Goal: Task Accomplishment & Management: Use online tool/utility

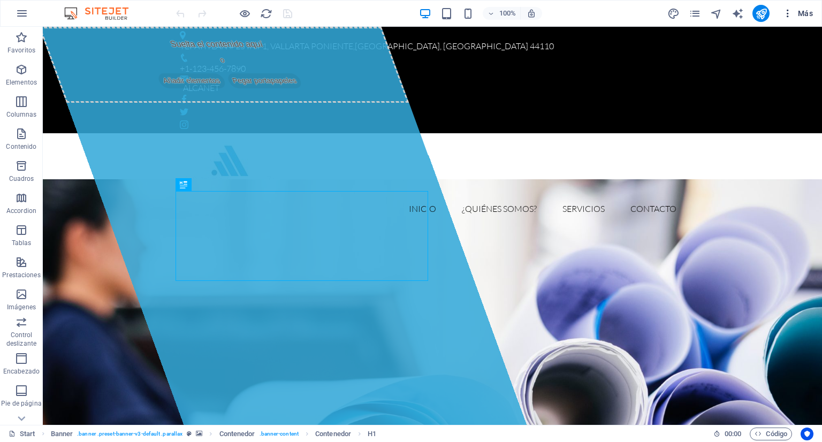
click at [785, 12] on icon "button" at bounding box center [787, 13] width 11 height 11
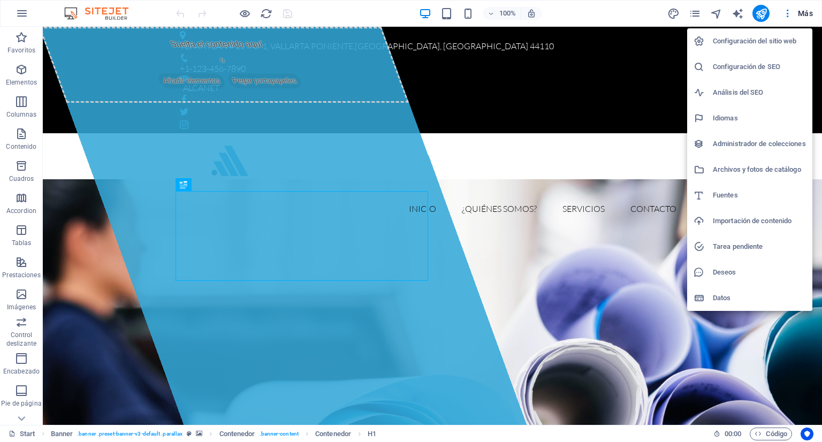
click at [745, 43] on h6 "Configuración del sitio web" at bounding box center [759, 41] width 93 height 13
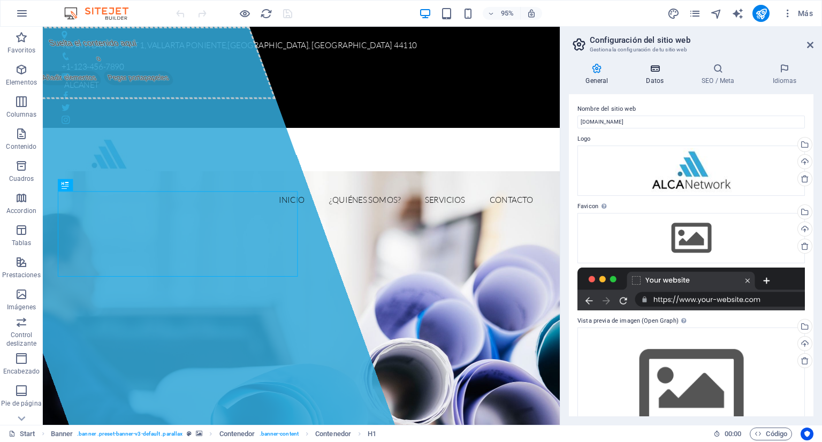
click at [664, 71] on icon at bounding box center [654, 68] width 51 height 11
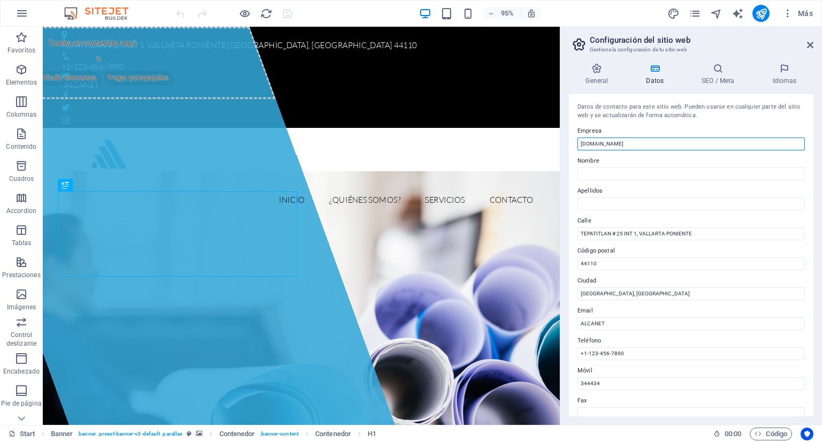
click at [637, 148] on input "alcanetwork.com" at bounding box center [690, 144] width 227 height 13
drag, startPoint x: 813, startPoint y: 117, endPoint x: 812, endPoint y: 127, distance: 9.6
click at [812, 127] on div "Datos de contacto para este sitio web. Pueden usarse en cualquier parte del sit…" at bounding box center [691, 255] width 245 height 322
click at [638, 140] on input "alcanetwork.com" at bounding box center [690, 144] width 227 height 13
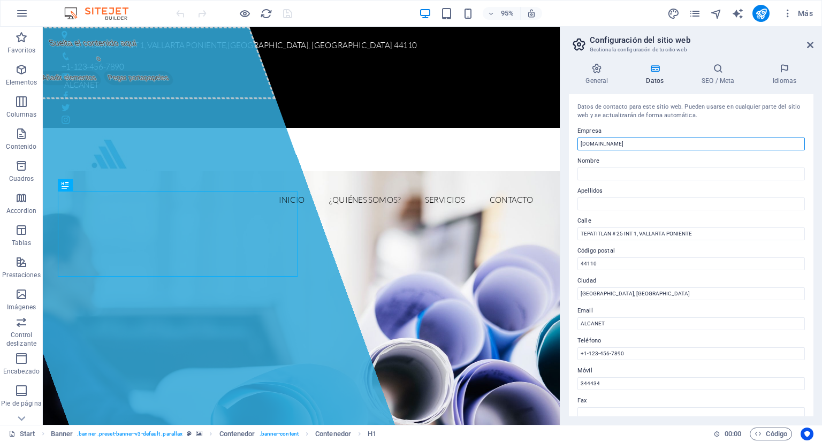
click at [638, 140] on input "alcanetwork.com" at bounding box center [690, 144] width 227 height 13
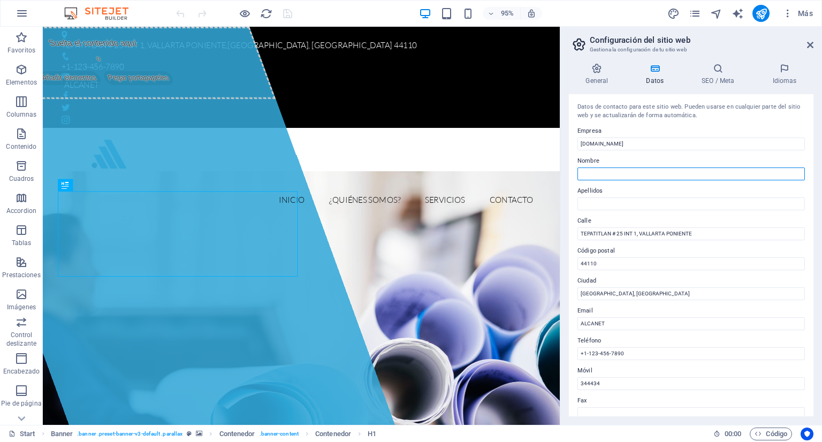
click at [625, 173] on input "Nombre" at bounding box center [690, 173] width 227 height 13
paste input "info@alcanetwork.com"
type input "info@alcanetwork.com"
click at [603, 171] on input "info@alcanetwork.com" at bounding box center [690, 173] width 227 height 13
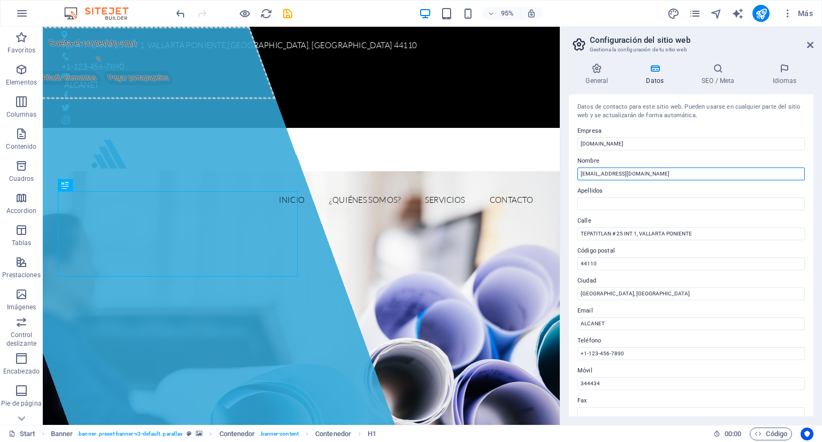
click at [603, 171] on input "info@alcanetwork.com" at bounding box center [690, 173] width 227 height 13
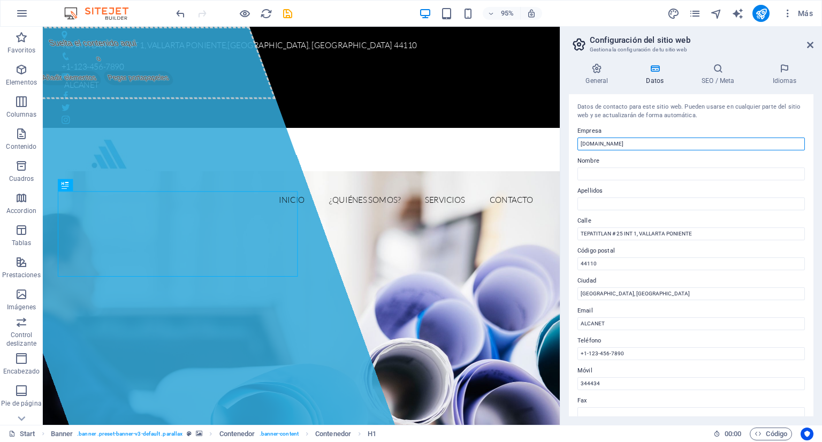
click at [603, 142] on input "alcanetwork.com" at bounding box center [690, 144] width 227 height 13
paste input "info@"
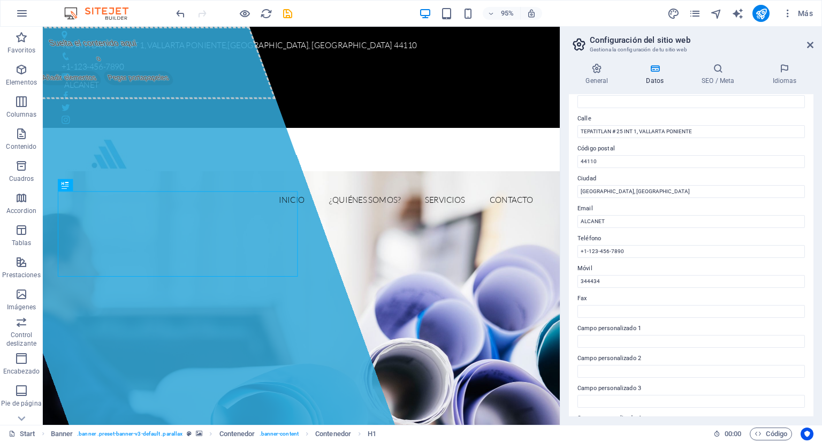
scroll to position [108, 0]
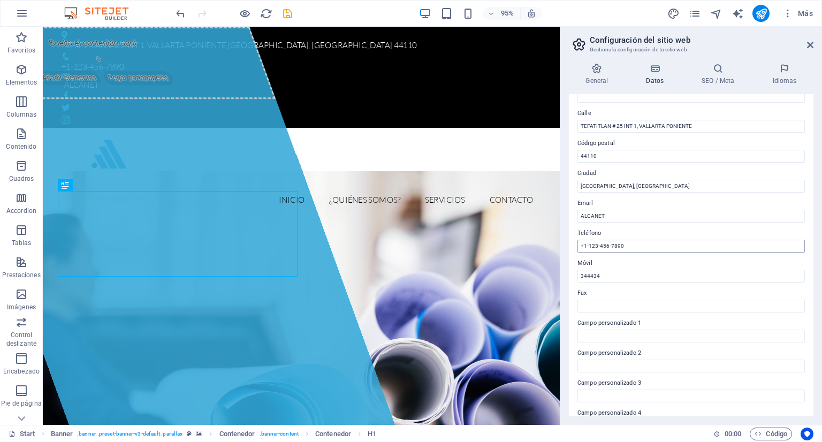
type input "info@alcanetwork.com"
click at [620, 243] on input "+1-123-456-7890" at bounding box center [690, 246] width 227 height 13
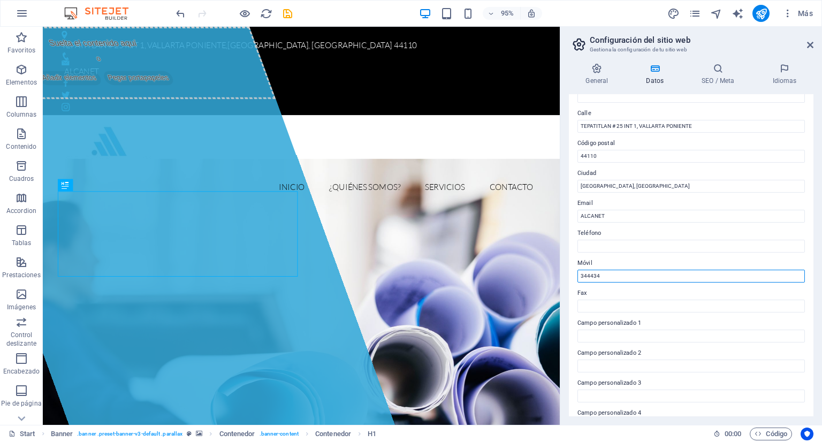
click at [587, 278] on input "344434" at bounding box center [690, 276] width 227 height 13
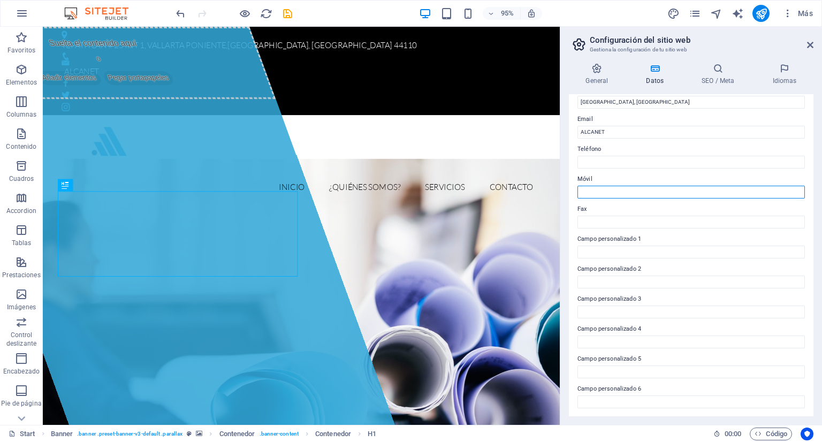
scroll to position [0, 0]
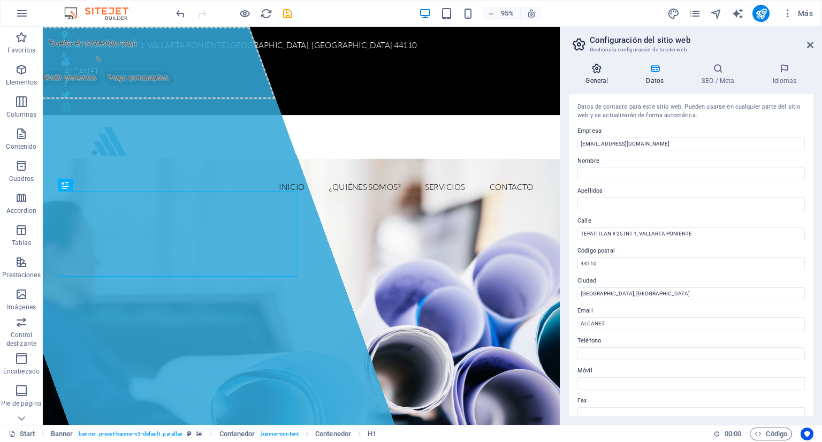
click at [610, 77] on h4 "General" at bounding box center [599, 74] width 60 height 22
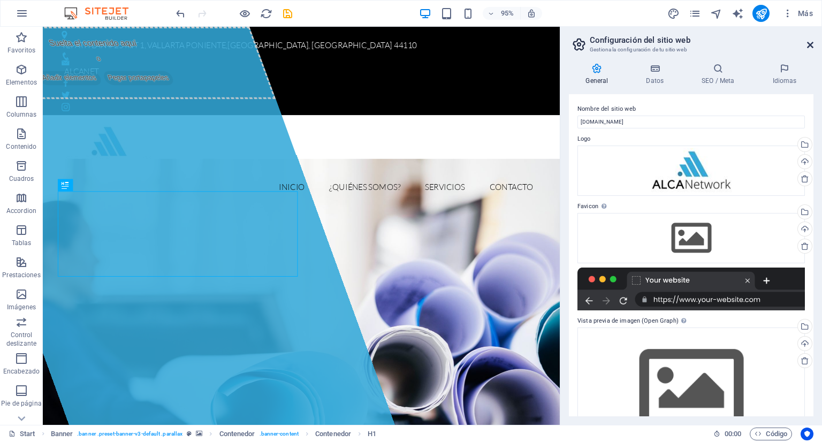
click at [809, 47] on icon at bounding box center [810, 45] width 6 height 9
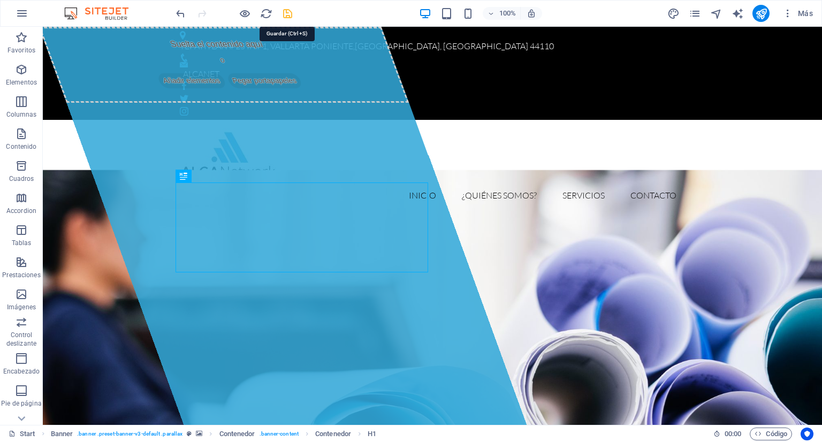
click at [288, 14] on icon "save" at bounding box center [287, 13] width 12 height 12
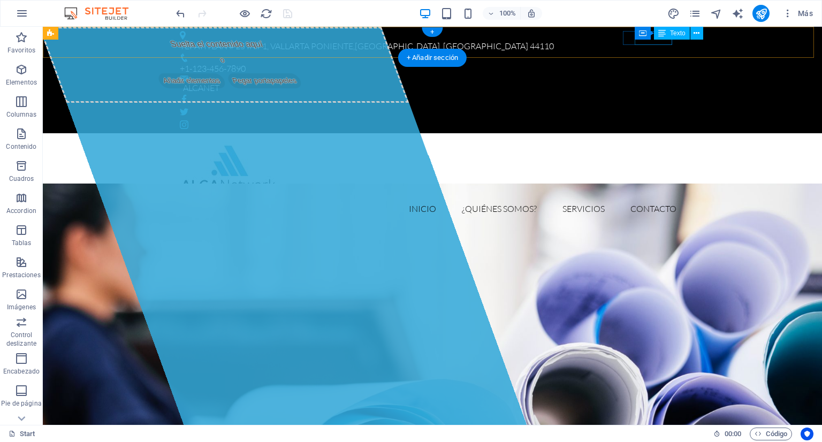
click at [658, 81] on div "ALCANET" at bounding box center [429, 88] width 493 height 14
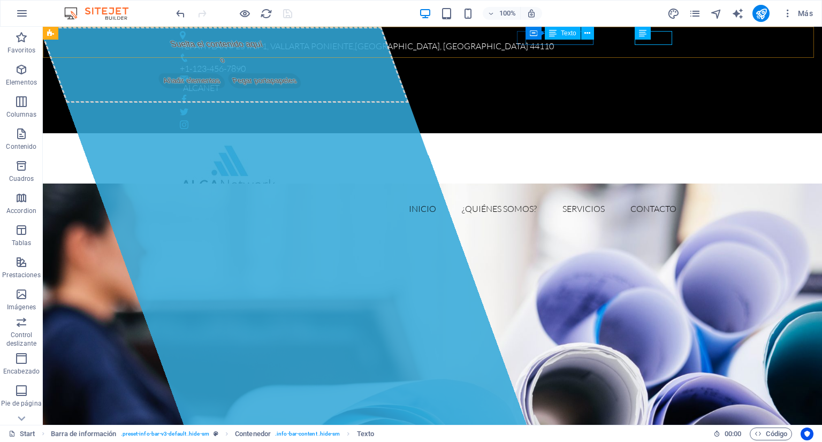
click at [582, 40] on div "Contenedor Texto" at bounding box center [562, 33] width 75 height 13
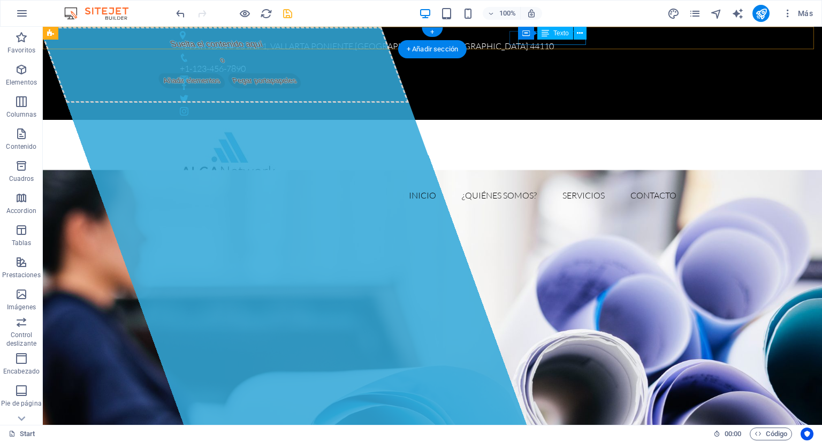
click at [569, 62] on div "+1-123-456-7890" at bounding box center [428, 69] width 497 height 14
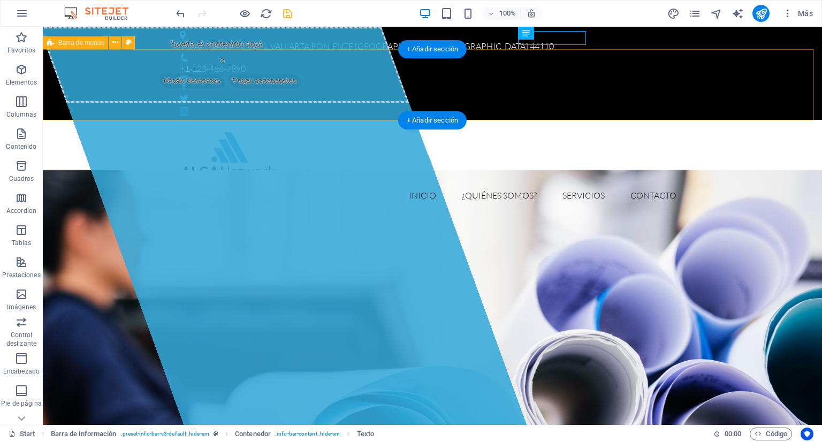
click at [676, 120] on div "INICIO ¿QUIÉNES SOMOS? SERVICIOS CONTACTO Menu" at bounding box center [432, 168] width 779 height 97
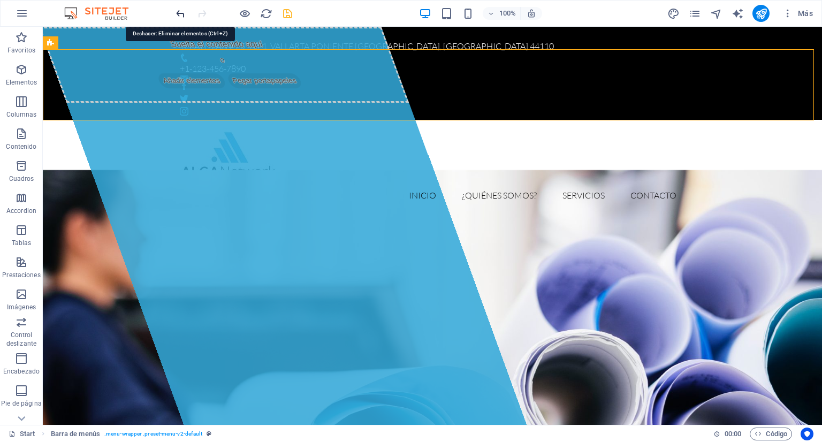
click at [180, 9] on icon "undo" at bounding box center [180, 13] width 12 height 12
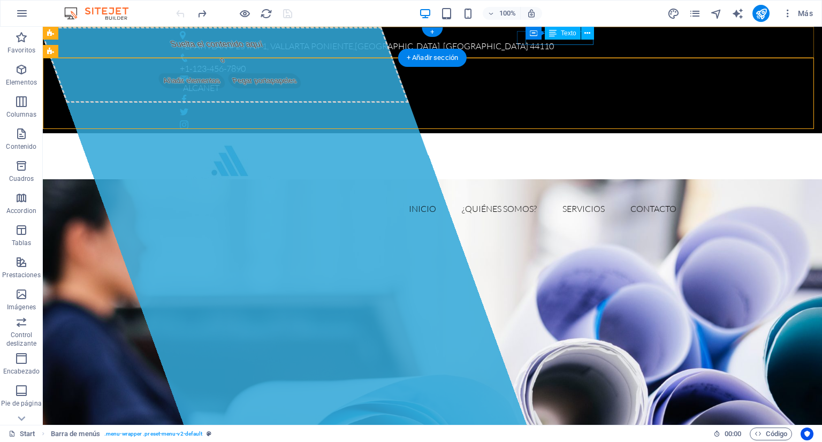
click at [586, 62] on div "+1-123-456-7890" at bounding box center [428, 69] width 497 height 14
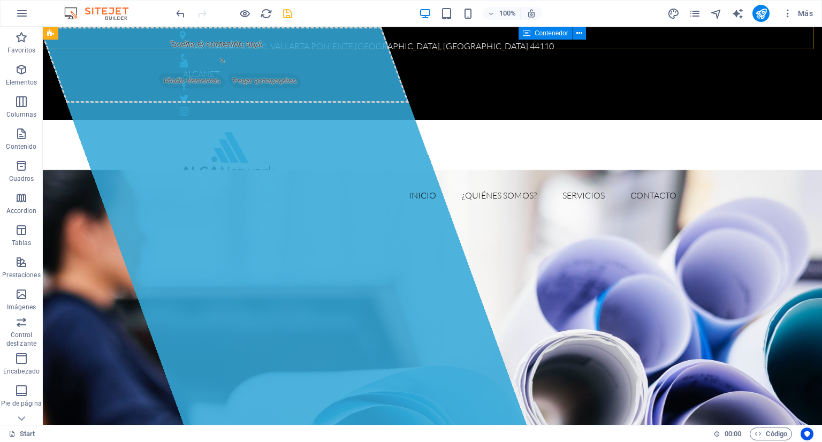
click at [520, 39] on div "Contenedor" at bounding box center [545, 33] width 54 height 13
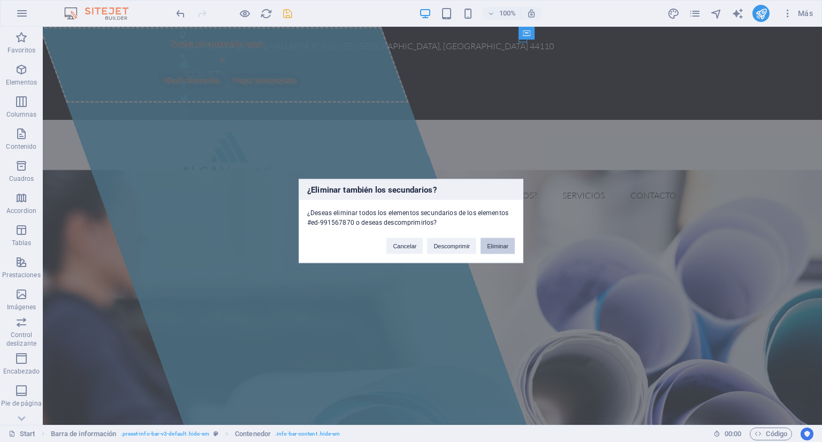
click at [490, 247] on button "Eliminar" at bounding box center [497, 246] width 34 height 16
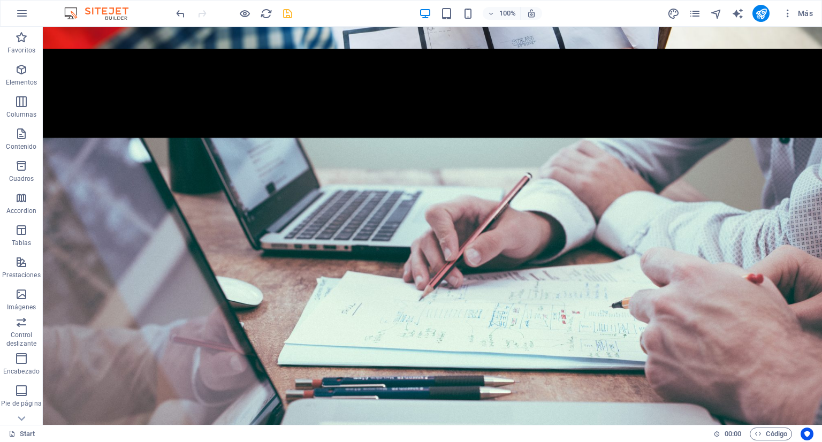
scroll to position [3167, 0]
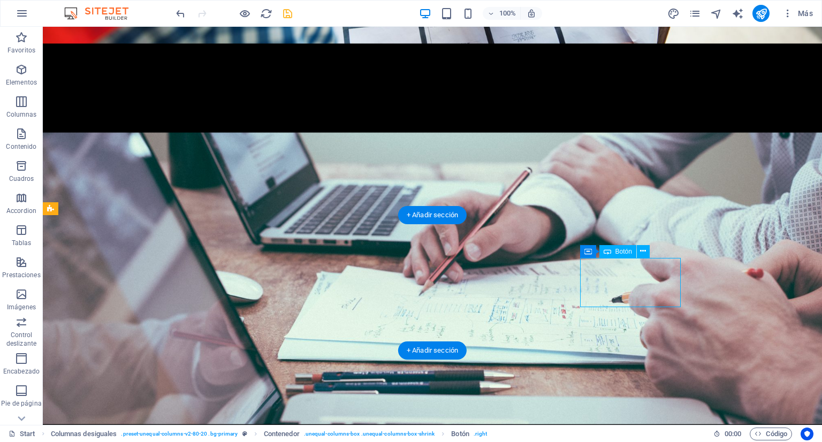
select select "%"
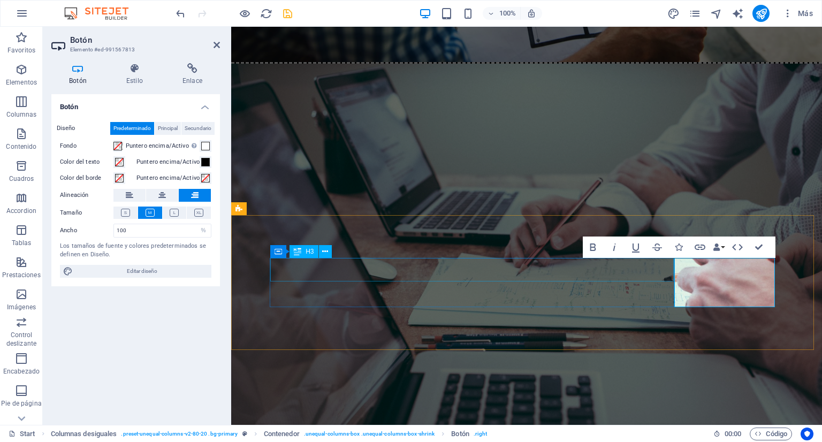
scroll to position [3252, 0]
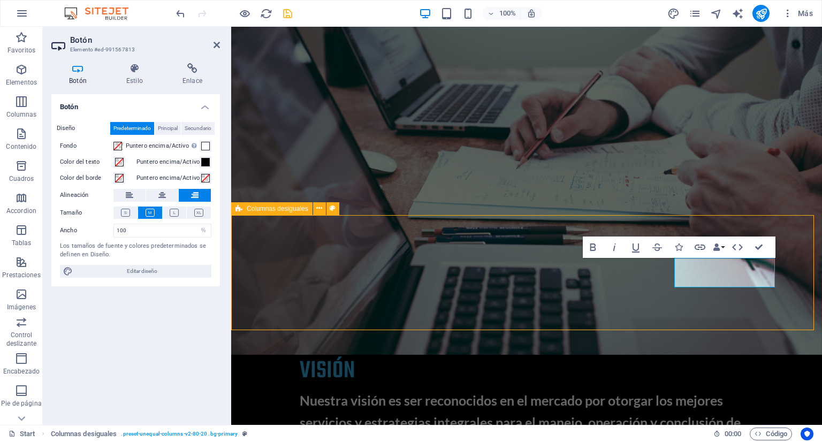
scroll to position [3167, 0]
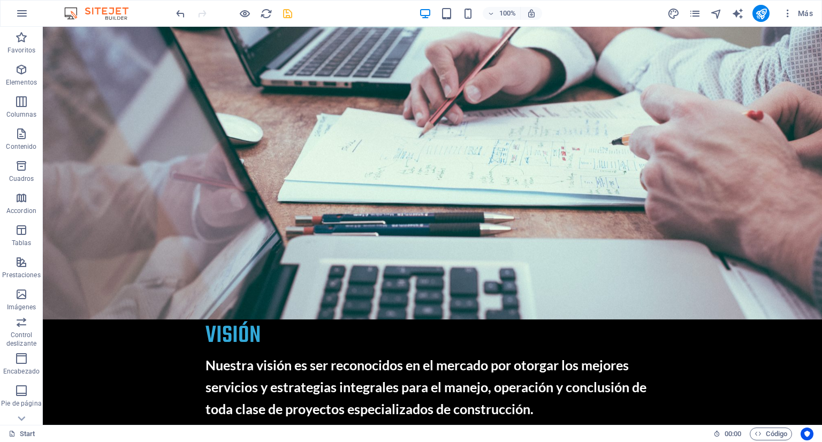
scroll to position [3444, 0]
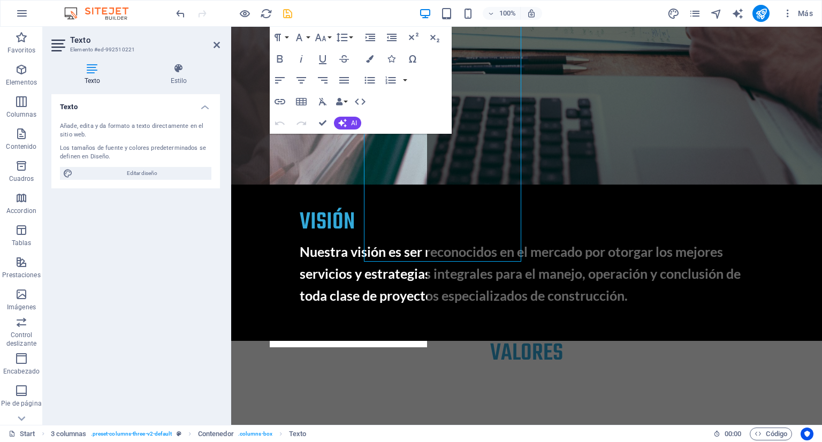
scroll to position [3529, 0]
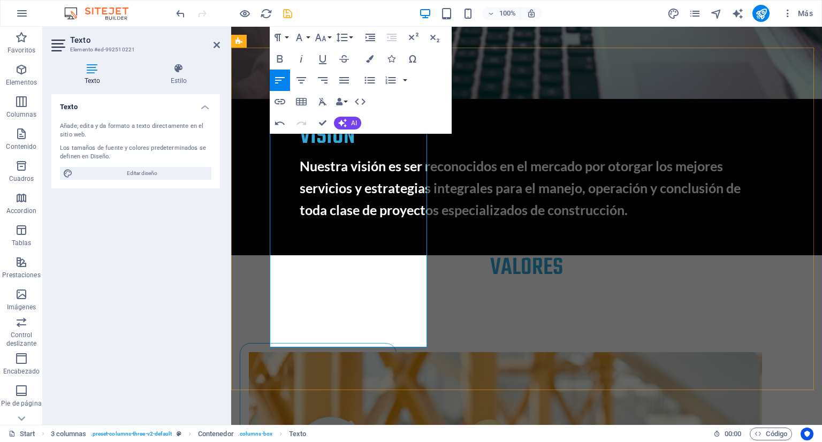
drag, startPoint x: 318, startPoint y: 260, endPoint x: 270, endPoint y: 257, distance: 48.7
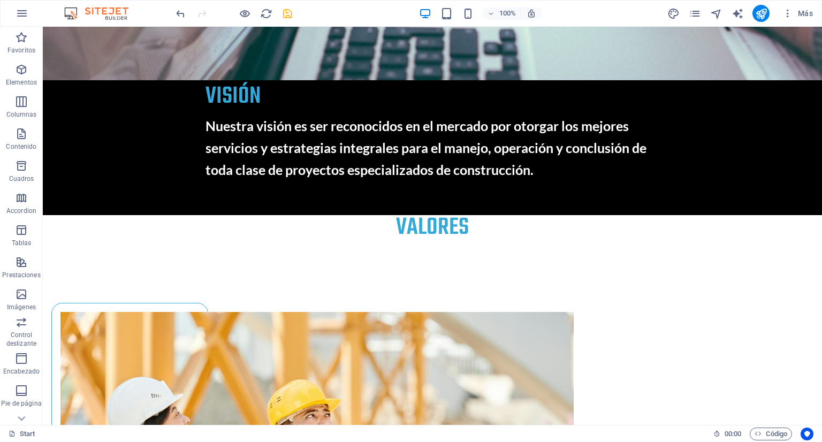
scroll to position [3518, 0]
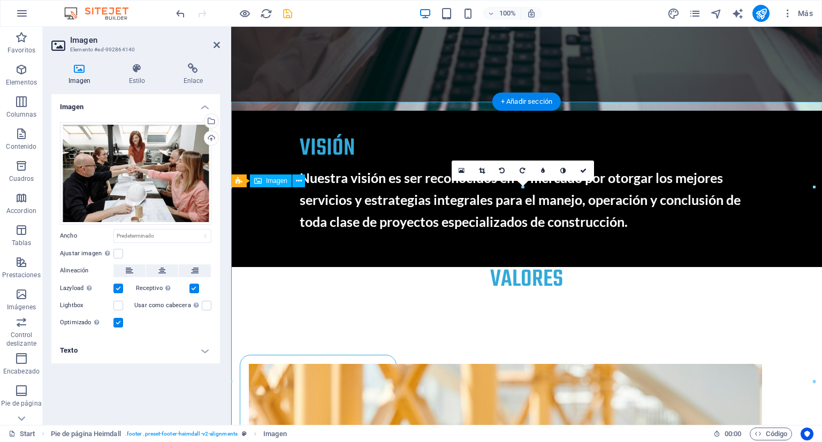
scroll to position [3603, 0]
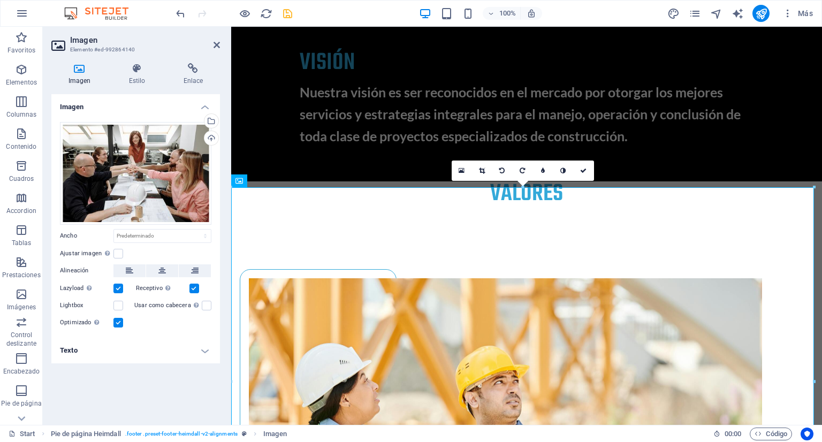
drag, startPoint x: 1044, startPoint y: 406, endPoint x: 821, endPoint y: 379, distance: 224.8
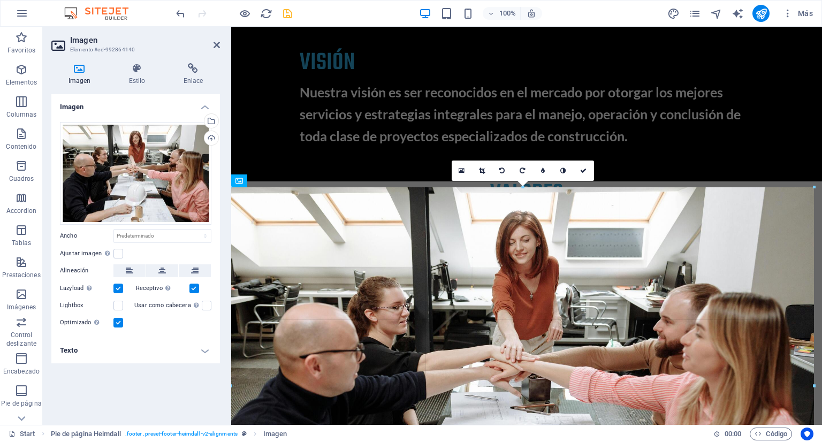
drag, startPoint x: 815, startPoint y: 382, endPoint x: 821, endPoint y: 384, distance: 6.8
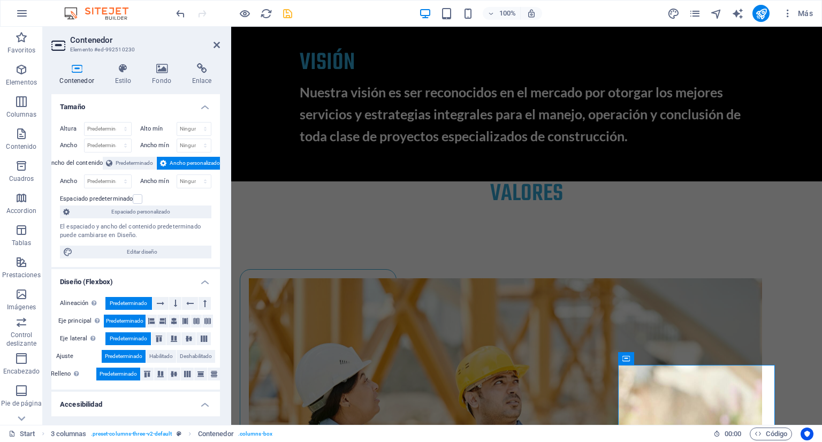
scroll to position [3255, 0]
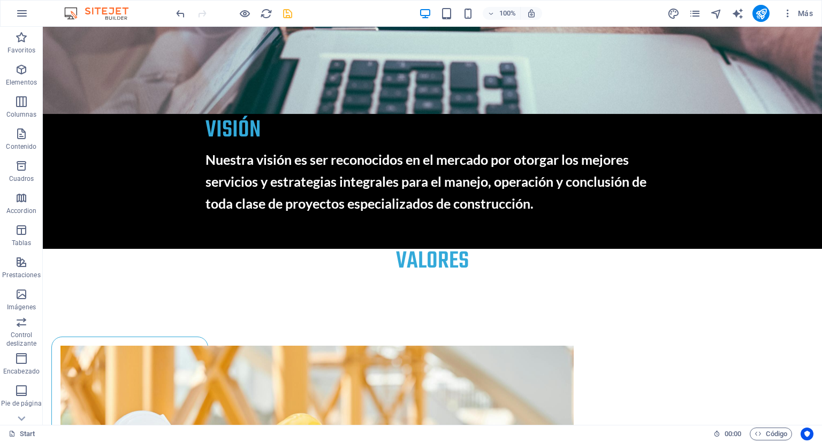
scroll to position [3489, 0]
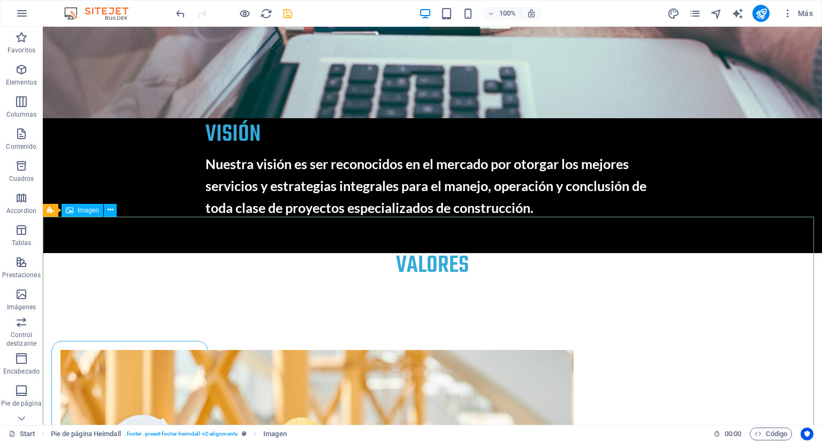
click at [79, 211] on span "Imagen" at bounding box center [88, 210] width 21 height 6
click at [83, 209] on span "Imagen" at bounding box center [88, 210] width 21 height 6
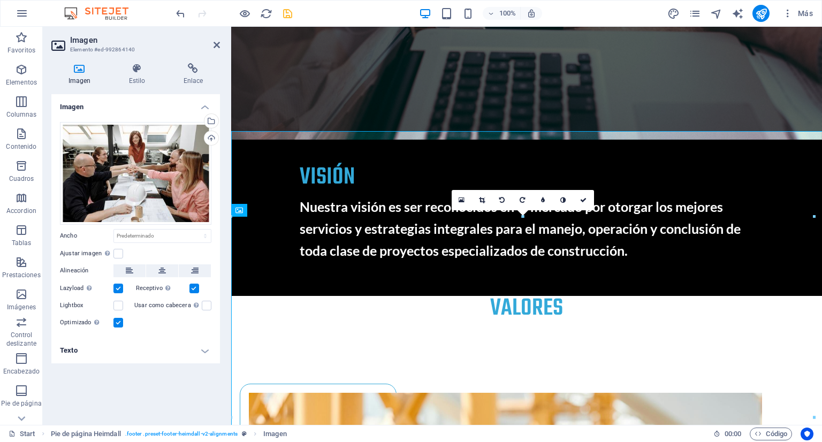
scroll to position [3574, 0]
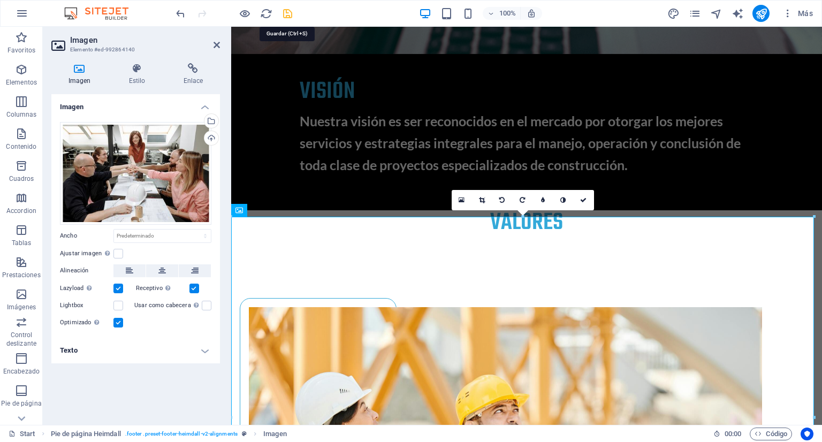
click at [285, 7] on icon "save" at bounding box center [287, 13] width 12 height 12
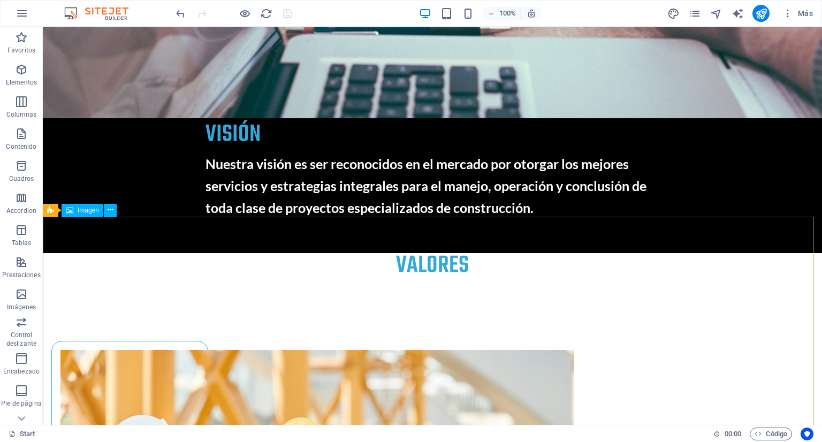
click at [81, 212] on span "Imagen" at bounding box center [88, 210] width 21 height 6
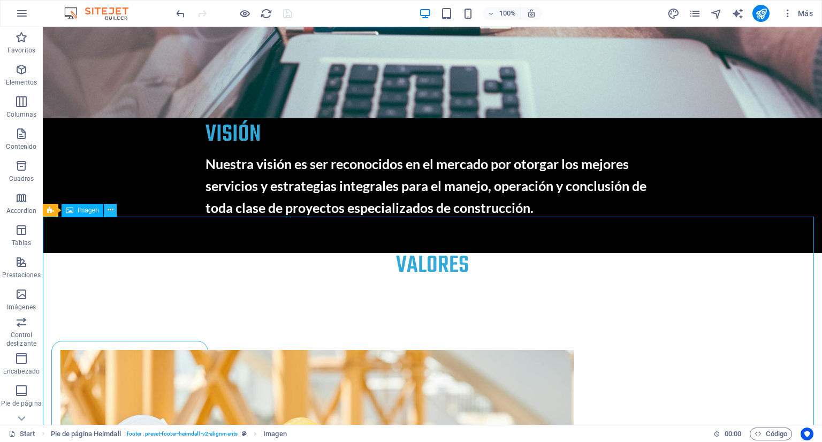
click at [112, 211] on icon at bounding box center [111, 209] width 6 height 11
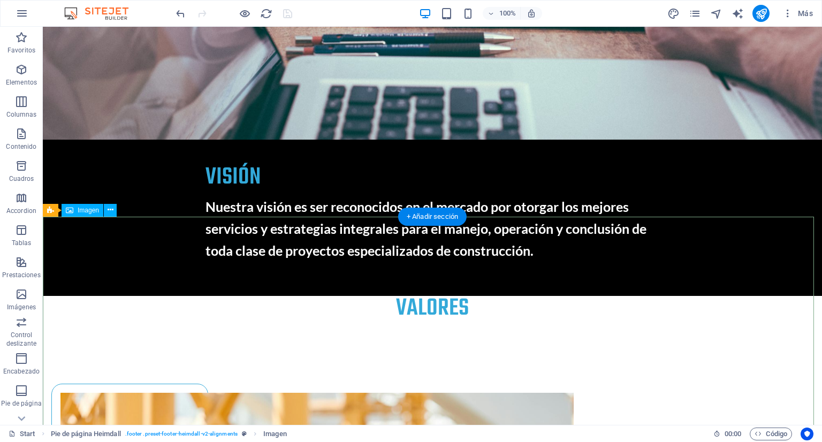
scroll to position [3574, 0]
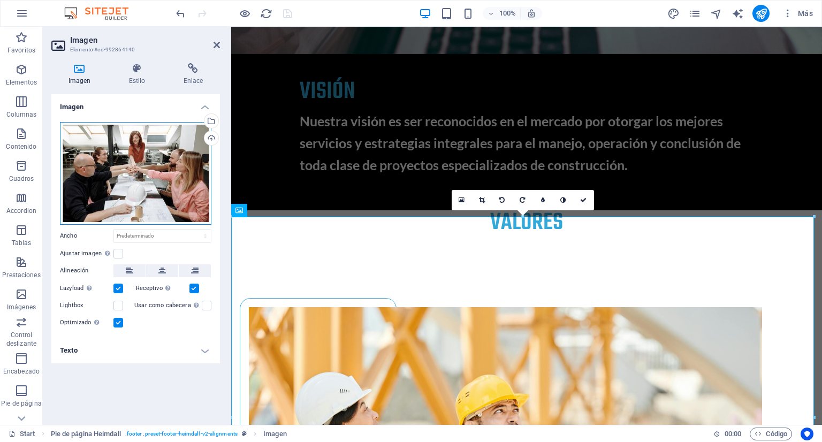
click at [139, 177] on div "Arrastra archivos aquí, haz clic para escoger archivos o selecciona archivos de…" at bounding box center [135, 173] width 151 height 103
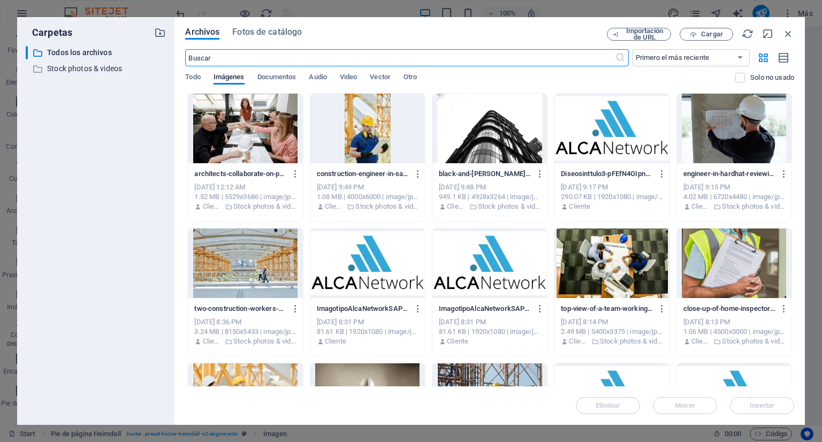
scroll to position [3793, 0]
click at [431, 56] on input "text" at bounding box center [399, 57] width 429 height 17
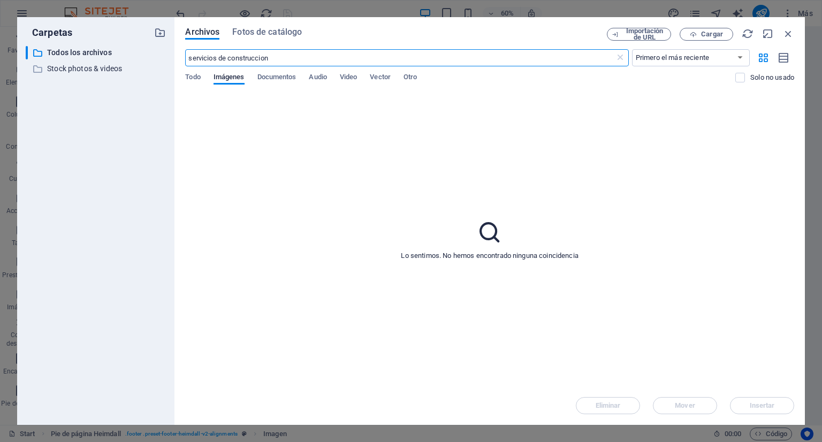
type input "servicios de construccion"
click at [264, 34] on span "Fotos de catálogo" at bounding box center [267, 32] width 70 height 13
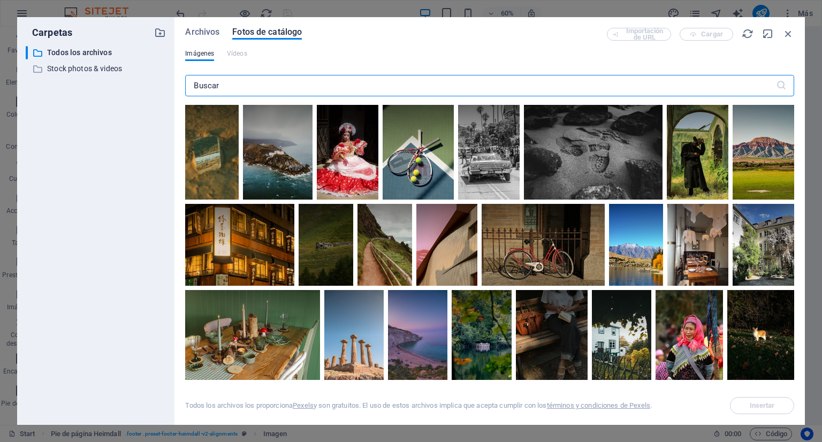
click at [248, 86] on input "text" at bounding box center [480, 85] width 590 height 21
type input "servicios de construccion"
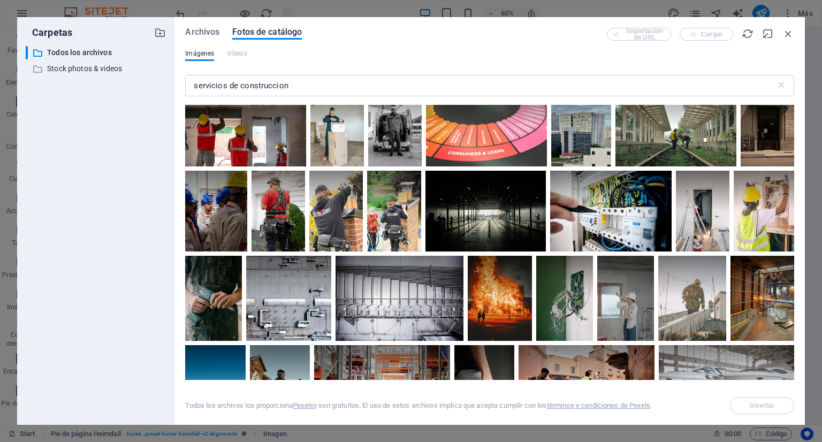
scroll to position [300, 0]
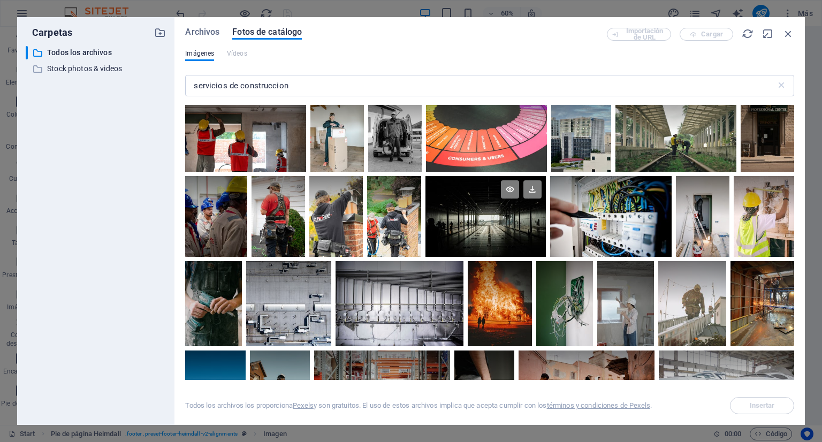
click at [527, 227] on div at bounding box center [485, 216] width 121 height 81
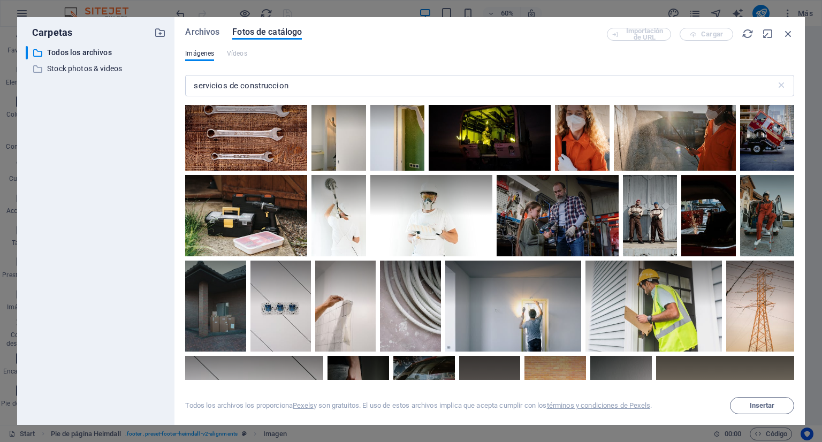
scroll to position [855, 0]
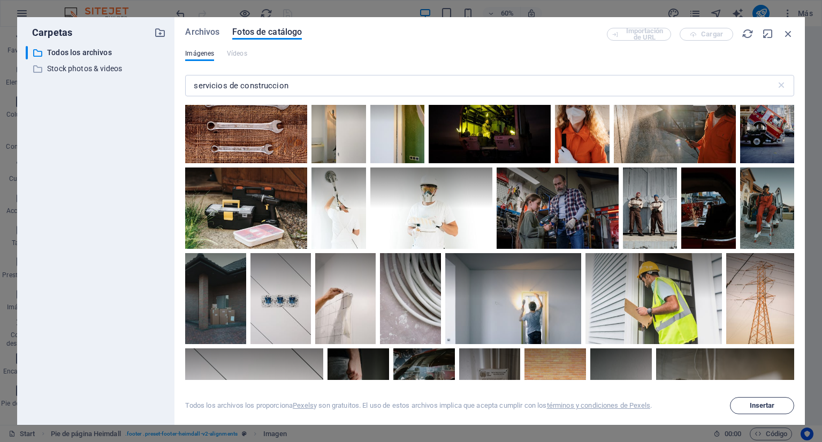
click at [753, 406] on span "Insertar" at bounding box center [762, 405] width 25 height 6
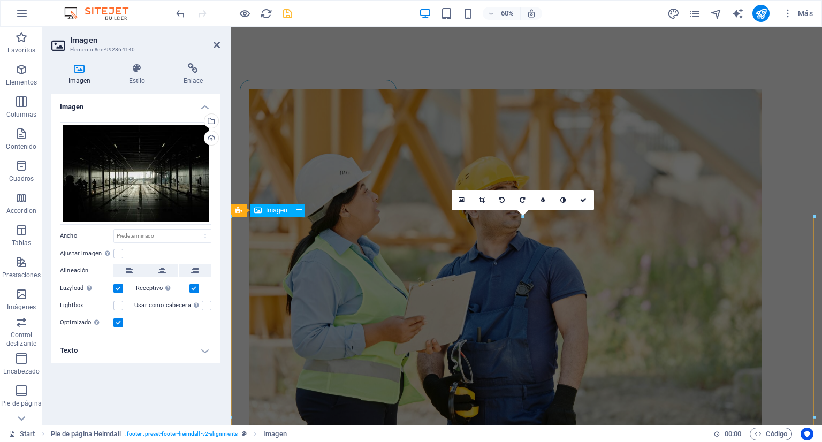
scroll to position [3574, 0]
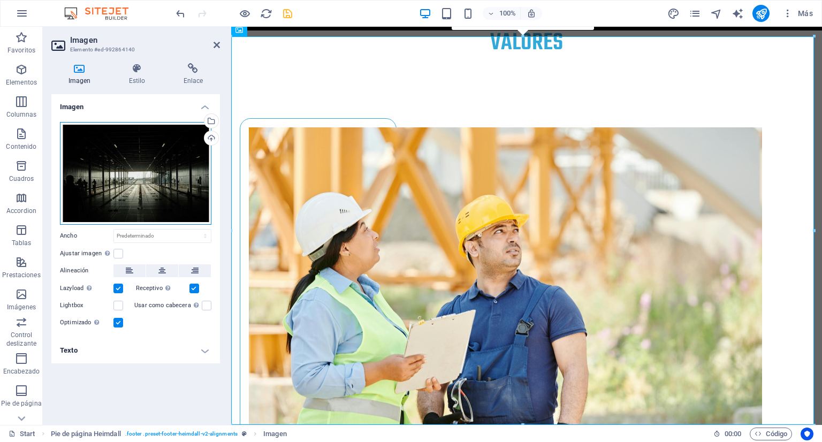
click at [173, 169] on div "Arrastra archivos aquí, haz clic para escoger archivos o selecciona archivos de…" at bounding box center [135, 173] width 151 height 103
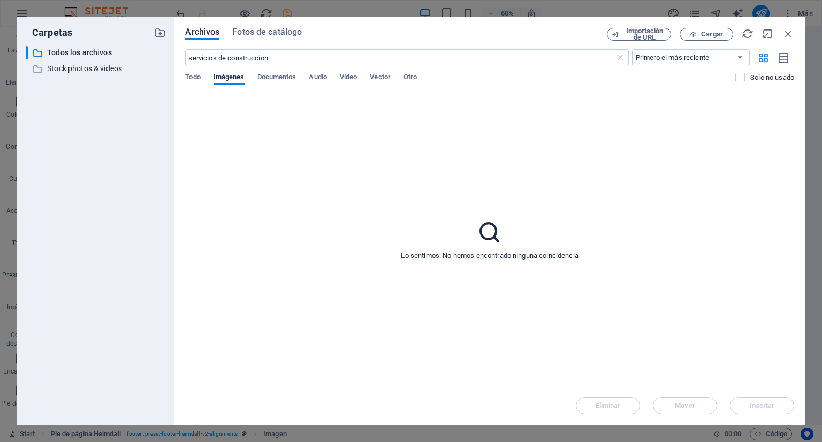
click at [173, 169] on div "Carpetas ​ Todos los archivos Todos los archivos ​ Stock photos & videos Stock …" at bounding box center [95, 221] width 157 height 408
click at [276, 28] on span "Fotos de catálogo" at bounding box center [267, 32] width 70 height 13
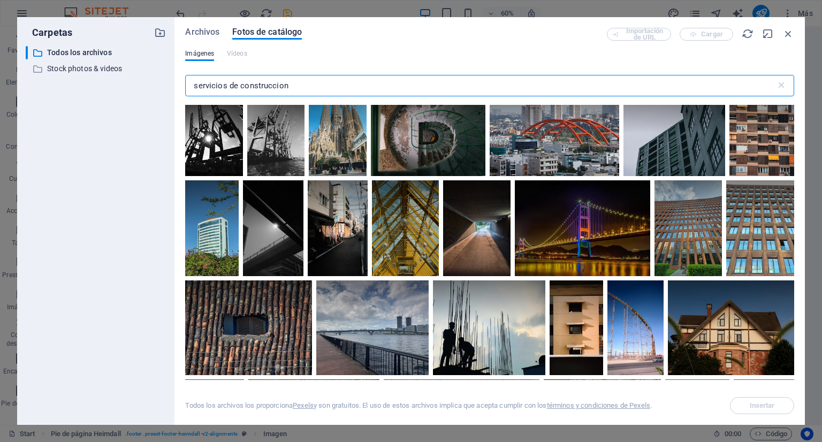
scroll to position [2751, 0]
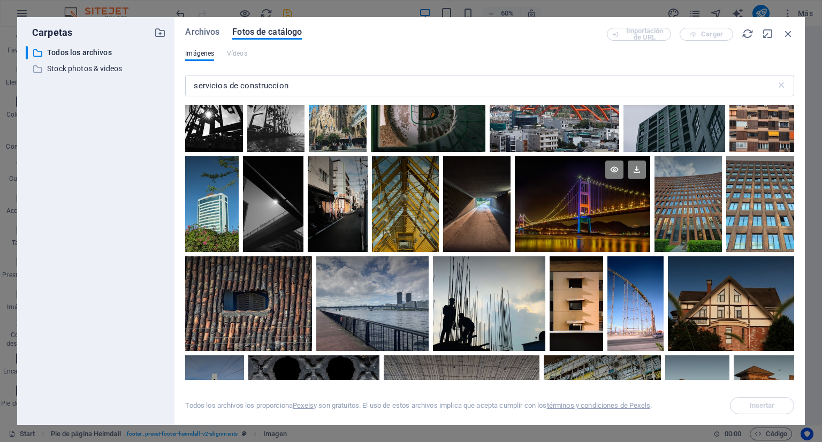
drag, startPoint x: 791, startPoint y: 208, endPoint x: 791, endPoint y: 217, distance: 9.1
click at [650, 204] on div at bounding box center [582, 180] width 135 height 48
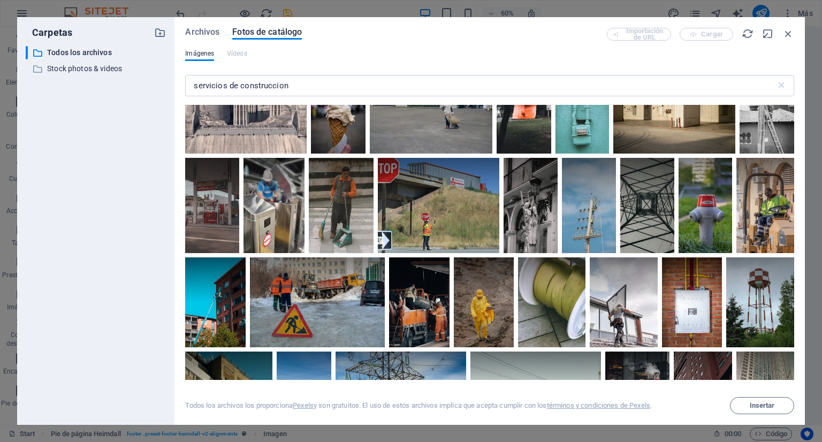
scroll to position [6705, 0]
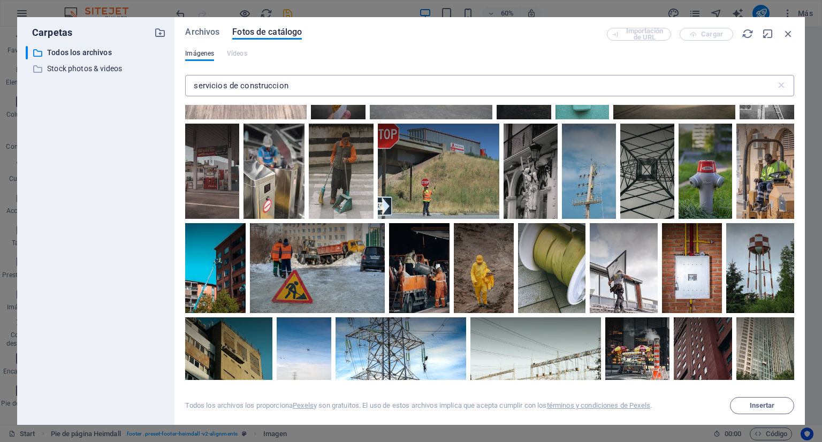
click at [256, 93] on input "servicios de construccion" at bounding box center [480, 85] width 590 height 21
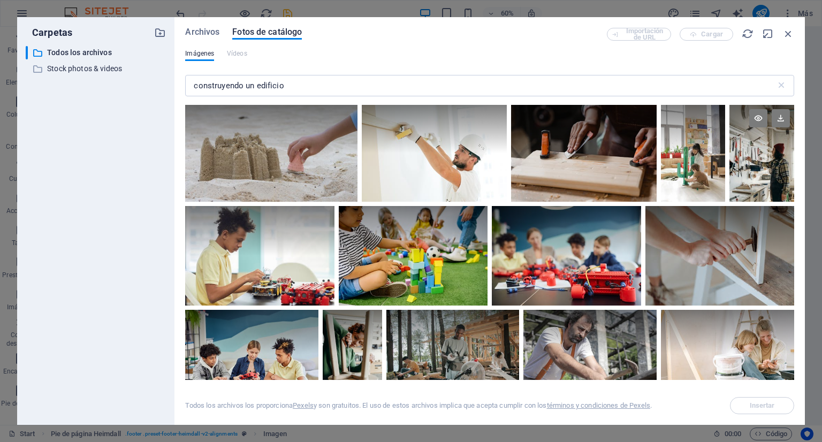
drag, startPoint x: 791, startPoint y: 115, endPoint x: 788, endPoint y: 149, distance: 34.9
click at [788, 149] on div at bounding box center [761, 129] width 65 height 48
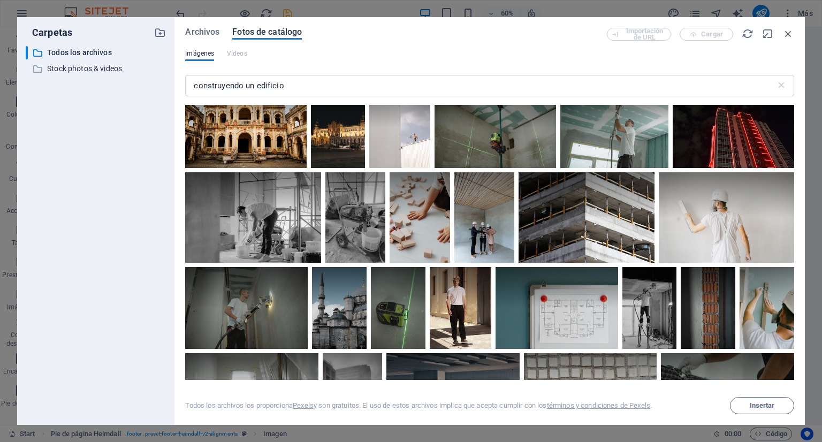
scroll to position [1257, 0]
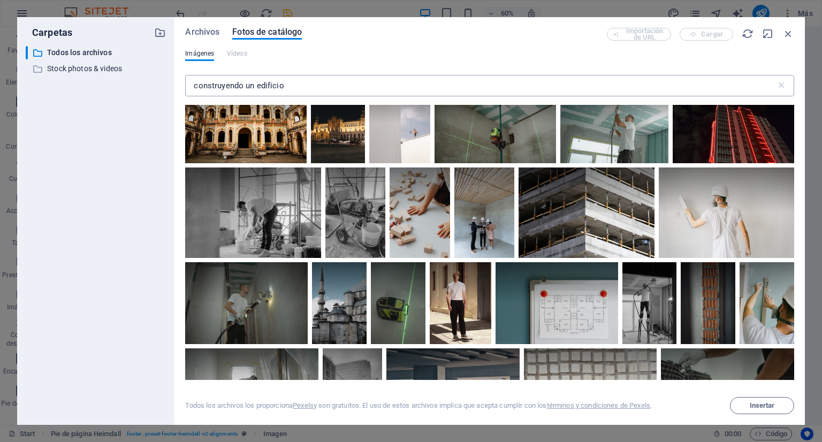
click at [264, 88] on input "construyendo un edificio" at bounding box center [480, 85] width 590 height 21
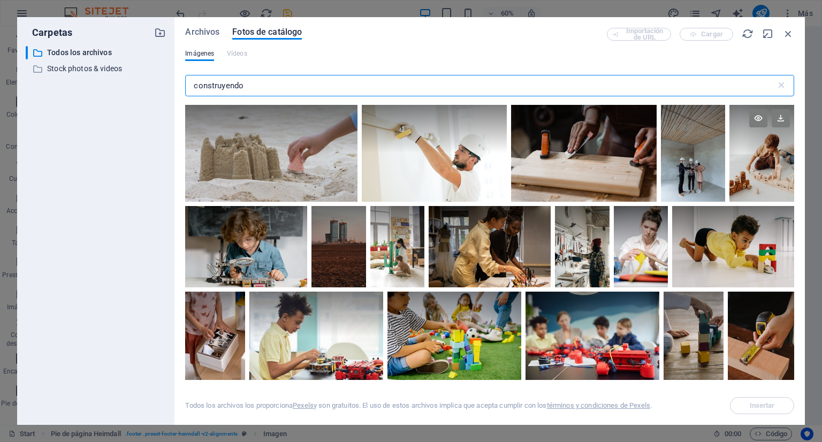
type input "construyendo"
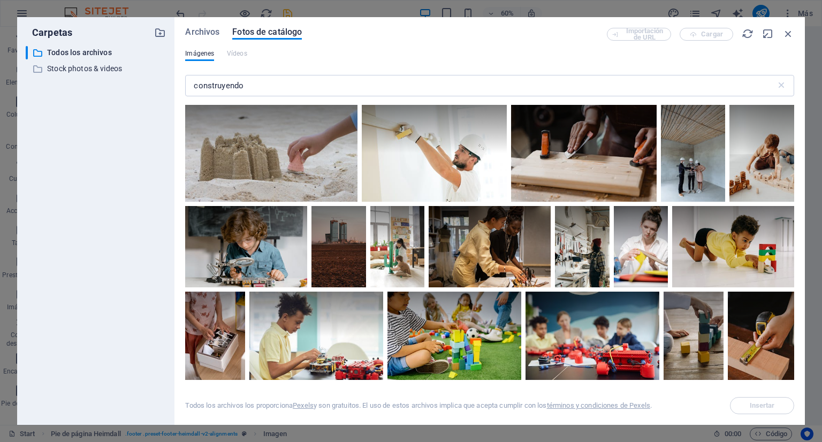
drag, startPoint x: 791, startPoint y: 129, endPoint x: 802, endPoint y: 175, distance: 47.2
click at [802, 175] on div "Archivos Fotos de catálogo Importación de URL Cargar Imágenes Vídeos construyen…" at bounding box center [489, 221] width 630 height 408
click at [790, 123] on div at bounding box center [761, 129] width 65 height 48
click at [785, 140] on div at bounding box center [761, 129] width 65 height 48
drag, startPoint x: 794, startPoint y: 132, endPoint x: 800, endPoint y: 178, distance: 46.5
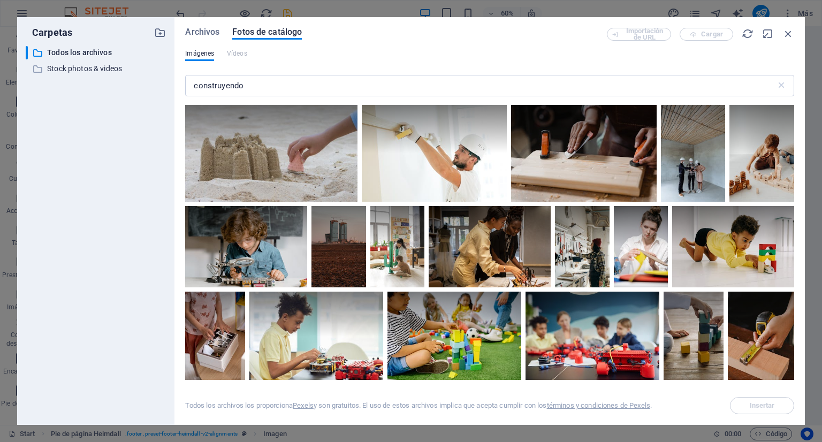
click at [800, 178] on div "Archivos Fotos de catálogo Importación de URL Cargar Imágenes Vídeos construyen…" at bounding box center [489, 221] width 630 height 408
drag, startPoint x: 791, startPoint y: 142, endPoint x: 576, endPoint y: 166, distance: 217.0
click at [813, 224] on div "Carpetas ​ Todos los archivos Todos los archivos ​ Stock photos & videos Stock …" at bounding box center [411, 221] width 822 height 442
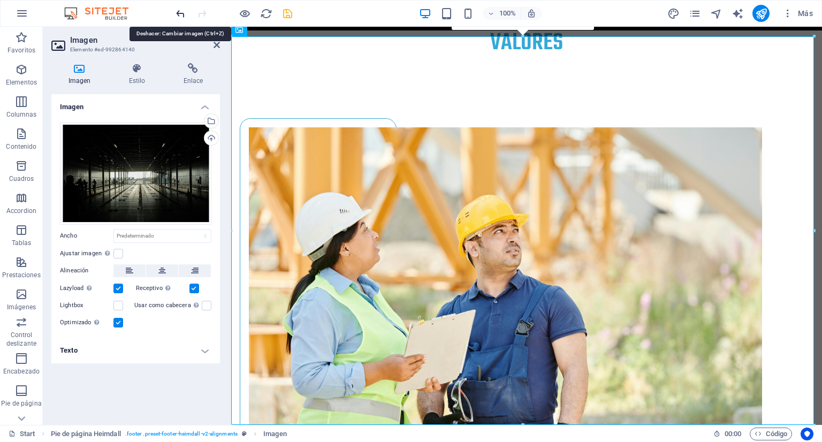
click at [178, 11] on icon "undo" at bounding box center [180, 13] width 12 height 12
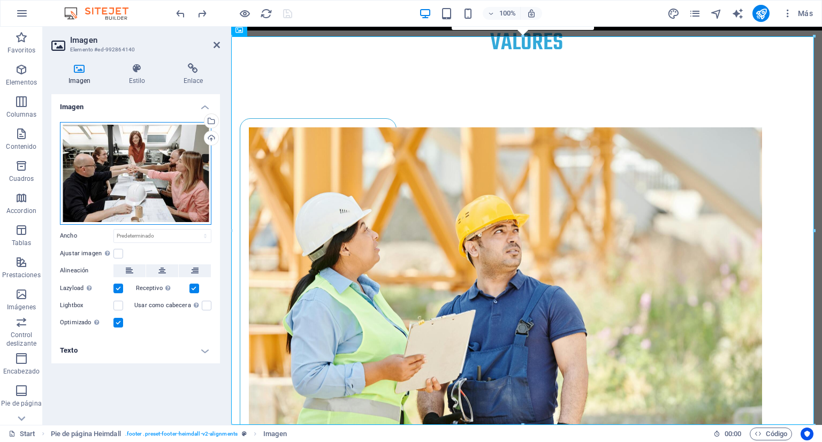
click at [190, 155] on div "Arrastra archivos aquí, haz clic para escoger archivos o selecciona archivos de…" at bounding box center [135, 173] width 151 height 103
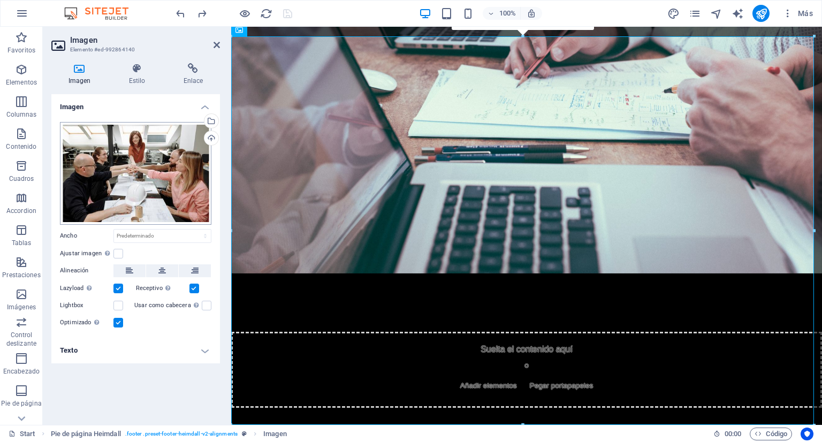
scroll to position [3750, 0]
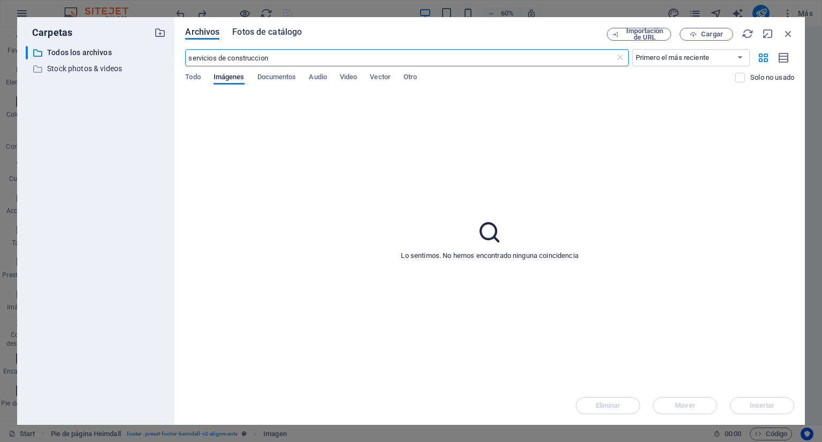
click at [256, 29] on span "Fotos de catálogo" at bounding box center [267, 32] width 70 height 13
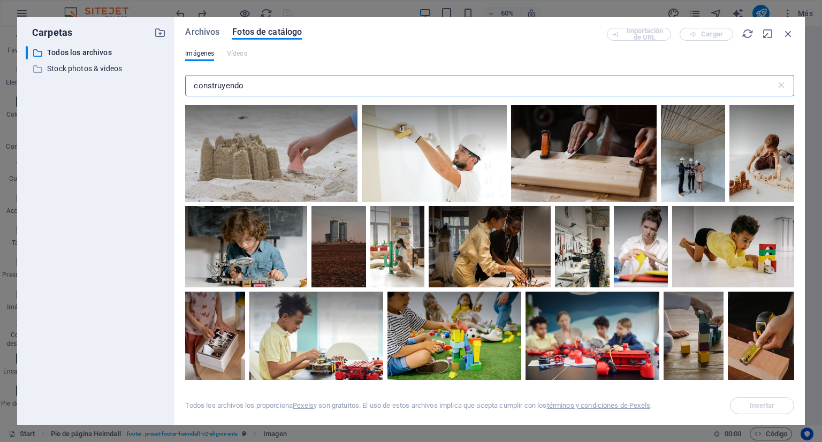
click at [260, 83] on input "construyendo" at bounding box center [480, 85] width 590 height 21
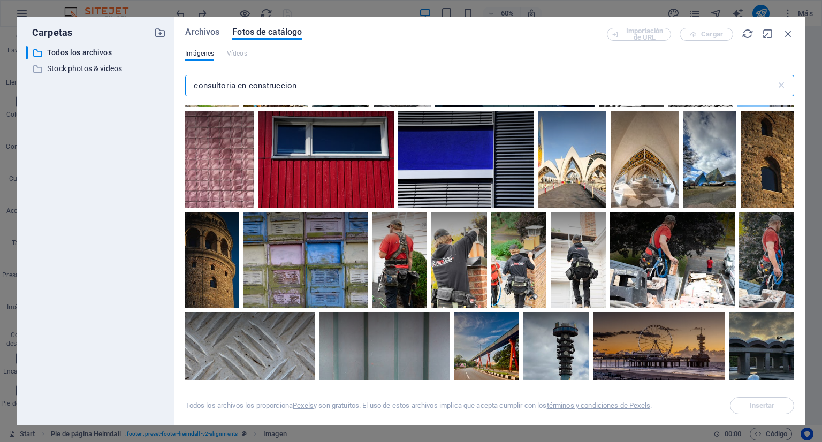
scroll to position [2189, 0]
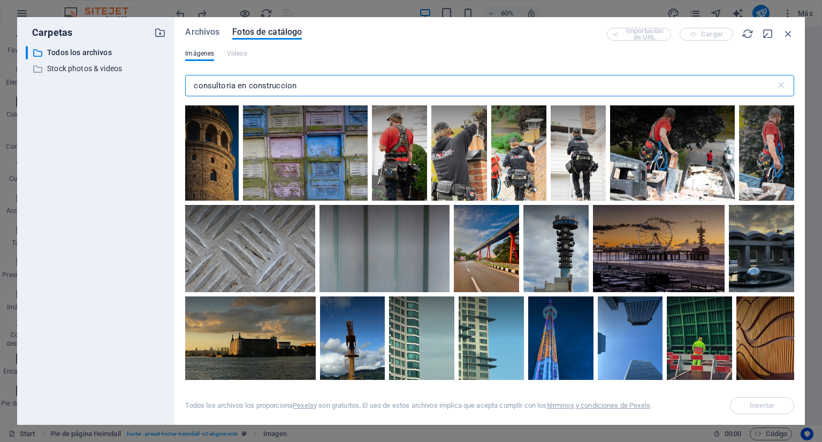
click at [280, 86] on input "consultoria en construccion" at bounding box center [480, 85] width 590 height 21
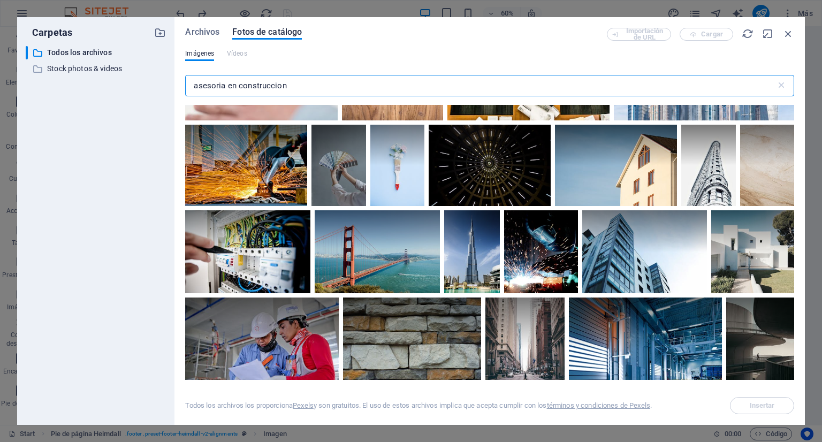
scroll to position [3336, 0]
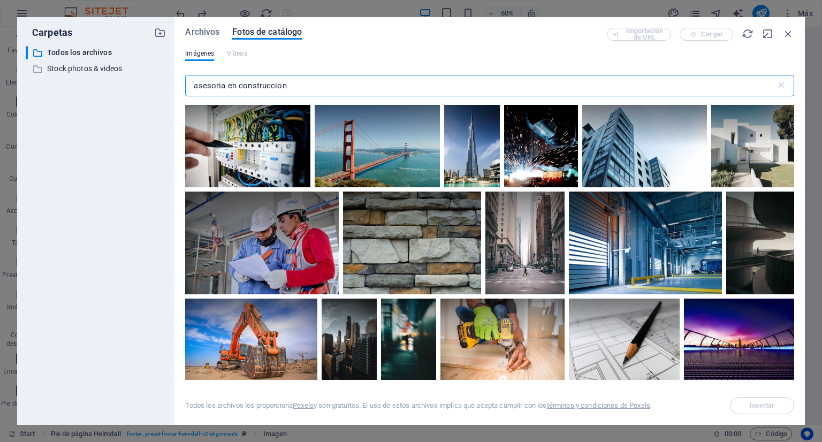
type input "asesoria en construccion"
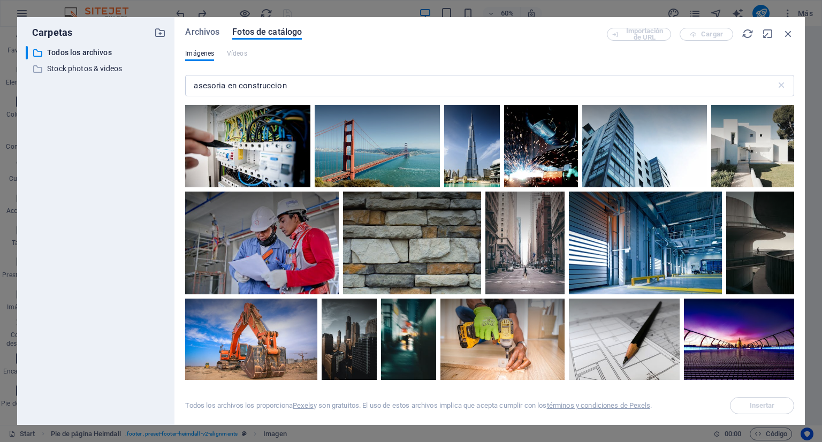
click at [447, 97] on div "asesoria en construccion ​" at bounding box center [489, 88] width 609 height 34
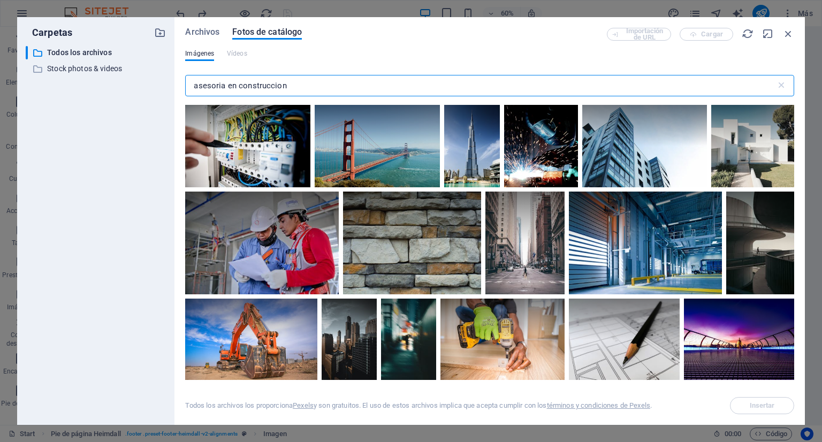
click at [405, 88] on input "asesoria en construccion" at bounding box center [480, 85] width 590 height 21
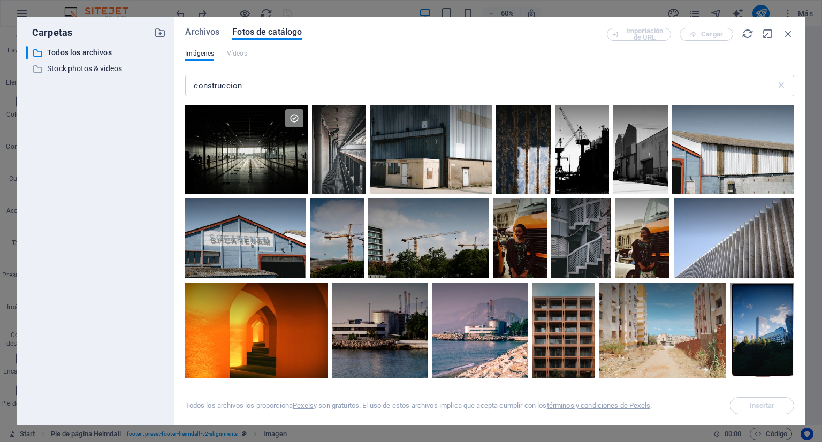
drag, startPoint x: 789, startPoint y: 123, endPoint x: 794, endPoint y: 157, distance: 35.1
click at [794, 157] on div at bounding box center [489, 242] width 609 height 275
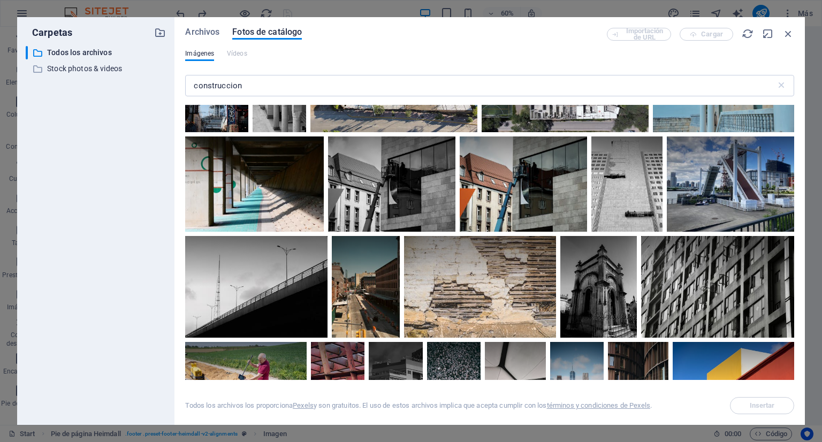
scroll to position [2811, 0]
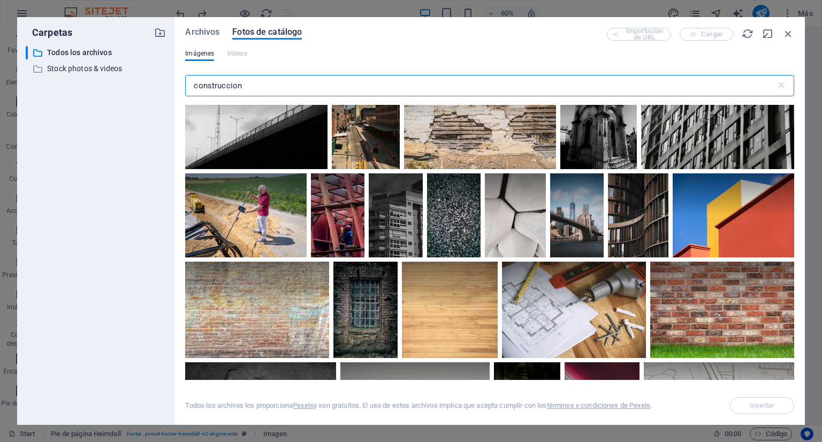
click at [274, 84] on input "construccion" at bounding box center [480, 85] width 590 height 21
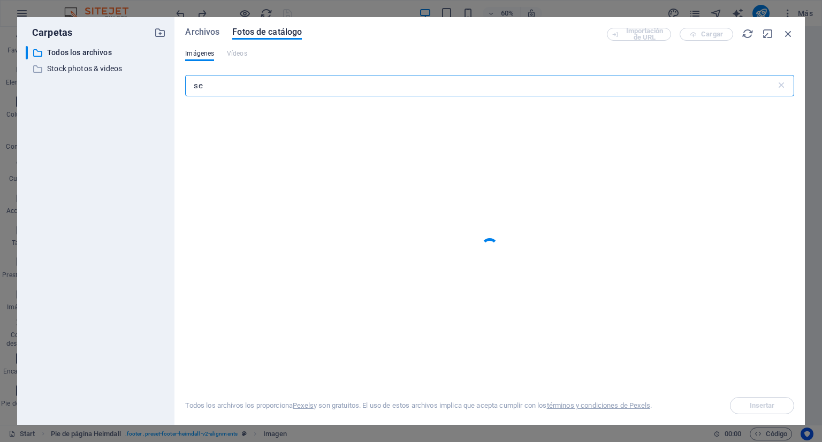
type input "s"
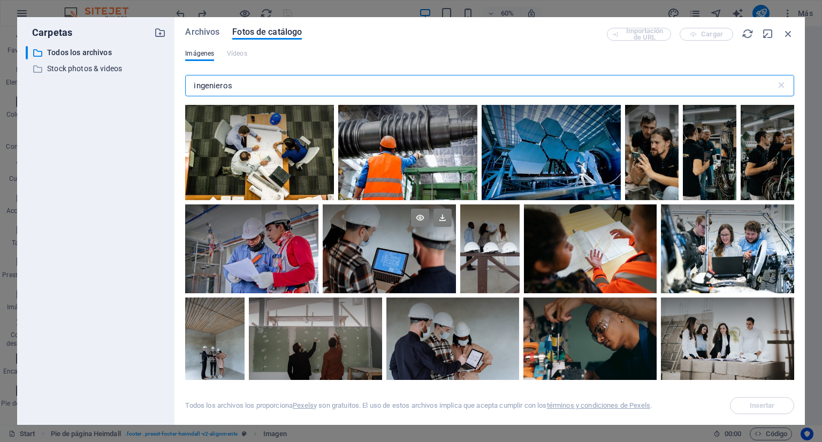
type input "ingenieros"
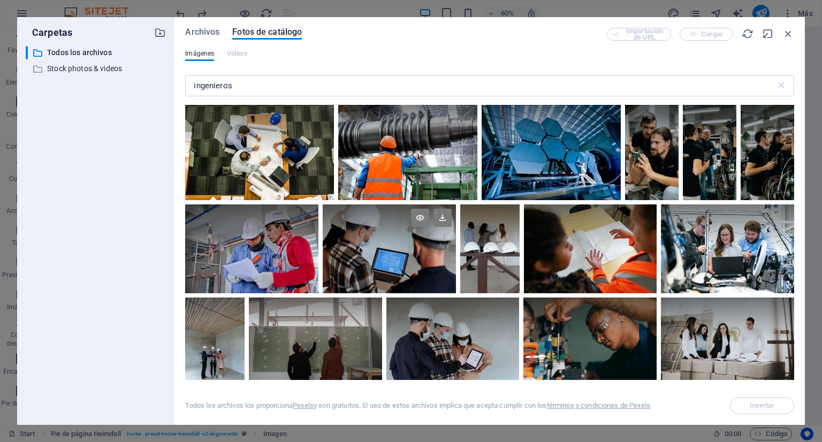
click at [431, 246] on div at bounding box center [389, 226] width 133 height 44
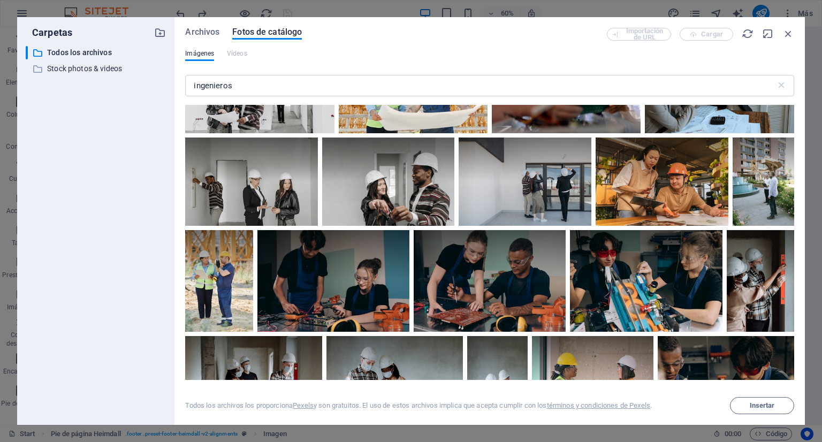
scroll to position [1568, 0]
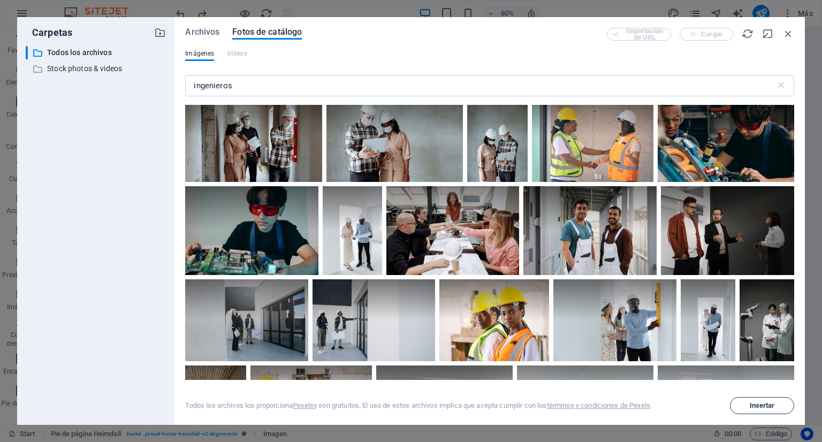
click at [758, 397] on button "Insertar" at bounding box center [762, 405] width 64 height 17
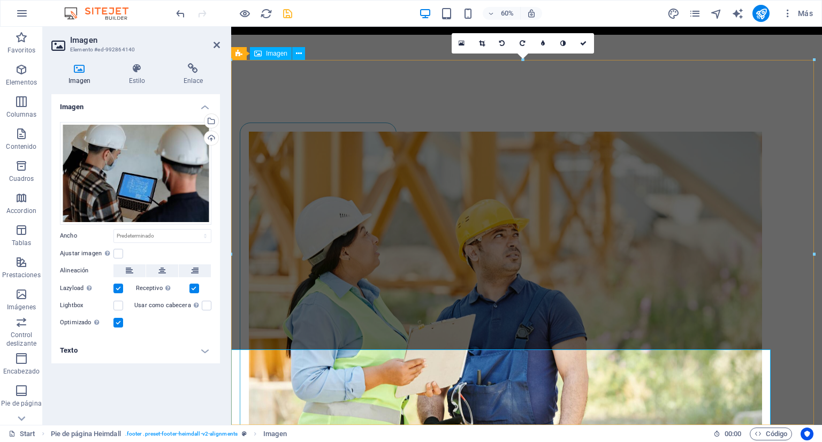
scroll to position [3754, 0]
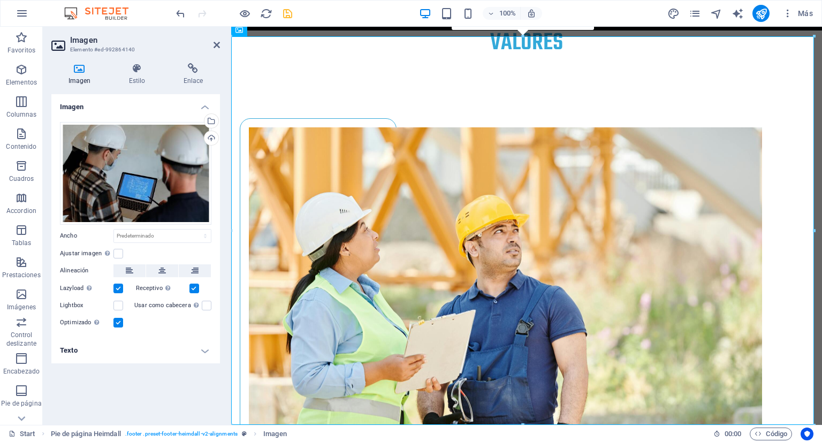
click at [199, 406] on div "Imagen Arrastra archivos aquí, haz clic para escoger archivos o selecciona arch…" at bounding box center [135, 255] width 169 height 322
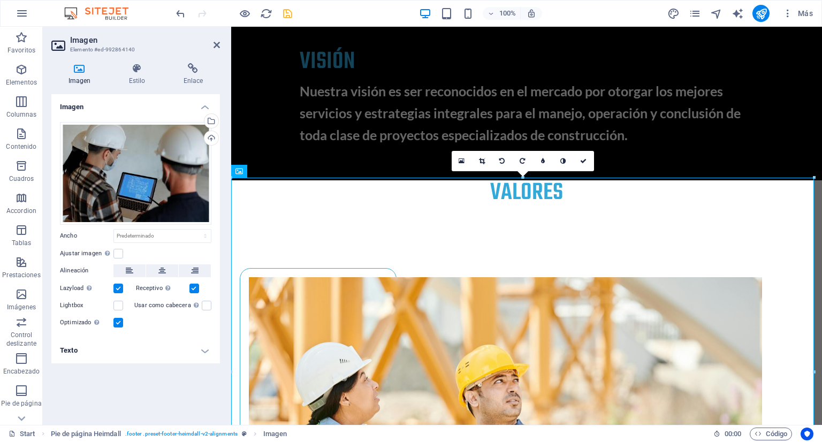
scroll to position [3618, 0]
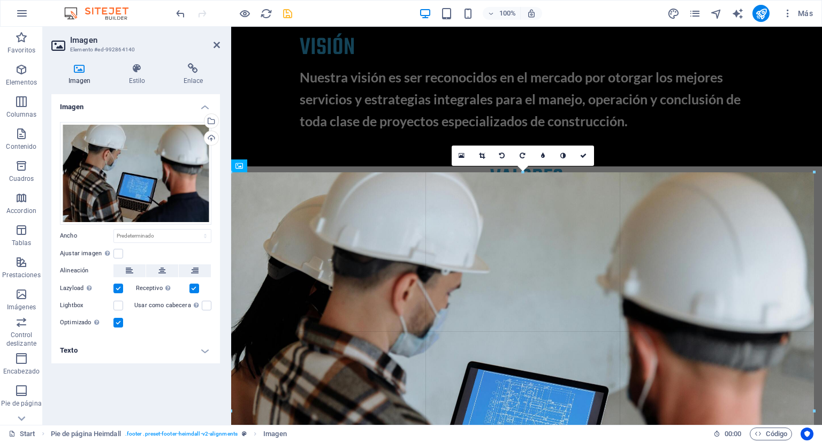
drag, startPoint x: 813, startPoint y: 171, endPoint x: 821, endPoint y: 164, distance: 10.6
drag, startPoint x: 815, startPoint y: 367, endPoint x: 821, endPoint y: 365, distance: 6.6
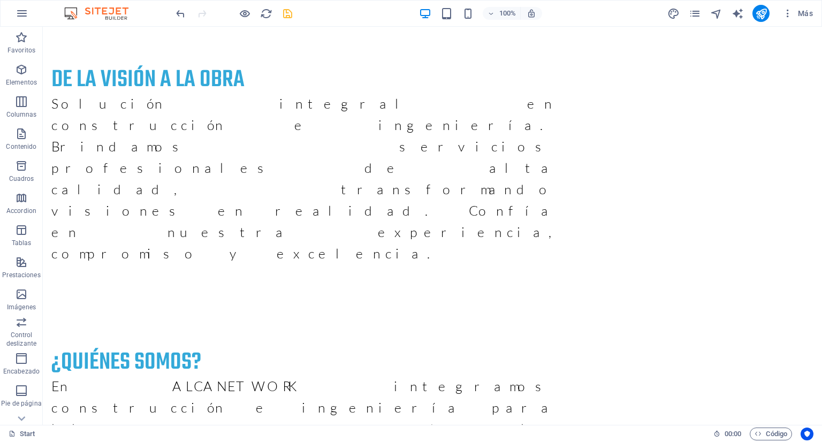
scroll to position [0, 0]
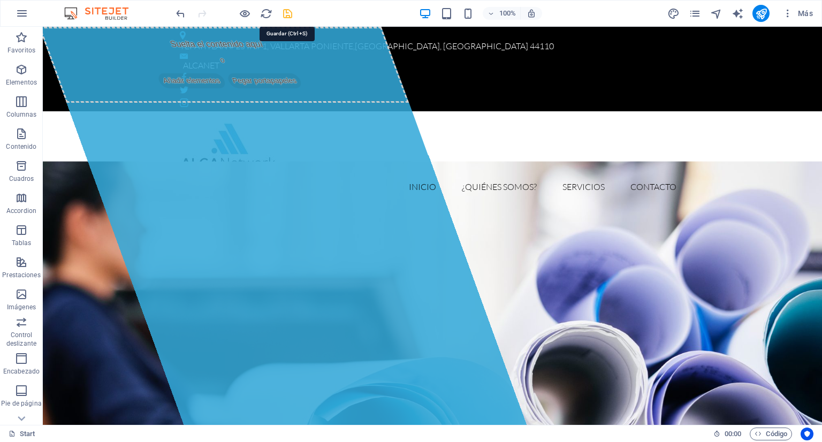
click at [283, 11] on icon "save" at bounding box center [287, 13] width 12 height 12
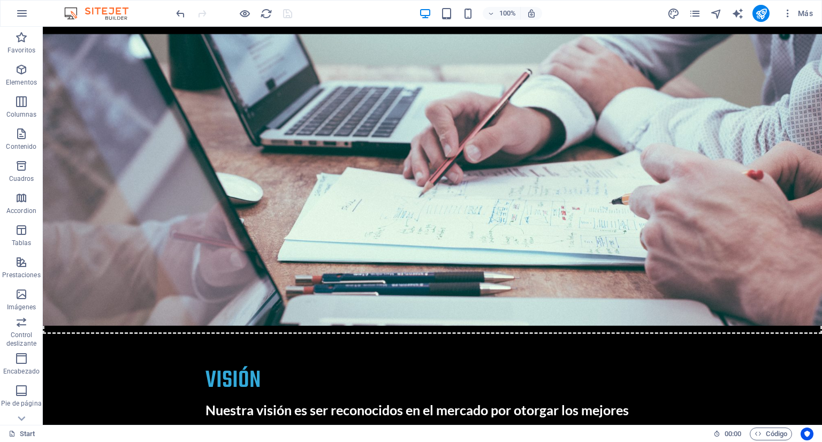
scroll to position [3347, 0]
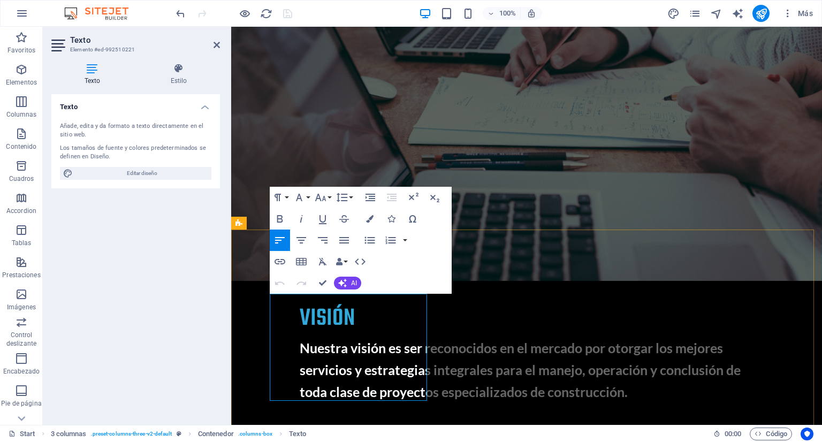
copy strong "Email: info@alcanetwork.com"
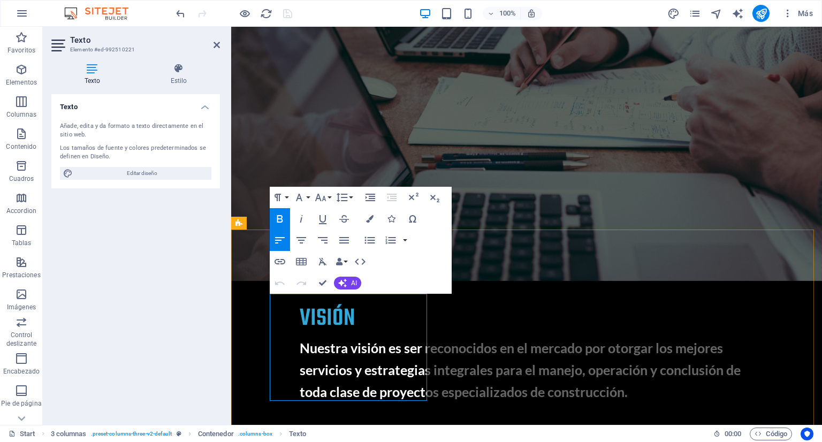
drag, startPoint x: 298, startPoint y: 393, endPoint x: 395, endPoint y: 399, distance: 97.0
copy link "info@alcanetwork.com"
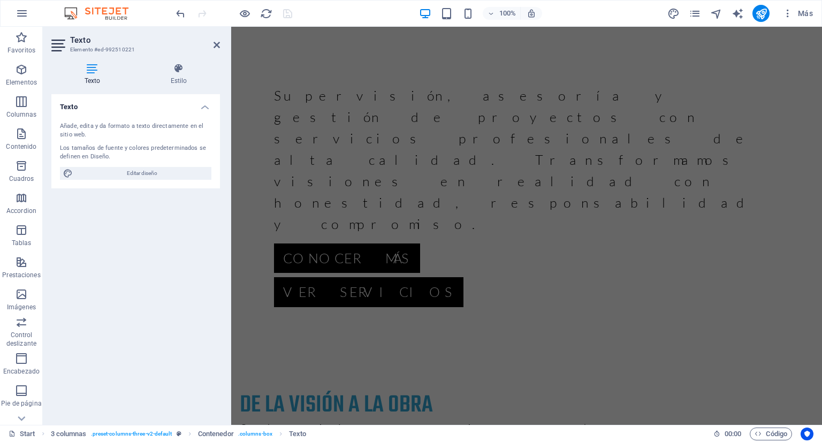
scroll to position [0, 0]
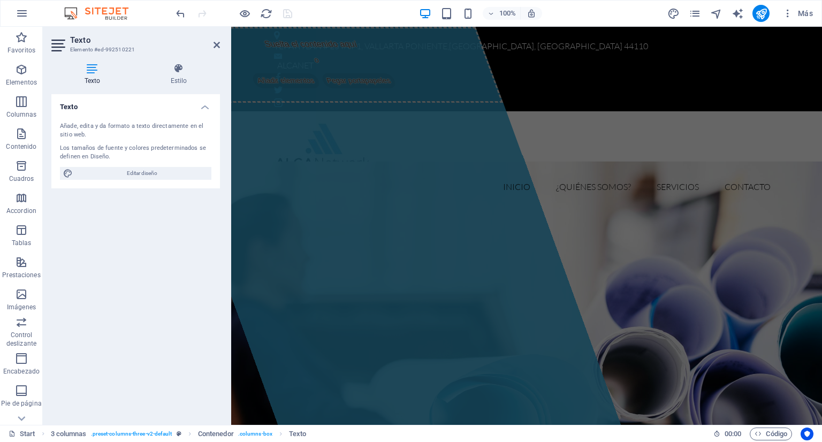
drag, startPoint x: 821, startPoint y: 349, endPoint x: 1052, endPoint y: 32, distance: 392.6
click at [655, 48] on div "TEPATITLAN # 25 INT 1, VALLARTA PONIENTE , GUADALAJARA, JALISCO 44110 ALCANET" at bounding box center [526, 69] width 591 height 85
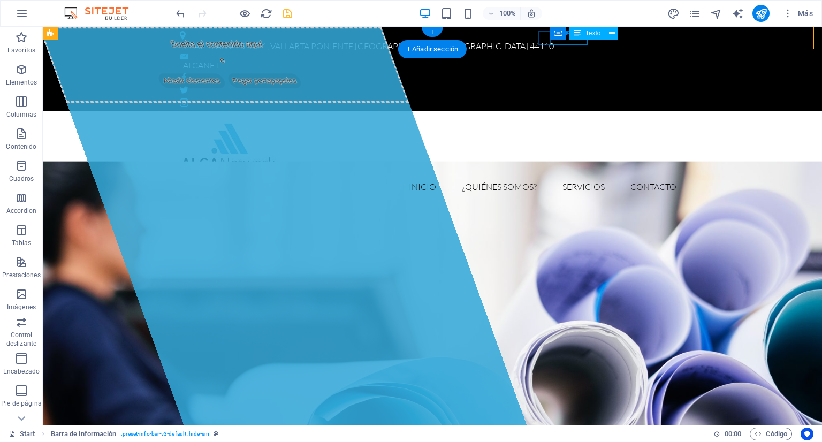
click at [571, 59] on div "ALCANET" at bounding box center [429, 66] width 493 height 14
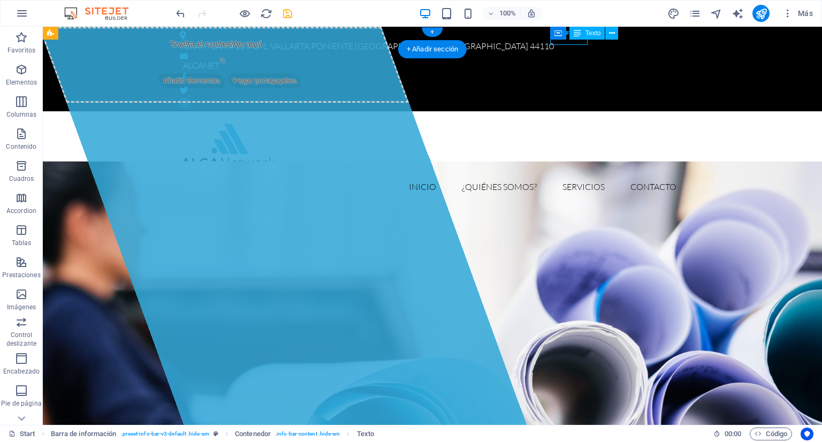
click at [571, 59] on div "ALCANET" at bounding box center [429, 66] width 493 height 14
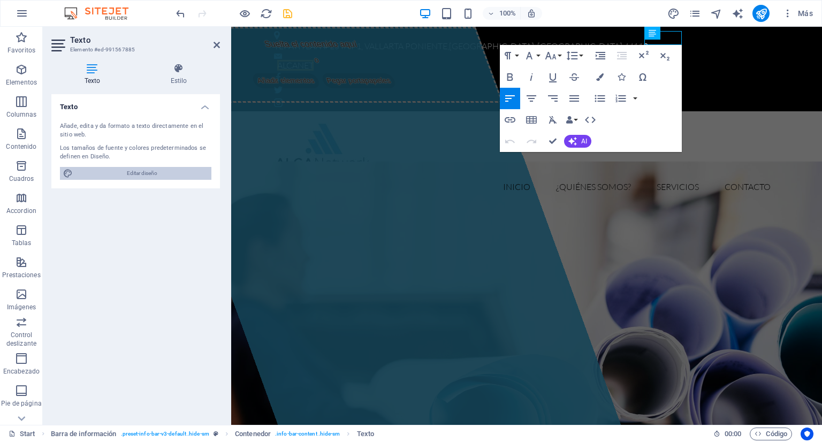
click at [163, 172] on span "Editar diseño" at bounding box center [142, 173] width 132 height 13
select select "px"
select select "300"
select select "px"
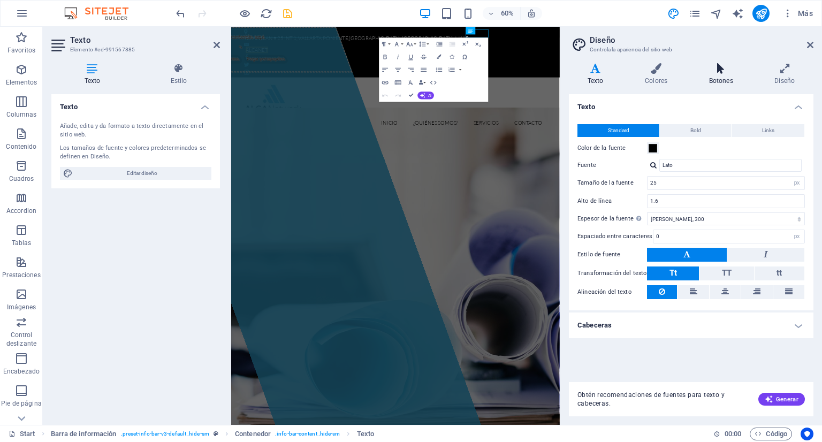
click at [734, 74] on h4 "Botones" at bounding box center [723, 74] width 66 height 22
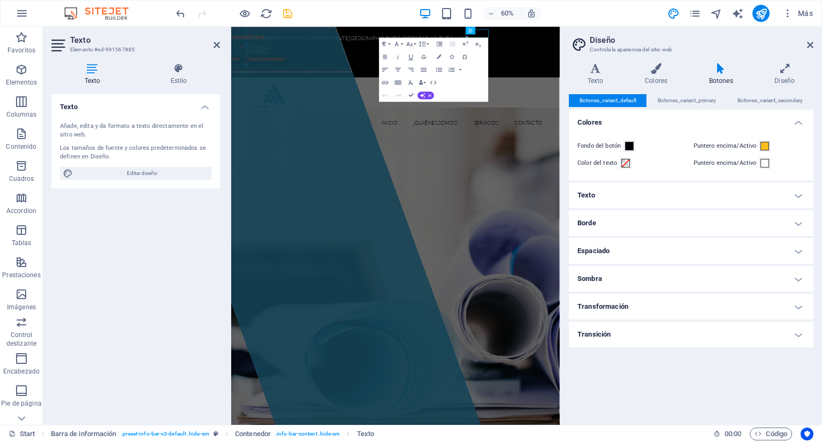
click at [670, 233] on h4 "Borde" at bounding box center [691, 223] width 245 height 26
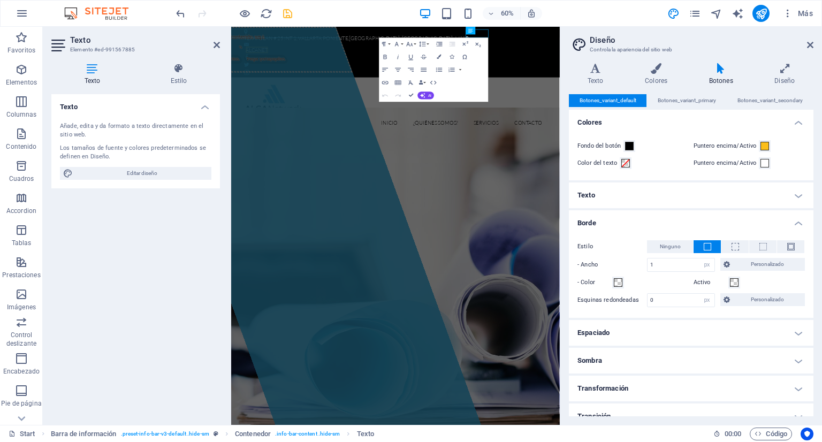
click at [707, 200] on h4 "Texto" at bounding box center [691, 195] width 245 height 26
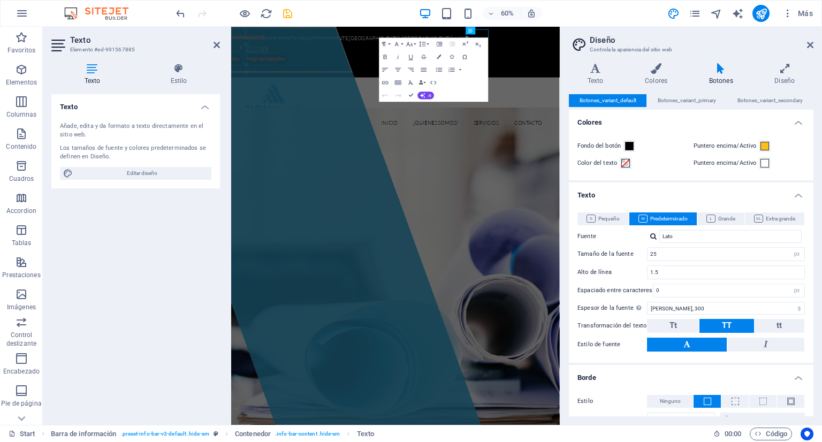
drag, startPoint x: 813, startPoint y: 158, endPoint x: 806, endPoint y: 245, distance: 87.0
click at [806, 245] on div "Variantes Texto Colores Botones Diseño Texto Standard Bold Links Color de la fu…" at bounding box center [691, 240] width 262 height 370
click at [813, 45] on aside "Diseño Controla la apariencia del sitio web Variantes Texto Colores Botones Dis…" at bounding box center [691, 226] width 262 height 398
click at [809, 43] on icon at bounding box center [810, 45] width 6 height 9
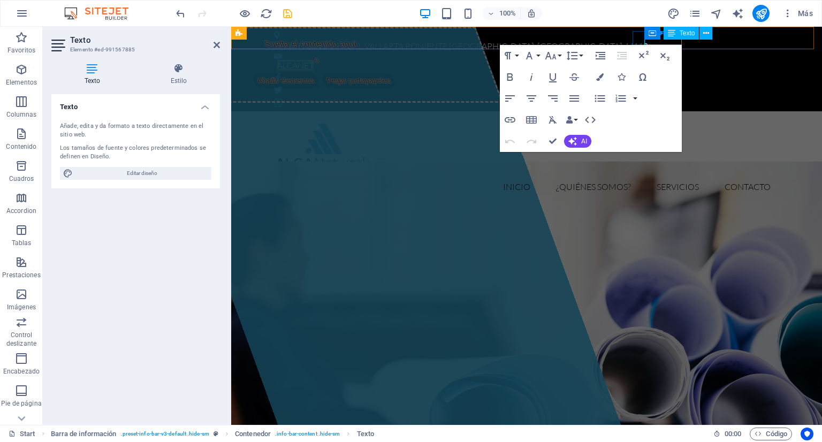
click at [663, 39] on div "Texto" at bounding box center [681, 33] width 36 height 13
click at [683, 35] on span "Texto" at bounding box center [688, 33] width 16 height 6
click at [684, 33] on span "Texto" at bounding box center [688, 33] width 16 height 6
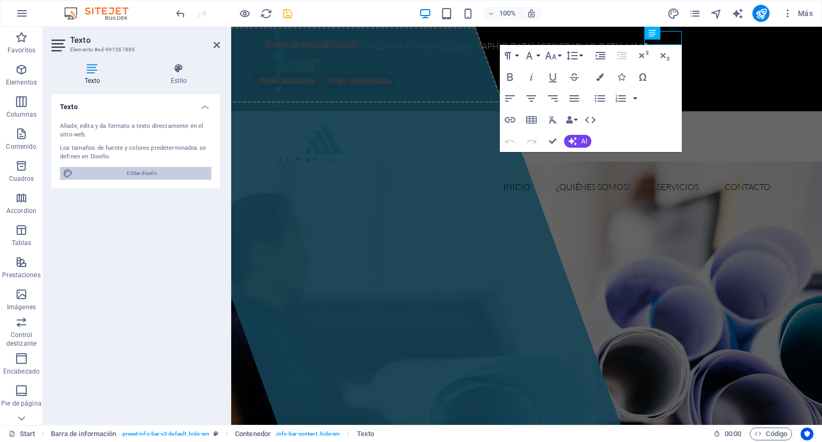
click at [150, 171] on span "Editar diseño" at bounding box center [142, 173] width 132 height 13
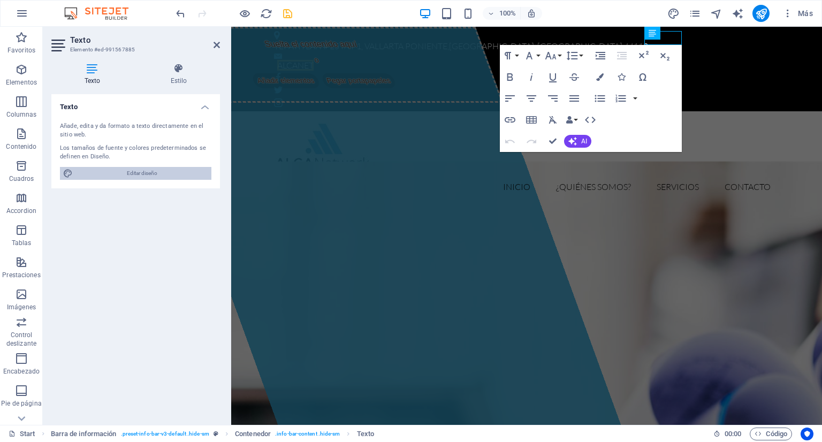
select select "px"
select select "300"
select select "px"
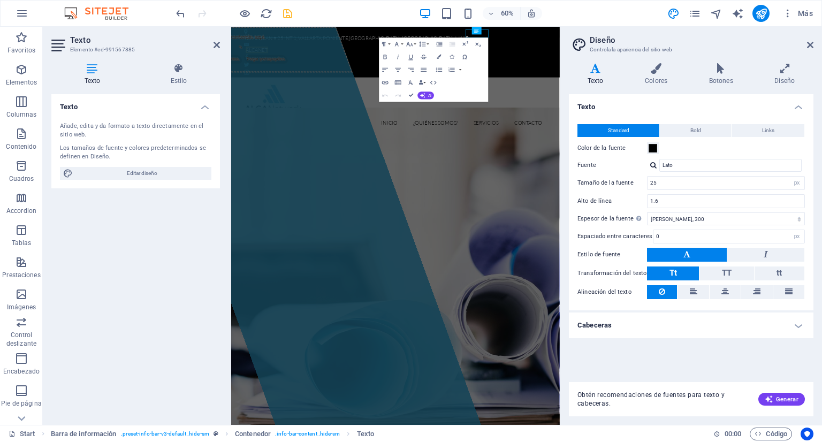
click at [597, 71] on icon at bounding box center [595, 68] width 53 height 11
click at [482, 33] on icon at bounding box center [482, 30] width 4 height 7
click at [169, 244] on div "Texto Añade, edita y da formato a texto directamente en el sitio web. Los tamañ…" at bounding box center [135, 255] width 169 height 322
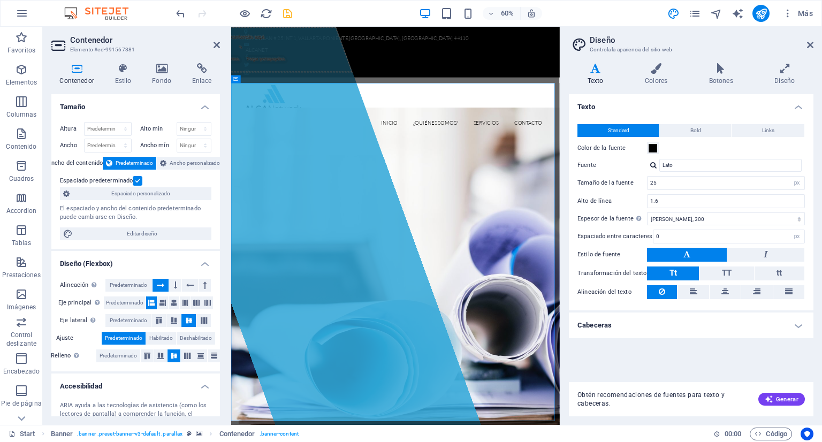
drag, startPoint x: 776, startPoint y: 68, endPoint x: 791, endPoint y: 51, distance: 23.1
click at [812, 43] on icon at bounding box center [810, 45] width 6 height 9
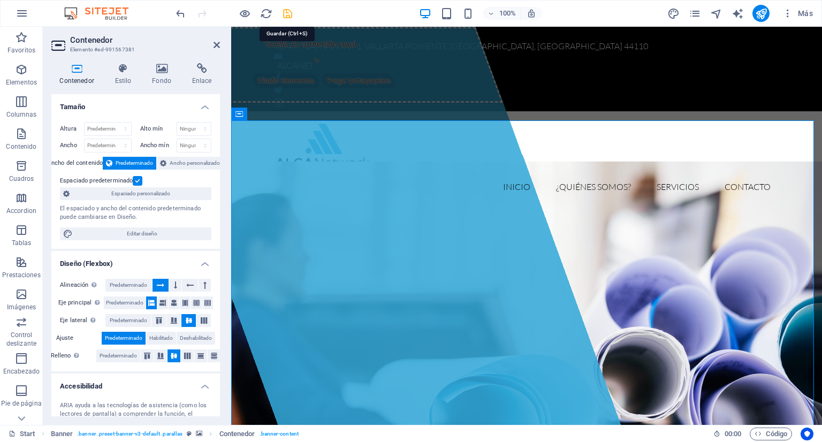
click at [287, 11] on icon "save" at bounding box center [287, 13] width 12 height 12
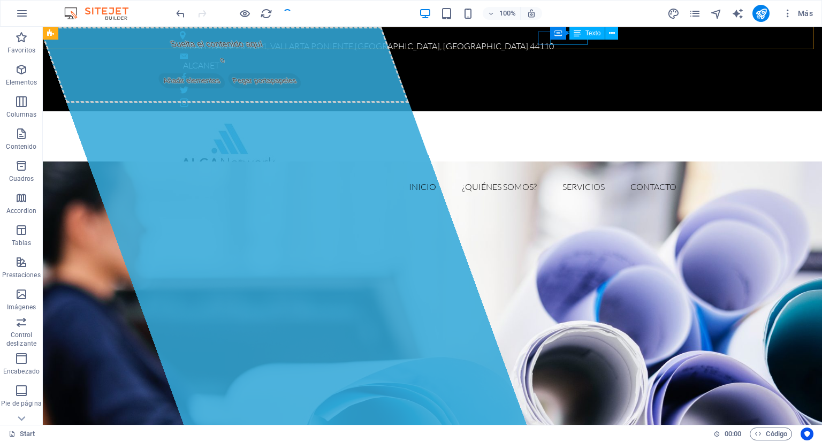
click at [574, 38] on icon at bounding box center [577, 33] width 7 height 13
click at [613, 33] on icon at bounding box center [612, 33] width 6 height 11
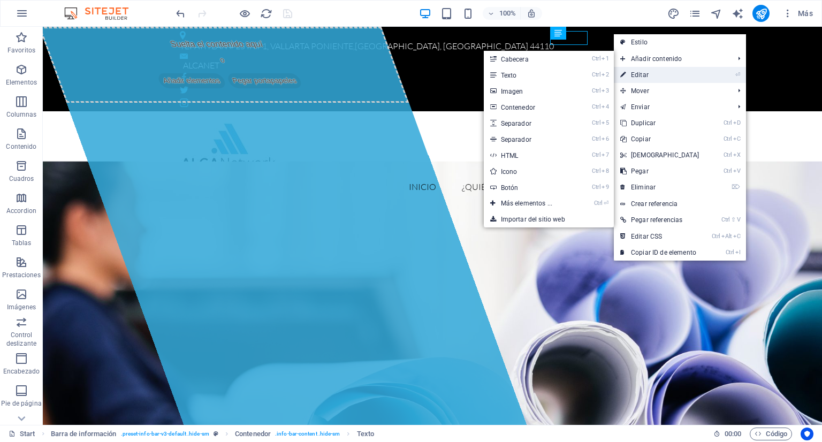
click at [655, 74] on link "⏎ Editar" at bounding box center [660, 75] width 92 height 16
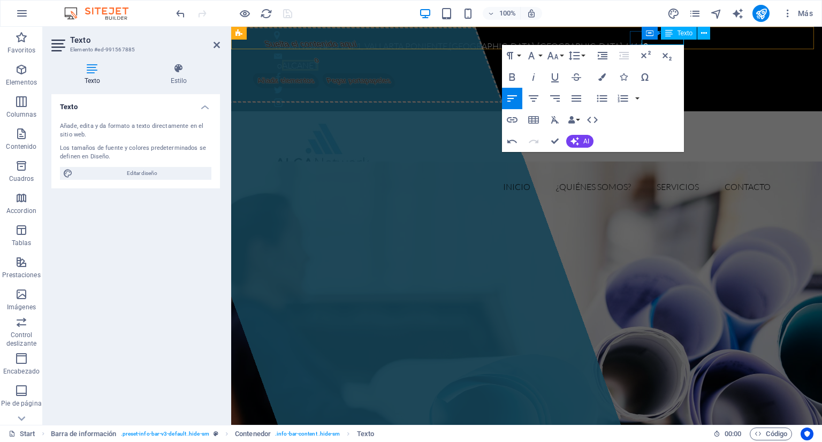
click at [663, 39] on div "Texto" at bounding box center [679, 33] width 36 height 13
click at [94, 65] on icon at bounding box center [92, 68] width 82 height 11
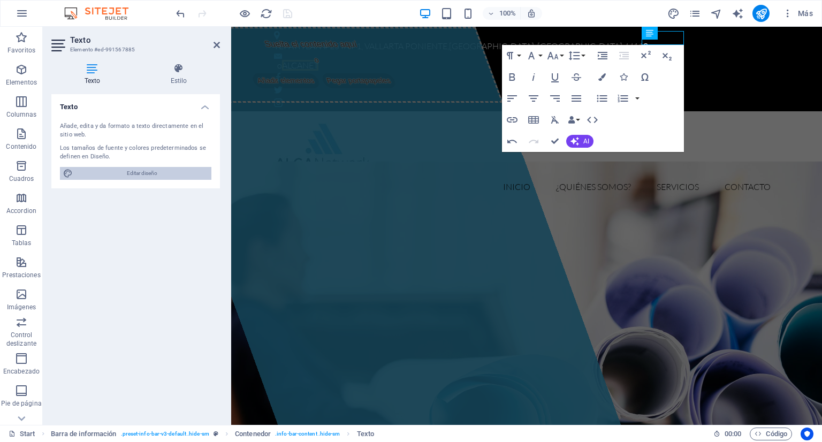
click at [164, 173] on span "Editar diseño" at bounding box center [142, 173] width 132 height 13
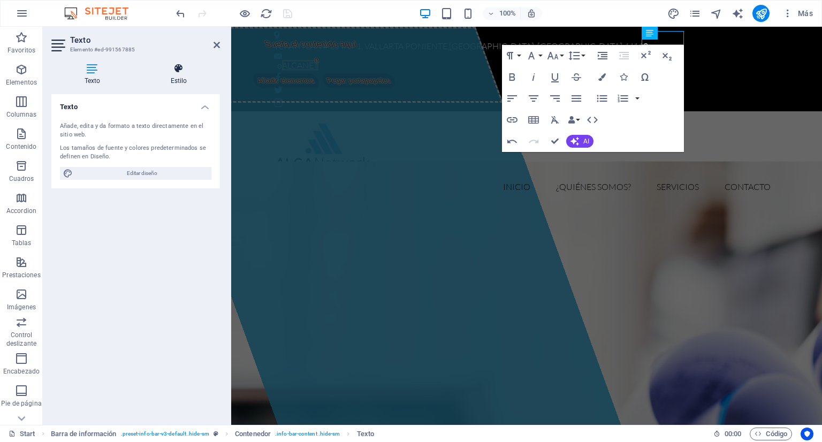
select select "px"
select select "300"
select select "px"
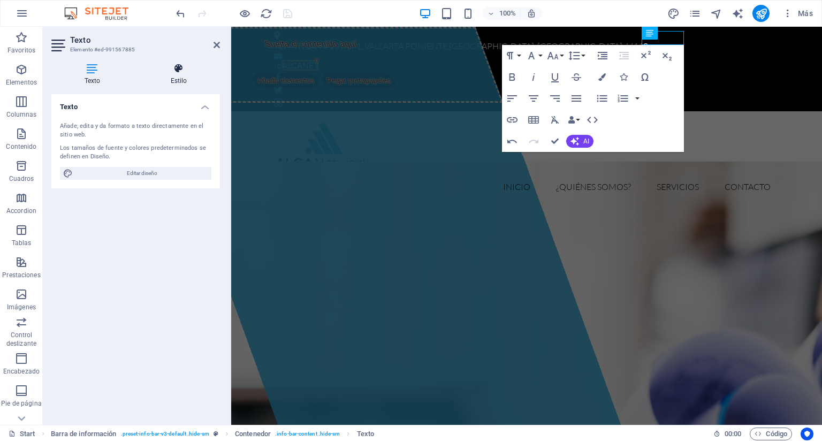
select select "300"
select select "px"
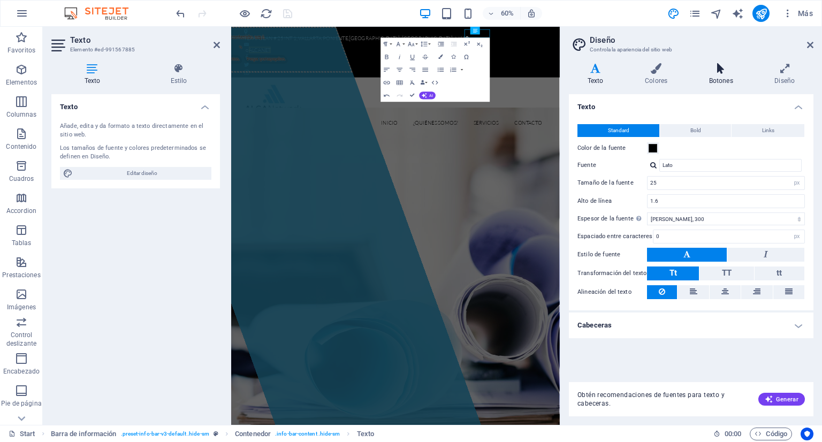
click at [724, 74] on h4 "Botones" at bounding box center [723, 74] width 66 height 22
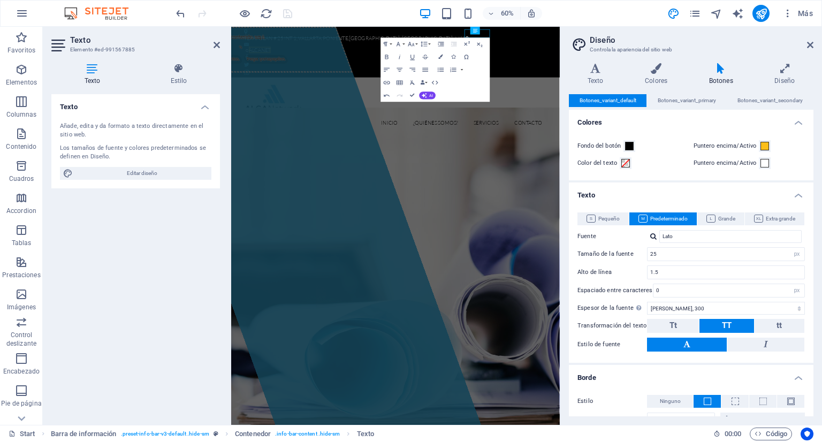
click at [805, 41] on h2 "Diseño" at bounding box center [702, 40] width 224 height 10
click at [810, 48] on icon at bounding box center [810, 45] width 6 height 9
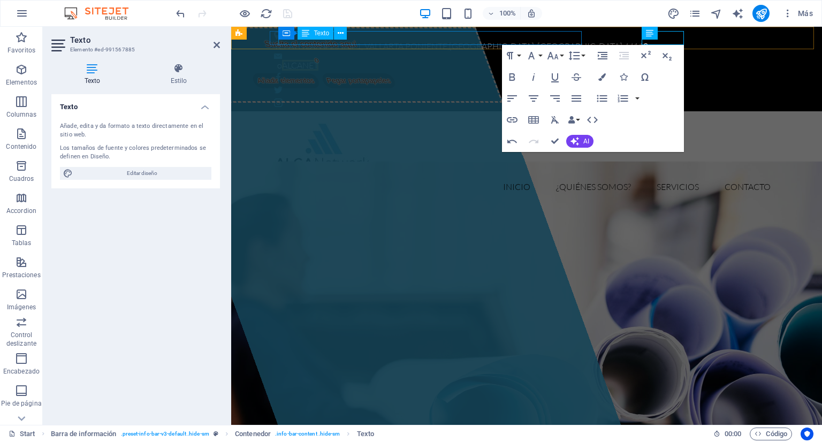
click at [460, 40] on div "TEPATITLAN # 25 INT 1, VALLARTA PONIENTE , GUADALAJARA, JALISCO 44110" at bounding box center [522, 47] width 497 height 14
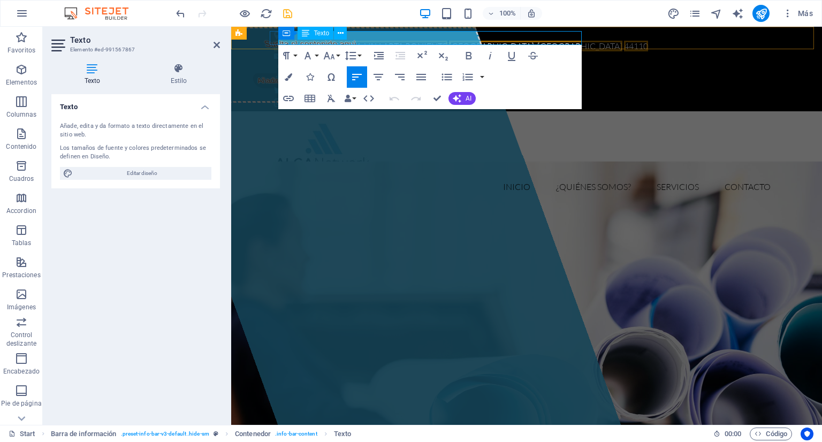
click at [460, 41] on span "GUADALAJARA, JALISCO" at bounding box center [535, 46] width 173 height 11
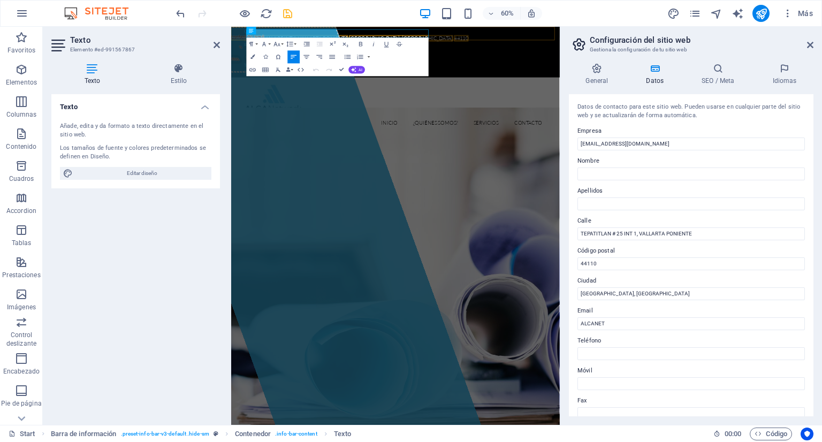
click at [612, 47] on div "TEPATITLAN # 25 INT 1, VALLARTA PONIENTE , GUADALAJARA, JALISCO 44110 o ALCANET" at bounding box center [504, 69] width 547 height 85
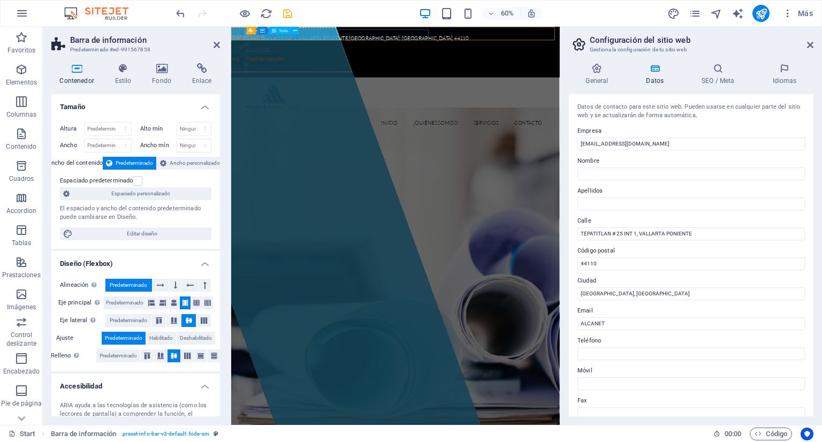
click at [470, 40] on div "TEPATITLAN # 25 INT 1, VALLARTA PONIENTE , GUADALAJARA, JALISCO 44110" at bounding box center [501, 47] width 497 height 14
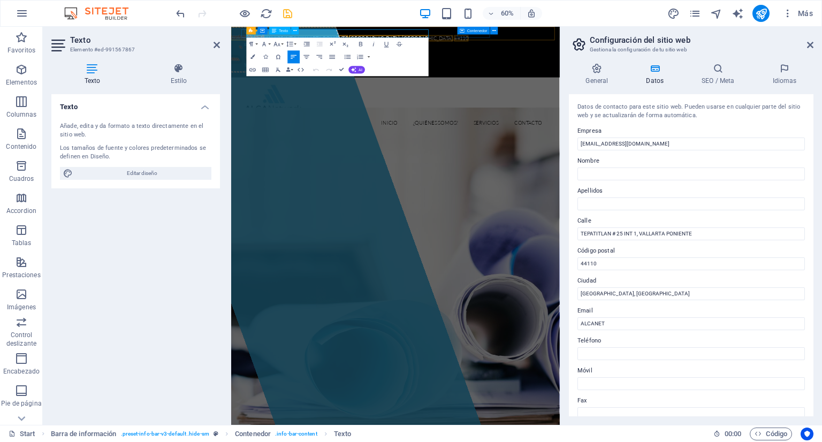
click at [468, 41] on span "GUADALAJARA, JALISCO" at bounding box center [514, 46] width 173 height 11
click at [621, 147] on input "info@alcanetwork.com" at bounding box center [690, 144] width 227 height 13
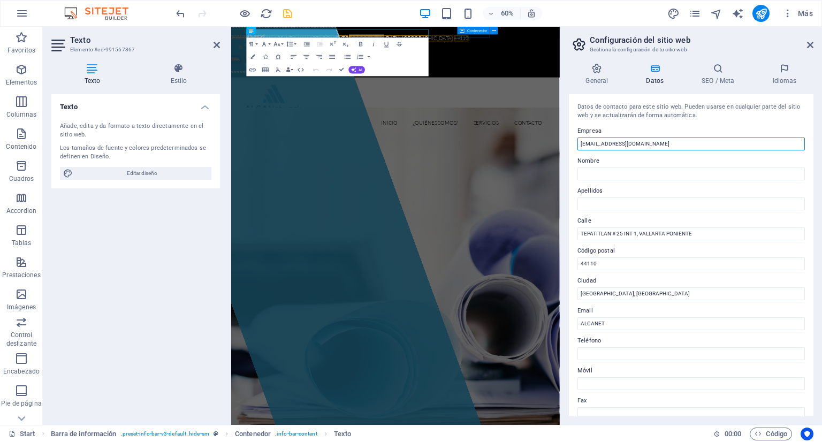
type input "o"
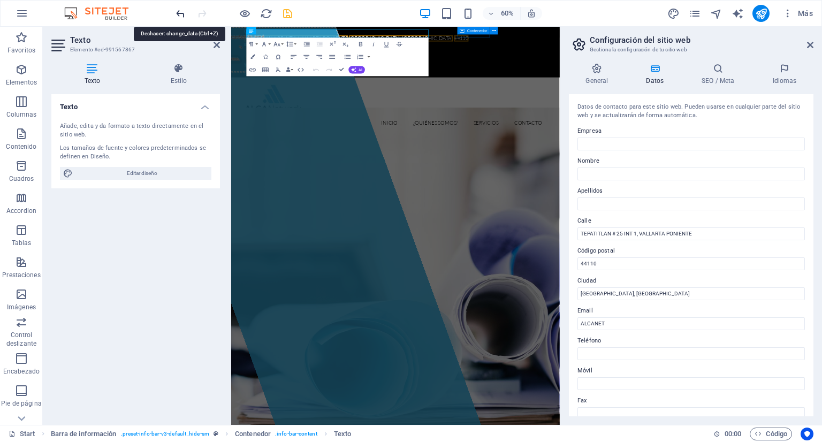
click at [175, 11] on icon "undo" at bounding box center [180, 13] width 12 height 12
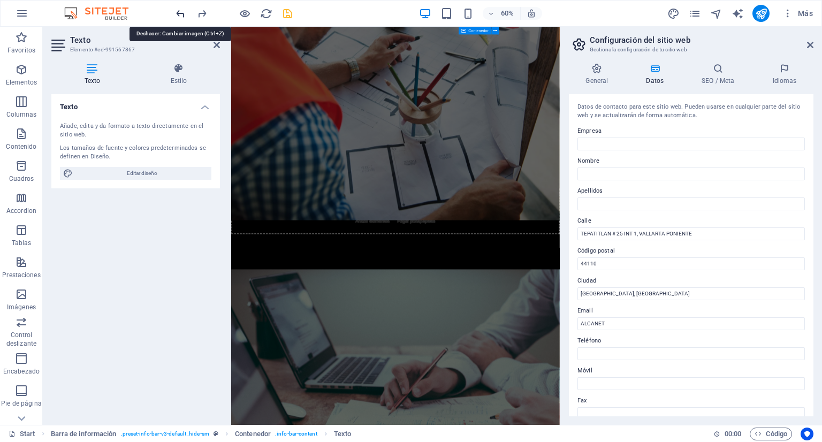
scroll to position [3626, 0]
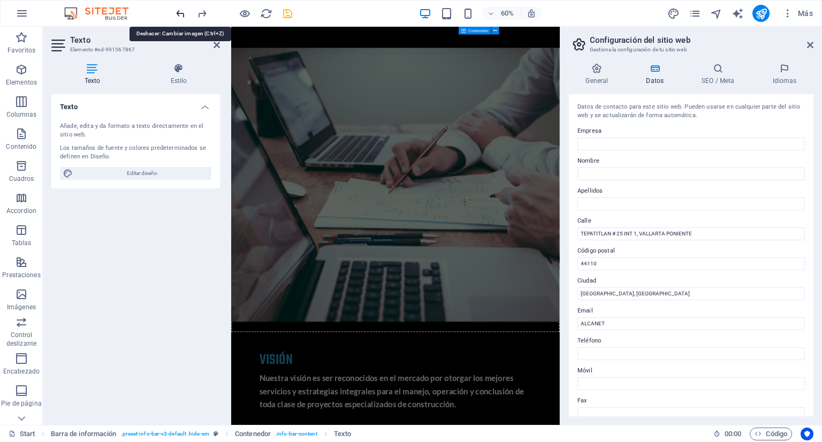
click at [175, 11] on icon "undo" at bounding box center [180, 13] width 12 height 12
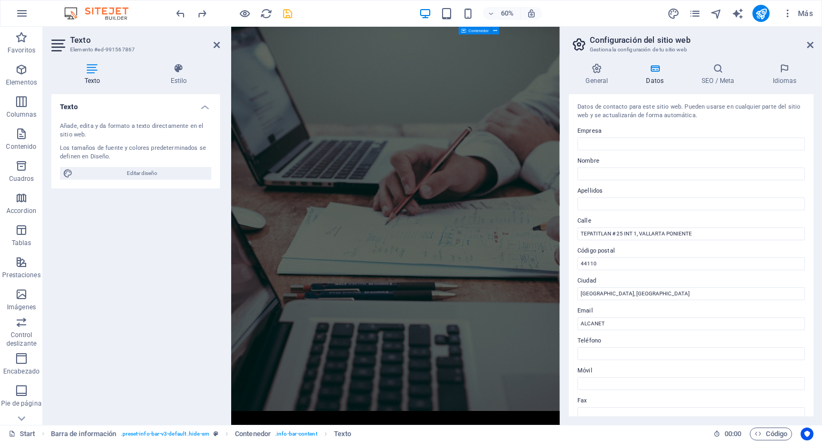
click at [813, 45] on aside "Configuración del sitio web Gestiona la configuración de tu sitio web General D…" at bounding box center [691, 226] width 262 height 398
click at [182, 13] on icon "undo" at bounding box center [180, 13] width 12 height 12
click at [201, 12] on icon "redo" at bounding box center [202, 13] width 12 height 12
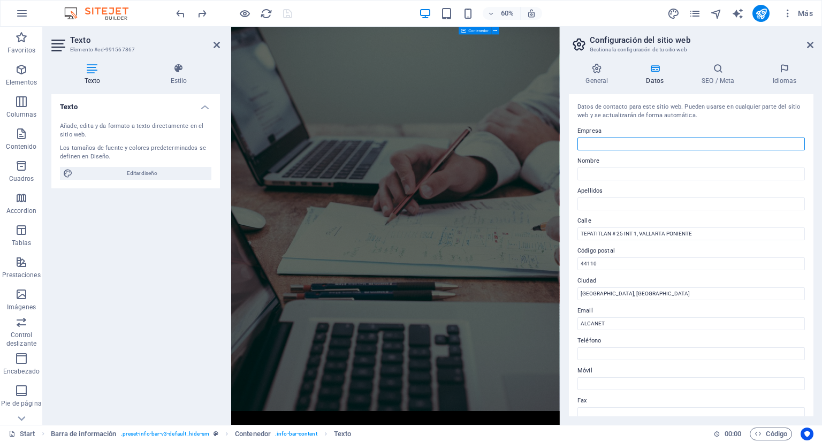
click at [615, 147] on input "Empresa" at bounding box center [690, 144] width 227 height 13
click at [612, 325] on input "ALCANET" at bounding box center [690, 323] width 227 height 13
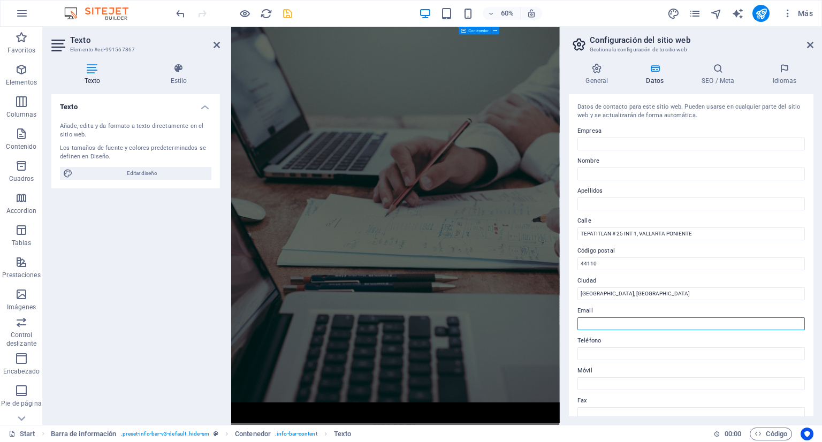
paste input "info@alcanetwork.com"
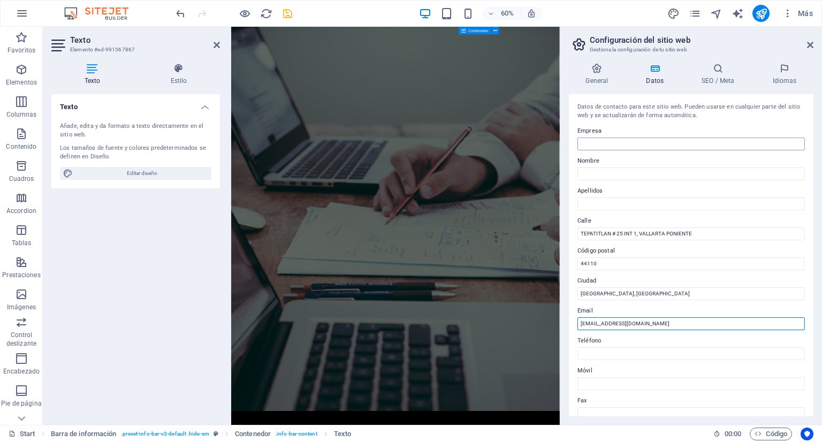
type input "info@alcanetwork.com"
click at [604, 144] on input "Empresa" at bounding box center [690, 144] width 227 height 13
type input "ALCANETWORK"
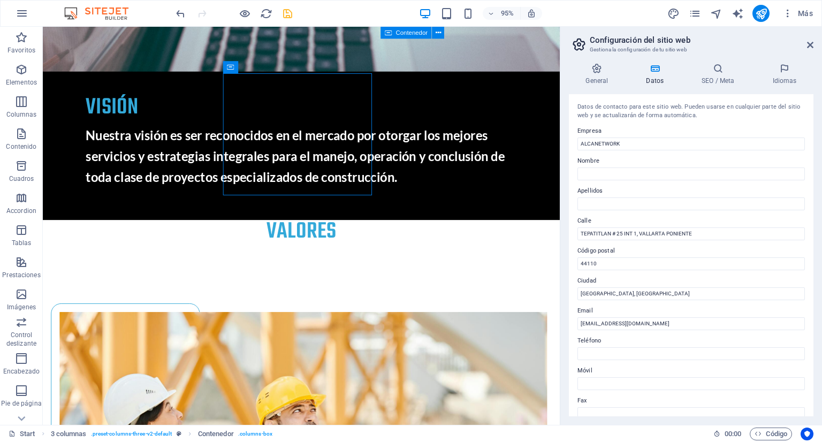
click at [815, 52] on aside "Configuración del sitio web Gestiona la configuración de tu sitio web General D…" at bounding box center [691, 226] width 262 height 398
click at [812, 47] on icon at bounding box center [810, 45] width 6 height 9
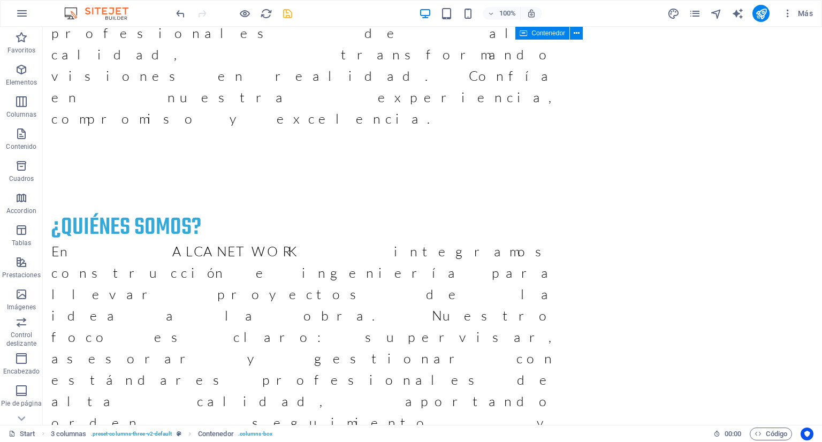
scroll to position [0, 0]
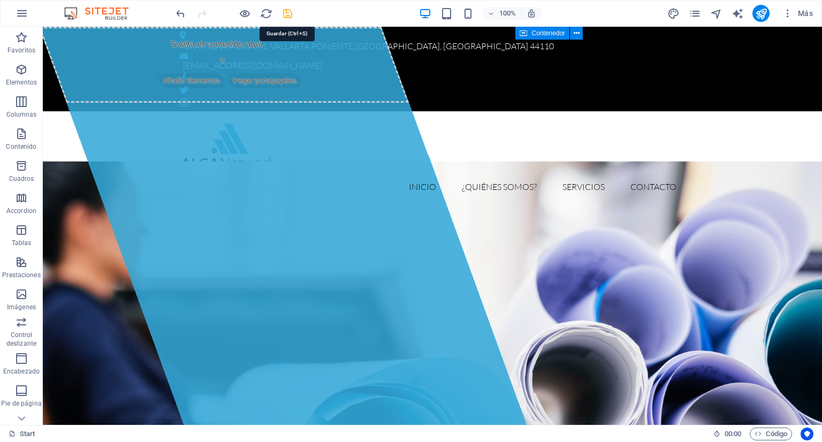
click at [287, 16] on icon "save" at bounding box center [287, 13] width 12 height 12
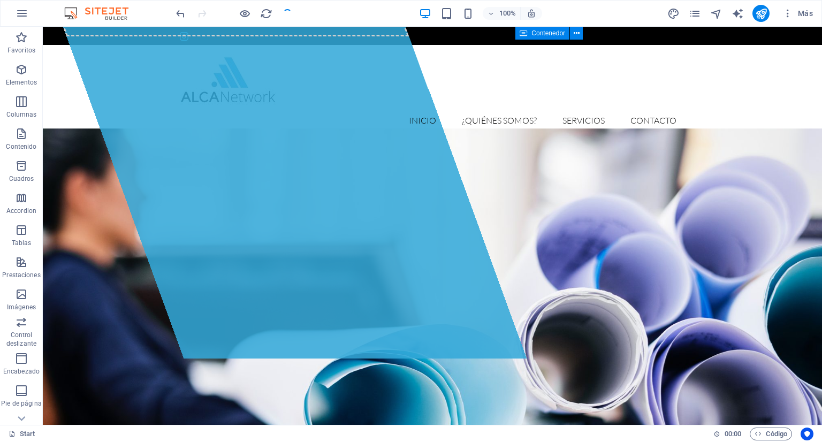
scroll to position [57, 0]
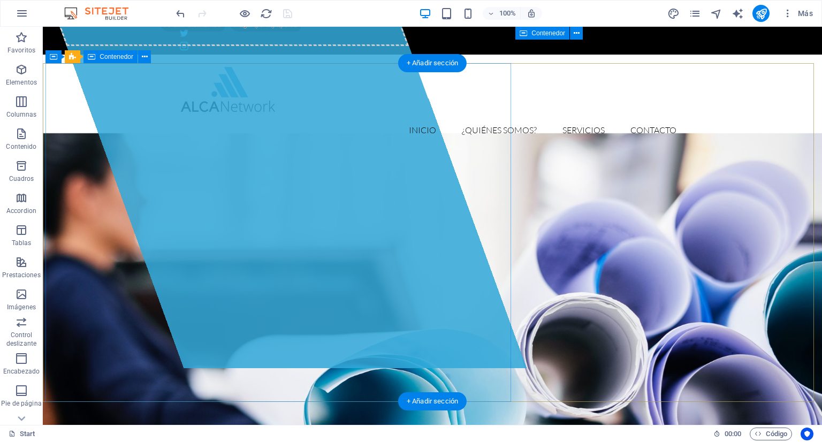
click at [256, 46] on div "Suelta el contenido aquí o Añadir elementos Pegar portapapeles" at bounding box center [224, 8] width 370 height 76
select select "%"
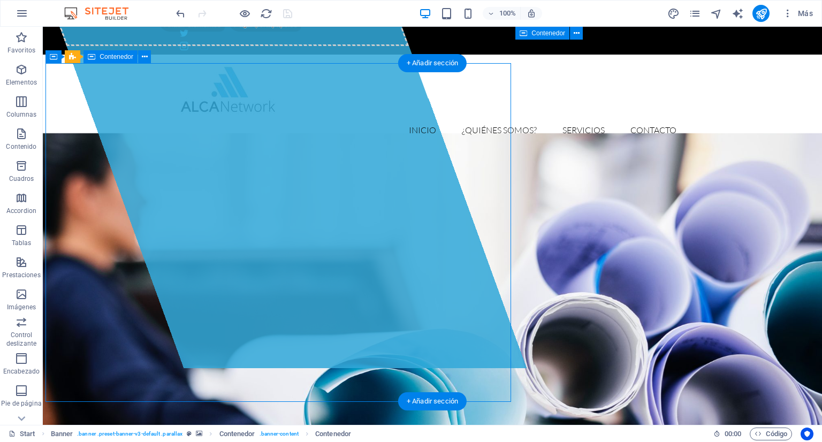
select select "px"
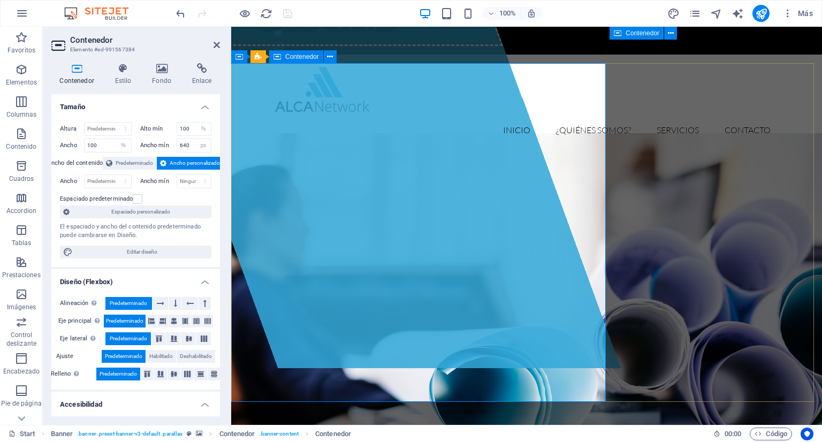
click at [312, 32] on span "Añadir elementos" at bounding box center [285, 24] width 71 height 15
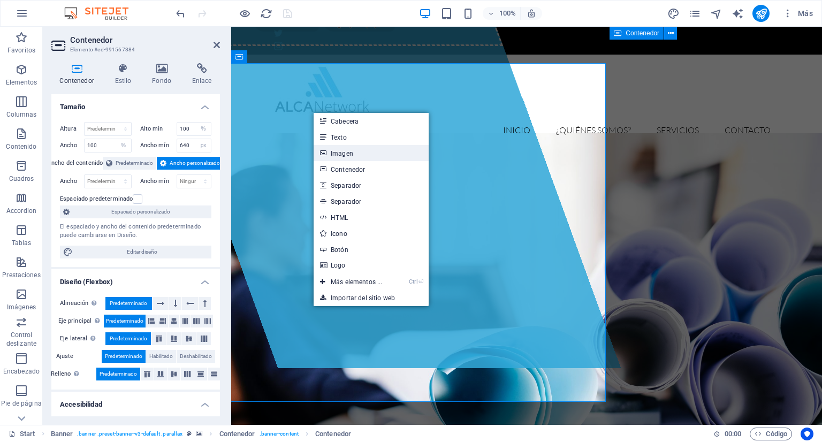
click at [355, 152] on link "Imagen" at bounding box center [371, 153] width 115 height 16
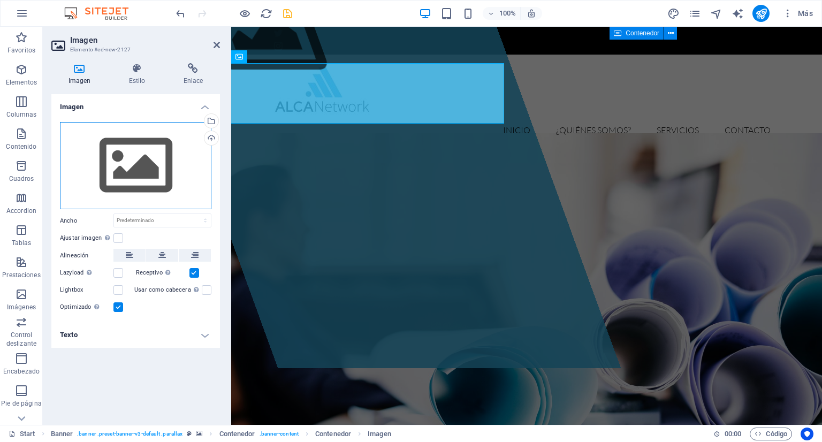
click at [171, 155] on div "Arrastra archivos aquí, haz clic para escoger archivos o selecciona archivos de…" at bounding box center [135, 166] width 151 height 88
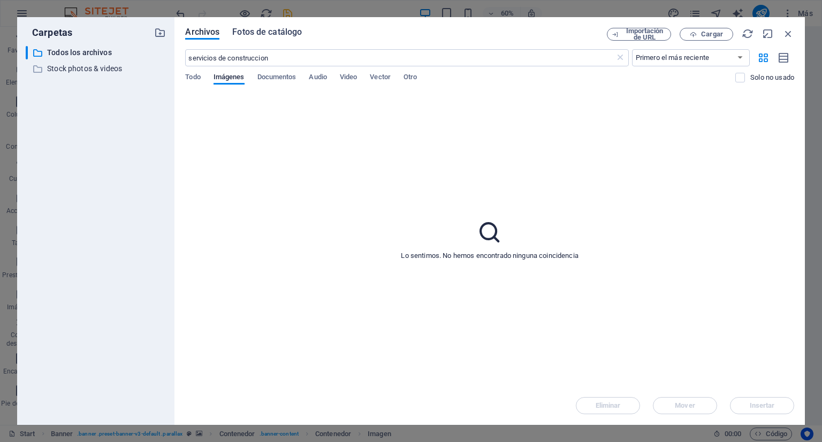
click at [262, 33] on span "Fotos de catálogo" at bounding box center [267, 32] width 70 height 13
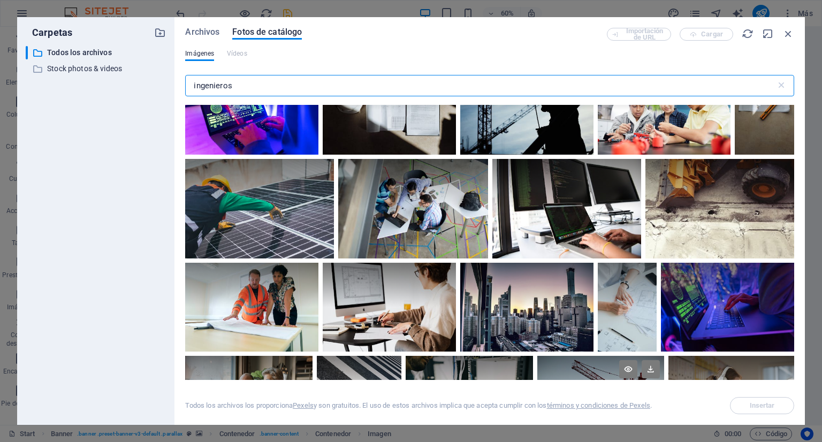
scroll to position [6265, 0]
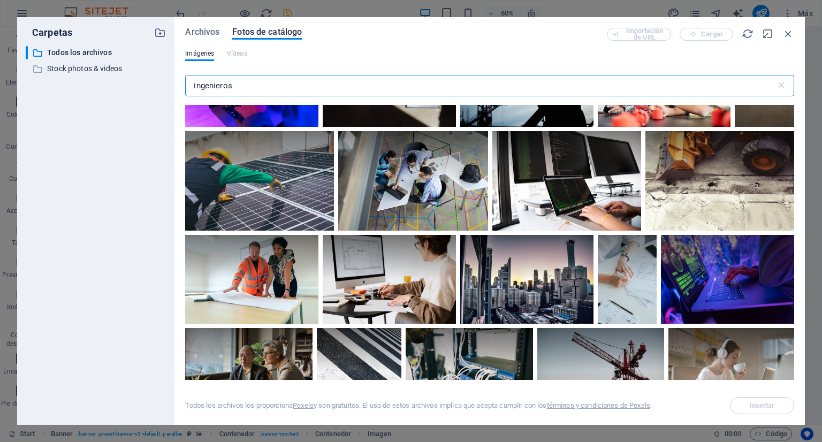
click at [241, 83] on input "ingenieros" at bounding box center [480, 85] width 590 height 21
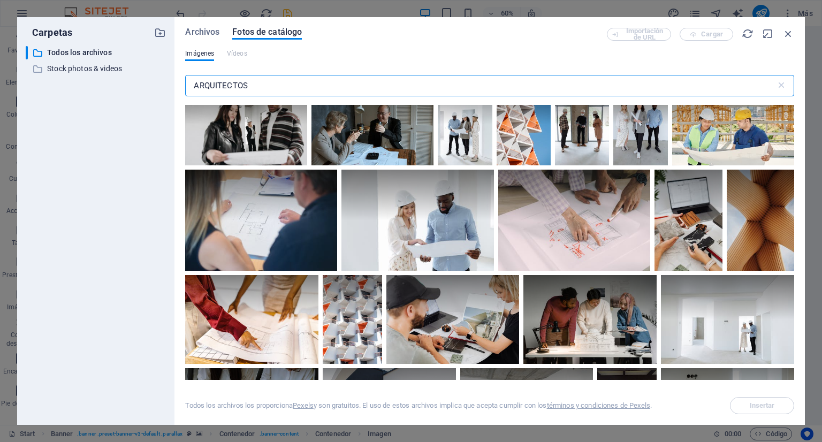
scroll to position [494, 0]
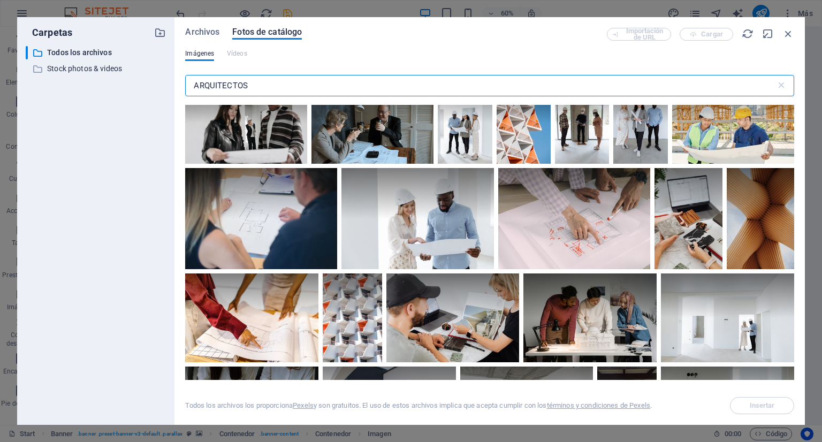
type input "ARQUITECTOS"
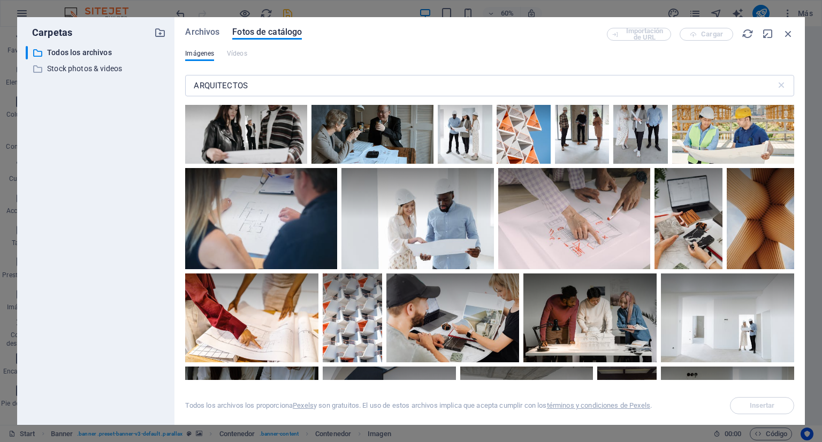
drag, startPoint x: 794, startPoint y: 165, endPoint x: 792, endPoint y: 177, distance: 11.4
click at [792, 177] on div "Archivos Fotos de catálogo Importación de URL Cargar Imágenes Vídeos ARQUITECTO…" at bounding box center [489, 221] width 630 height 408
drag, startPoint x: 794, startPoint y: 167, endPoint x: 794, endPoint y: 183, distance: 16.1
click at [794, 183] on div "Archivos Fotos de catálogo Importación de URL Cargar Imágenes Vídeos ARQUITECTO…" at bounding box center [489, 221] width 630 height 408
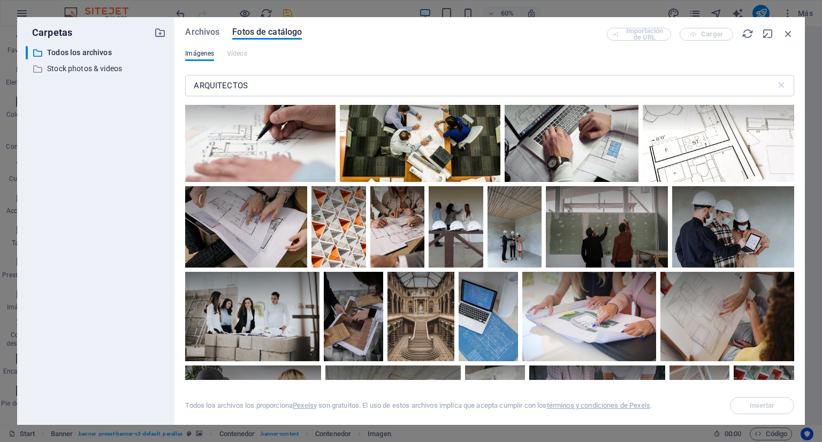
scroll to position [0, 0]
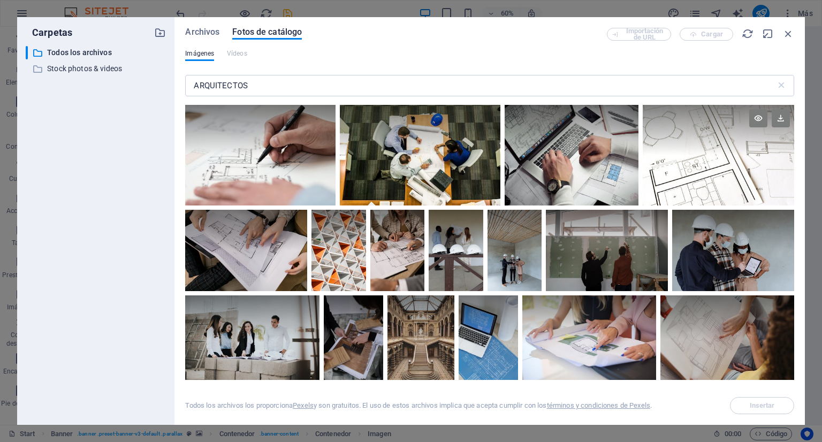
drag, startPoint x: 791, startPoint y: 110, endPoint x: 789, endPoint y: 119, distance: 9.9
click at [789, 119] on div at bounding box center [718, 130] width 151 height 50
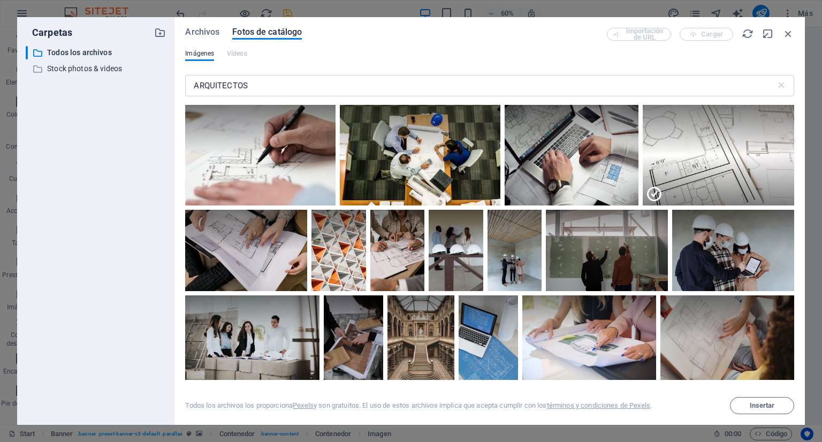
drag, startPoint x: 794, startPoint y: 109, endPoint x: 793, endPoint y: 116, distance: 7.6
click at [793, 116] on div "Archivos Fotos de catálogo Importación de URL Cargar Imágenes Vídeos ARQUITECTO…" at bounding box center [489, 221] width 630 height 408
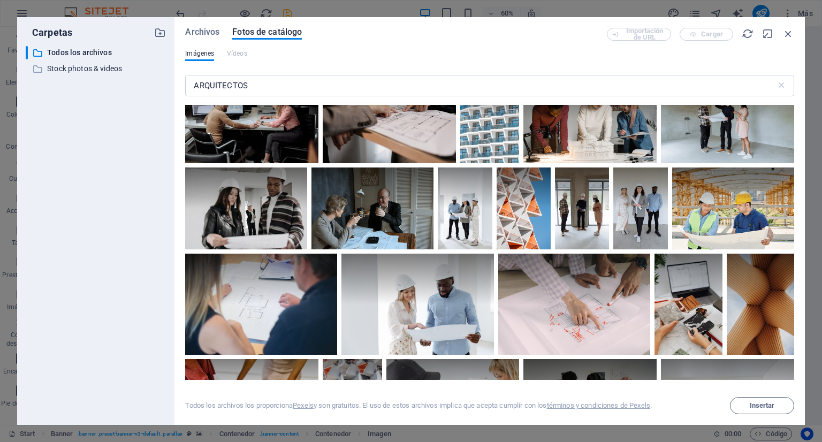
scroll to position [432, 0]
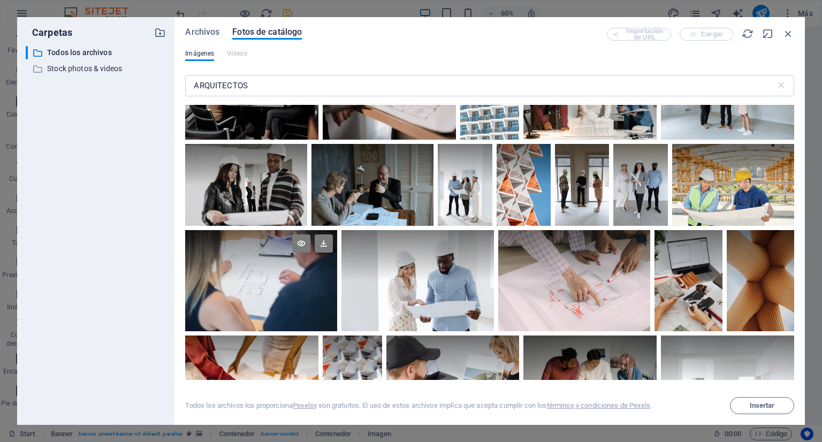
click at [273, 289] on div at bounding box center [261, 281] width 152 height 102
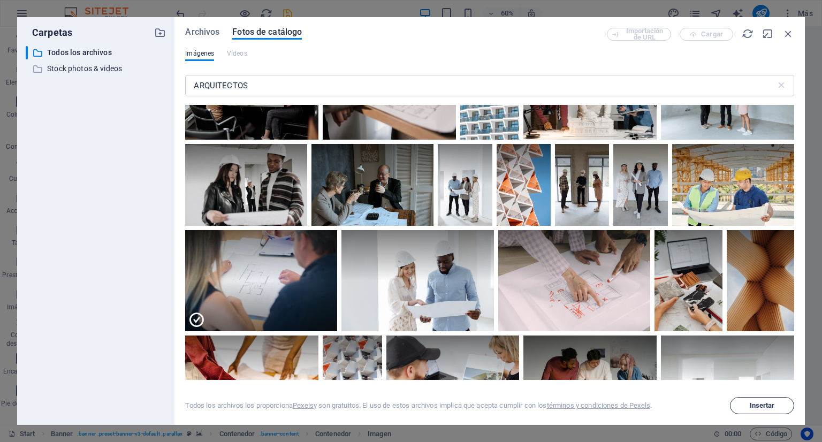
click at [750, 406] on span "Insertar" at bounding box center [762, 405] width 25 height 6
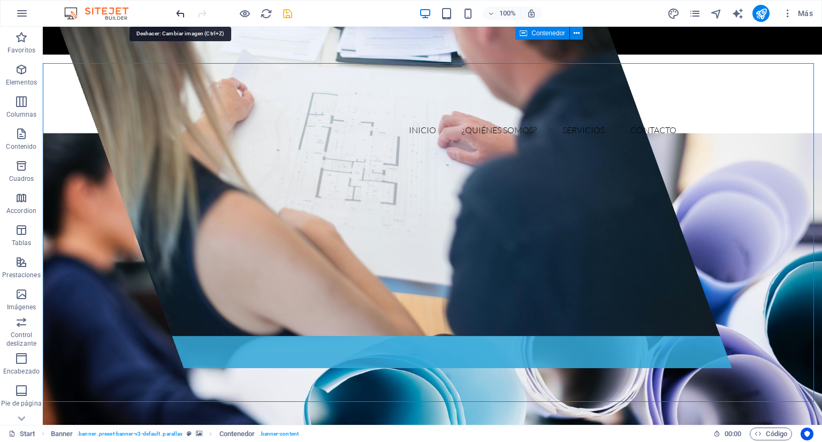
click at [180, 14] on icon "undo" at bounding box center [180, 13] width 12 height 12
click at [181, 11] on icon "undo" at bounding box center [180, 13] width 12 height 12
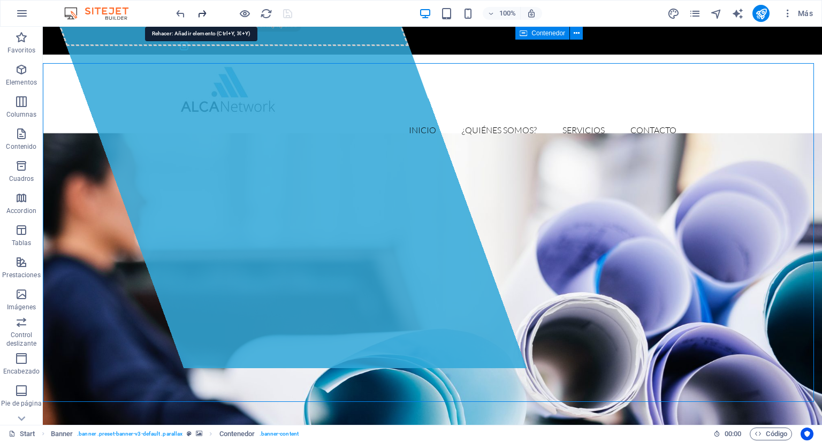
click at [204, 14] on icon "redo" at bounding box center [202, 13] width 12 height 12
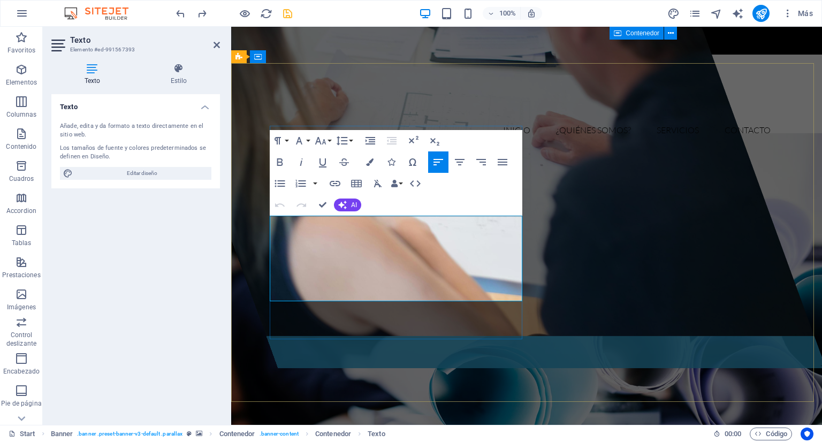
click at [370, 163] on icon "button" at bounding box center [369, 161] width 7 height 7
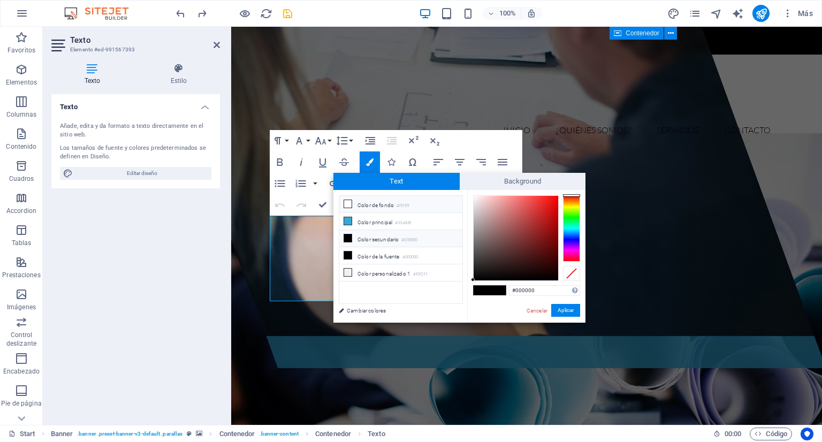
click at [364, 202] on li "Color de fondo #ffffff" at bounding box center [400, 204] width 123 height 17
type input "#ffffff"
click at [561, 307] on button "Aplicar" at bounding box center [565, 310] width 29 height 13
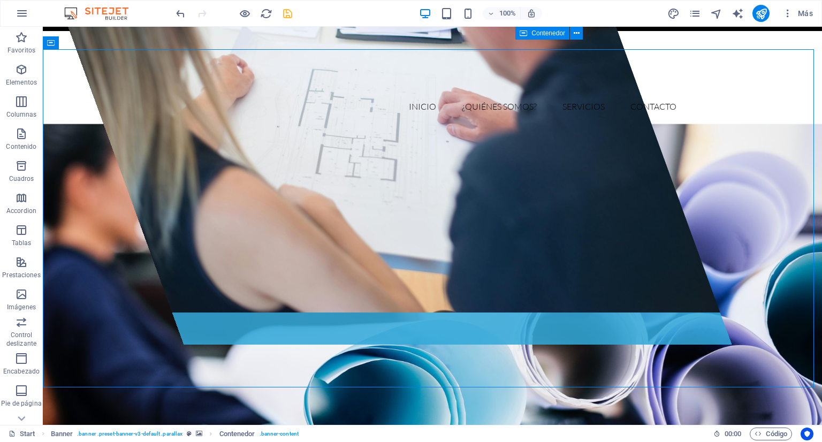
scroll to position [86, 0]
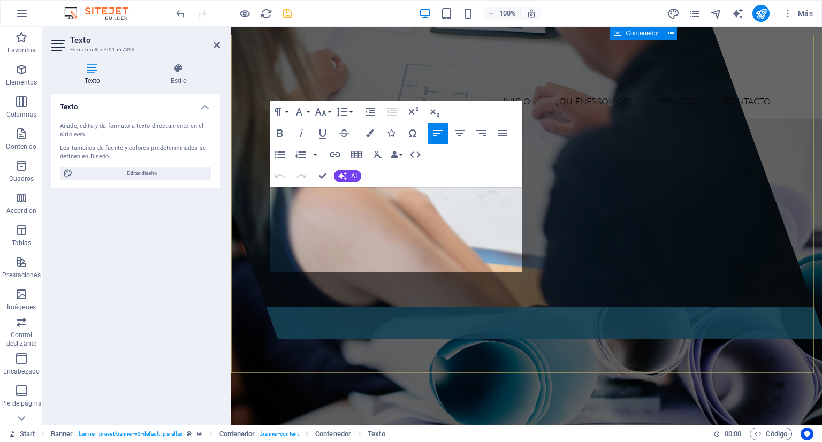
click at [280, 129] on icon "button" at bounding box center [280, 132] width 6 height 7
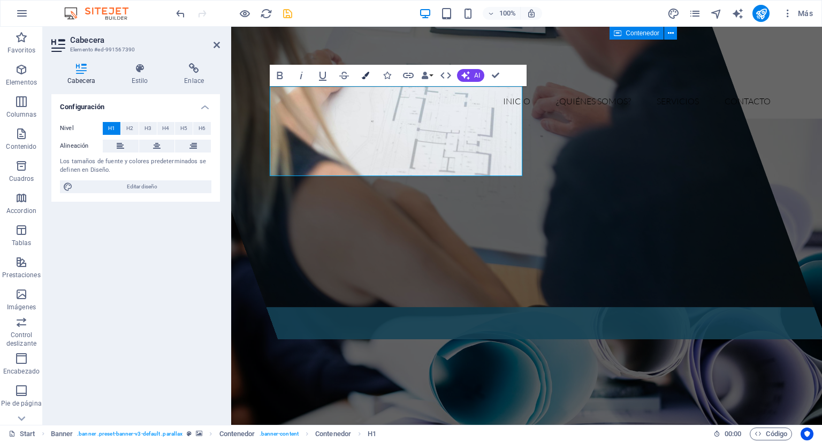
click at [363, 73] on icon "button" at bounding box center [365, 75] width 7 height 7
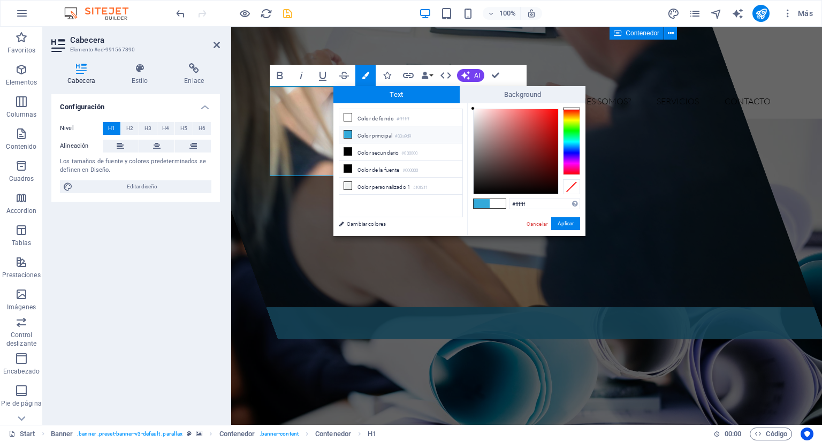
click at [347, 133] on icon at bounding box center [347, 134] width 7 height 7
type input "#33a9d9"
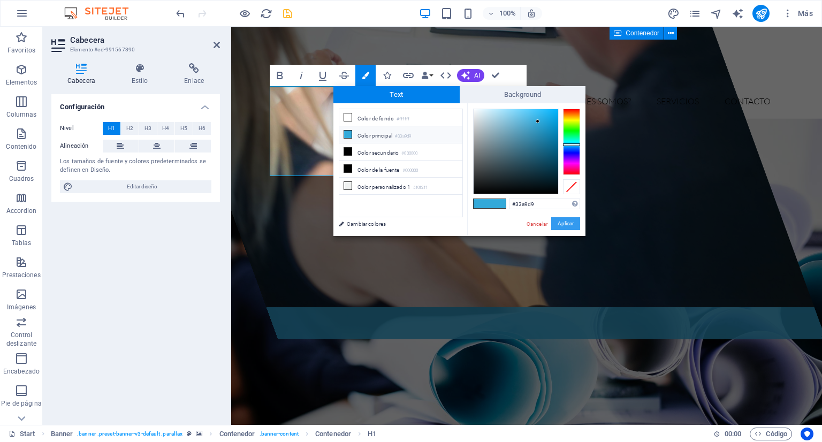
click at [575, 223] on button "Aplicar" at bounding box center [565, 223] width 29 height 13
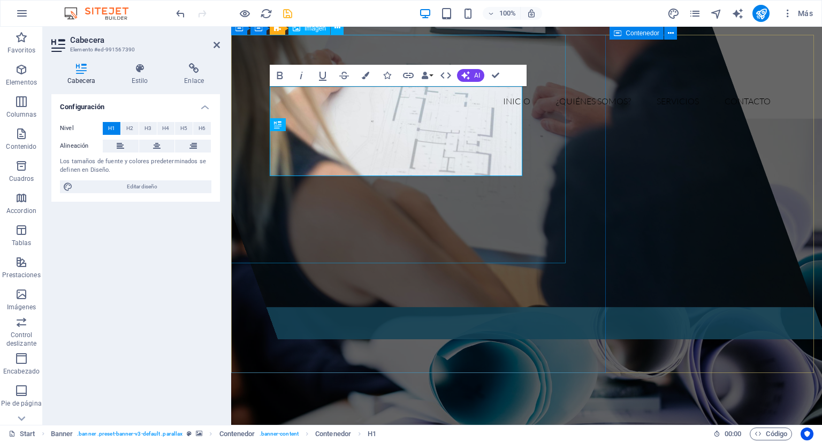
click at [268, 109] on figure at bounding box center [473, 124] width 681 height 366
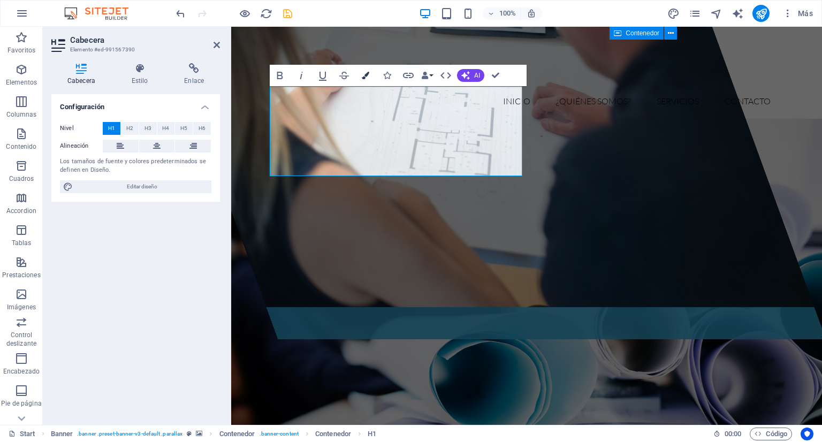
click at [366, 75] on icon "button" at bounding box center [365, 75] width 7 height 7
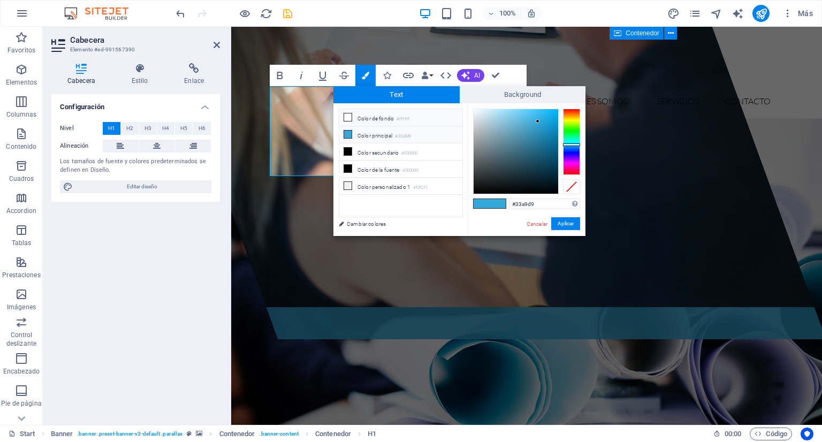
click at [357, 116] on li "Color de fondo #ffffff" at bounding box center [400, 117] width 123 height 17
type input "#ffffff"
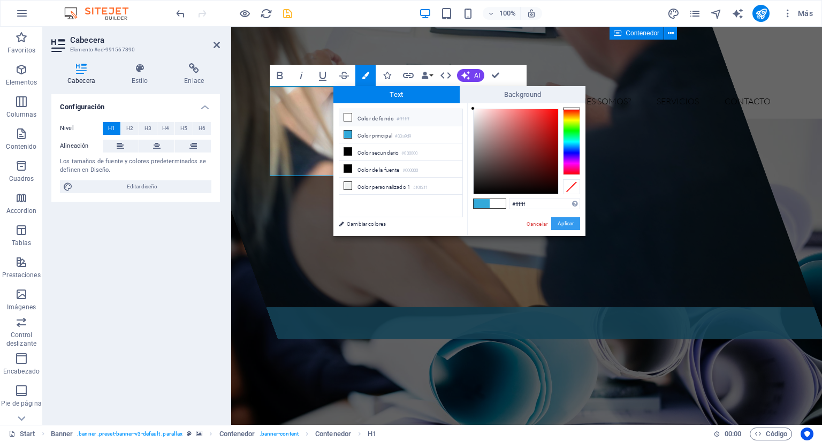
click at [555, 221] on button "Aplicar" at bounding box center [565, 223] width 29 height 13
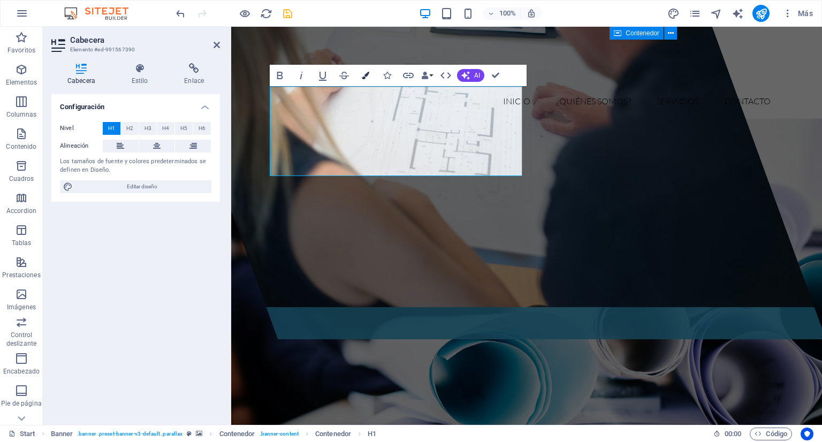
click at [369, 73] on icon "button" at bounding box center [365, 75] width 7 height 7
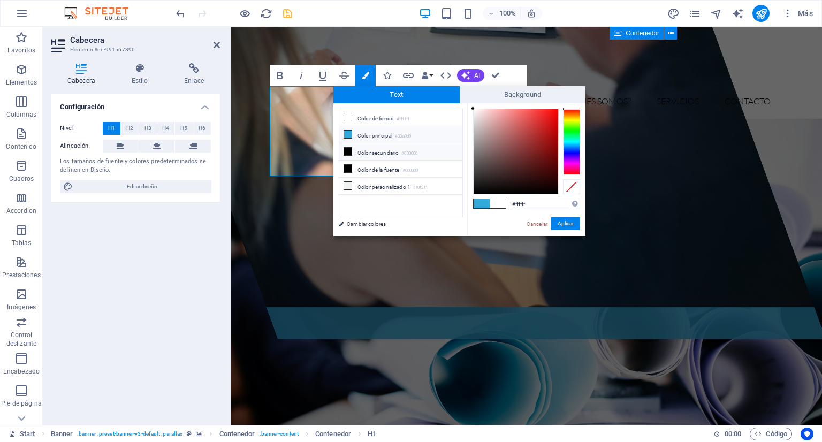
click at [358, 152] on li "Color secundario #000000" at bounding box center [400, 151] width 123 height 17
type input "#000000"
click at [560, 223] on button "Aplicar" at bounding box center [565, 223] width 29 height 13
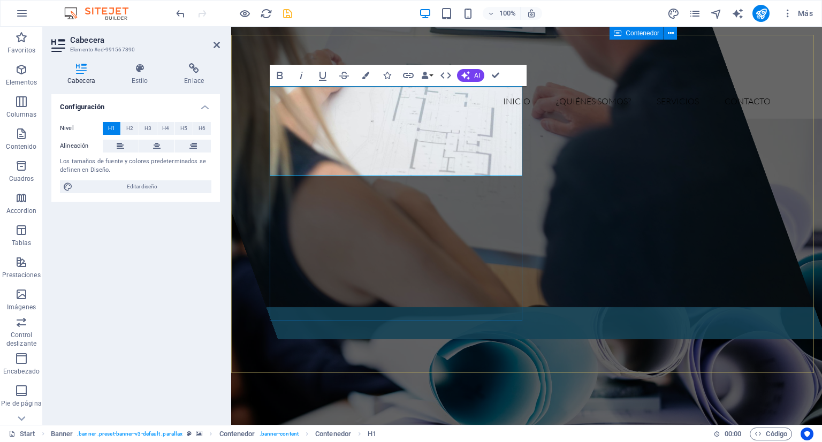
click at [148, 149] on button at bounding box center [157, 146] width 36 height 13
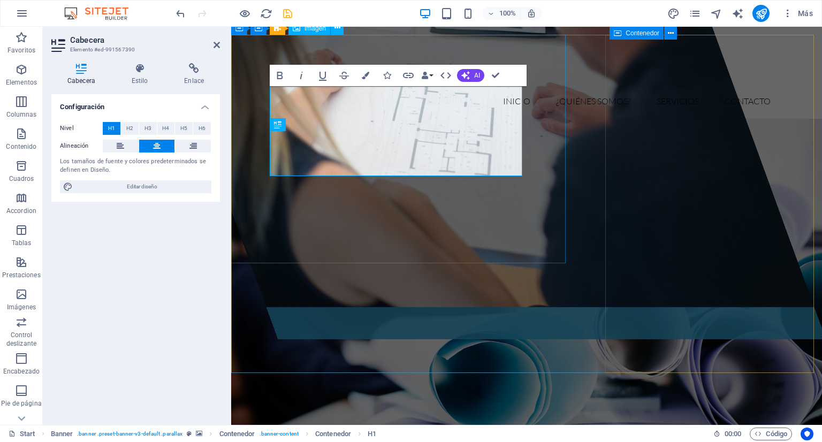
click at [268, 92] on figure at bounding box center [473, 124] width 681 height 366
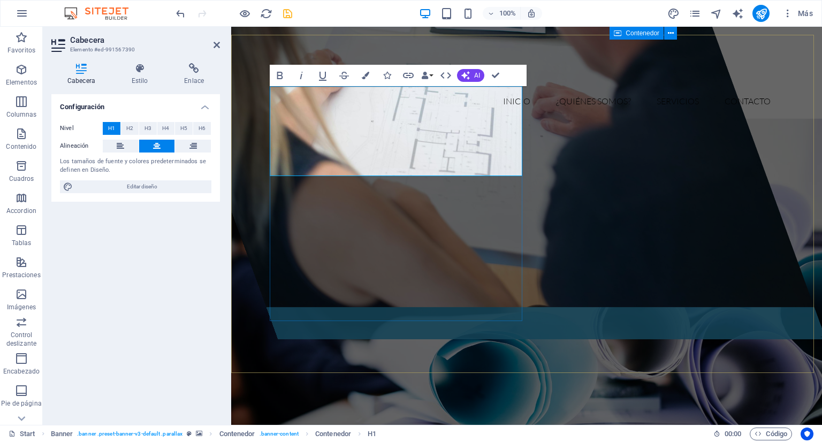
click at [366, 80] on button "Colors" at bounding box center [365, 75] width 20 height 21
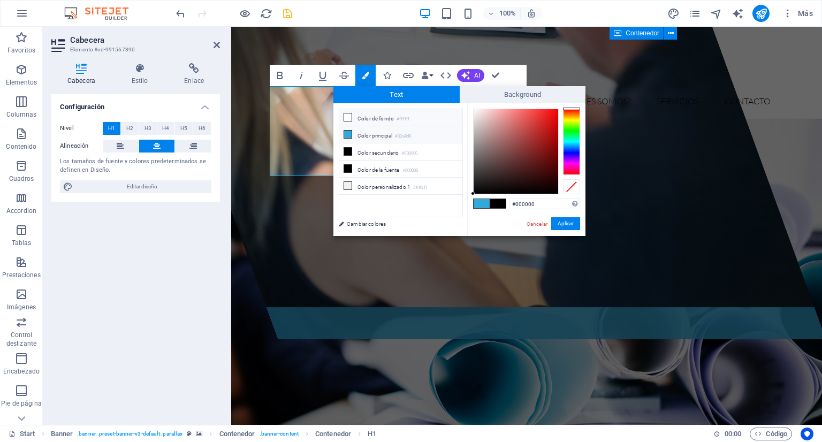
click at [349, 118] on icon at bounding box center [347, 116] width 7 height 7
type input "#ffffff"
click at [567, 223] on button "Aplicar" at bounding box center [565, 223] width 29 height 13
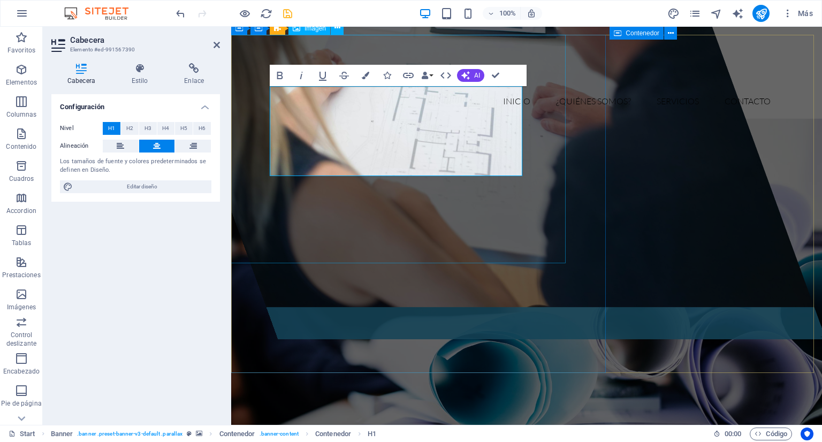
click at [526, 243] on figure at bounding box center [473, 124] width 681 height 366
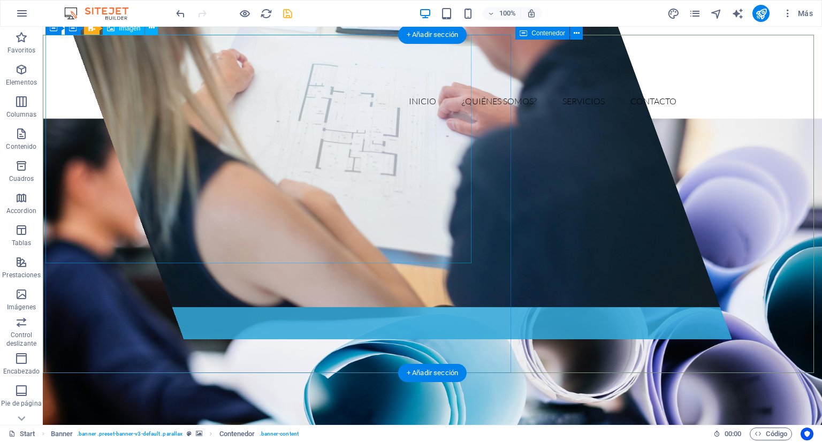
click at [256, 54] on figure at bounding box center [379, 124] width 681 height 366
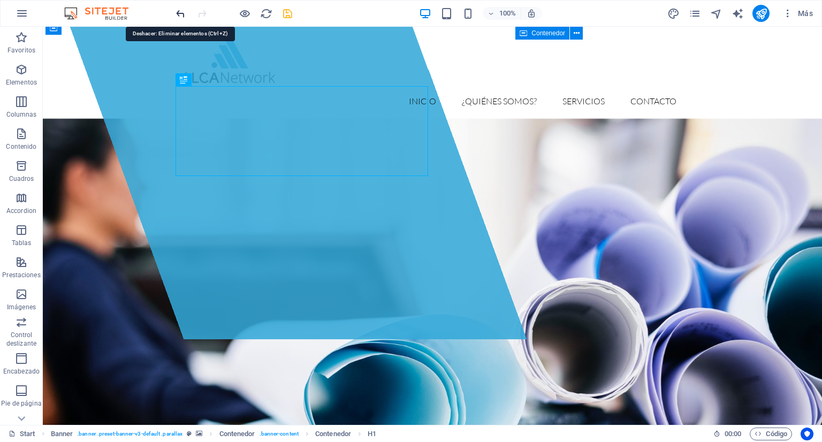
click at [179, 12] on icon "undo" at bounding box center [180, 13] width 12 height 12
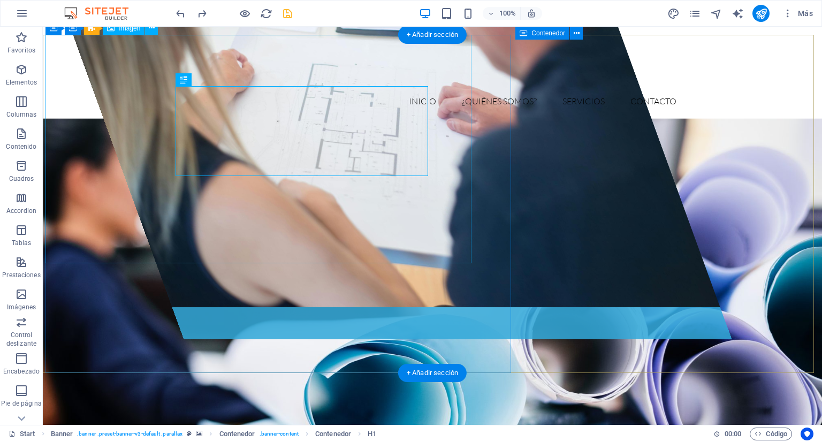
click at [126, 61] on figure at bounding box center [379, 124] width 681 height 366
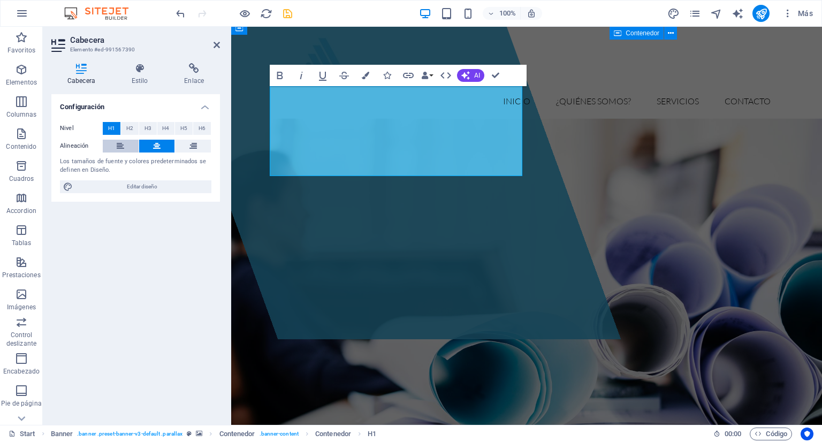
click at [134, 143] on button at bounding box center [121, 146] width 36 height 13
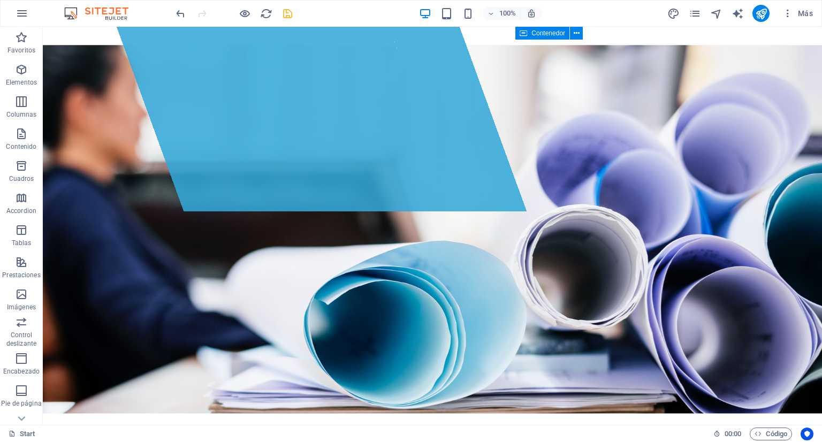
scroll to position [194, 0]
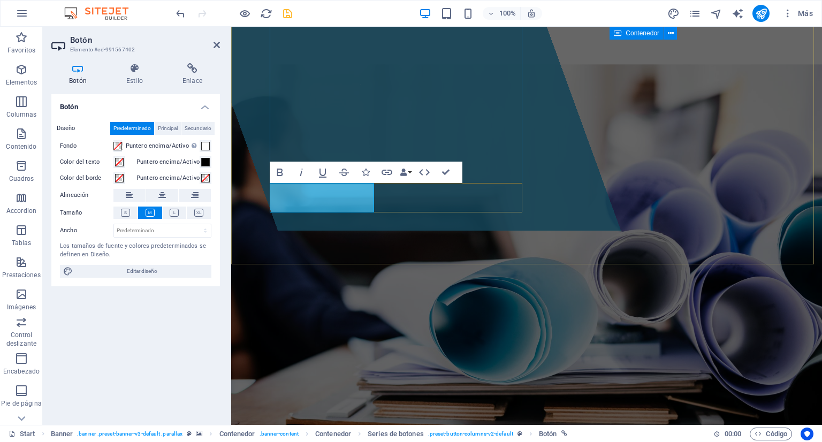
drag, startPoint x: 334, startPoint y: 206, endPoint x: 311, endPoint y: 196, distance: 25.6
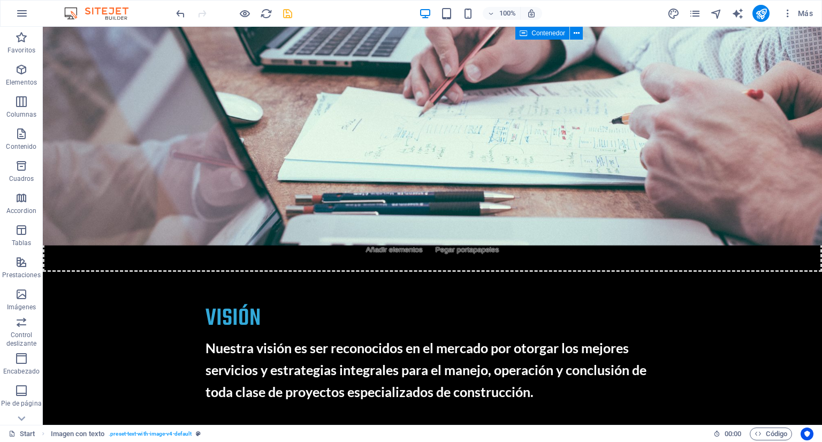
scroll to position [3367, 0]
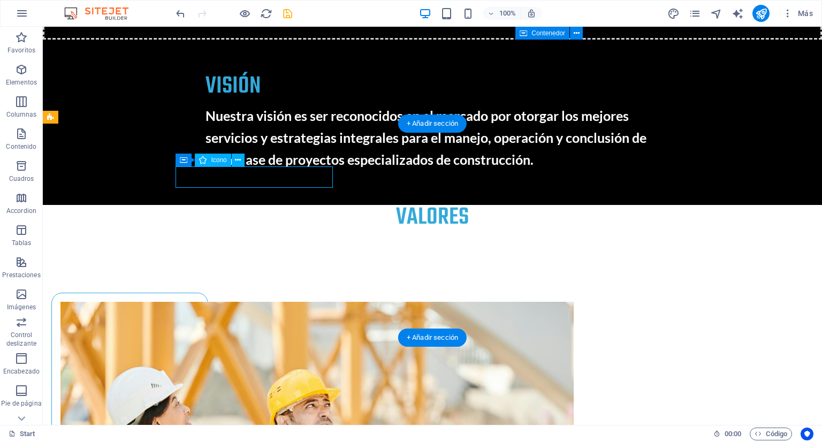
select select "xMidYMid"
select select "px"
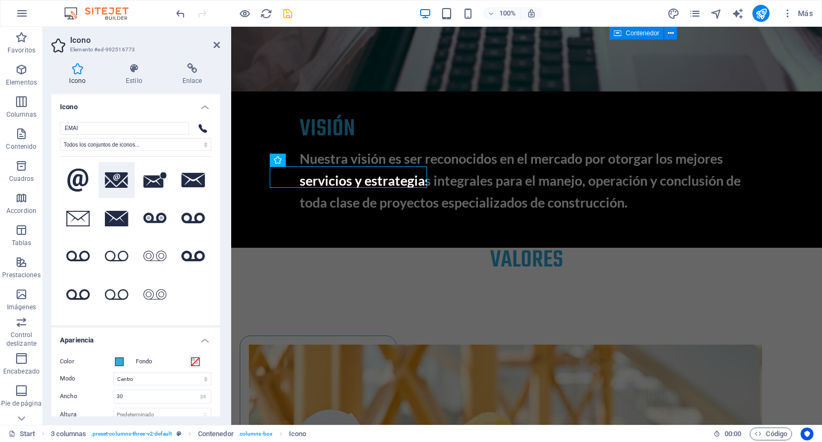
type input "EMAI"
click at [113, 180] on icon at bounding box center [117, 180] width 24 height 16
click at [159, 182] on icon at bounding box center [155, 180] width 24 height 16
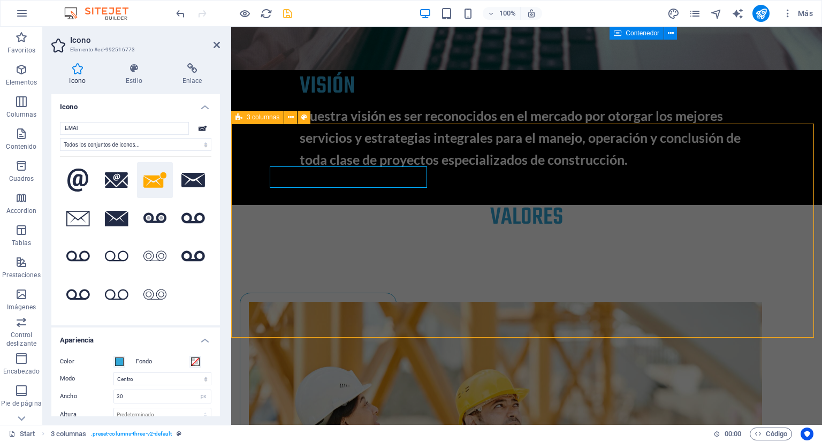
scroll to position [3367, 0]
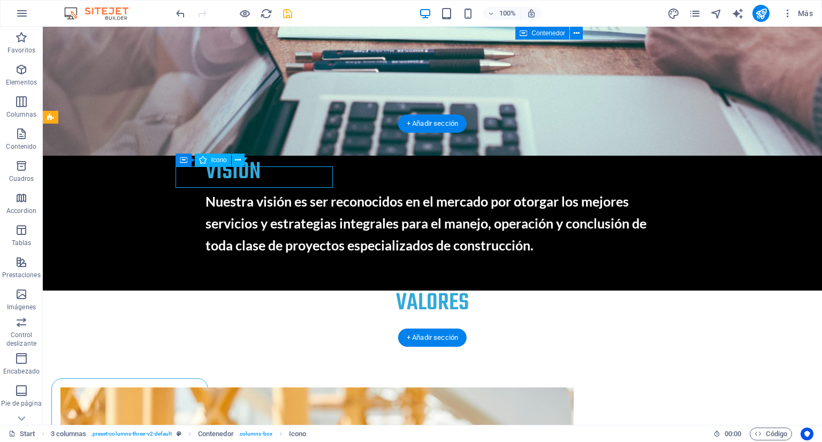
select select "xMidYMid"
select select "px"
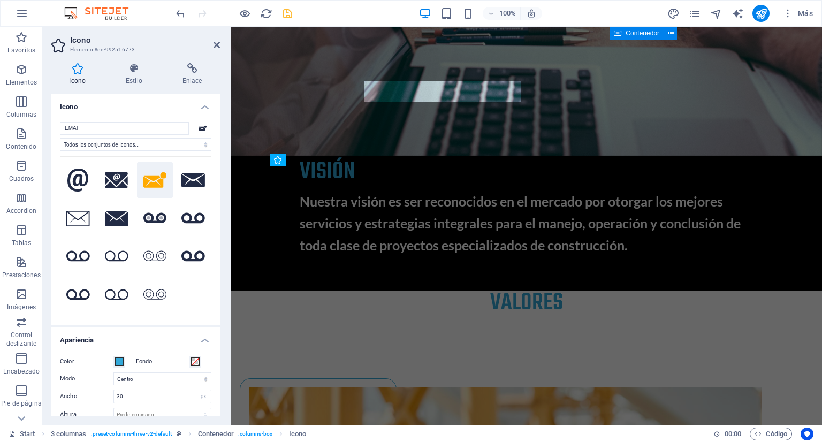
scroll to position [3453, 0]
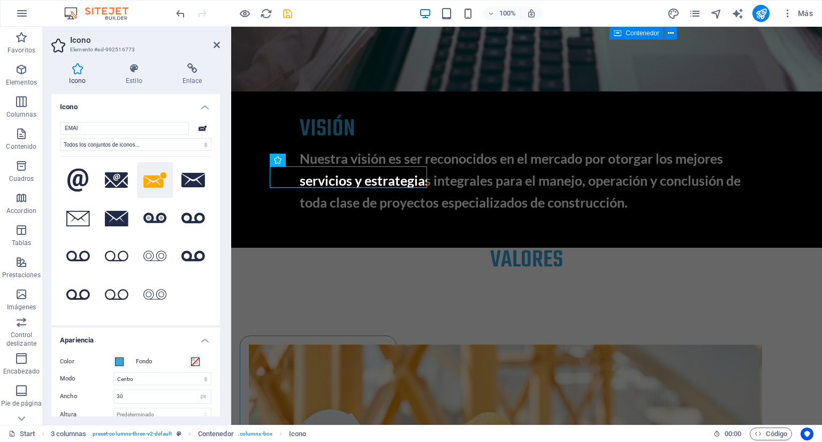
drag, startPoint x: 217, startPoint y: 110, endPoint x: 225, endPoint y: 156, distance: 47.2
click at [225, 156] on div "Icono Estilo Enlace Icono EMAI Todos los conjuntos de iconos... IcoFont Ionicon…" at bounding box center [136, 240] width 186 height 370
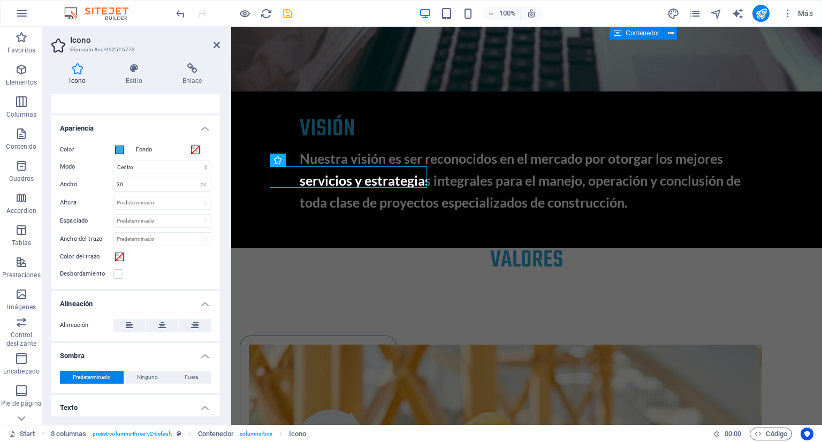
scroll to position [239, 0]
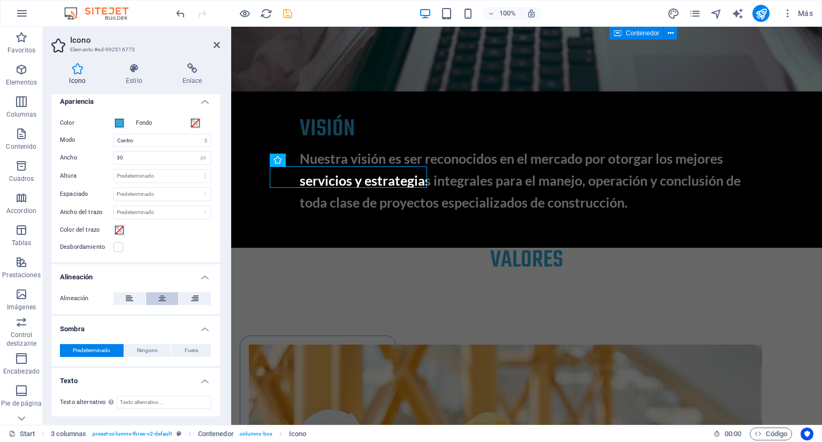
click at [158, 293] on icon at bounding box center [161, 298] width 7 height 13
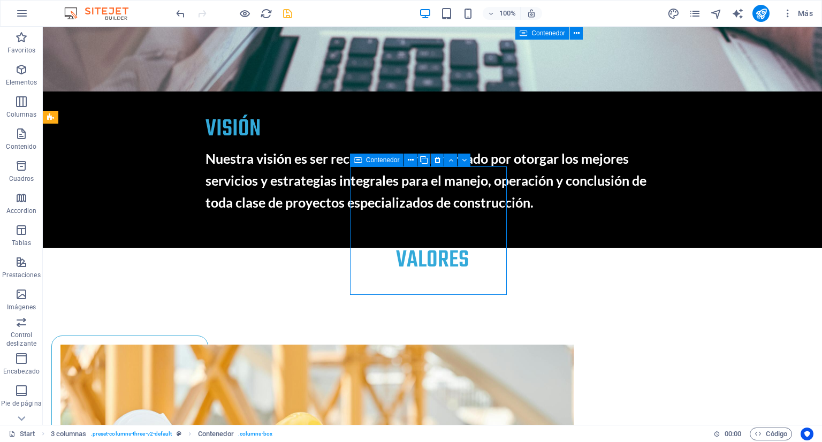
scroll to position [3367, 0]
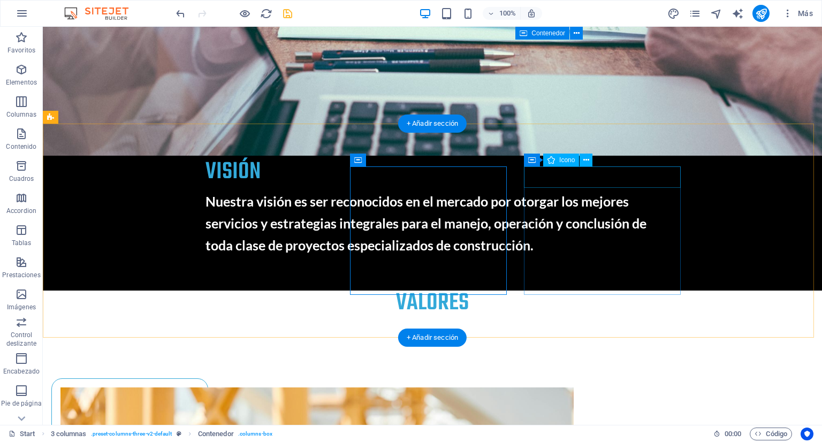
select select "xMidYMid"
select select "px"
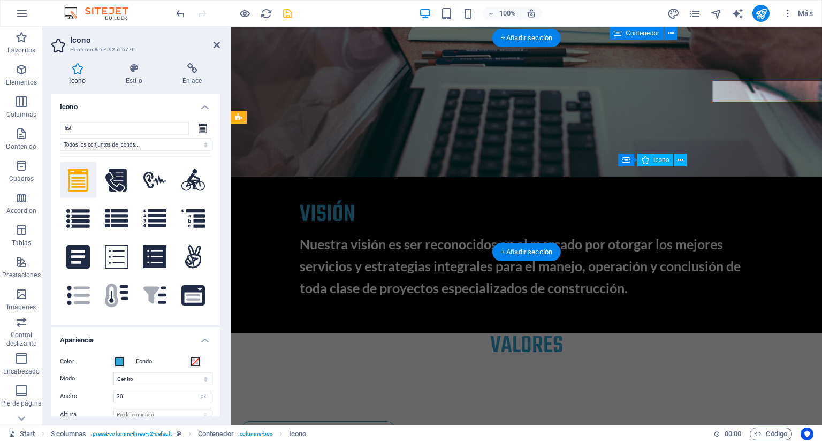
scroll to position [3453, 0]
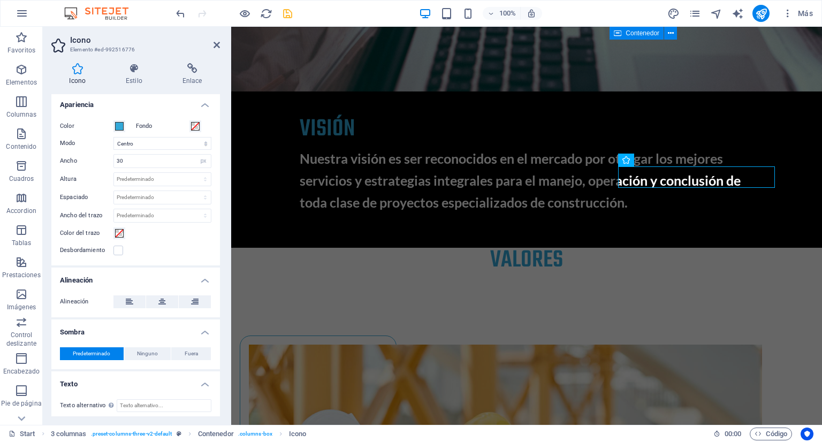
scroll to position [236, 0]
click at [164, 299] on icon at bounding box center [161, 301] width 7 height 13
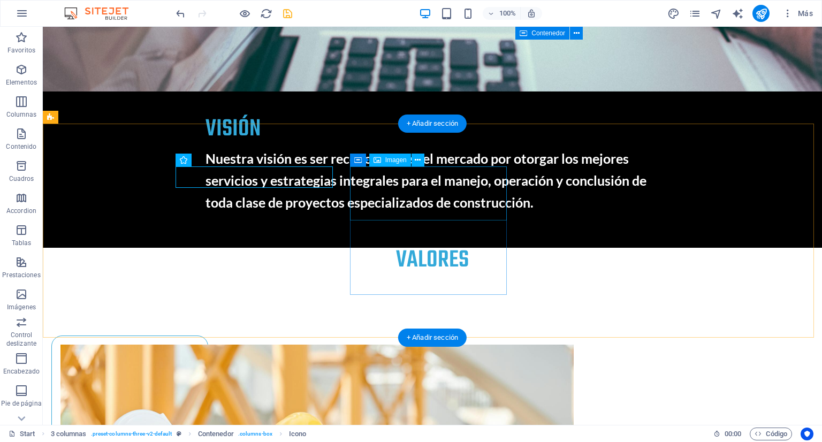
scroll to position [3367, 0]
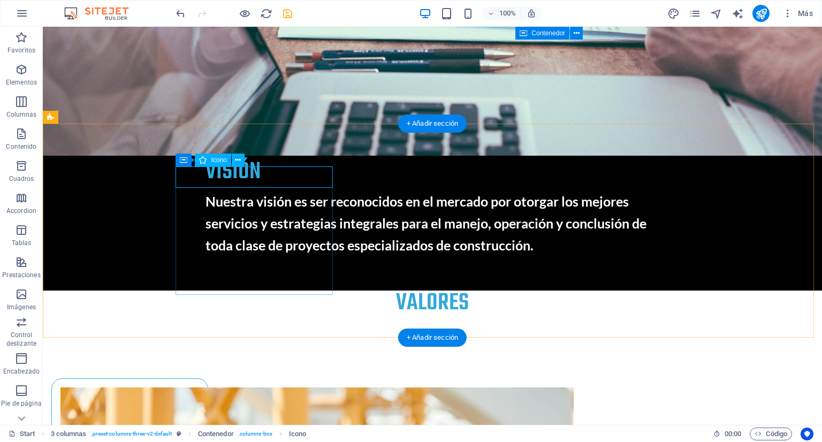
select select "xMidYMid"
select select "px"
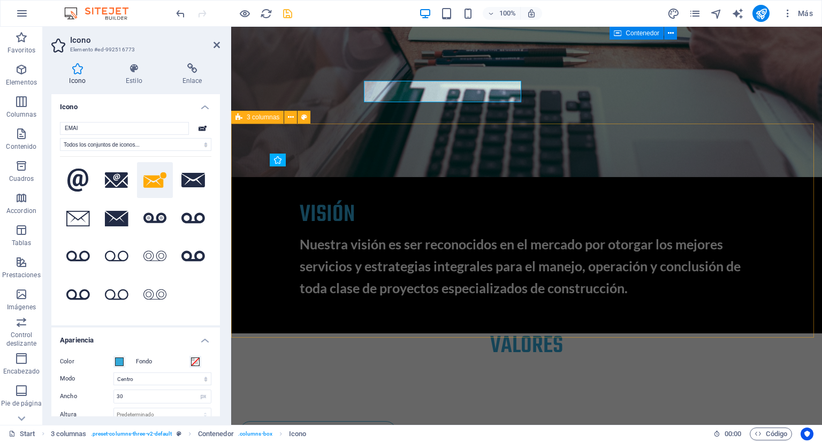
scroll to position [3453, 0]
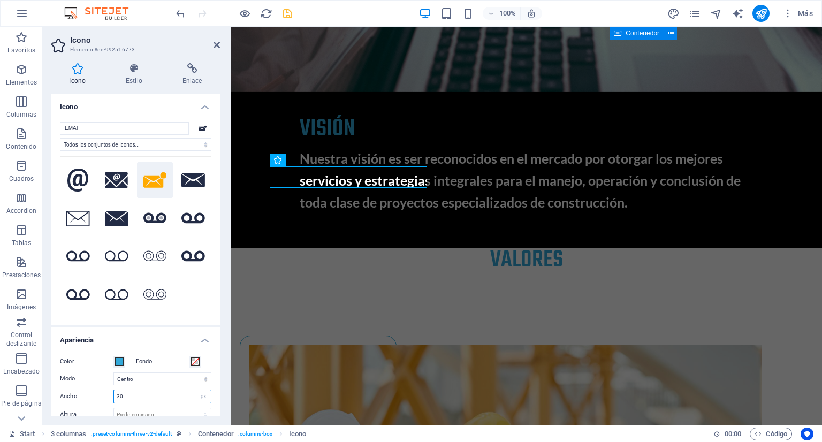
click at [163, 396] on input "30" at bounding box center [162, 396] width 97 height 13
type input "3"
type input "40"
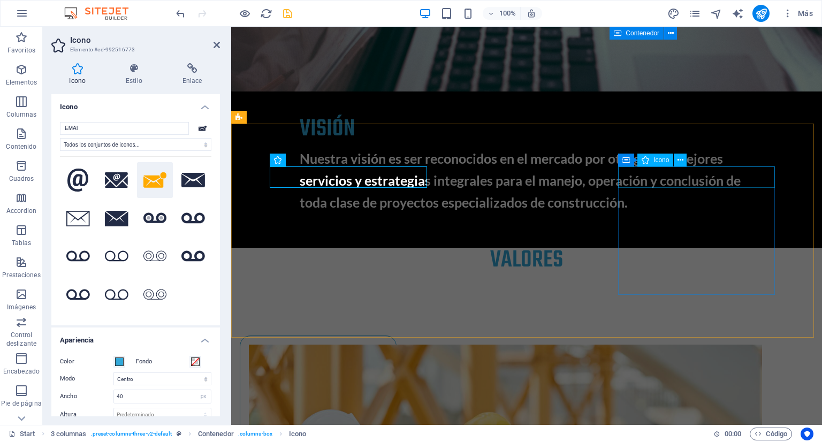
select select "xMidYMid"
select select "px"
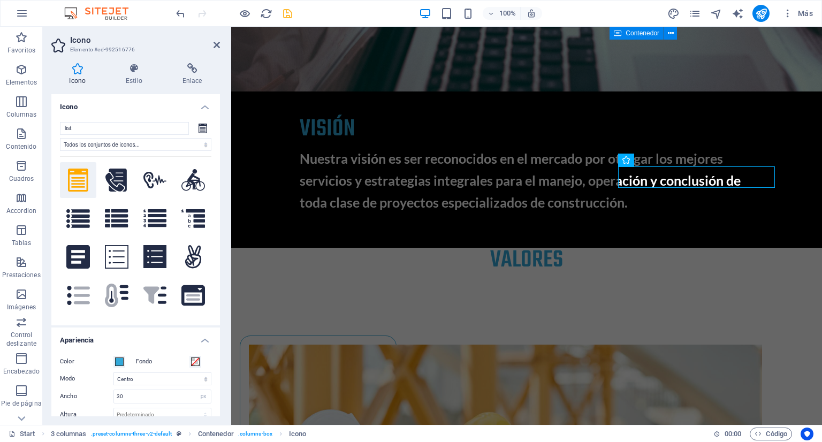
drag, startPoint x: 220, startPoint y: 181, endPoint x: 230, endPoint y: 241, distance: 61.3
click at [230, 241] on aside "Icono Elemento #ed-992516776 Icono Estilo Enlace Icono list Todos los conjuntos…" at bounding box center [137, 226] width 188 height 398
click at [153, 393] on input "30" at bounding box center [162, 396] width 97 height 13
type input "3"
type input "40"
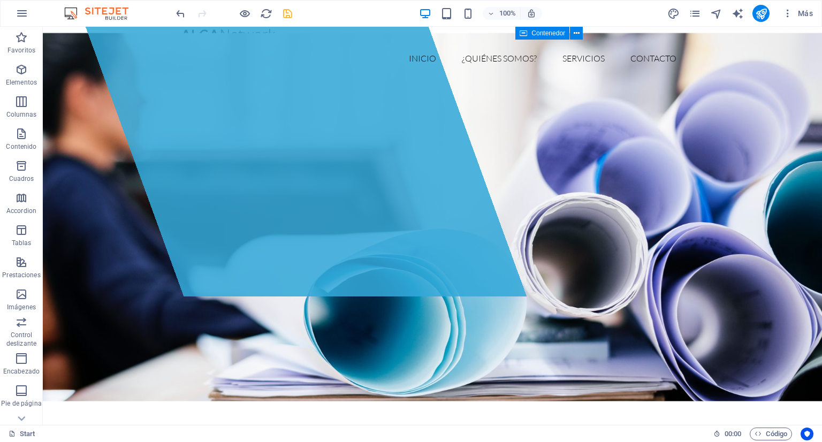
scroll to position [0, 0]
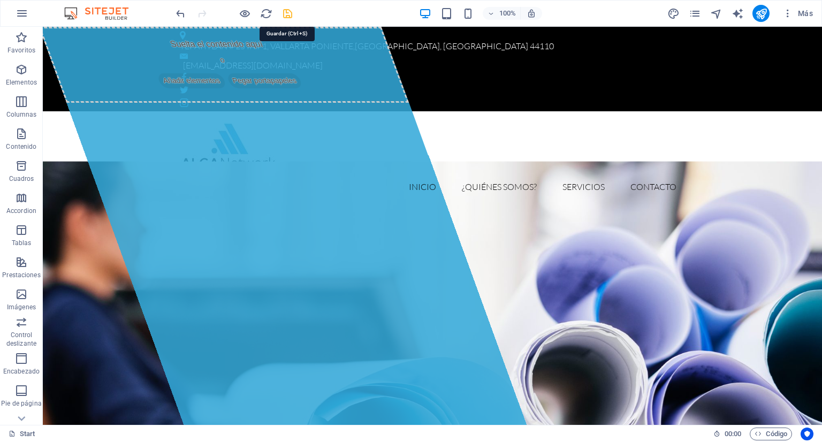
click at [287, 13] on icon "save" at bounding box center [287, 13] width 12 height 12
click at [283, 13] on div at bounding box center [234, 13] width 120 height 17
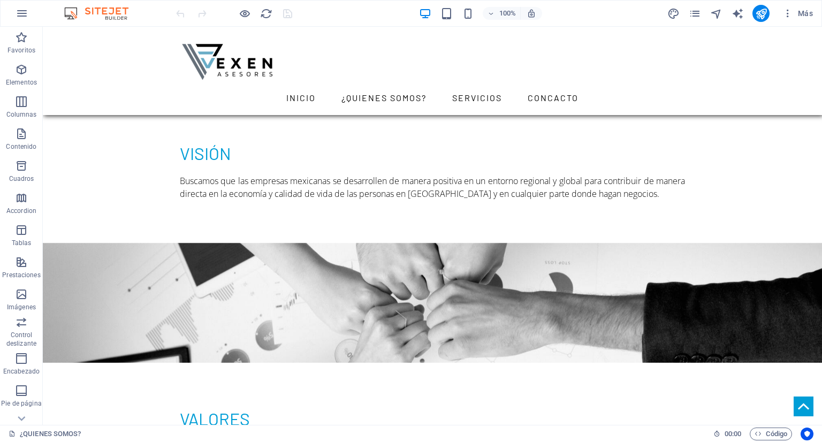
scroll to position [683, 0]
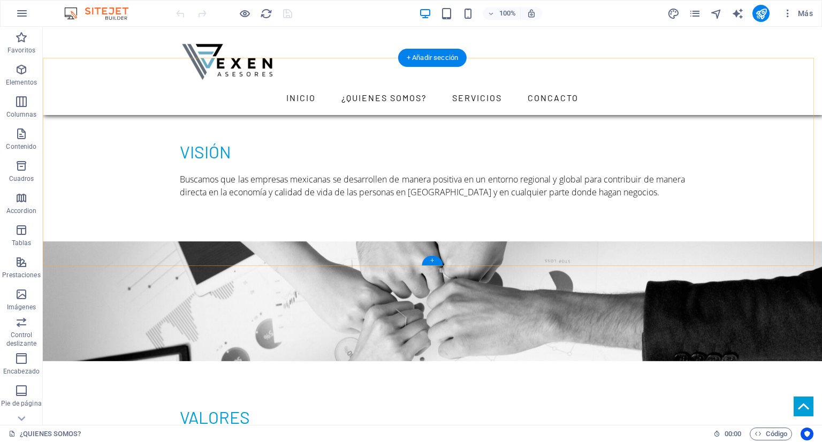
click at [437, 261] on div "+" at bounding box center [432, 261] width 21 height 10
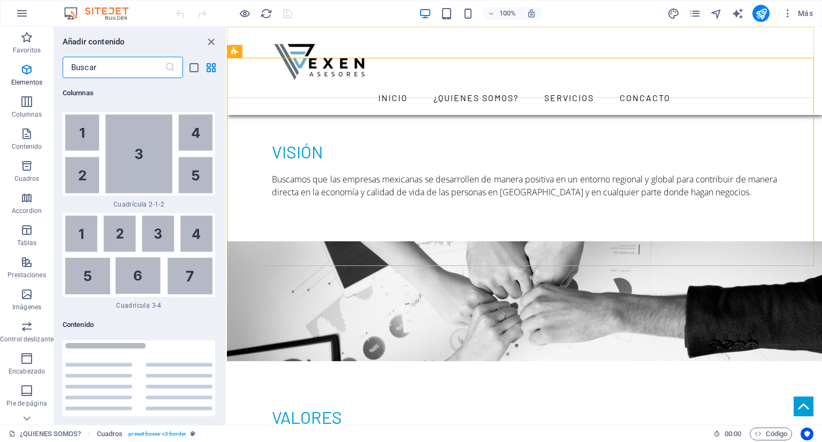
scroll to position [3406, 0]
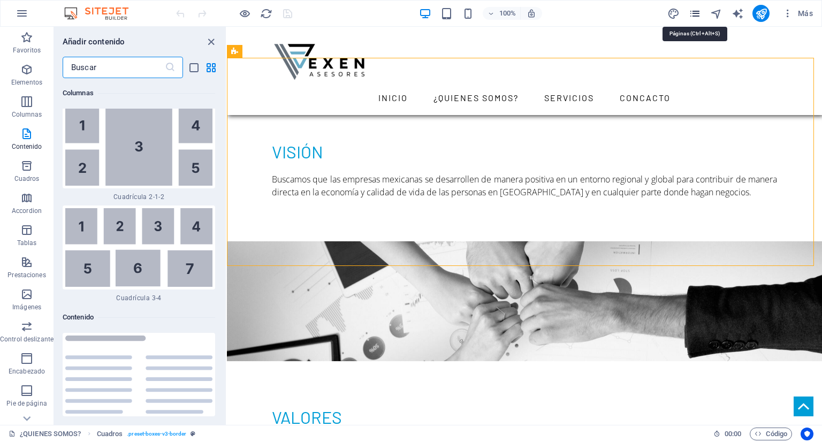
click at [692, 15] on icon "pages" at bounding box center [695, 13] width 12 height 12
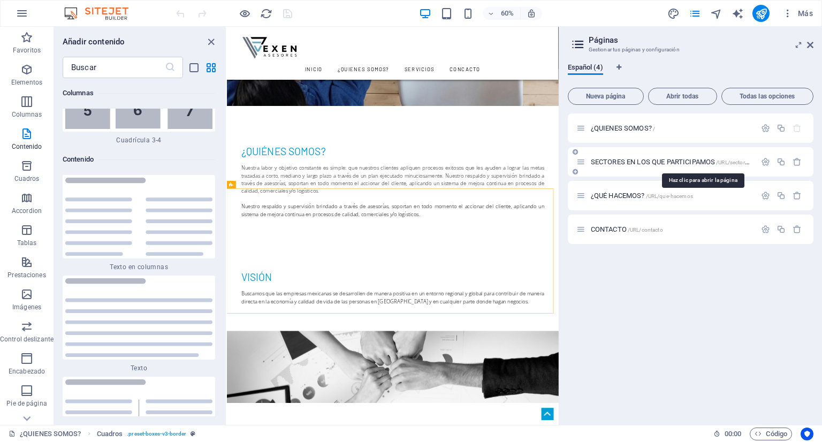
scroll to position [3591, 0]
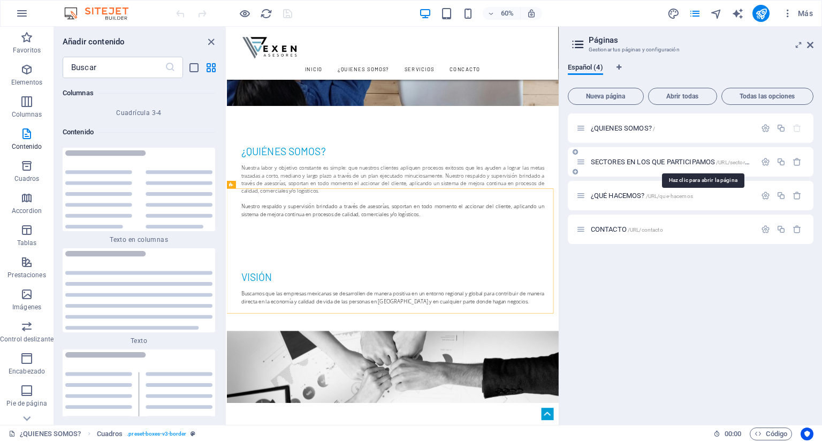
click at [624, 159] on span "SECTORES EN LOS QUE PARTICIPAMOS /URL/sectores-en-los-que-participamos" at bounding box center [701, 162] width 220 height 8
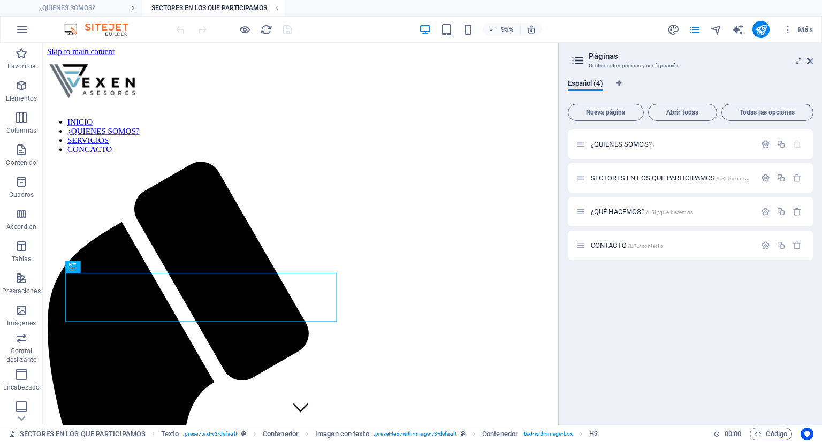
scroll to position [88, 0]
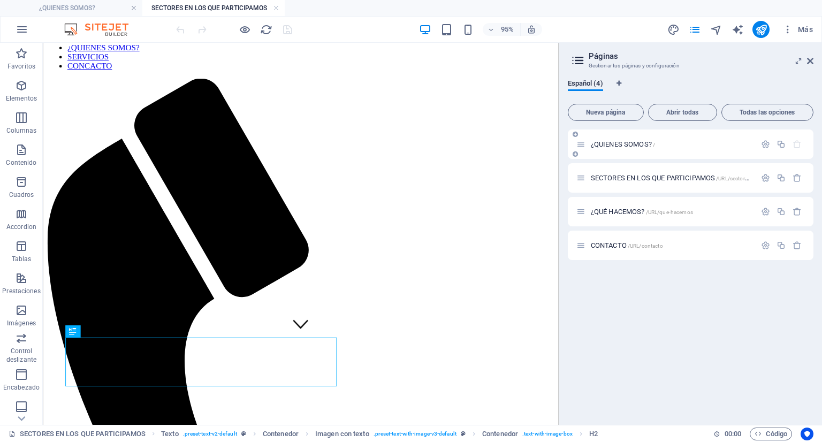
click at [629, 143] on span "¿QUIENES SOMOS? /" at bounding box center [623, 144] width 64 height 8
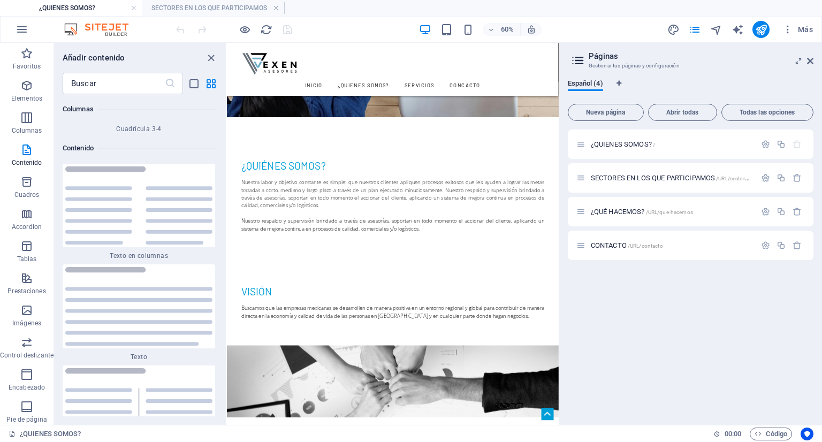
scroll to position [614, 0]
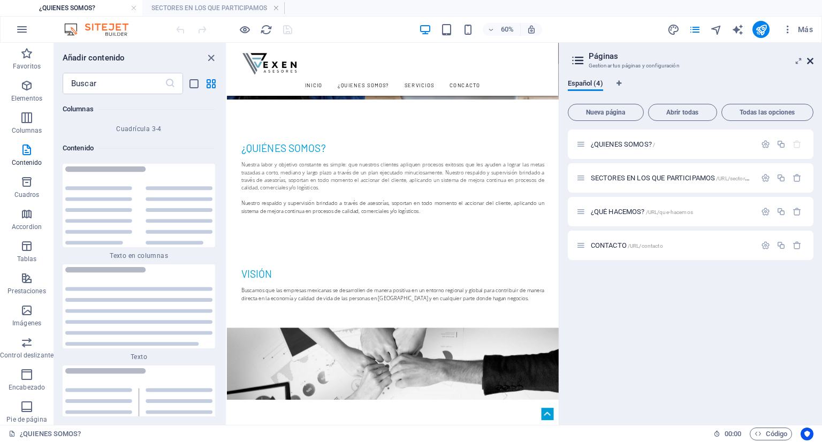
click at [810, 57] on icon at bounding box center [810, 61] width 6 height 9
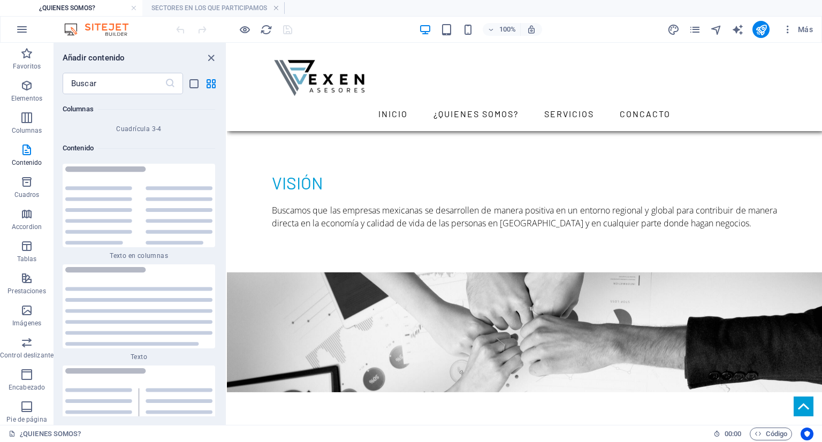
scroll to position [715, 0]
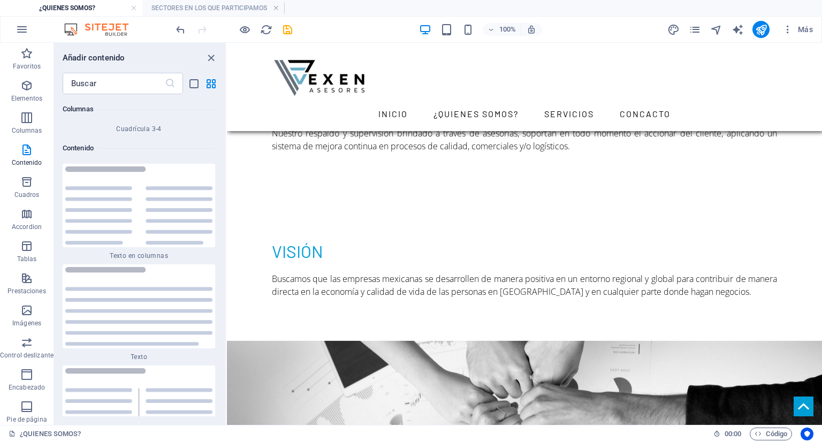
scroll to position [640, 0]
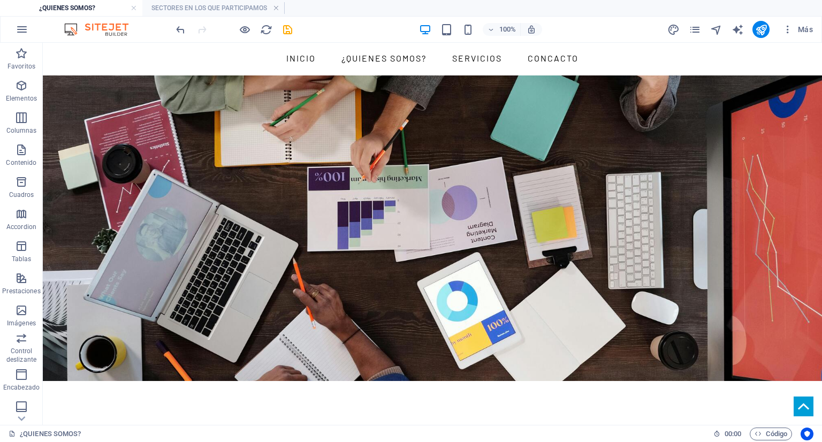
scroll to position [0, 0]
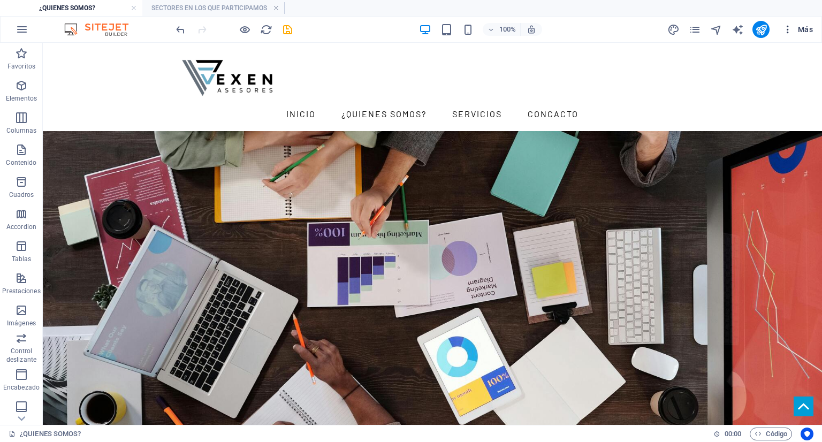
click at [787, 30] on icon "button" at bounding box center [787, 29] width 11 height 11
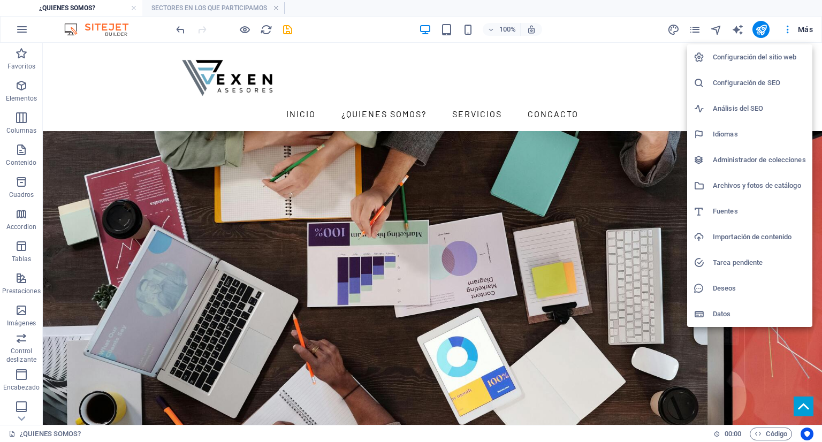
click at [758, 60] on h6 "Configuración del sitio web" at bounding box center [759, 57] width 93 height 13
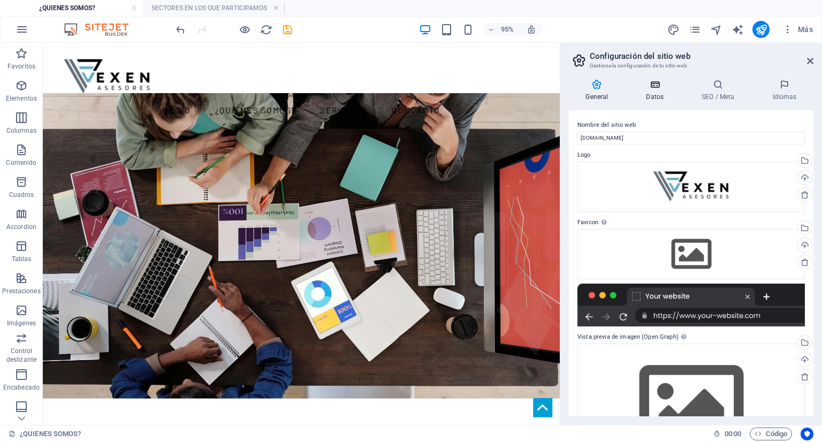
click at [663, 92] on h4 "Datos" at bounding box center [657, 90] width 56 height 22
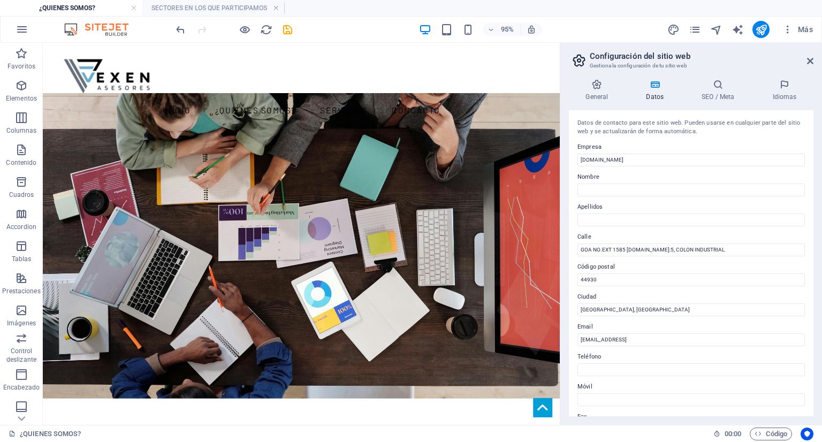
drag, startPoint x: 813, startPoint y: 114, endPoint x: 804, endPoint y: 145, distance: 32.3
click at [804, 145] on div "Datos de contacto para este sitio web. Pueden usarse en cualquier parte del sit…" at bounding box center [691, 263] width 245 height 306
click at [740, 159] on input "asesoresvexen.com" at bounding box center [690, 160] width 227 height 13
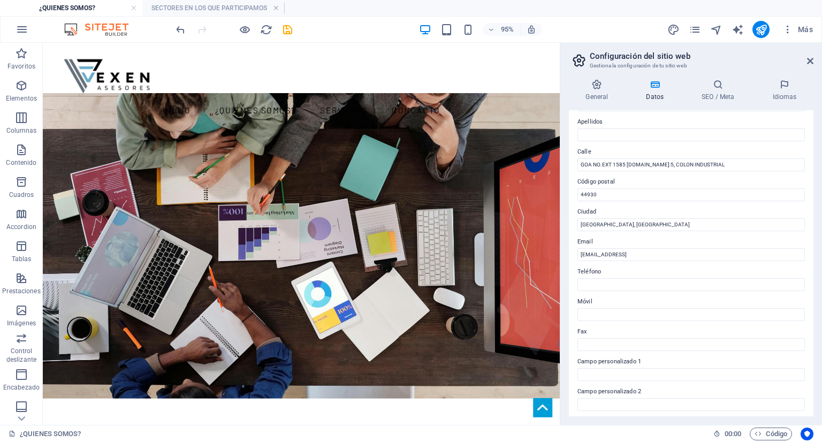
scroll to position [89, 0]
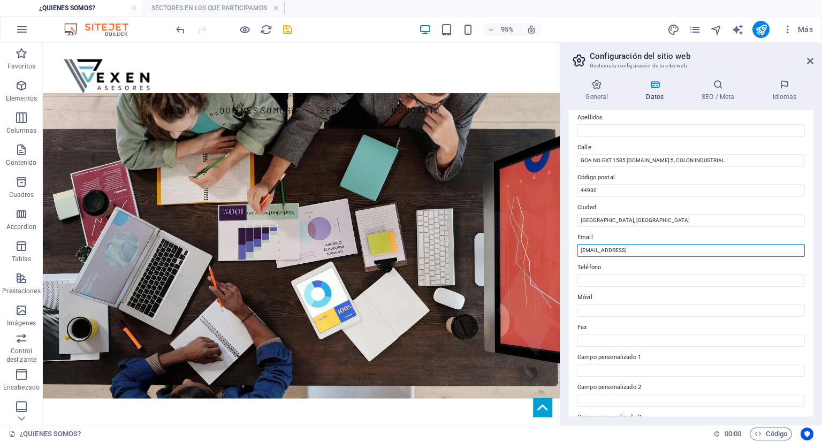
click at [645, 246] on input "bf656e8ef1f9db7f0fb411774c9b57@cpanel.local" at bounding box center [690, 250] width 227 height 13
paste input "info@asesoresvexen.com F"
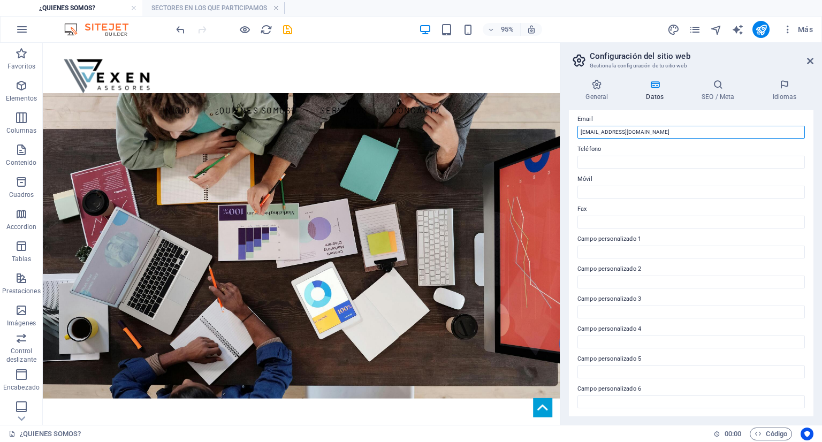
scroll to position [0, 0]
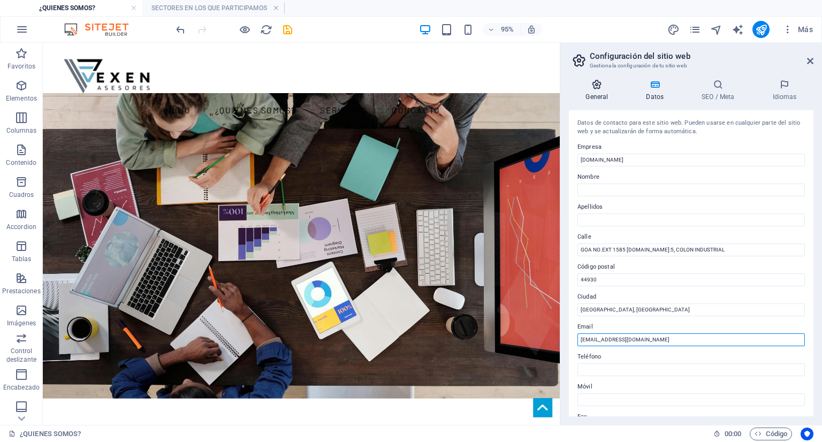
type input "info@asesoresvexen.com"
click at [603, 93] on h4 "General" at bounding box center [599, 90] width 60 height 22
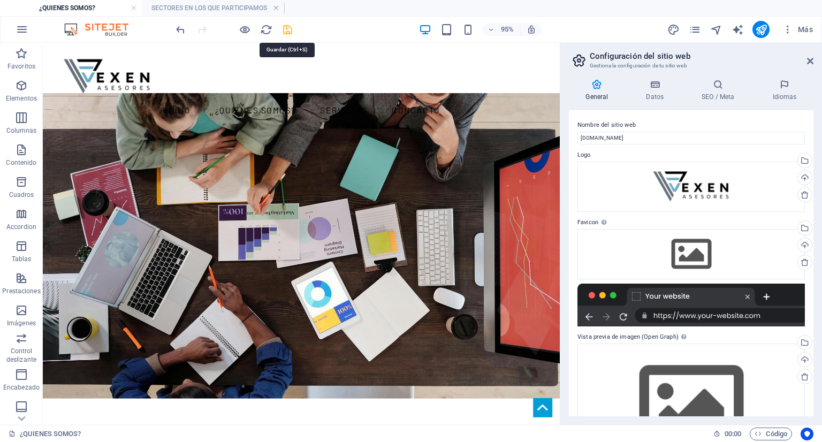
click at [289, 25] on icon "save" at bounding box center [287, 30] width 12 height 12
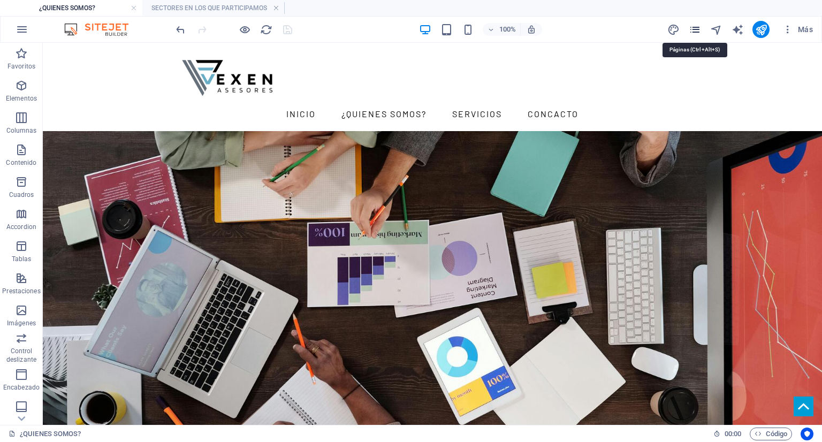
click at [693, 27] on icon "pages" at bounding box center [695, 30] width 12 height 12
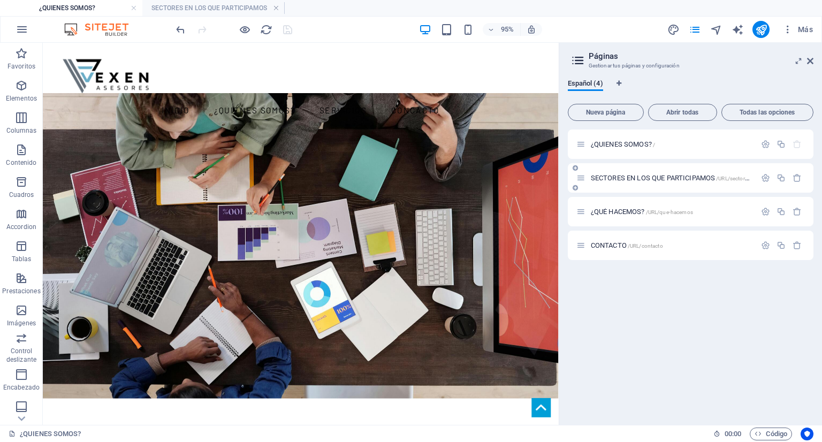
click at [629, 173] on div "SECTORES EN LOS QUE PARTICIPAMOS /URL/sectores-en-los-que-participamos" at bounding box center [665, 178] width 179 height 12
click at [628, 179] on span "SECTORES EN LOS QUE PARTICIPAMOS /URL/sectores-en-los-que-participamos" at bounding box center [701, 178] width 220 height 8
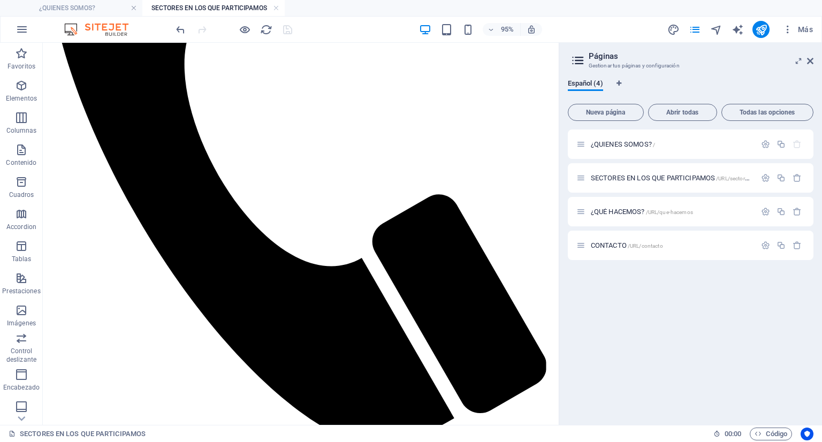
scroll to position [265, 0]
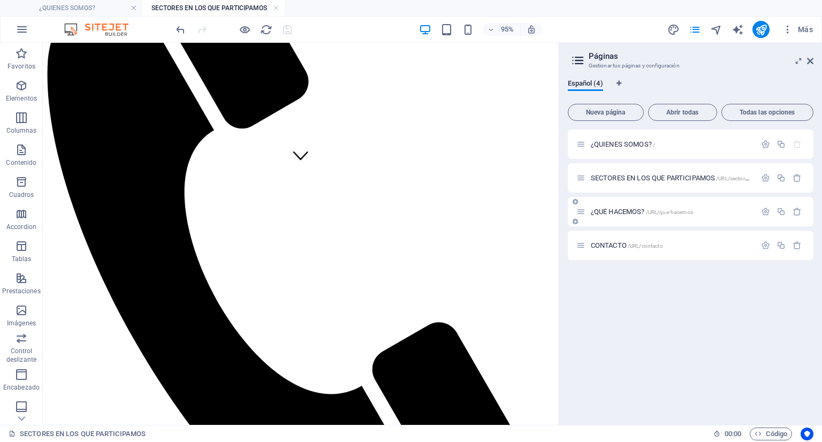
click at [617, 212] on span "¿QUÉ HACEMOS? /URL/que-hacemos" at bounding box center [642, 212] width 102 height 8
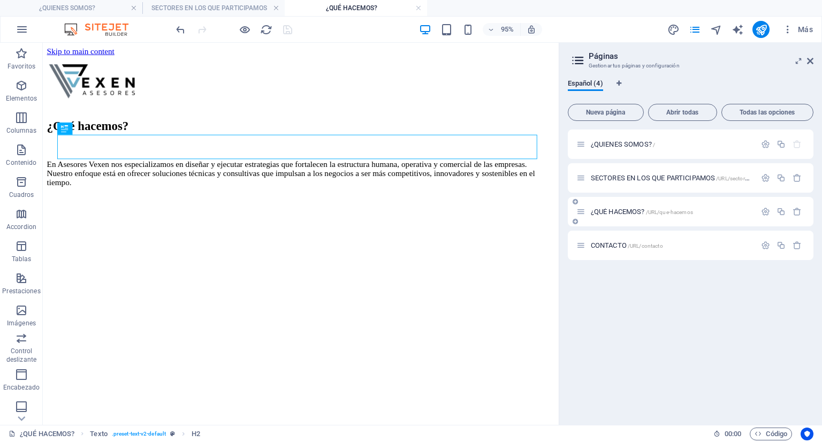
scroll to position [0, 0]
click at [638, 213] on span "¿QUÉ HACEMOS? /URL/que-hacemos" at bounding box center [642, 212] width 102 height 8
click at [632, 180] on span "SECTORES EN LOS QUE PARTICIPAMOS /URL/sectores-en-los-que-participamos" at bounding box center [701, 178] width 220 height 8
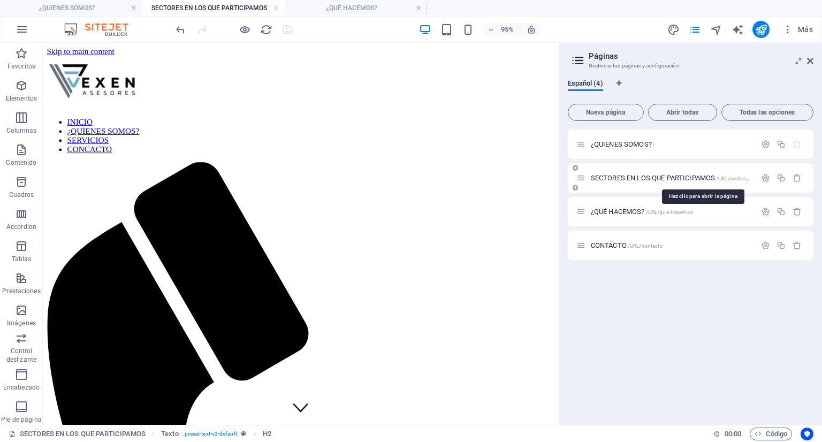
scroll to position [293, 0]
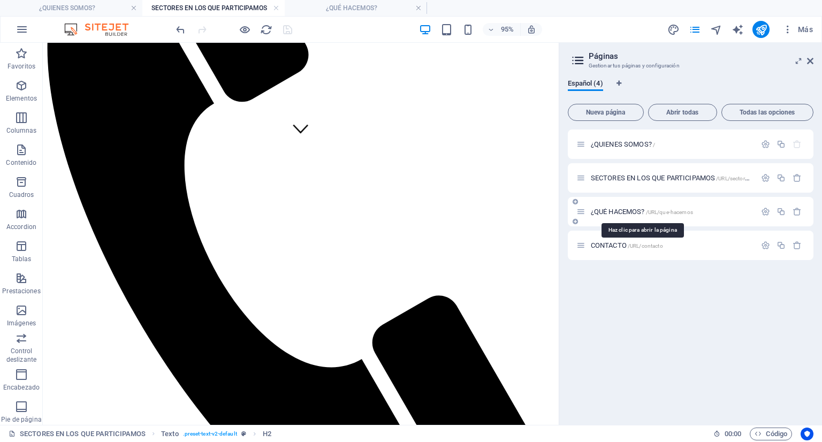
click at [631, 212] on span "¿QUÉ HACEMOS? /URL/que-hacemos" at bounding box center [642, 212] width 102 height 8
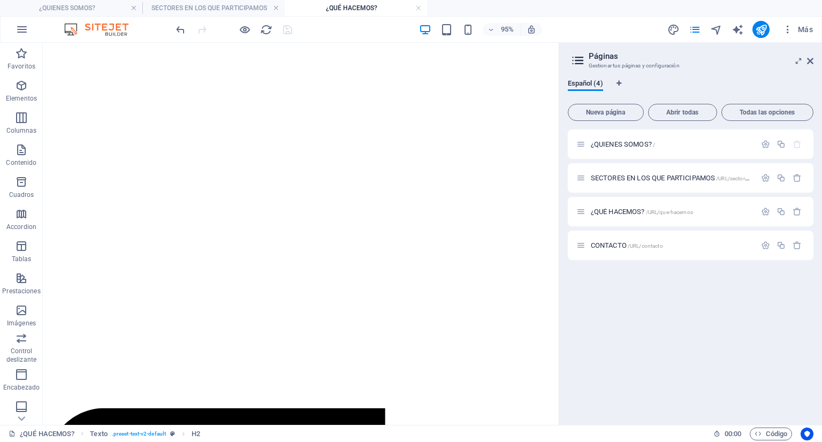
scroll to position [224, 0]
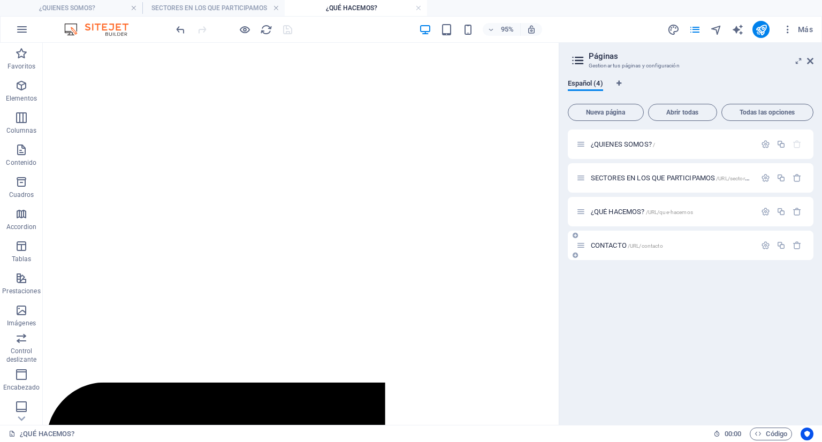
click at [615, 249] on div "CONTACTO /URL/contacto" at bounding box center [665, 245] width 179 height 12
click at [608, 244] on span "CONTACTO /URL/contacto" at bounding box center [627, 245] width 72 height 8
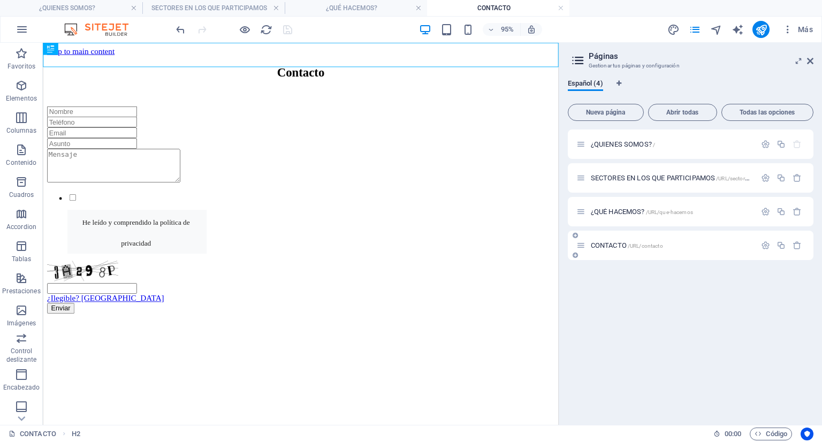
scroll to position [0, 0]
click at [388, 67] on div "Contacto" at bounding box center [314, 74] width 534 height 14
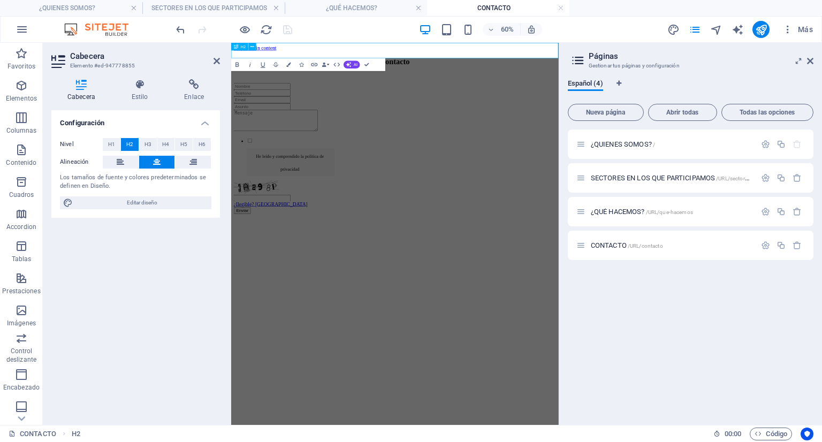
click at [555, 67] on h2 "Contacto" at bounding box center [503, 74] width 537 height 14
click at [583, 332] on html "Skip to main content ContactENOS He leído y comprendido la política de privacid…" at bounding box center [503, 187] width 545 height 289
click at [544, 67] on h2 "ContactENOS" at bounding box center [503, 74] width 537 height 14
click at [351, 65] on button "AI" at bounding box center [352, 64] width 17 height 7
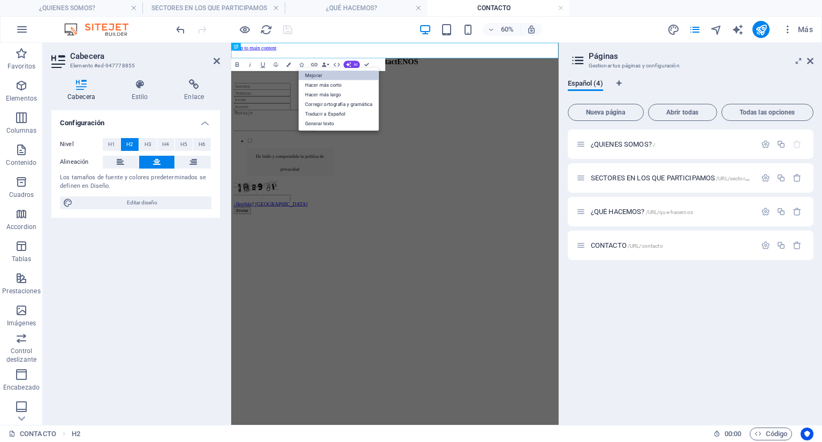
click at [345, 73] on link "Mejorar" at bounding box center [339, 75] width 80 height 10
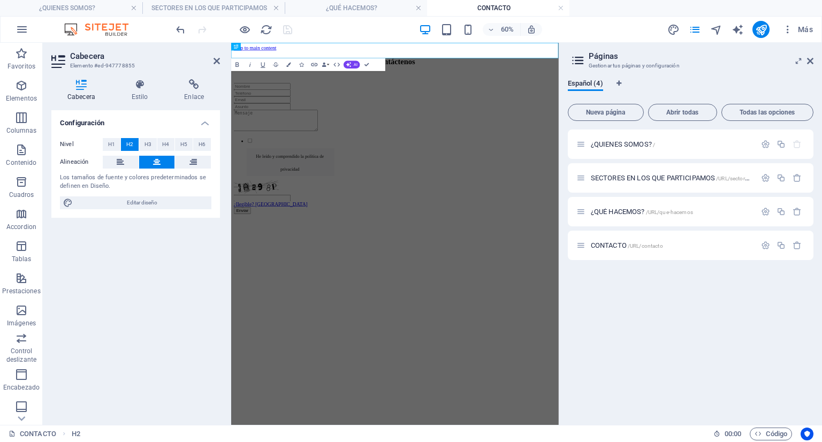
click at [609, 332] on html "Skip to main content Contáctenos He leído y comprendido la política de privacid…" at bounding box center [503, 187] width 545 height 289
click at [625, 332] on html "Skip to main content Contáctenos He leído y comprendido la política de privacid…" at bounding box center [503, 187] width 545 height 289
click at [285, 29] on div at bounding box center [234, 29] width 120 height 17
click at [631, 293] on div "¿QUIENES SOMOS? / SECTORES EN LOS QUE PARTICIPAMOS /URL/sectores-en-los-que-par…" at bounding box center [691, 272] width 246 height 287
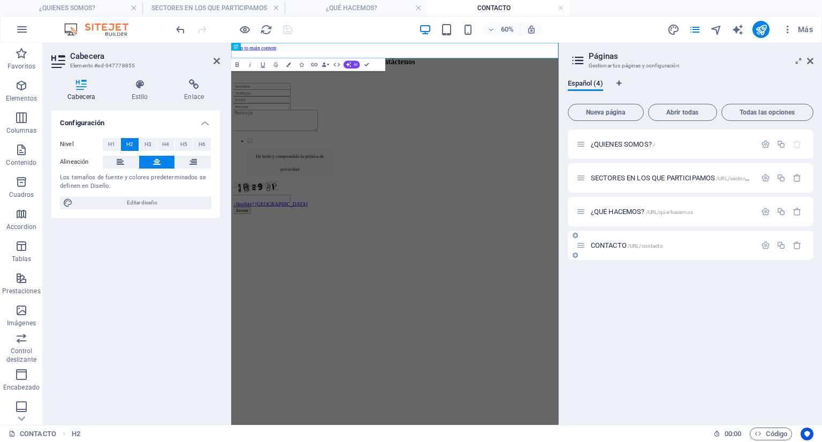
click at [611, 243] on span "CONTACTO /URL/contacto" at bounding box center [627, 245] width 72 height 8
click at [625, 217] on div "¿QUÉ HACEMOS? /URL/que-hacemos" at bounding box center [665, 211] width 179 height 12
click at [620, 208] on span "¿QUÉ HACEMOS? /URL/que-hacemos" at bounding box center [642, 212] width 102 height 8
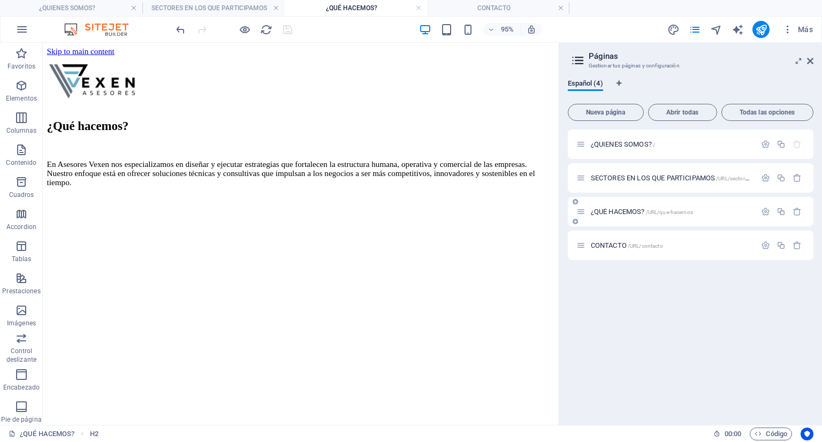
scroll to position [178, 0]
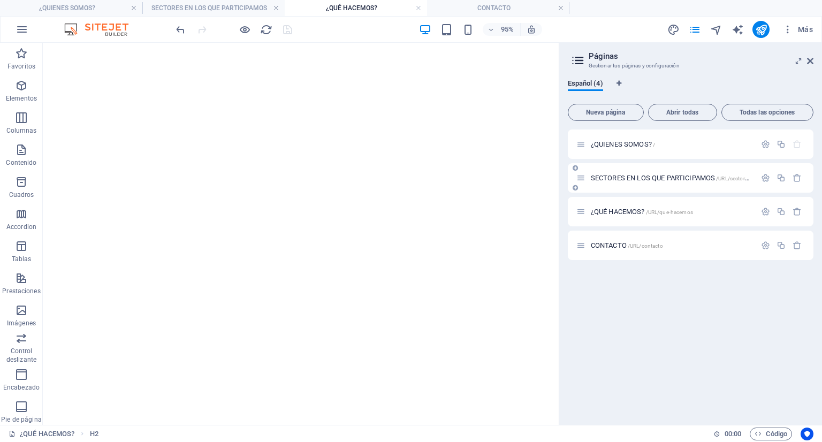
click at [629, 172] on div "SECTORES EN LOS QUE PARTICIPAMOS /URL/sectores-en-los-que-participamos" at bounding box center [665, 178] width 179 height 12
click at [616, 240] on div "CONTACTO /URL/contacto" at bounding box center [665, 245] width 179 height 12
click at [614, 245] on span "CONTACTO /URL/contacto" at bounding box center [627, 245] width 72 height 8
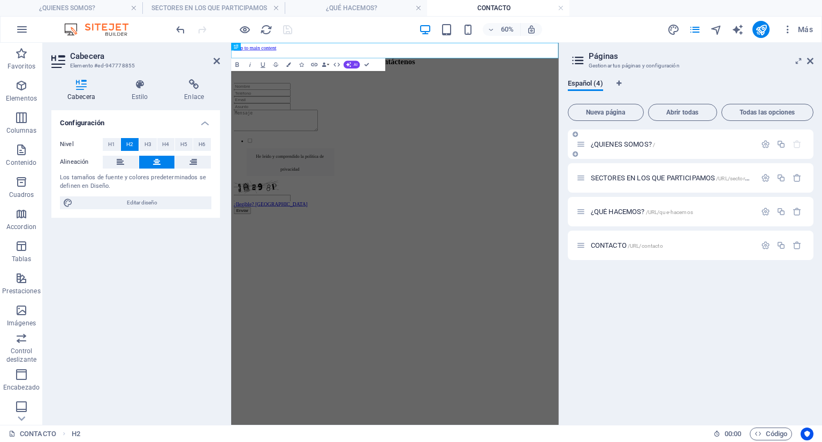
click at [640, 147] on span "¿QUIENES SOMOS? /" at bounding box center [623, 144] width 64 height 8
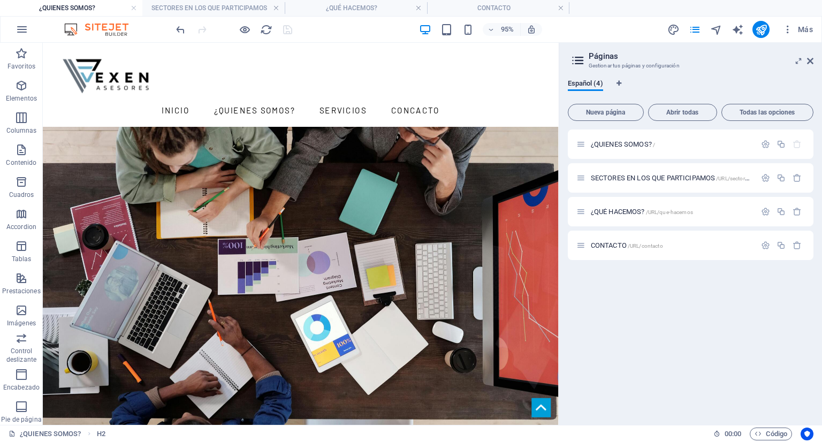
drag, startPoint x: 582, startPoint y: 349, endPoint x: 606, endPoint y: 150, distance: 200.6
click at [633, 245] on span "/URL/contacto" at bounding box center [645, 246] width 35 height 6
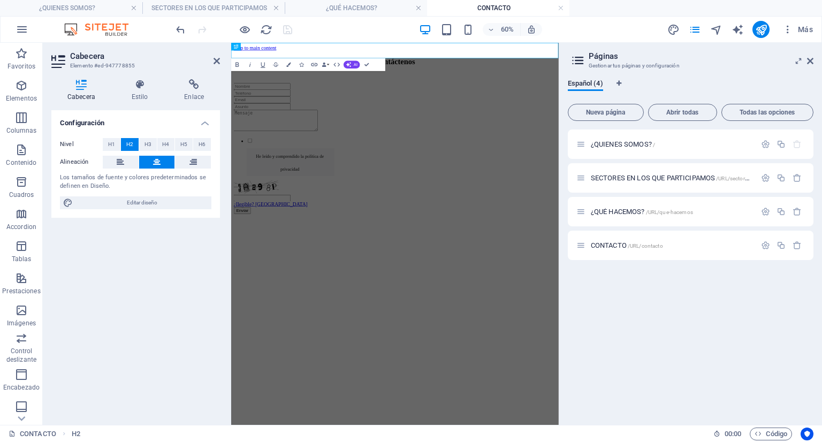
click at [665, 332] on html "Skip to main content Contáctenos He leído y comprendido la política de privacid…" at bounding box center [503, 187] width 545 height 289
click at [489, 328] on div "He leído y comprendido la política de privacidad ¿Ilegible? Cargar nuevo Enviar" at bounding box center [503, 214] width 537 height 227
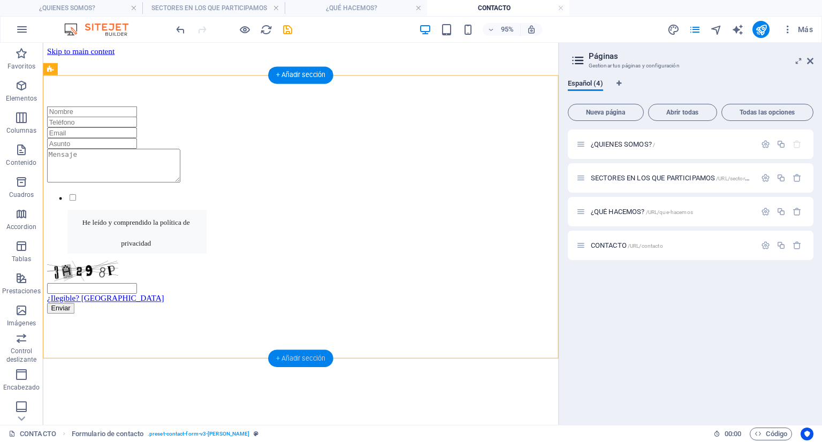
click at [303, 358] on div "+ Añadir sección" at bounding box center [300, 358] width 65 height 17
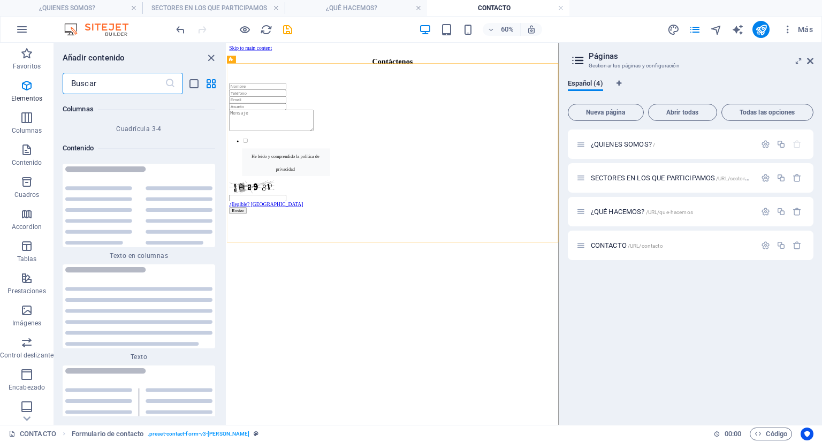
scroll to position [3591, 0]
click at [289, 26] on icon "save" at bounding box center [287, 30] width 12 height 12
checkbox input "false"
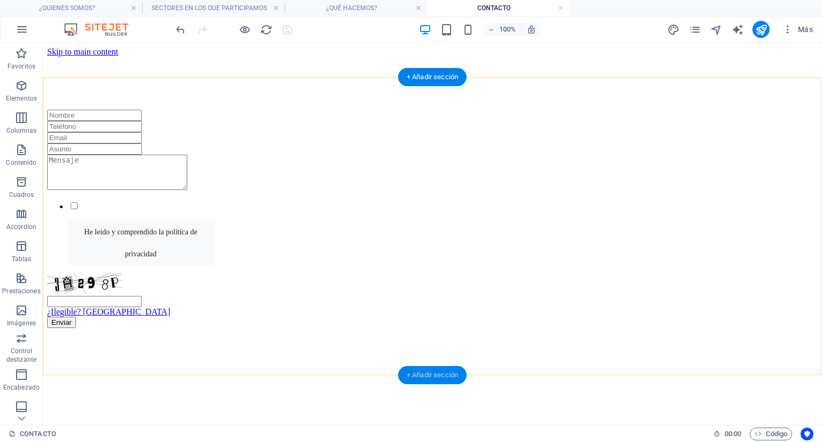
click at [436, 373] on div "+ Añadir sección" at bounding box center [432, 375] width 68 height 18
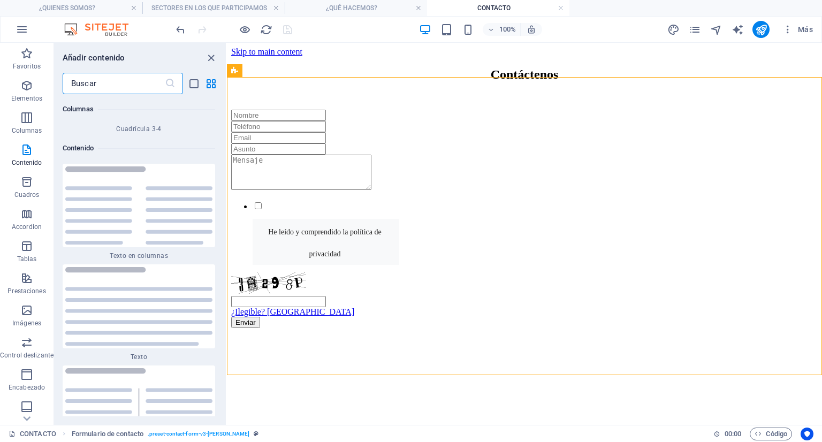
click at [132, 83] on input "text" at bounding box center [114, 83] width 102 height 21
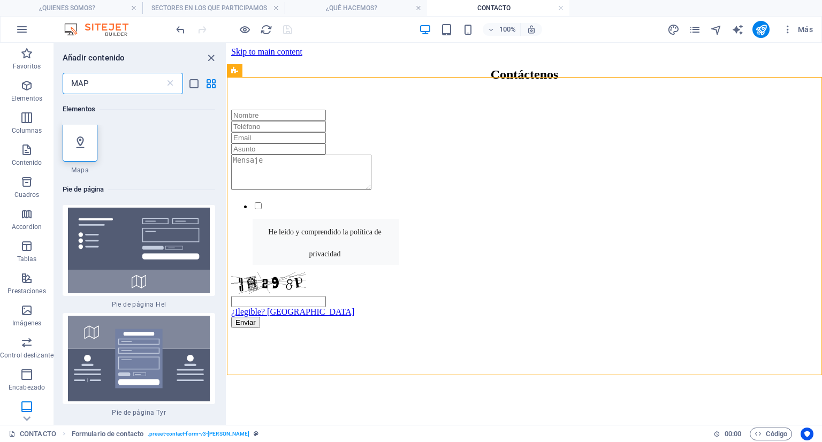
scroll to position [0, 0]
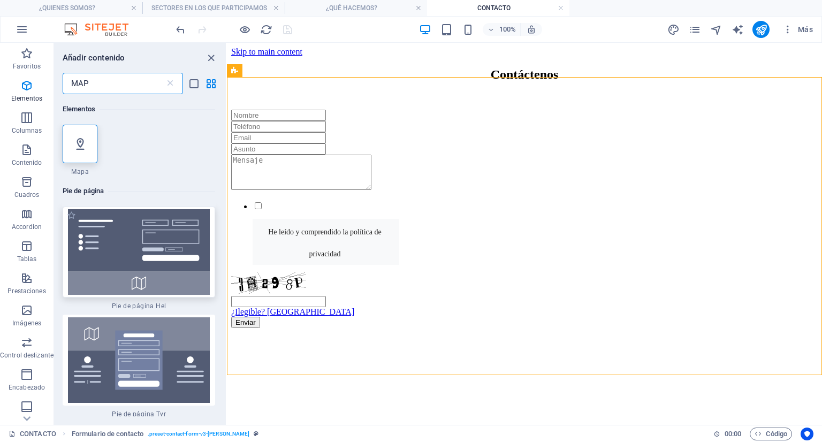
type input "MAP"
click at [111, 245] on img at bounding box center [138, 252] width 147 height 86
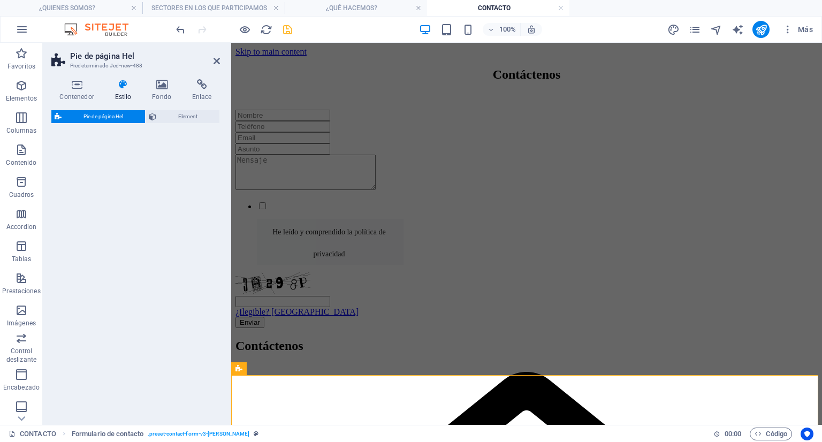
select select "%"
select select "rem"
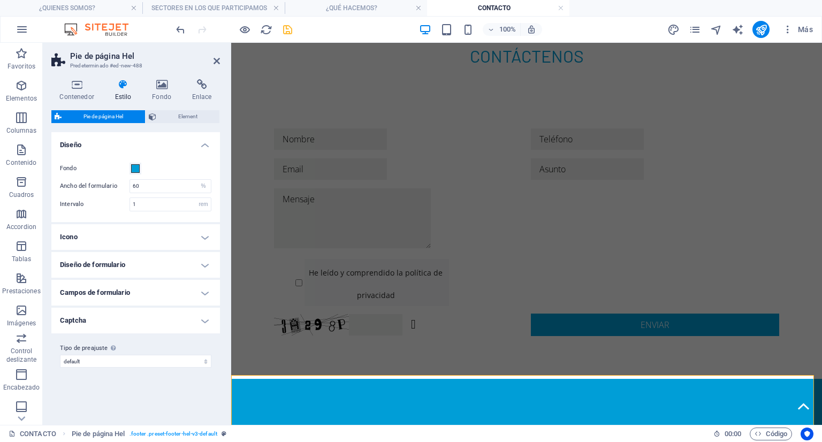
drag, startPoint x: 821, startPoint y: 90, endPoint x: 1032, endPoint y: 85, distance: 210.3
click at [699, 101] on div "He leído y comprendido la política de privacidad ¿Ilegible? Cargar nuevo Enviar" at bounding box center [526, 228] width 591 height 302
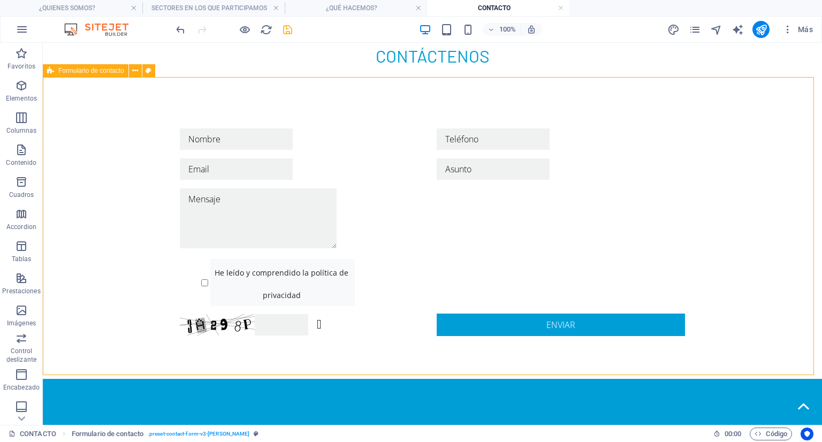
click at [718, 105] on div "He leído y comprendido la política de privacidad ¿Ilegible? Cargar nuevo Enviar" at bounding box center [432, 228] width 779 height 302
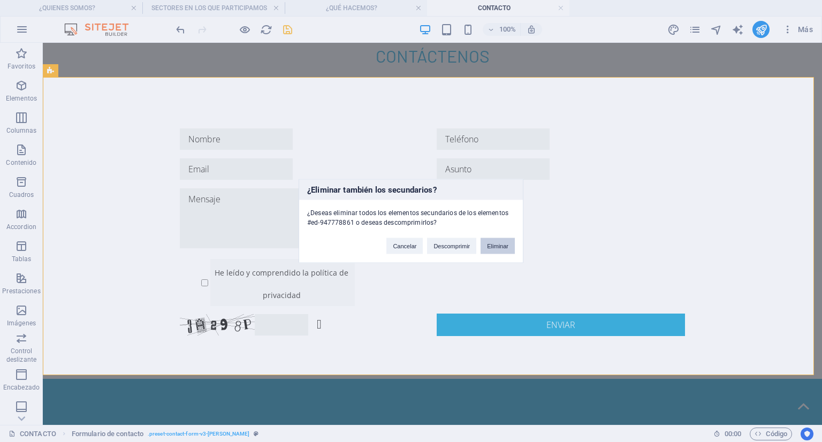
click at [498, 245] on button "Eliminar" at bounding box center [497, 246] width 34 height 16
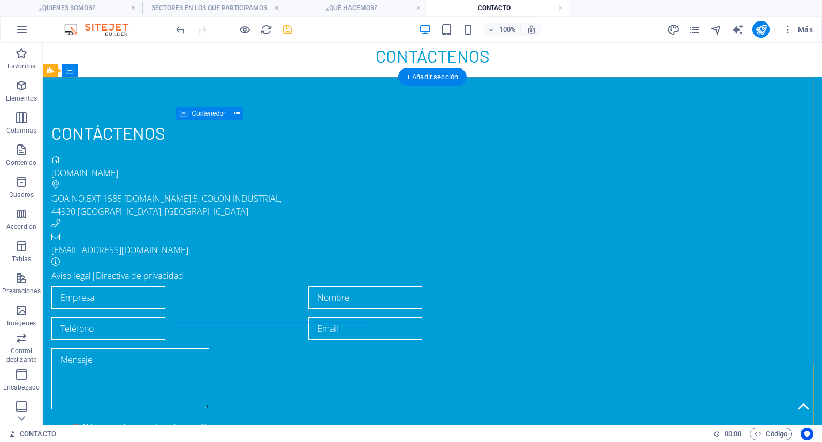
click at [191, 209] on div "Contáctenos asesoresvexen.com GOA NO.EXT 1585 NO.INT:5, COLON INDUSTRIAL , 4493…" at bounding box center [303, 201] width 505 height 162
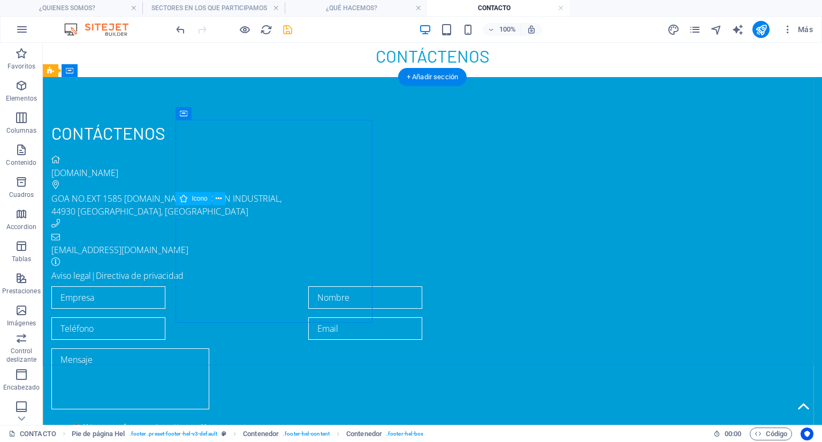
click at [181, 218] on figure at bounding box center [303, 224] width 505 height 13
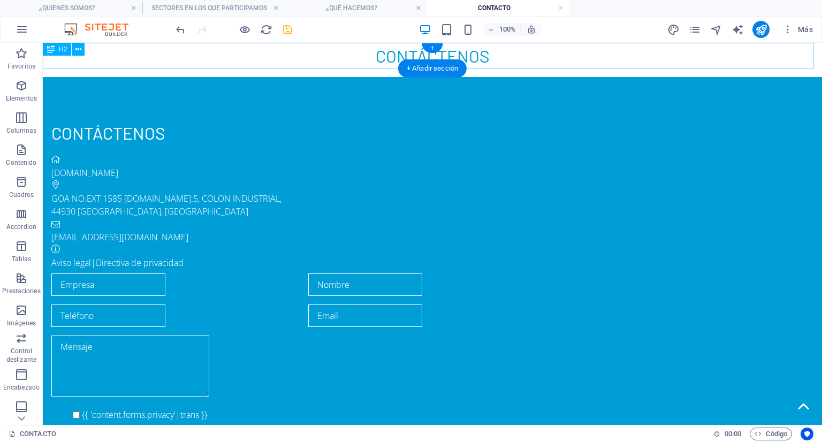
click at [474, 59] on div "Contáctenos" at bounding box center [432, 56] width 779 height 26
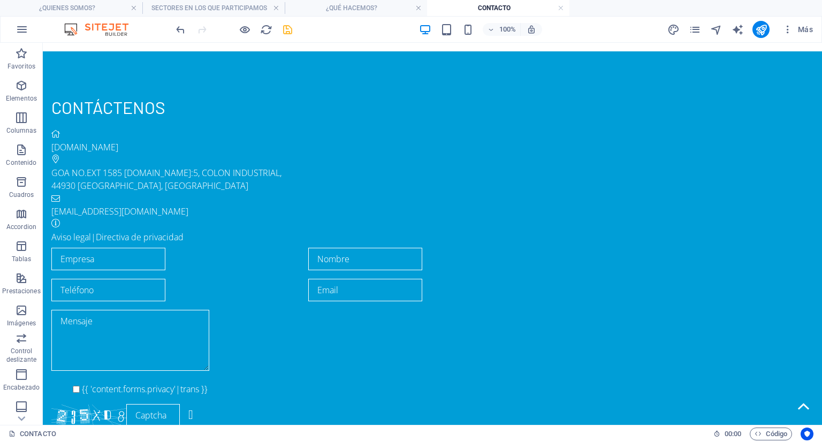
drag, startPoint x: 821, startPoint y: 127, endPoint x: 864, endPoint y: 71, distance: 70.6
click at [293, 231] on div "Aviso legal | Directiva de privacidad" at bounding box center [303, 237] width 505 height 13
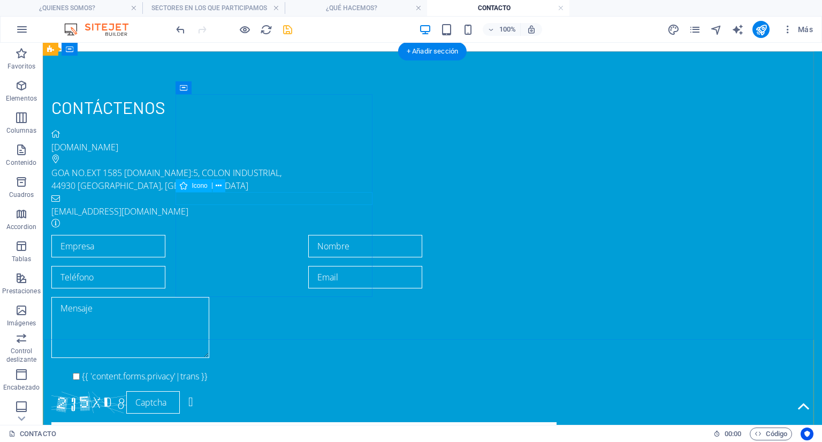
click at [251, 218] on figure at bounding box center [303, 224] width 505 height 13
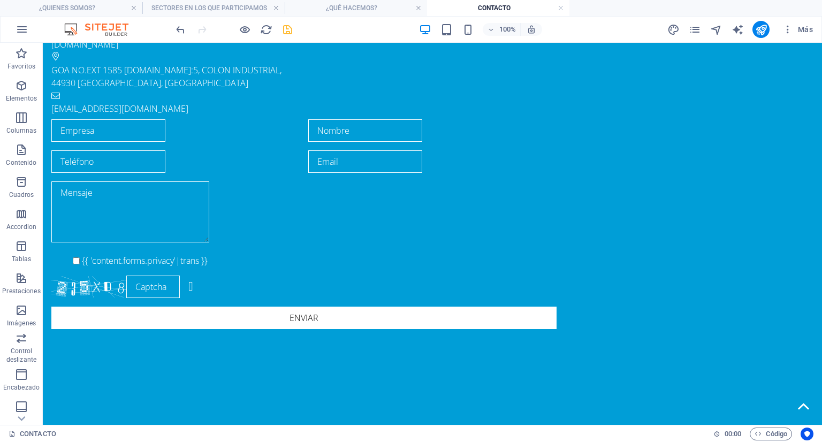
scroll to position [108, 0]
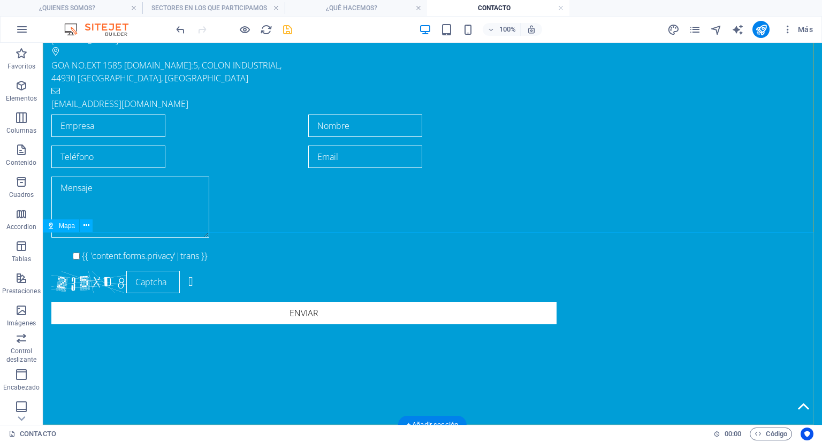
click at [437, 421] on div "+ Añadir sección" at bounding box center [432, 425] width 68 height 18
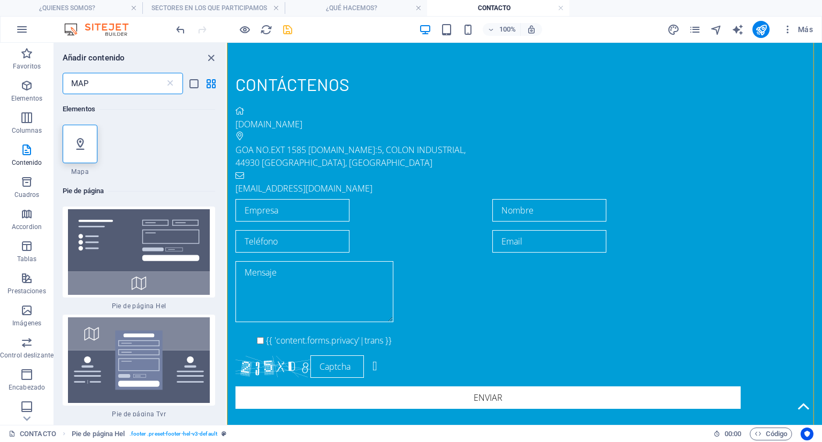
scroll to position [16, 0]
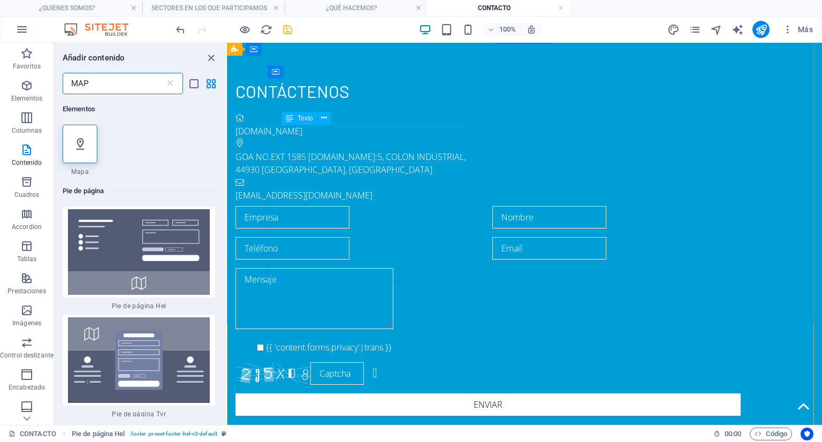
click at [335, 151] on span "GOA NO.EXT 1585 NO.INT:5, COLON INDUSTRIAL" at bounding box center [349, 157] width 228 height 12
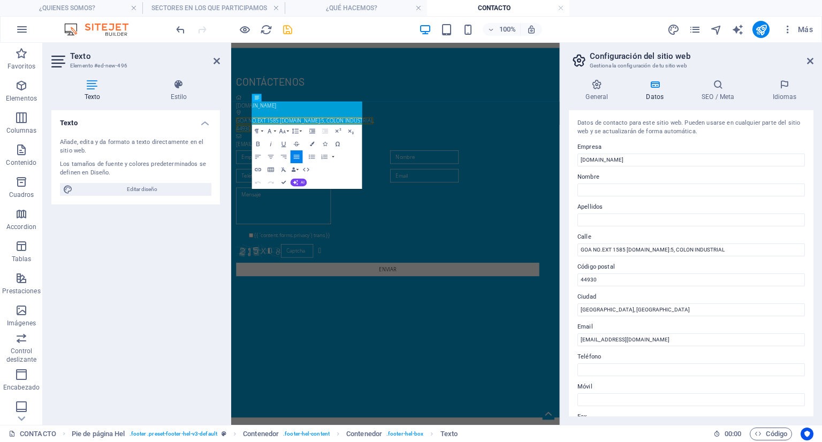
scroll to position [0, 0]
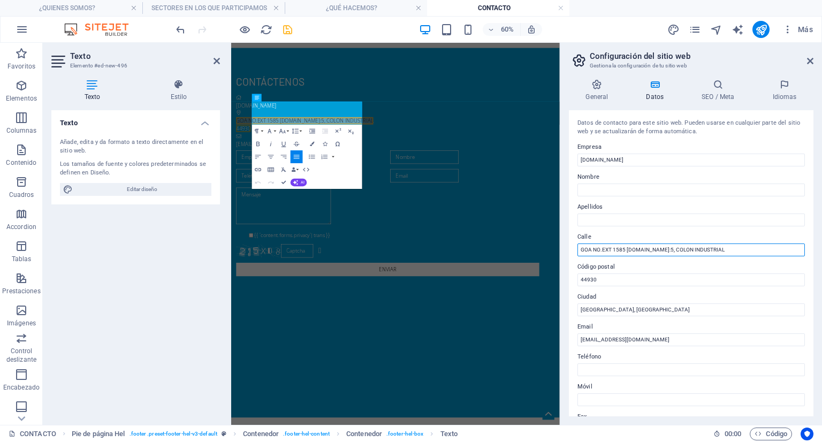
click at [639, 247] on input "GOA NO.EXT 1585 NO.INT:5, COLON INDUSTRIAL" at bounding box center [690, 249] width 227 height 13
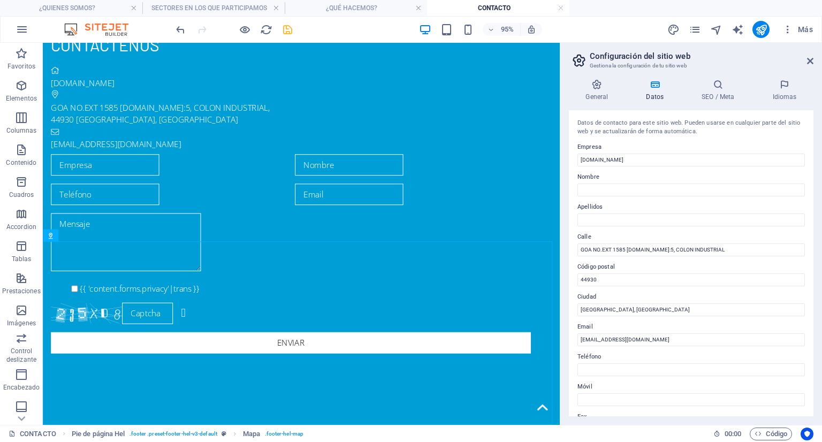
scroll to position [88, 0]
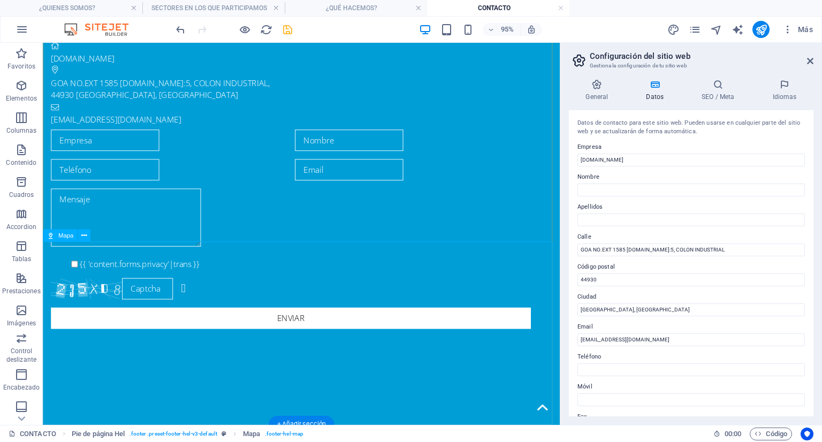
click at [82, 236] on icon at bounding box center [83, 235] width 5 height 11
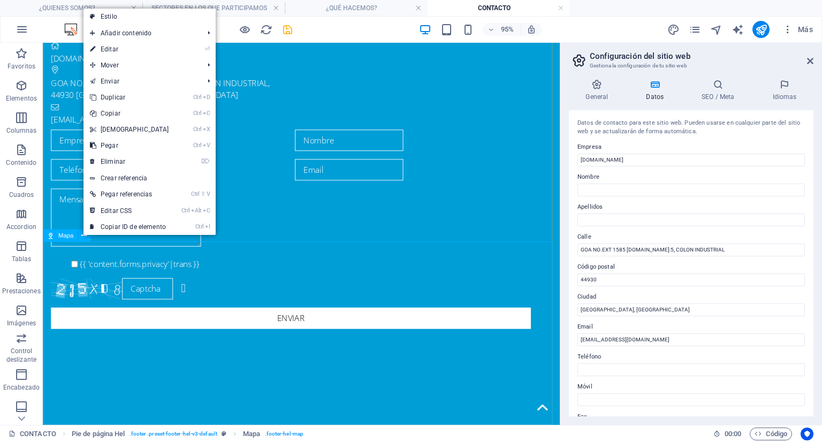
click at [60, 236] on span "Mapa" at bounding box center [66, 236] width 16 height 6
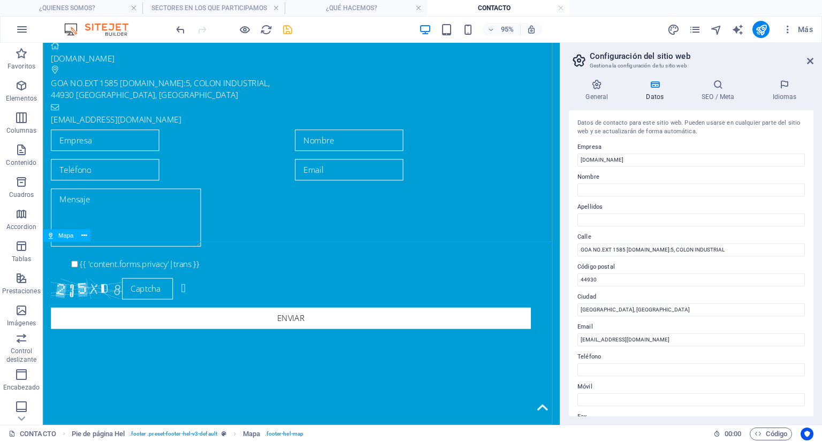
click at [60, 236] on span "Mapa" at bounding box center [66, 236] width 16 height 6
select select "1"
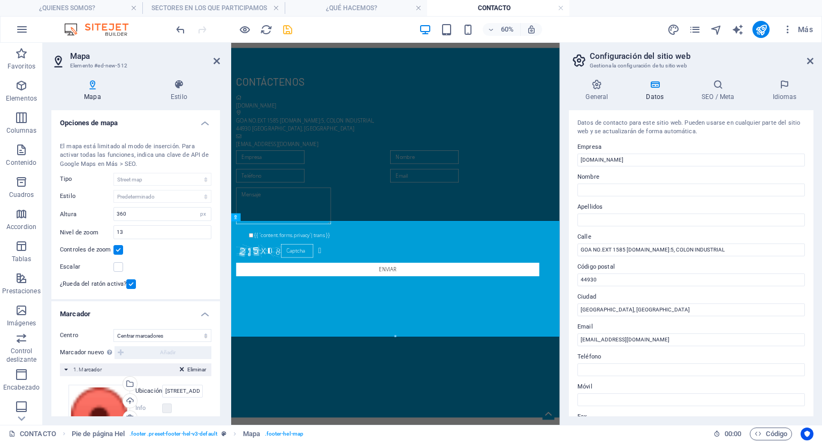
scroll to position [0, 0]
click at [178, 391] on input "GOA NO.EXT 1585 NO.INT:5, COLON INDUSTRIAL, 44930 GUADALAJARA, JALISCO" at bounding box center [182, 391] width 41 height 13
click at [434, 441] on html "Skip to main content Contáctenos asesoresvexen.com GOA NO.EXT 1585 NO.INT:5, CO…" at bounding box center [504, 355] width 547 height 624
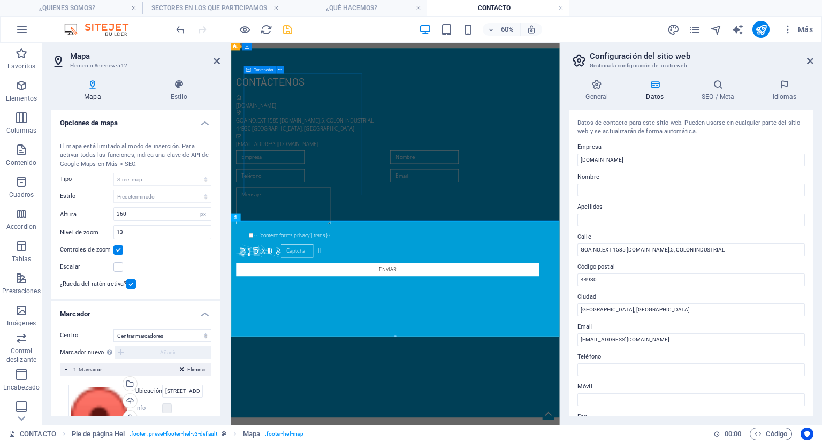
click at [294, 218] on div "Contáctenos asesoresvexen.com GOA NO.EXT 1585 NO.INT:5, COLON INDUSTRIAL , 4493…" at bounding box center [492, 156] width 505 height 124
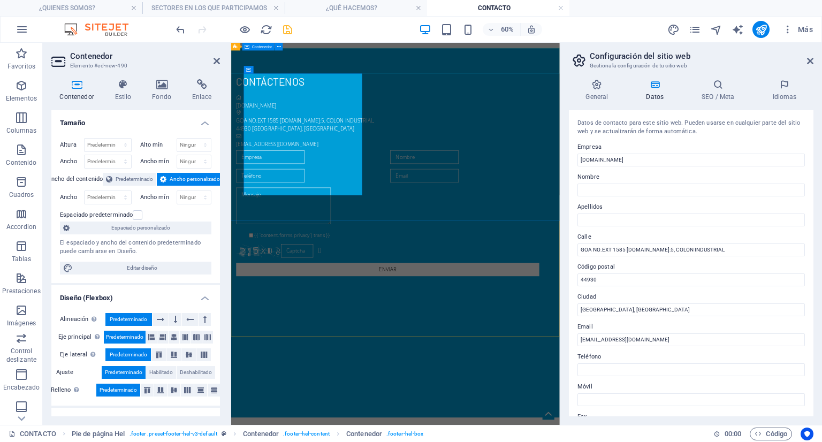
click at [363, 319] on div "Contáctenos asesoresvexen.com GOA NO.EXT 1585 NO.INT:5, COLON INDUSTRIAL , 4493…" at bounding box center [504, 262] width 547 height 423
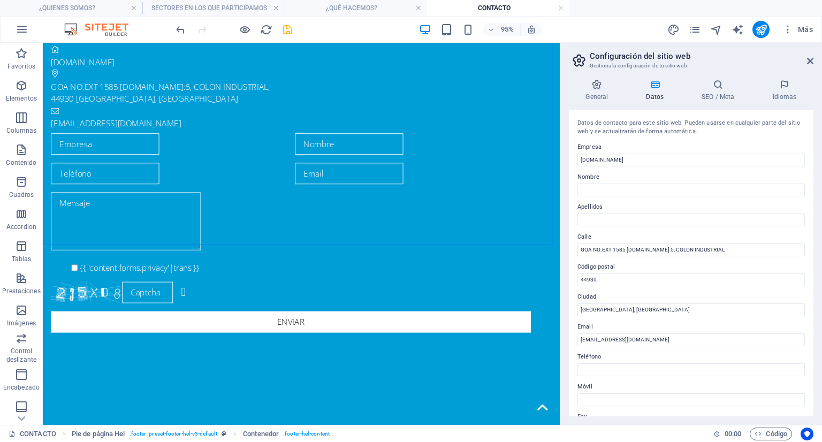
scroll to position [88, 0]
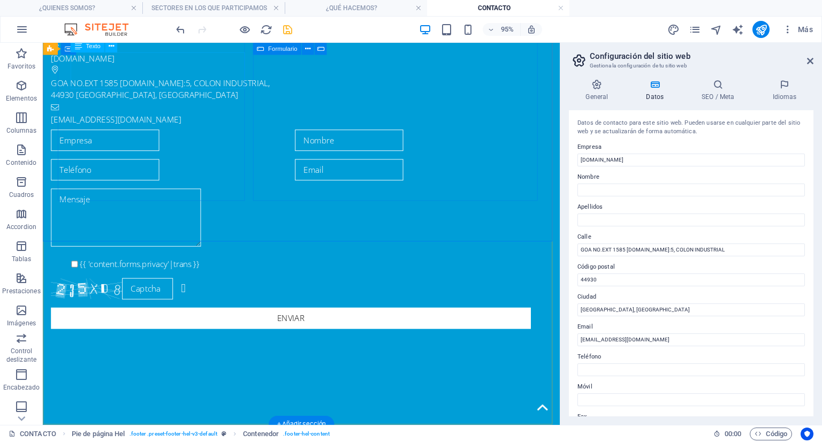
click at [193, 79] on span "GOA NO.EXT 1585 NO.INT:5, COLON INDUSTRIAL" at bounding box center [165, 85] width 228 height 12
click at [177, 79] on span "GOA NO.EXT 1585 NO.INT:5, COLON INDUSTRIAL" at bounding box center [165, 85] width 228 height 12
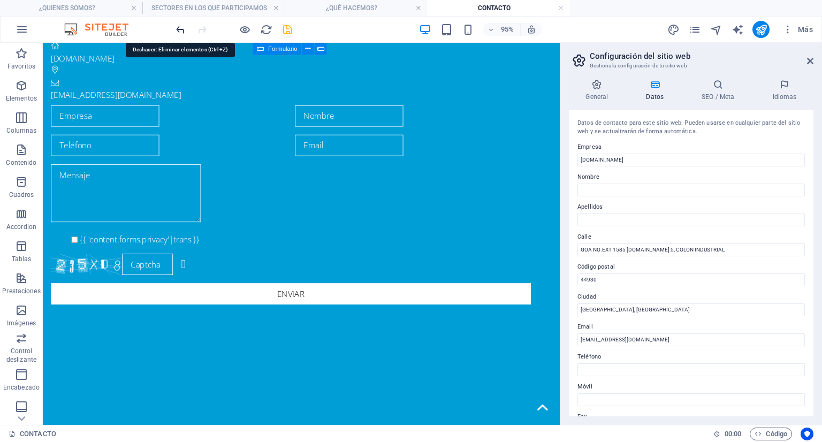
click at [178, 30] on icon "undo" at bounding box center [180, 30] width 12 height 12
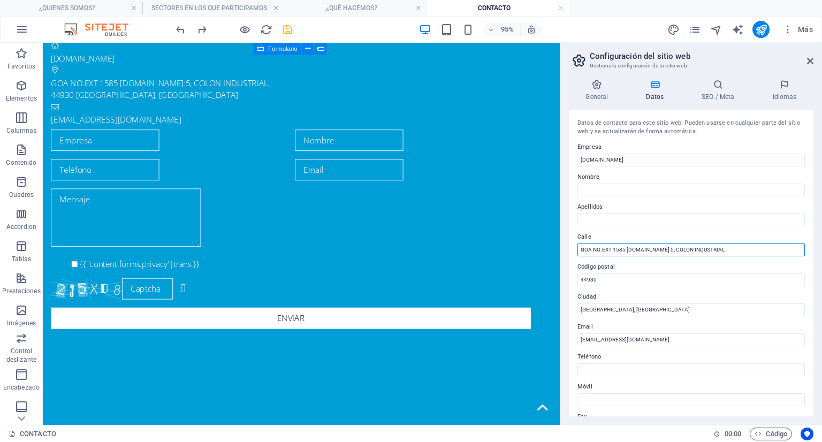
click at [640, 249] on input "GOA NO.EXT 1585 NO.INT:5, COLON INDUSTRIAL" at bounding box center [690, 249] width 227 height 13
paste input "GOA NO.EXT 1585 NO.INT:5, COLON INDUSTRIAL"
type input "GOA NO.EXT 1585 NO.INT:5, COLON INDUSTRIAL"
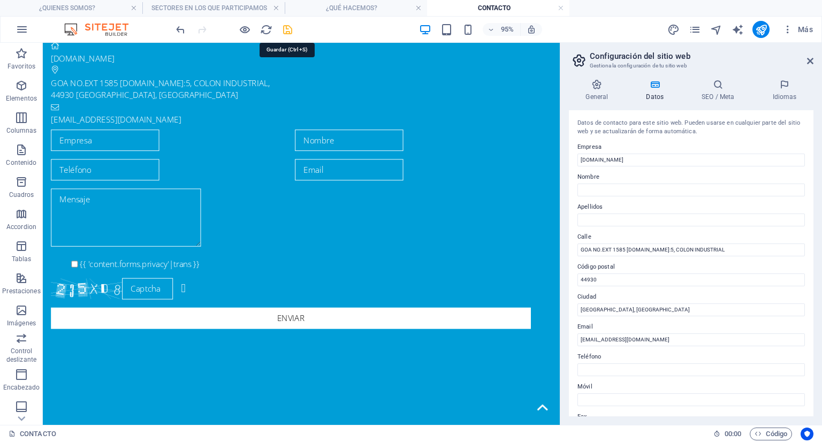
click at [287, 26] on icon "save" at bounding box center [287, 30] width 12 height 12
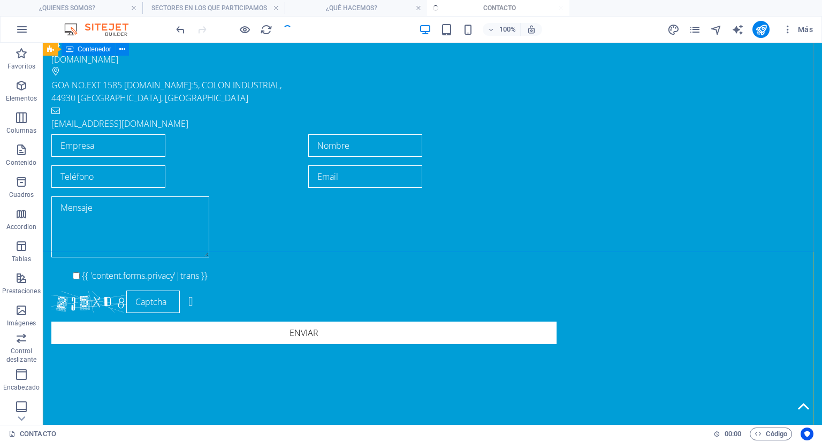
checkbox input "false"
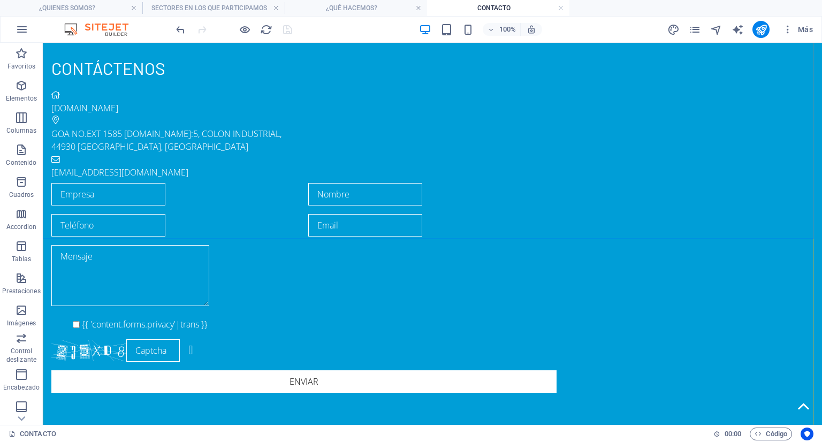
scroll to position [108, 0]
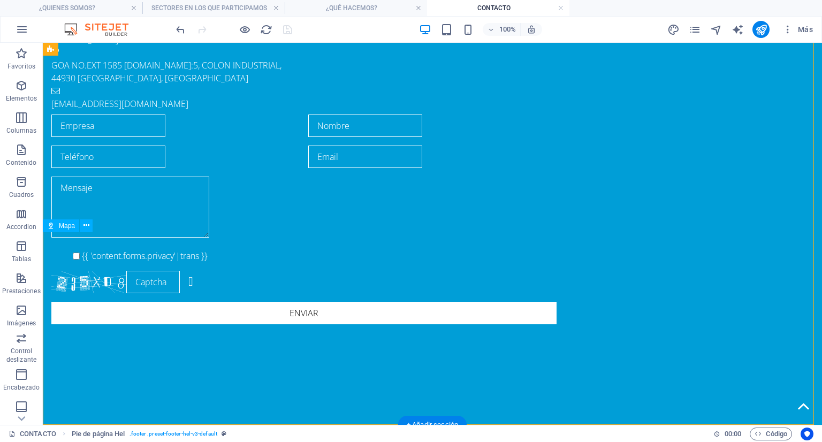
drag, startPoint x: 646, startPoint y: 311, endPoint x: 644, endPoint y: 245, distance: 66.9
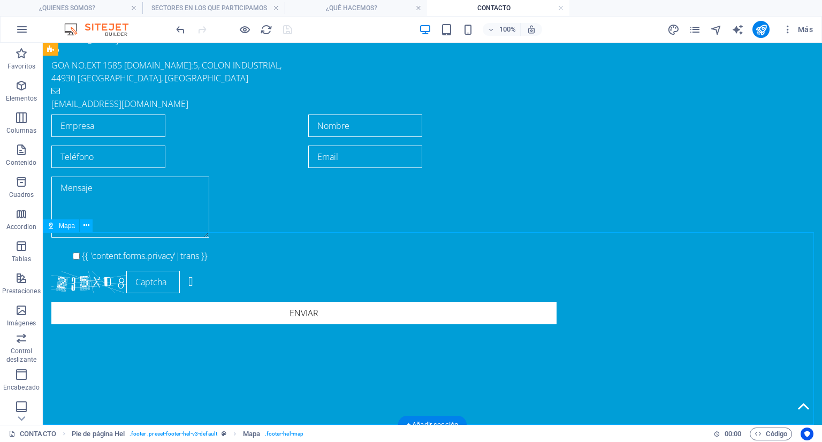
drag, startPoint x: 454, startPoint y: 334, endPoint x: 459, endPoint y: 272, distance: 62.3
drag, startPoint x: 243, startPoint y: 357, endPoint x: 400, endPoint y: 359, distance: 156.8
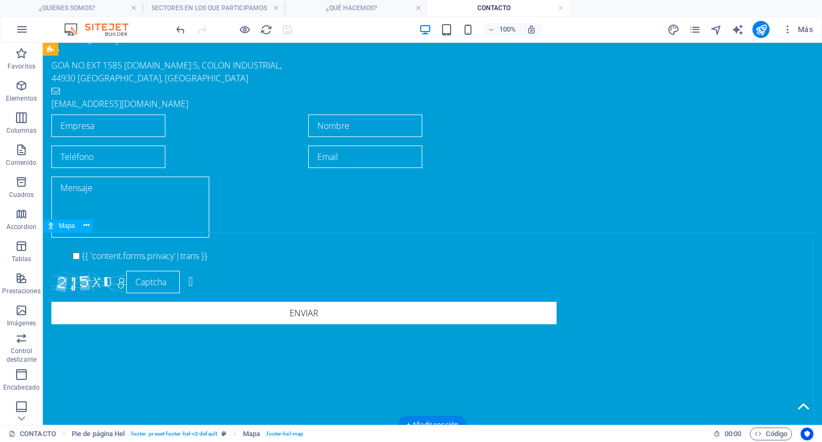
drag, startPoint x: 520, startPoint y: 366, endPoint x: 514, endPoint y: 265, distance: 101.3
click at [83, 226] on icon at bounding box center [86, 225] width 6 height 11
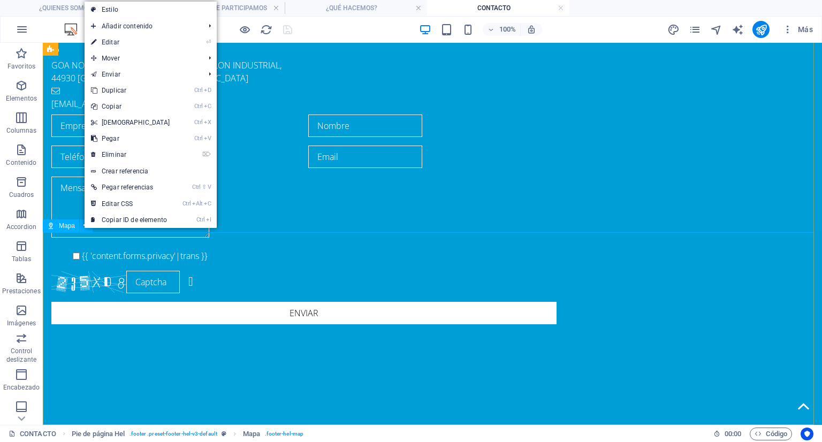
click at [62, 229] on span "Mapa" at bounding box center [67, 226] width 16 height 6
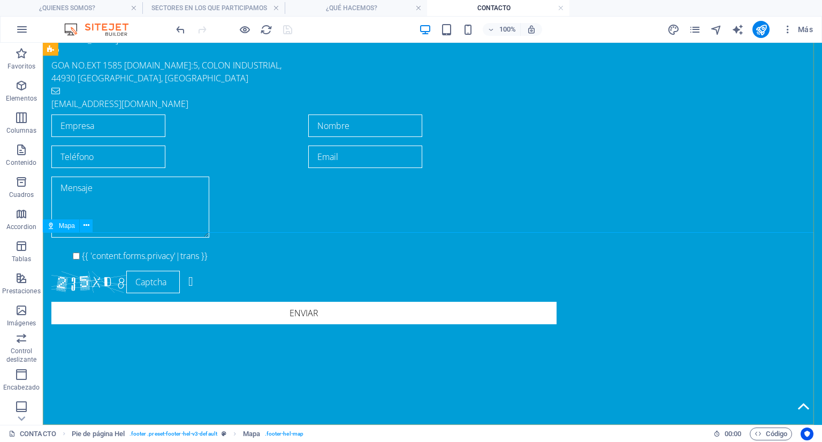
click at [62, 225] on span "Mapa" at bounding box center [67, 226] width 16 height 6
select select "1"
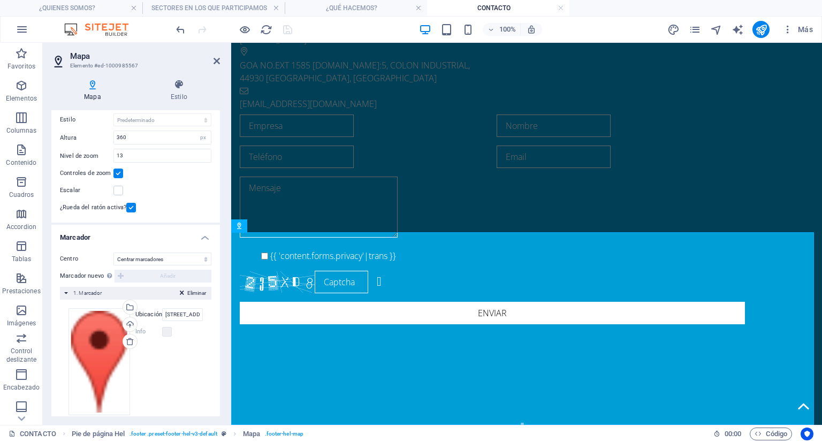
scroll to position [93, 0]
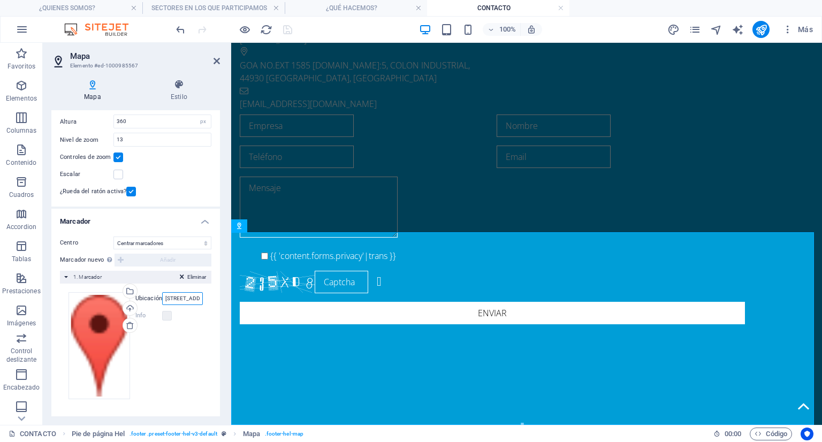
click at [173, 294] on input "GOA NO.EXT 1585 NO.INT:5, COLON INDUSTRIAL, 44930 GUADALAJARA, JALISCO" at bounding box center [182, 298] width 41 height 13
type input "O"
paste input "GOA NO.EXT 1585 NO.INT:5, COLON INDUSTRIAL"
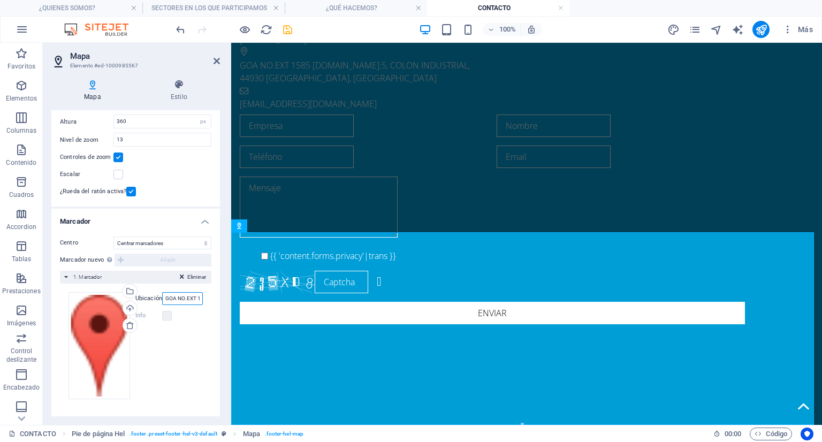
scroll to position [0, 85]
type input "GOA NO.EXT 1585 NO.INT:5, COLON INDUSTRIAL"
click at [169, 314] on label at bounding box center [167, 316] width 10 height 10
click at [403, 193] on div "Contáctenos asesoresvexen.com GOA NO.EXT 1585 NO.INT:5, COLON INDUSTRIAL , 4493…" at bounding box center [526, 155] width 591 height 423
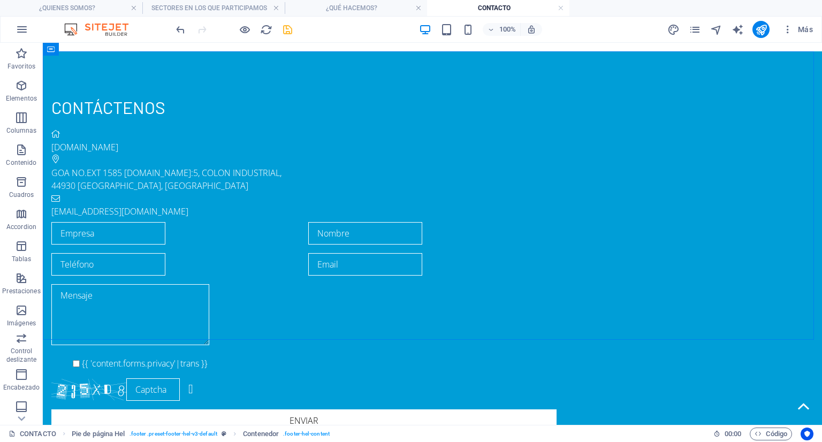
drag, startPoint x: 821, startPoint y: 167, endPoint x: 864, endPoint y: 82, distance: 94.8
click at [286, 26] on icon "save" at bounding box center [287, 30] width 12 height 12
checkbox input "false"
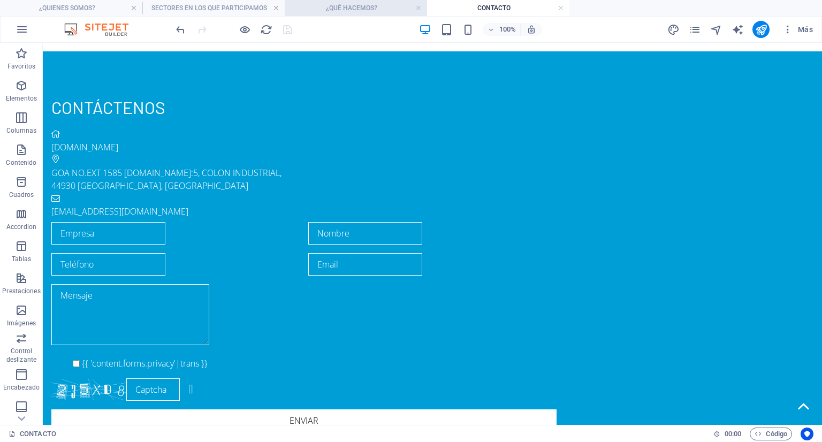
click at [375, 7] on h4 "¿QUÉ HACEMOS?" at bounding box center [356, 8] width 142 height 12
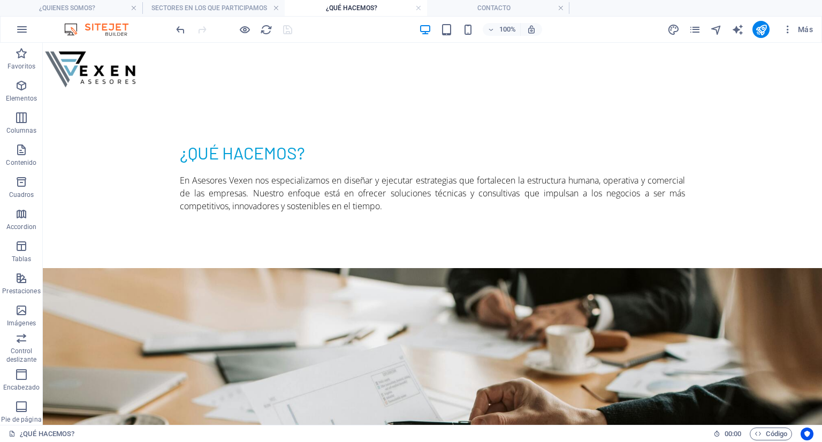
drag, startPoint x: 821, startPoint y: 178, endPoint x: 814, endPoint y: 75, distance: 103.0
click at [229, 7] on h4 "SECTORES EN LOS QUE PARTICIPAMOS" at bounding box center [213, 8] width 142 height 12
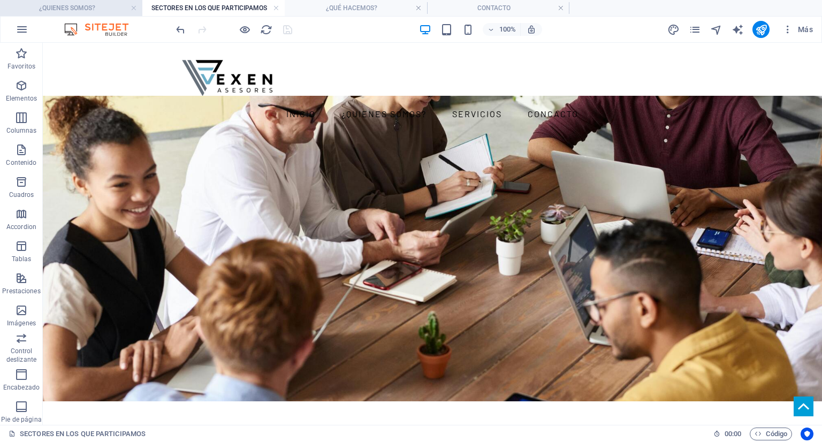
click at [91, 5] on h4 "¿QUIENES SOMOS?" at bounding box center [71, 8] width 142 height 12
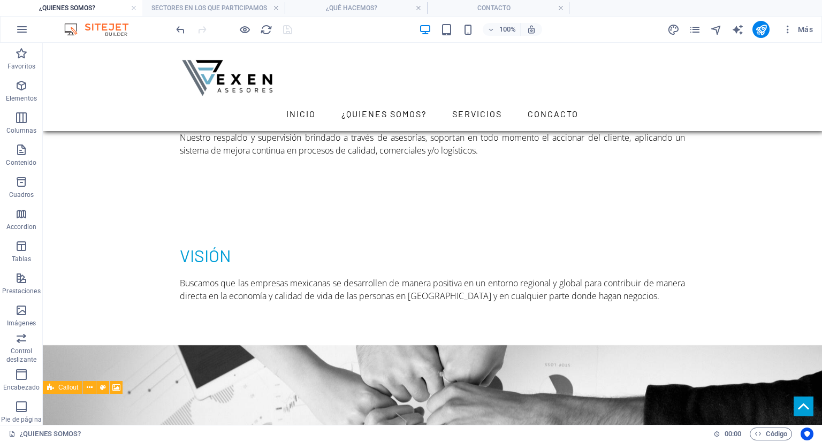
scroll to position [640, 0]
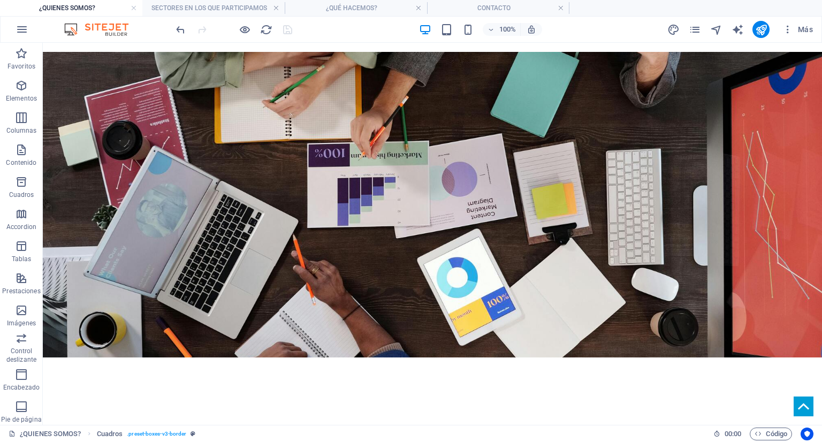
scroll to position [0, 0]
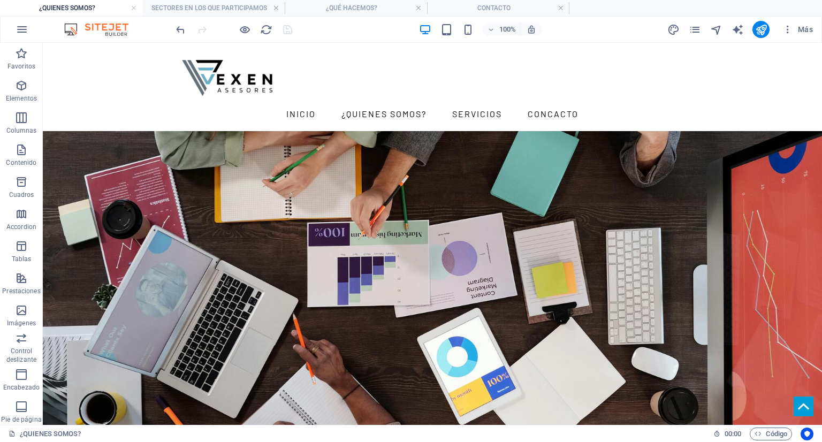
click at [291, 28] on div at bounding box center [234, 29] width 120 height 17
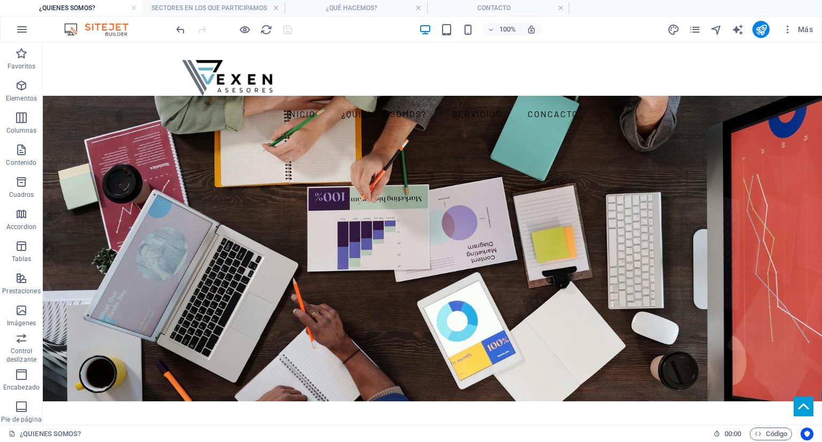
click at [289, 28] on div at bounding box center [234, 29] width 120 height 17
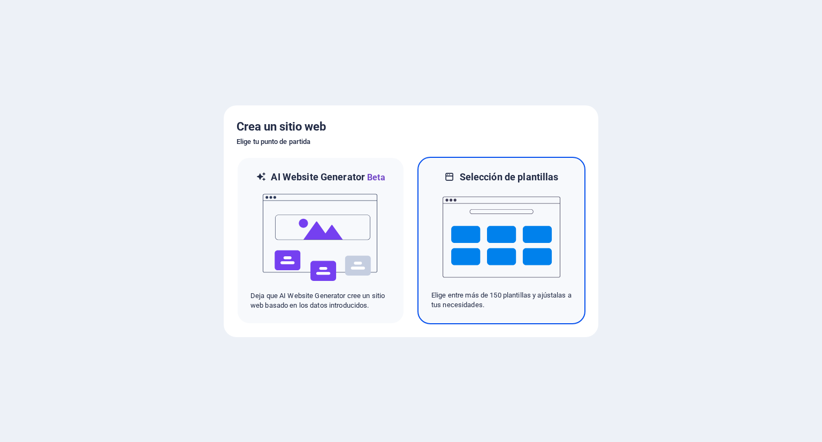
click at [516, 190] on img at bounding box center [502, 237] width 118 height 107
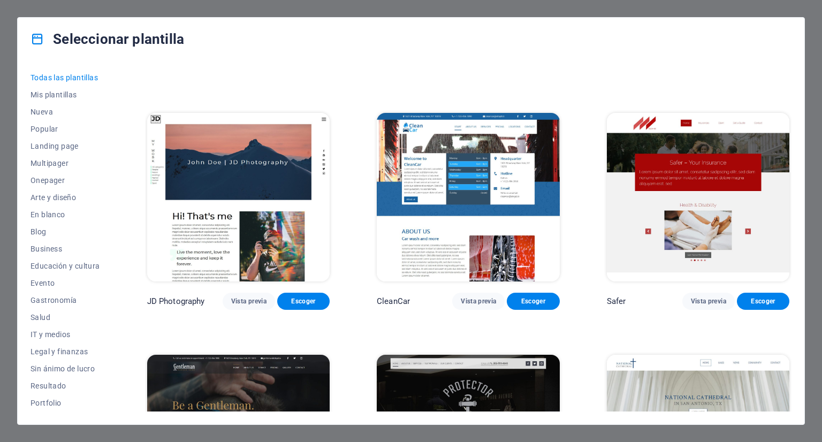
scroll to position [4818, 0]
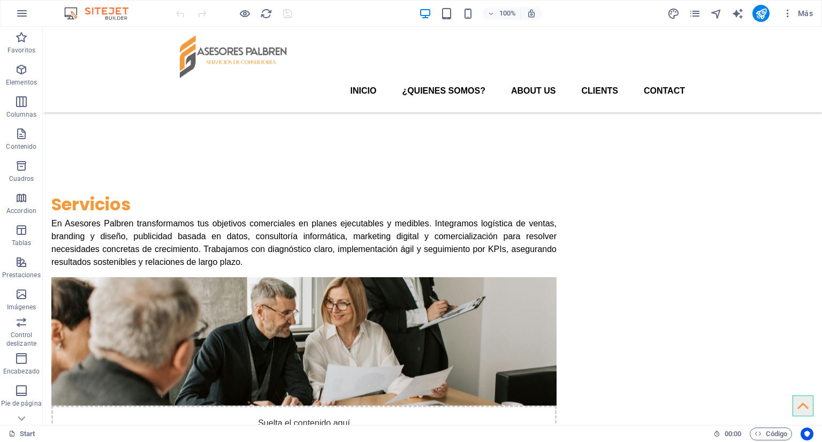
scroll to position [2592, 0]
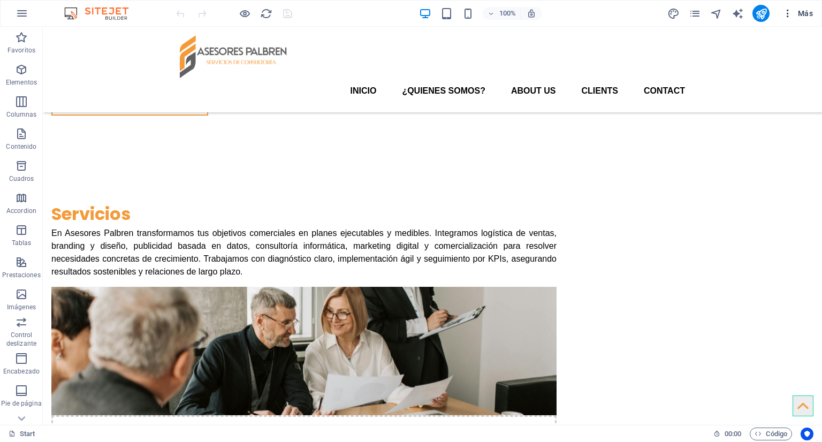
click at [785, 9] on icon "button" at bounding box center [787, 13] width 11 height 11
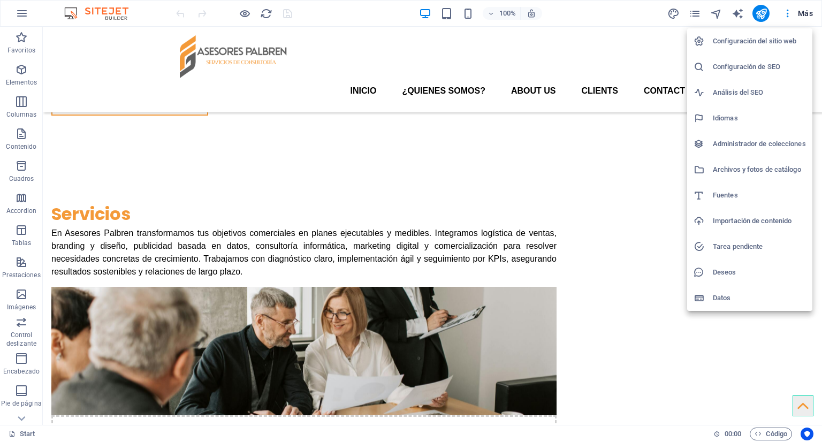
click at [764, 40] on h6 "Configuración del sitio web" at bounding box center [759, 41] width 93 height 13
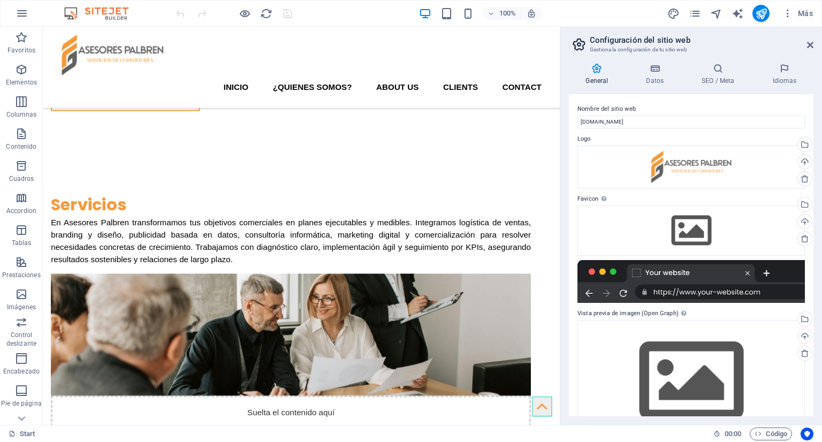
scroll to position [2541, 0]
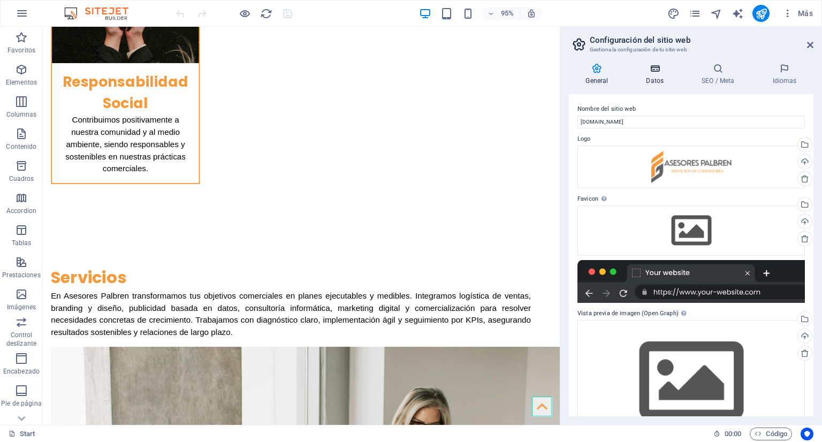
click at [665, 69] on icon at bounding box center [654, 68] width 51 height 11
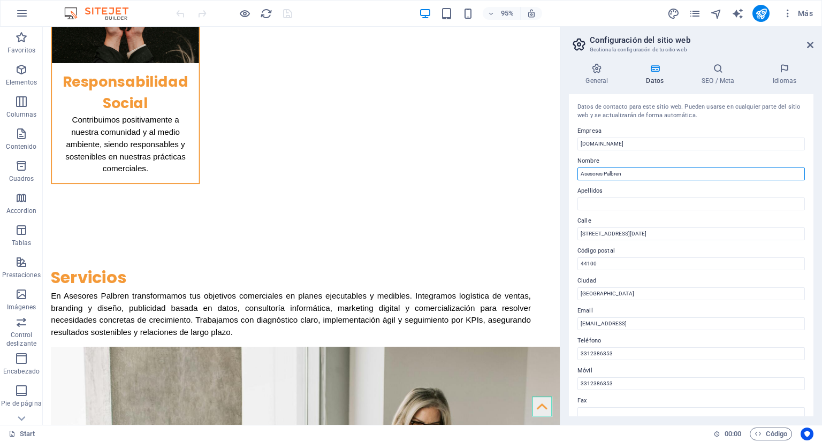
click at [609, 170] on input "Asesores Palbren" at bounding box center [690, 173] width 227 height 13
drag, startPoint x: 813, startPoint y: 98, endPoint x: 809, endPoint y: 136, distance: 38.2
click at [809, 136] on div "General Datos SEO / Meta Idiomas Nombre del sitio web palbren.com Logo Arrastra…" at bounding box center [691, 240] width 262 height 370
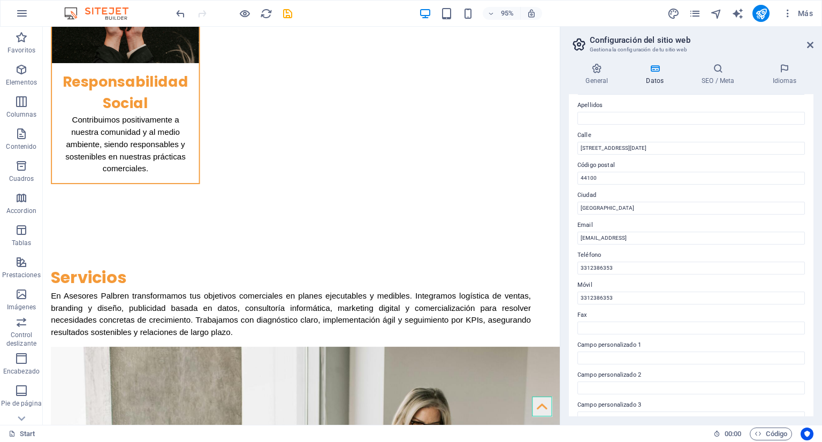
scroll to position [89, 0]
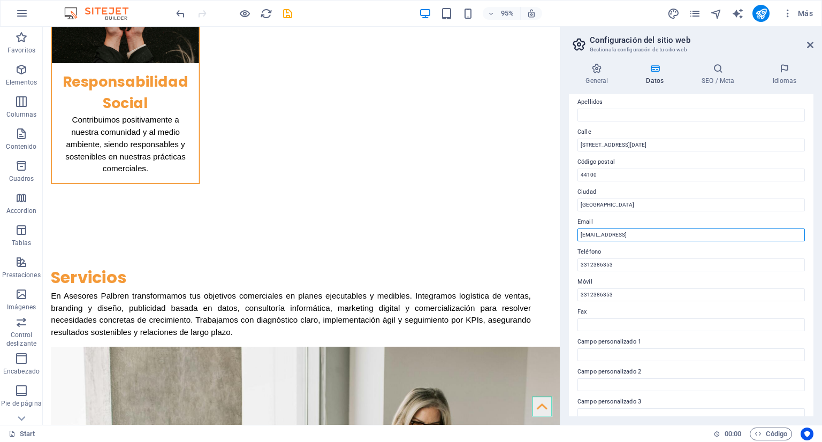
click at [667, 234] on input "b71b69b19707a7a39cf2e20cb02ada@cpanel.local" at bounding box center [690, 234] width 227 height 13
paste input "[EMAIL_ADDRESS][DOMAIN_NAME]"
click at [667, 234] on input "[EMAIL_ADDRESS][DOMAIN_NAME]" at bounding box center [690, 234] width 227 height 13
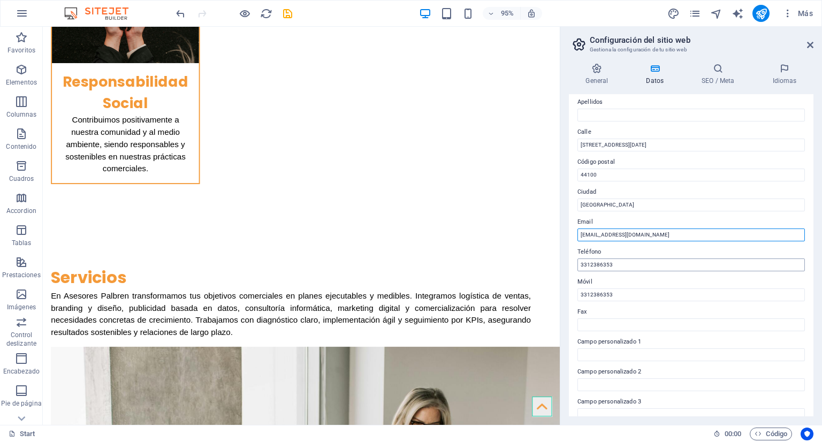
type input "[EMAIL_ADDRESS][DOMAIN_NAME]"
click at [601, 266] on input "3312386353" at bounding box center [690, 264] width 227 height 13
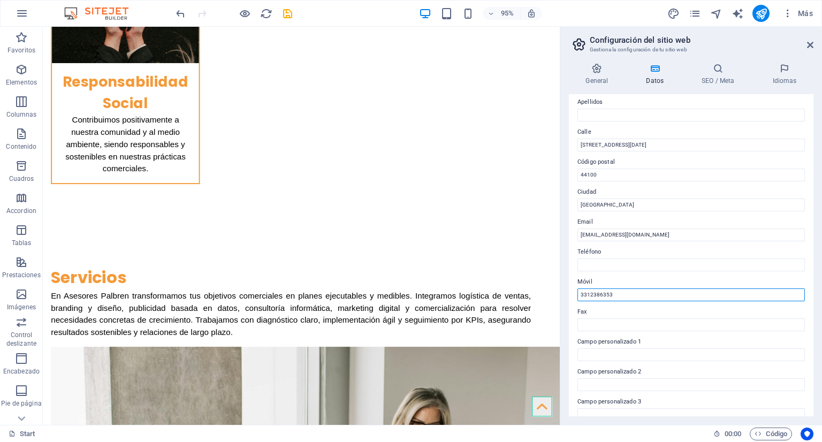
click at [597, 294] on input "3312386353" at bounding box center [690, 294] width 227 height 13
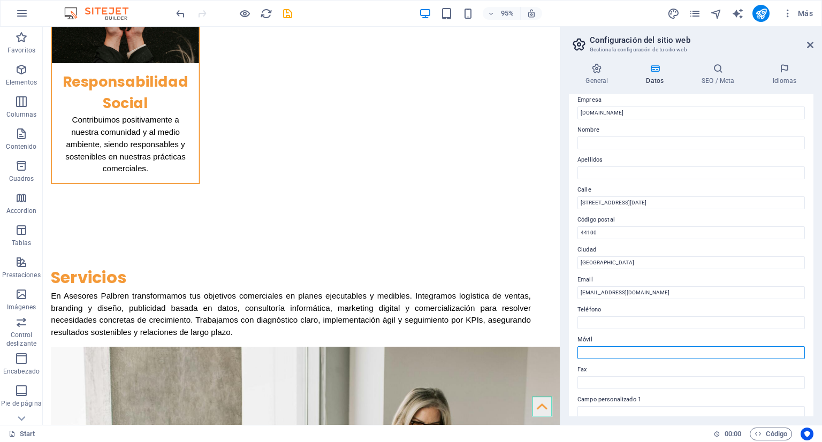
scroll to position [0, 0]
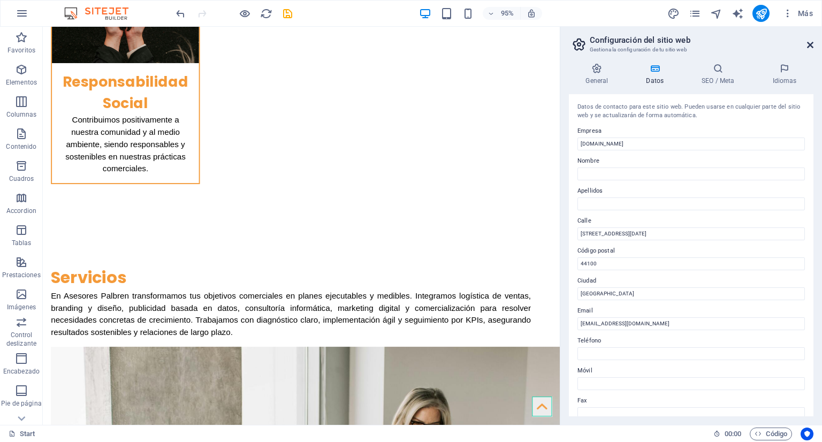
click at [810, 46] on icon at bounding box center [810, 45] width 6 height 9
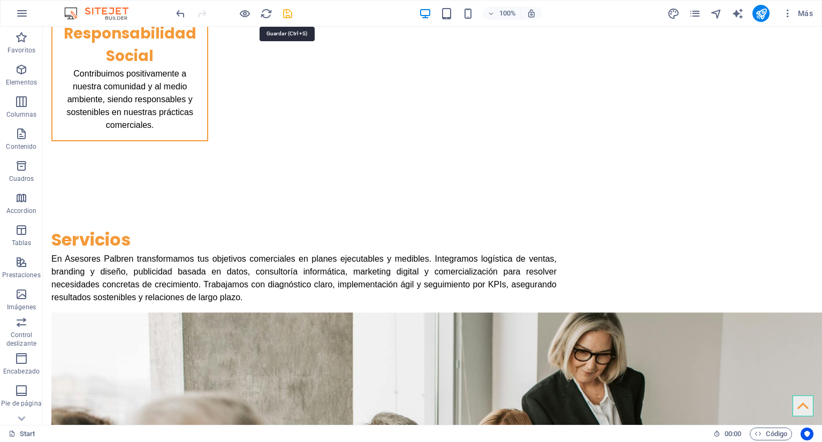
click at [289, 16] on icon "save" at bounding box center [287, 13] width 12 height 12
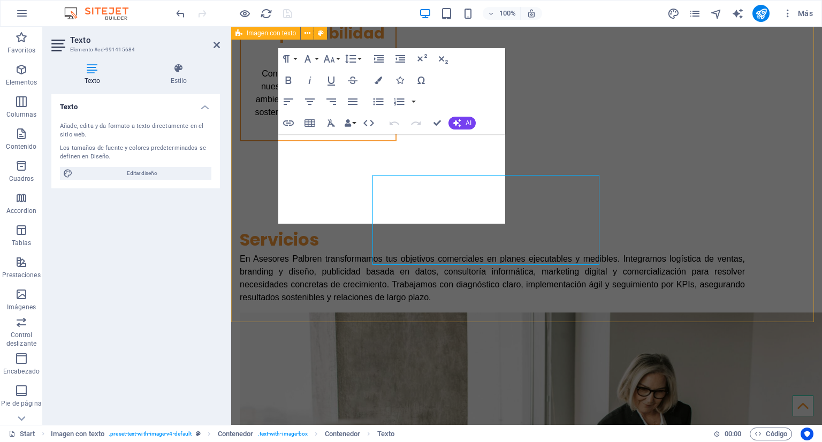
scroll to position [2551, 0]
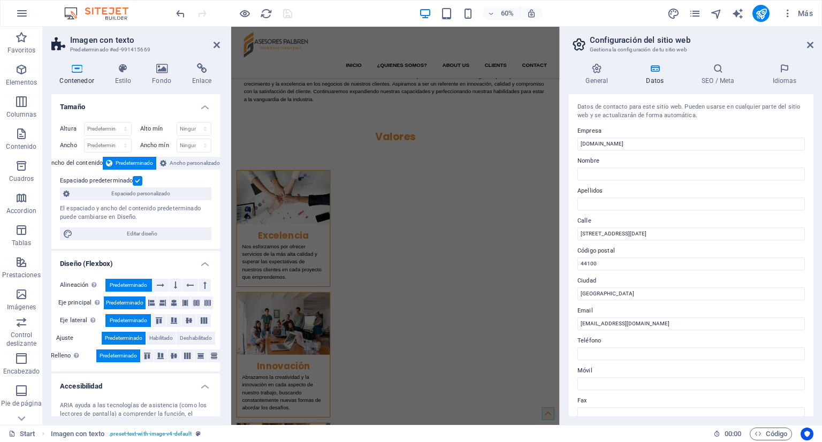
scroll to position [90, 0]
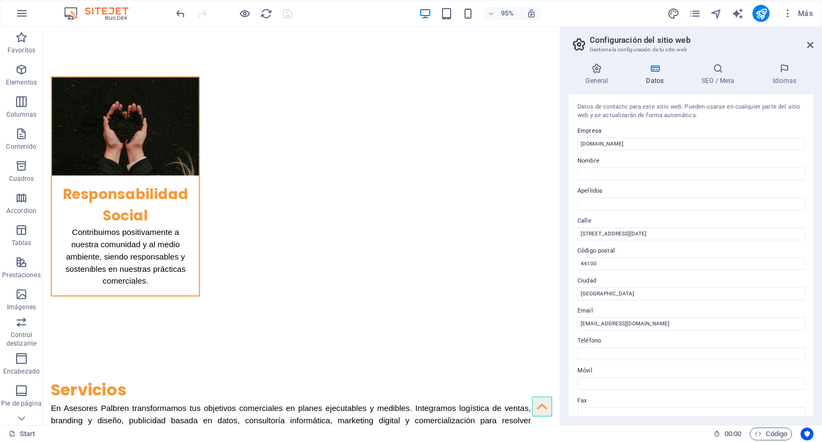
scroll to position [2427, 0]
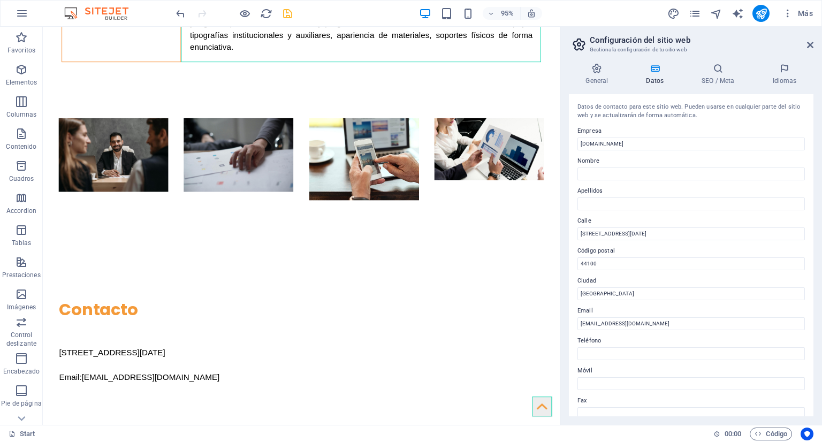
scroll to position [3630, 0]
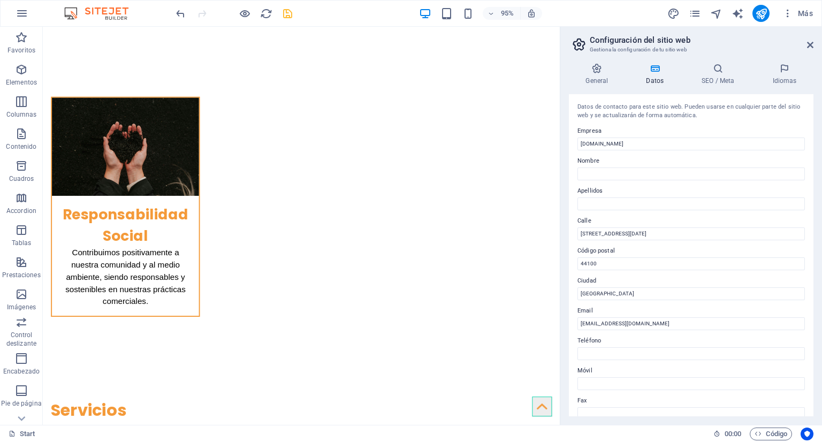
scroll to position [2414, 0]
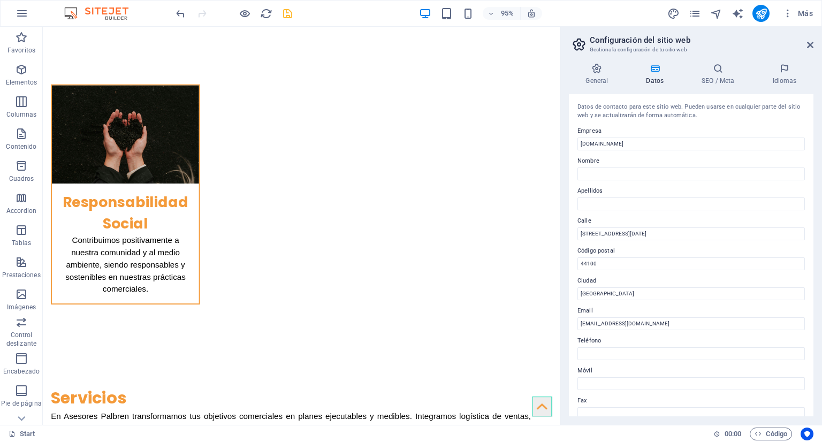
drag, startPoint x: 584, startPoint y: 382, endPoint x: 607, endPoint y: 300, distance: 85.0
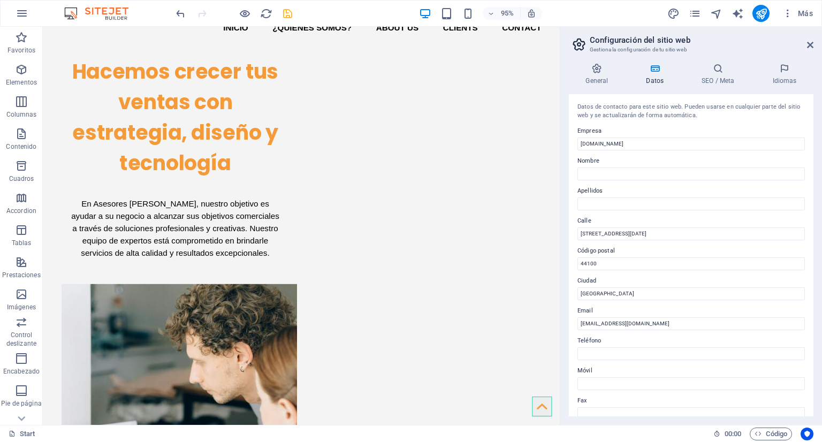
scroll to position [0, 0]
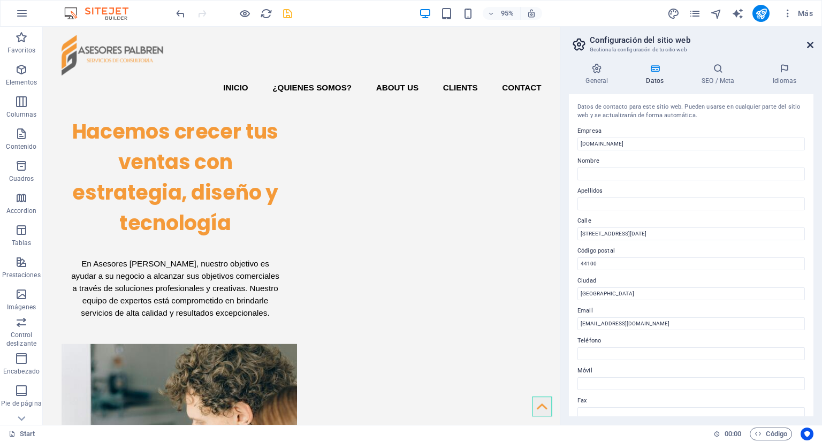
click at [808, 44] on icon at bounding box center [810, 45] width 6 height 9
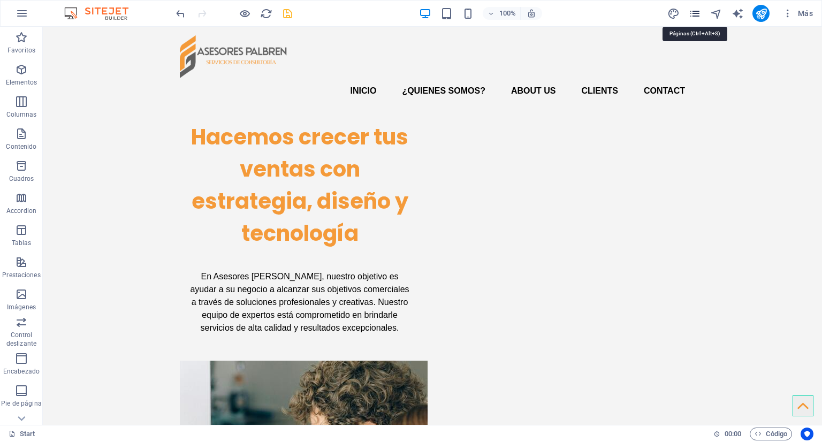
click at [697, 12] on icon "pages" at bounding box center [695, 13] width 12 height 12
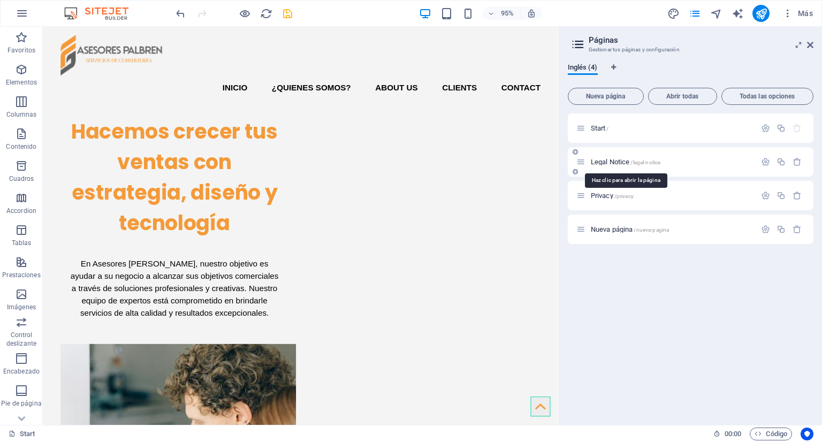
click at [611, 159] on span "Legal Notice /legal-notice" at bounding box center [626, 162] width 70 height 8
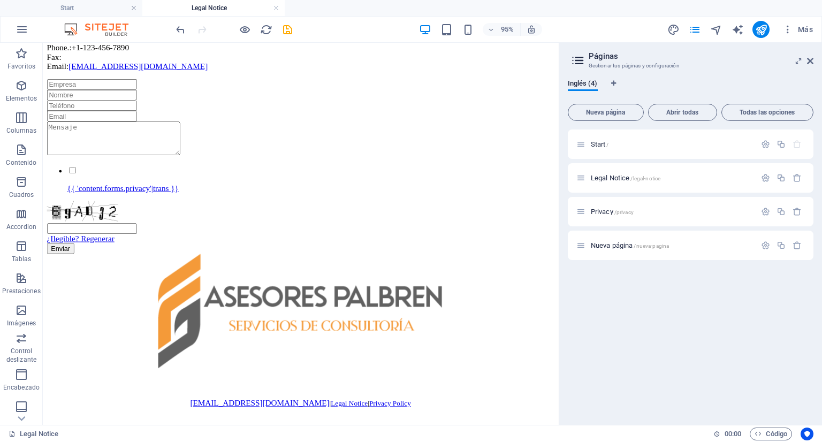
scroll to position [216, 0]
click at [696, 206] on div "Privacy /privacy" at bounding box center [665, 211] width 179 height 12
click at [685, 217] on div "Privacy /privacy" at bounding box center [665, 211] width 179 height 12
click at [682, 211] on p "Privacy /privacy" at bounding box center [672, 211] width 162 height 7
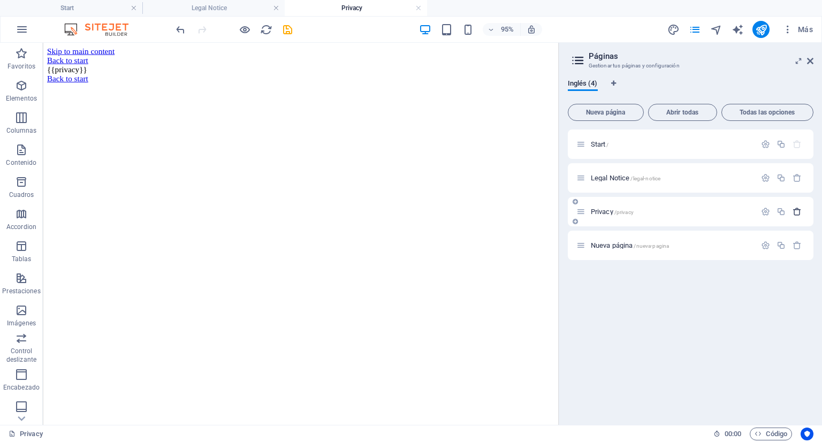
scroll to position [0, 0]
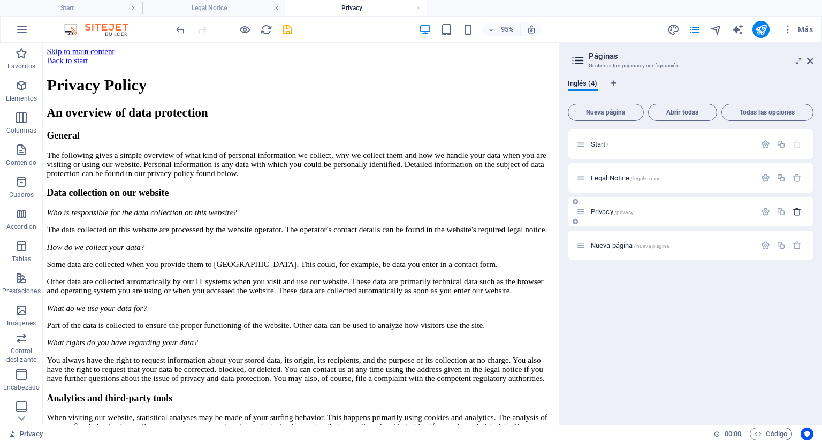
click at [795, 186] on div "Legal Notice /legal-notice" at bounding box center [691, 177] width 246 height 29
click at [795, 211] on icon "button" at bounding box center [796, 211] width 9 height 9
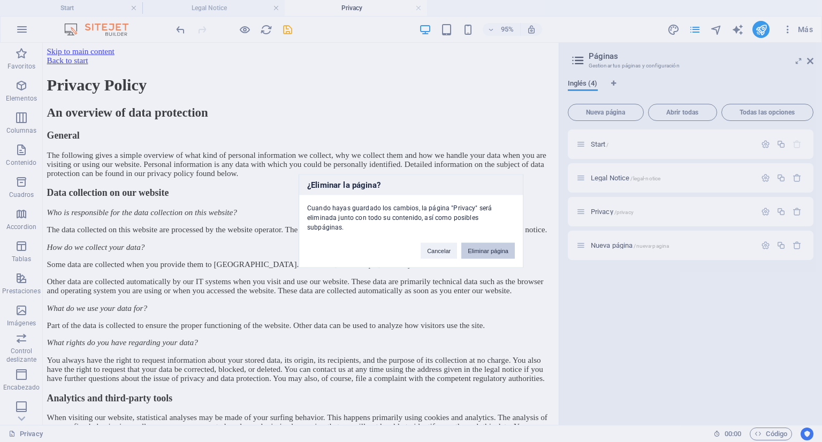
click at [501, 244] on button "Eliminar página" at bounding box center [488, 251] width 54 height 16
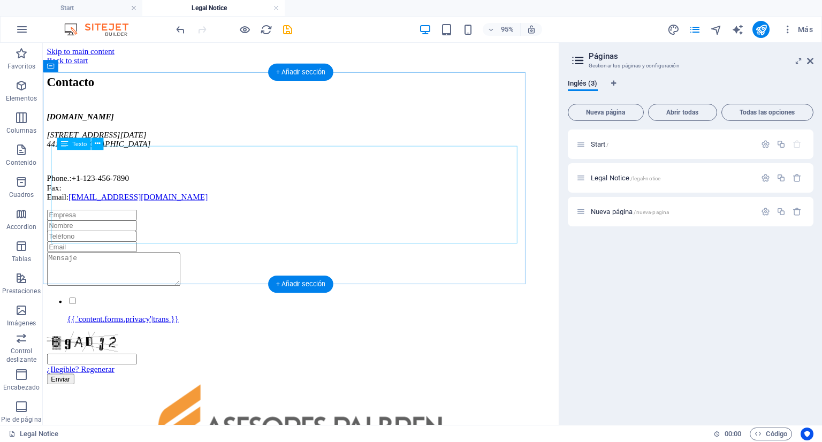
scroll to position [216, 0]
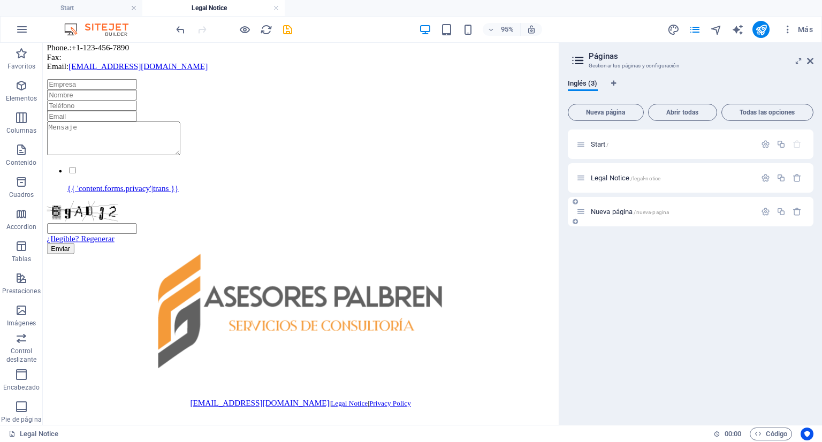
click at [651, 217] on div "Nueva página /nueva-pagina" at bounding box center [665, 211] width 179 height 12
click at [633, 211] on span "Nueva página /nueva-pagina" at bounding box center [630, 212] width 78 height 8
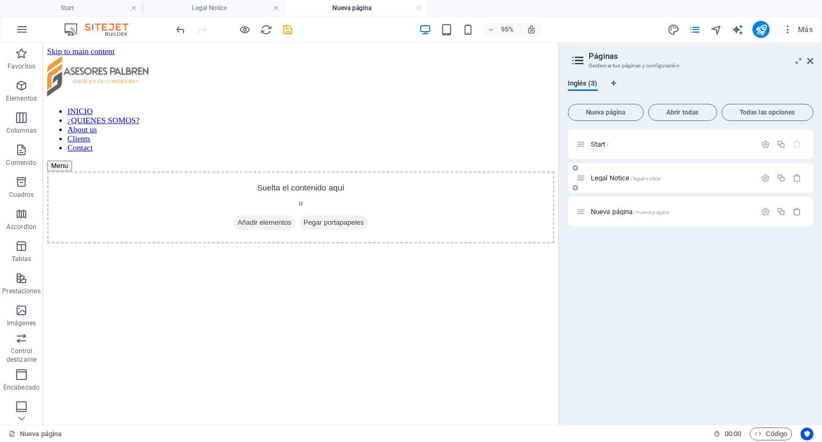
scroll to position [0, 0]
click at [796, 212] on icon "button" at bounding box center [796, 211] width 9 height 9
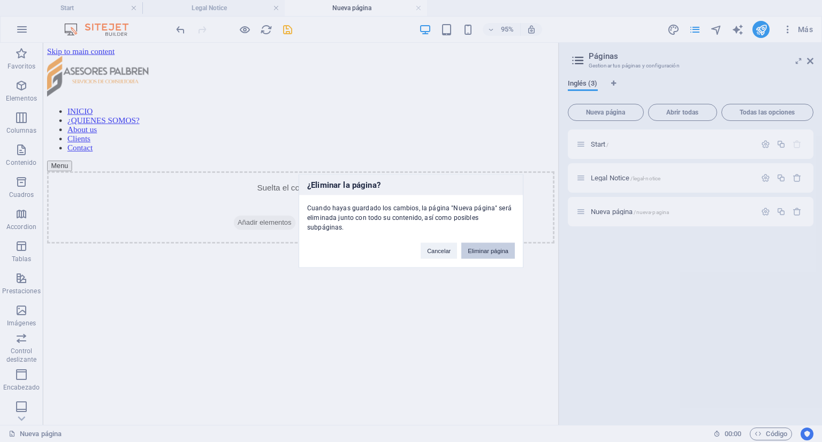
click at [499, 247] on button "Eliminar página" at bounding box center [488, 251] width 54 height 16
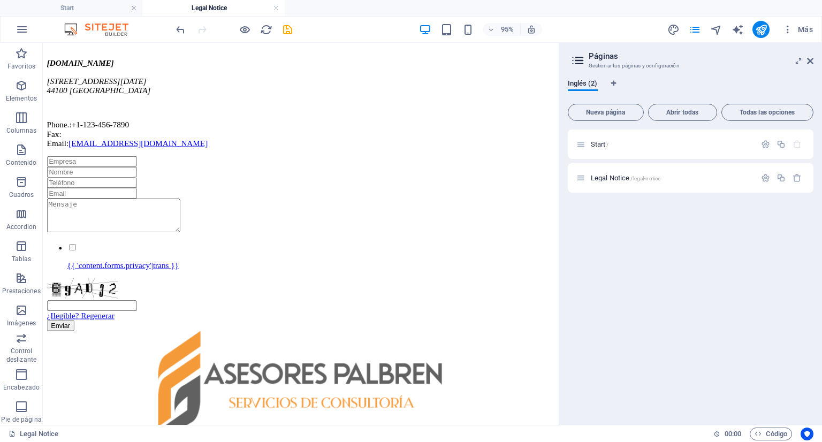
scroll to position [17, 0]
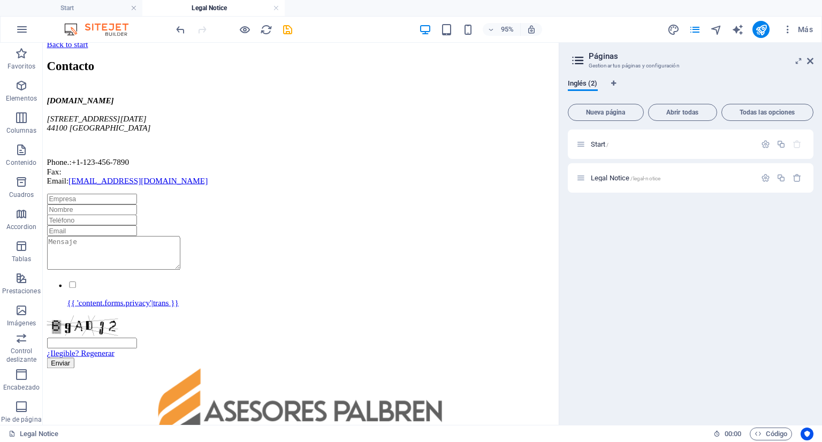
drag, startPoint x: 579, startPoint y: 193, endPoint x: 689, endPoint y: 154, distance: 115.9
click at [662, 144] on p "Start /" at bounding box center [672, 144] width 162 height 7
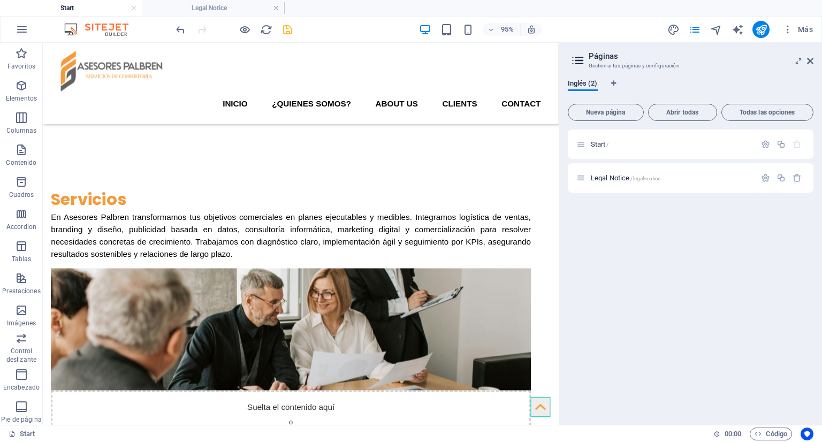
scroll to position [2476, 0]
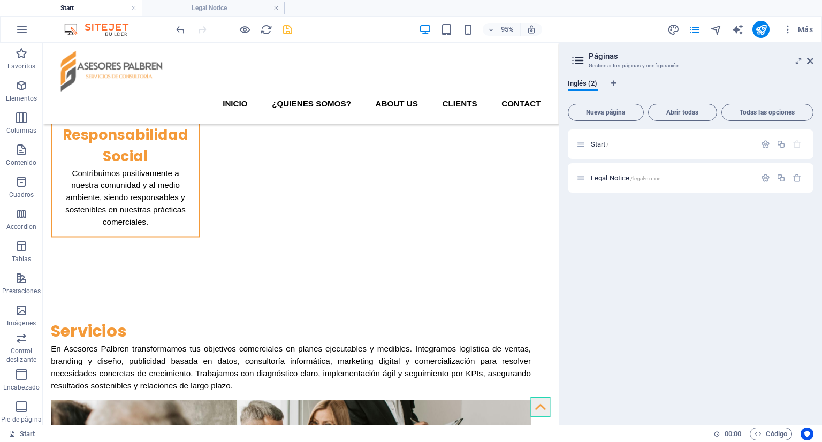
drag, startPoint x: 584, startPoint y: 66, endPoint x: 666, endPoint y: 294, distance: 242.2
click at [624, 175] on span "Legal Notice /legal-notice" at bounding box center [626, 178] width 70 height 8
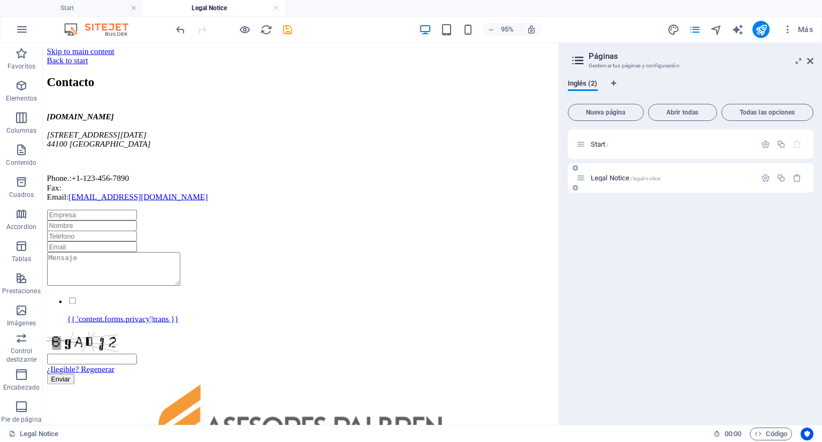
scroll to position [17, 0]
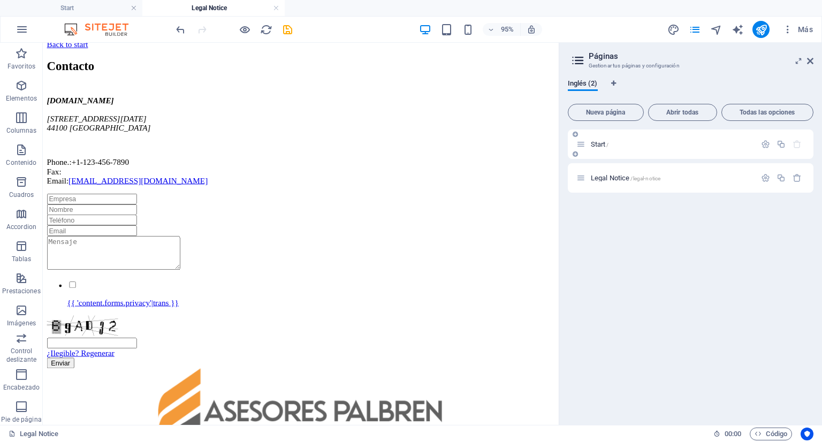
click at [591, 148] on div "Start /" at bounding box center [665, 144] width 179 height 12
click at [598, 143] on span "Start /" at bounding box center [600, 144] width 18 height 8
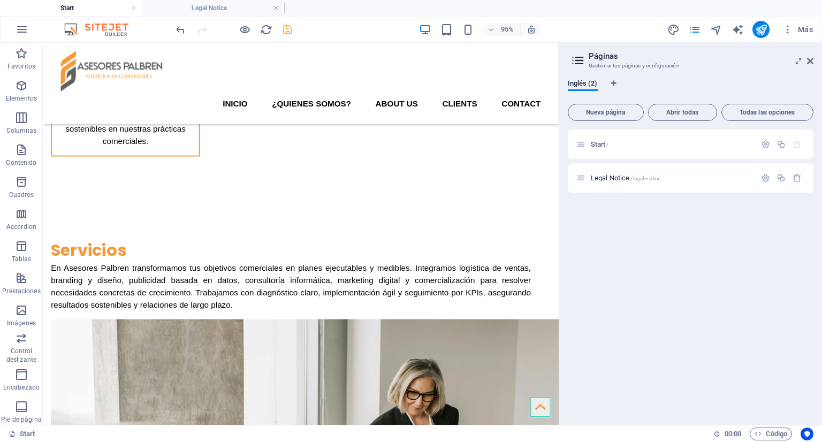
scroll to position [2518, 0]
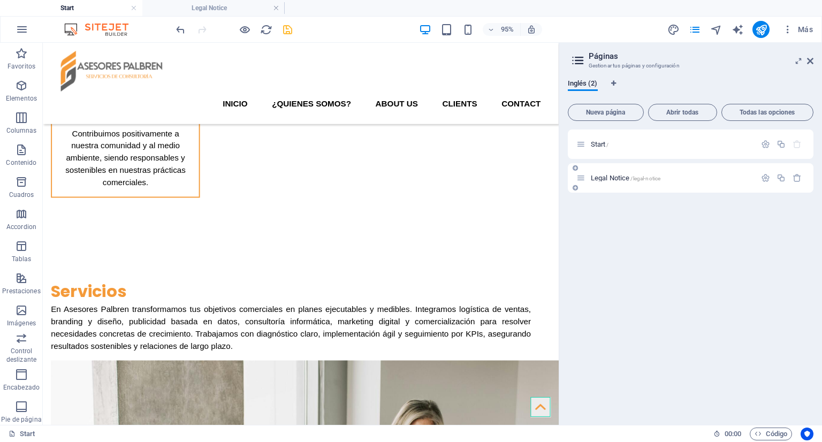
click at [612, 184] on div "Legal Notice /legal-notice" at bounding box center [665, 178] width 179 height 12
click at [608, 177] on span "Legal Notice /legal-notice" at bounding box center [626, 178] width 70 height 8
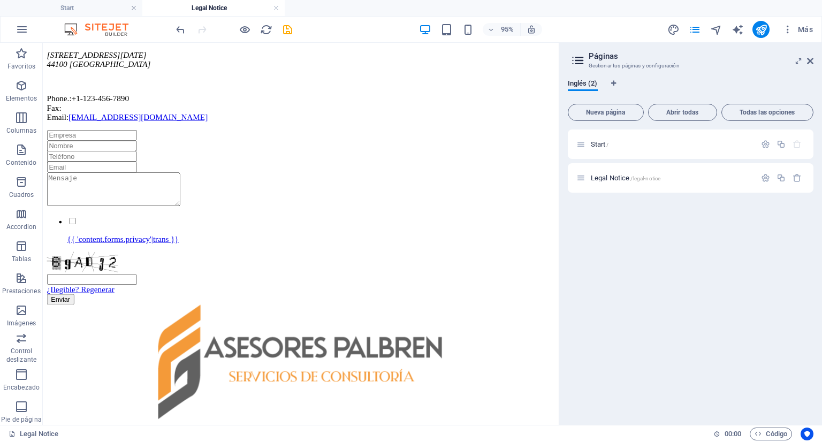
scroll to position [83, 0]
click at [608, 151] on div "Start /" at bounding box center [691, 143] width 246 height 29
click at [602, 146] on span "Start /" at bounding box center [600, 144] width 18 height 8
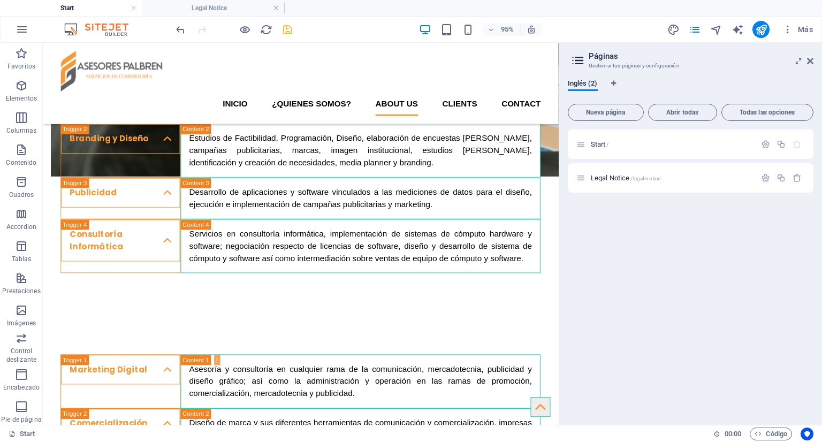
scroll to position [3085, 0]
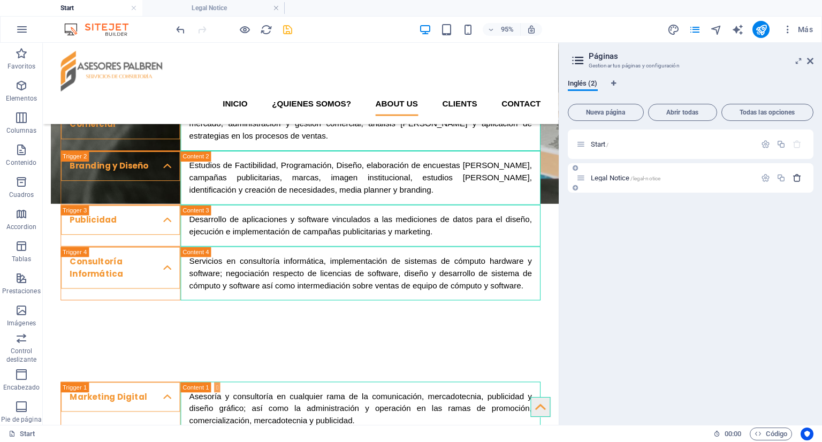
click at [794, 177] on icon "button" at bounding box center [796, 177] width 9 height 9
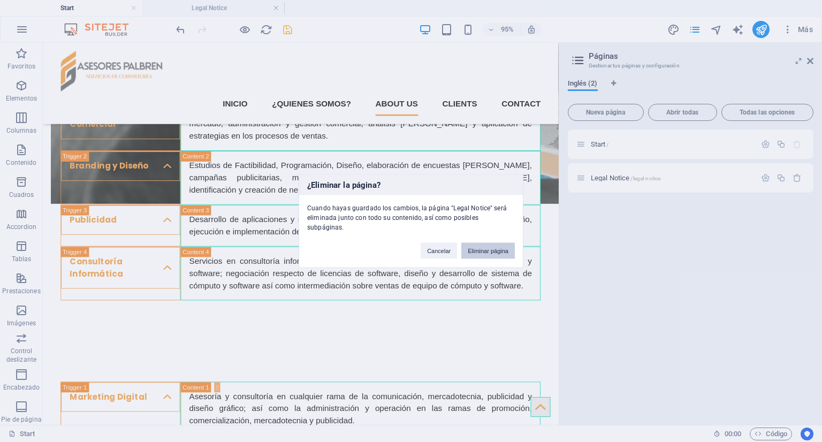
click at [511, 249] on button "Eliminar página" at bounding box center [488, 251] width 54 height 16
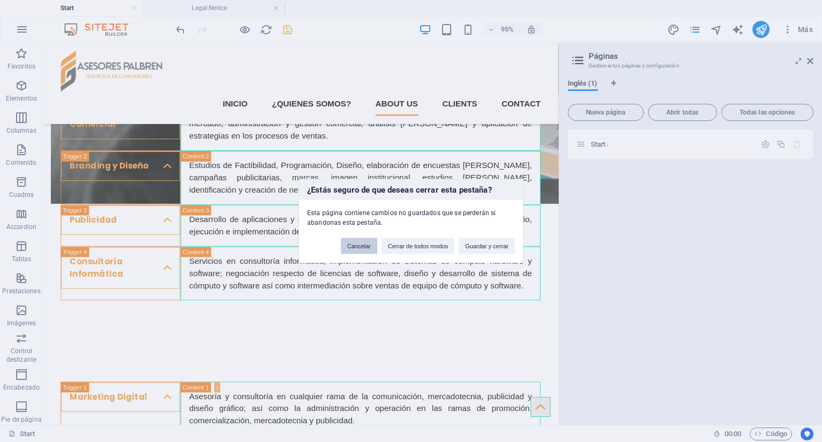
click at [351, 241] on button "Cancelar" at bounding box center [359, 246] width 36 height 16
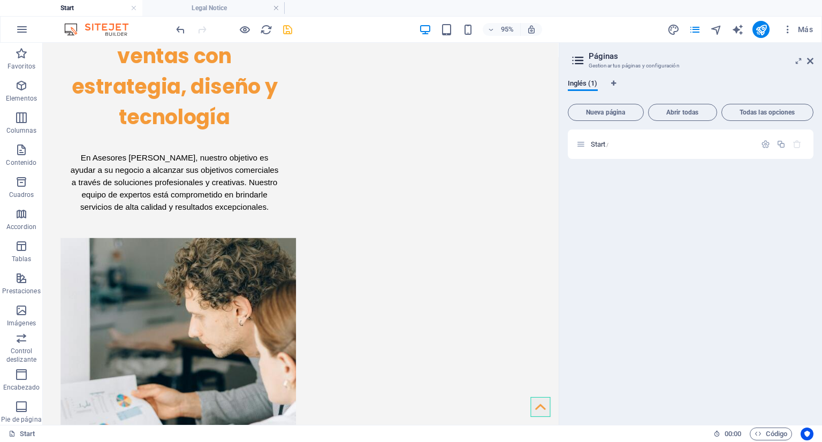
scroll to position [0, 0]
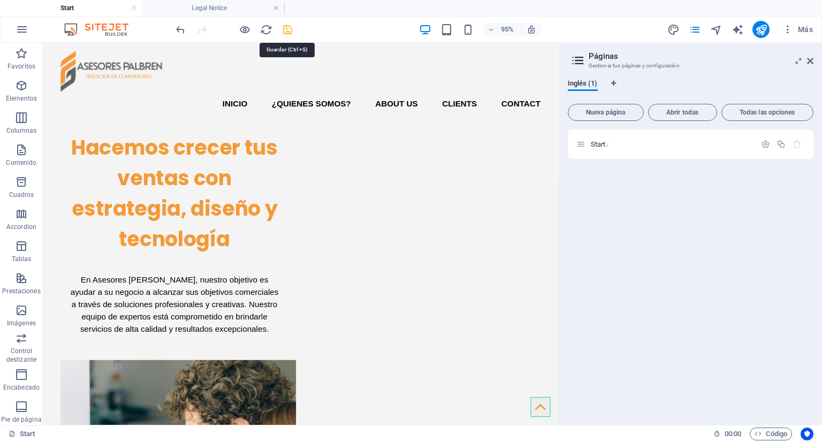
click at [285, 28] on icon "save" at bounding box center [287, 30] width 12 height 12
checkbox input "false"
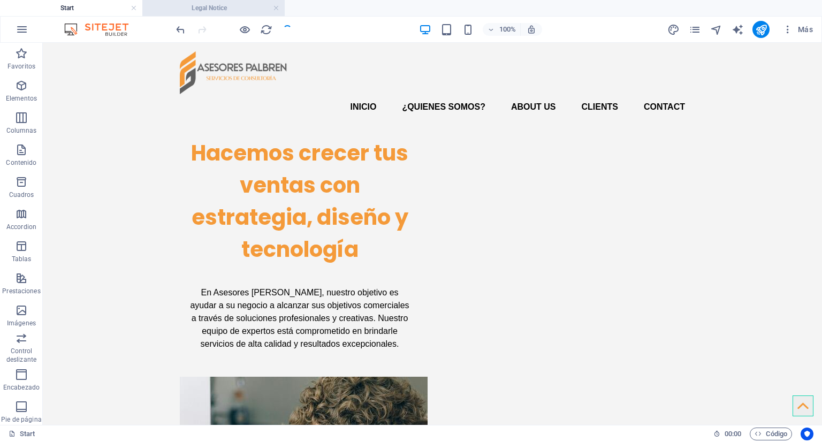
click at [220, 7] on h4 "Legal Notice" at bounding box center [213, 8] width 142 height 12
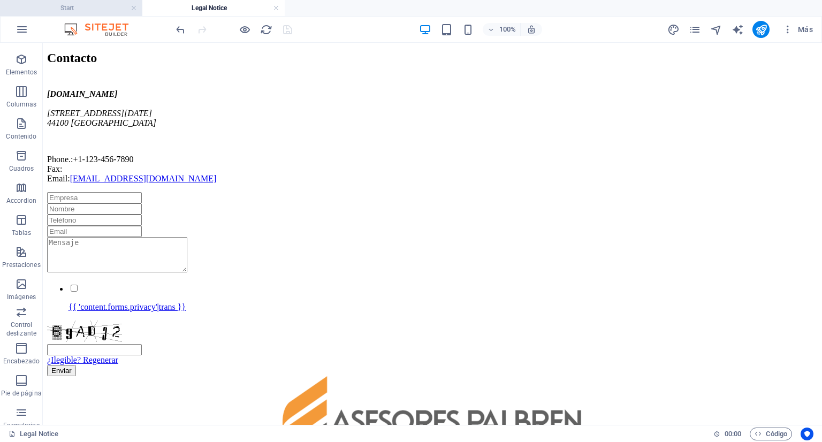
click at [85, 8] on h4 "Start" at bounding box center [71, 8] width 142 height 12
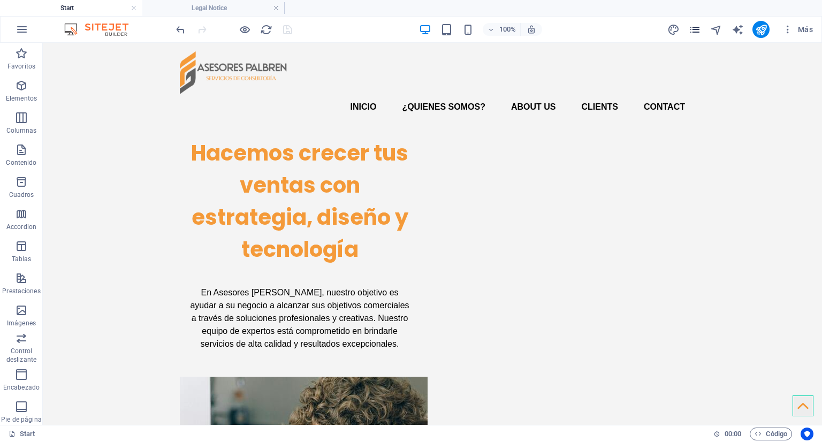
click at [697, 32] on icon "pages" at bounding box center [695, 30] width 12 height 12
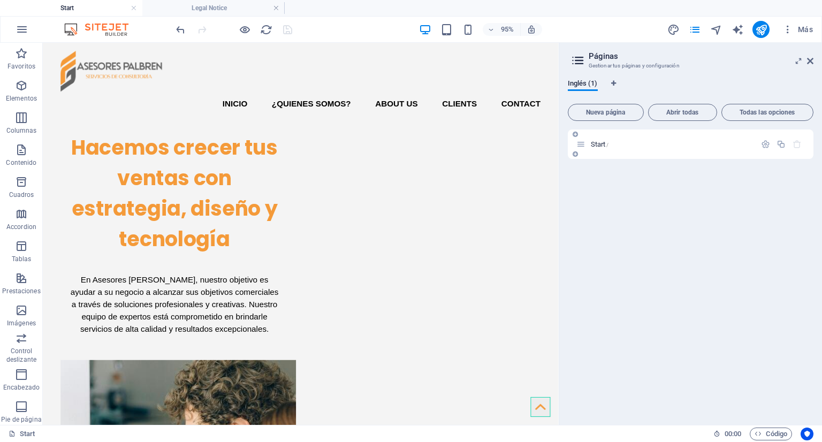
click at [600, 144] on span "Start /" at bounding box center [600, 144] width 18 height 8
drag, startPoint x: 205, startPoint y: 9, endPoint x: 198, endPoint y: 7, distance: 7.8
click at [277, 7] on link at bounding box center [276, 8] width 6 height 10
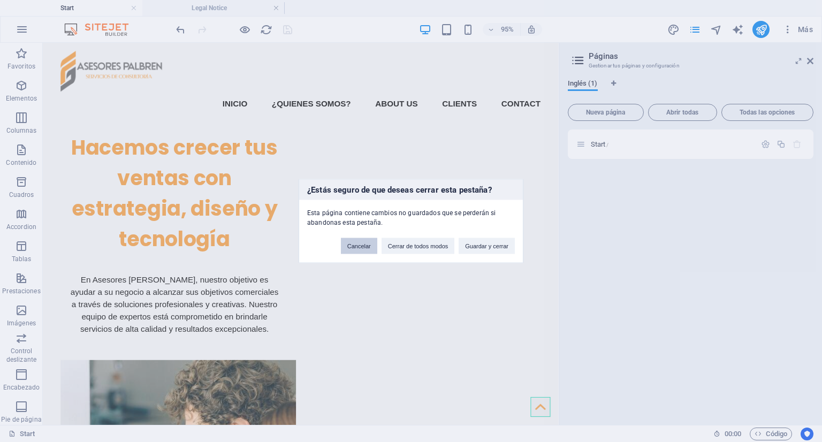
click at [342, 247] on button "Cancelar" at bounding box center [359, 246] width 36 height 16
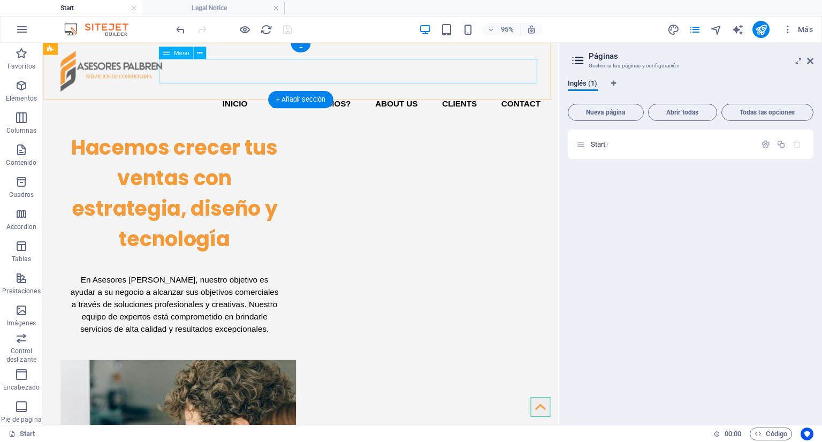
click at [235, 94] on nav "INICIO ¿QUIENES SOMOS? About us Clients Contact" at bounding box center [314, 107] width 505 height 26
drag, startPoint x: 581, startPoint y: 208, endPoint x: 542, endPoint y: 83, distance: 131.0
click at [409, 94] on nav "INICIO ¿QUIENES SOMOS? About us Clients Contact" at bounding box center [314, 107] width 505 height 26
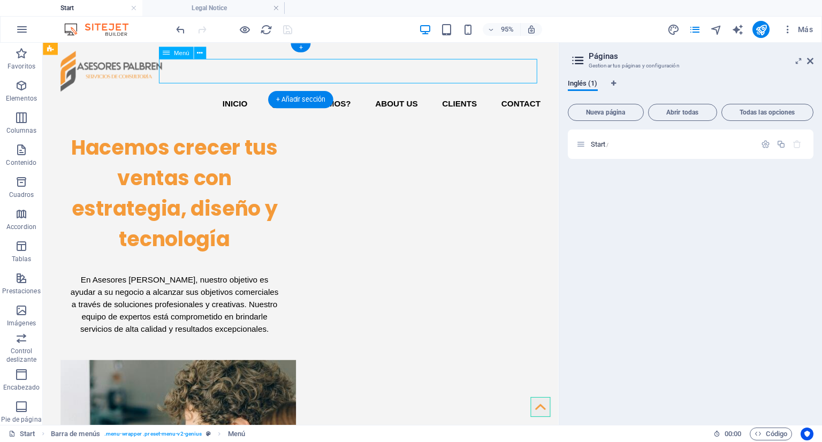
select select
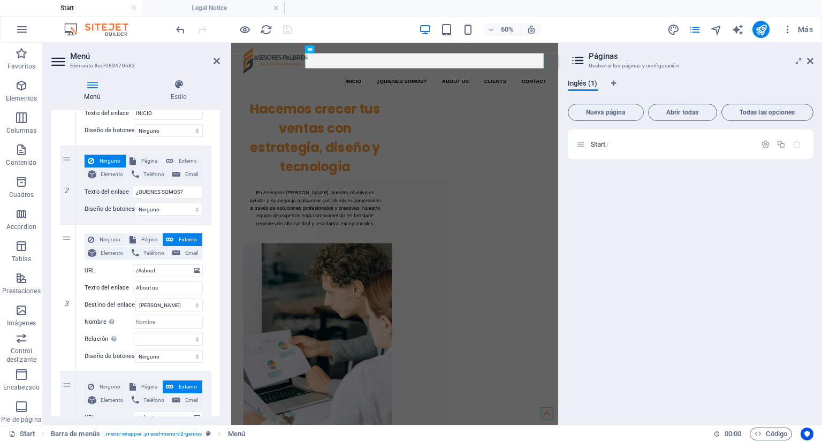
scroll to position [154, 0]
click at [157, 284] on input "About us" at bounding box center [168, 286] width 70 height 13
type input "SER"
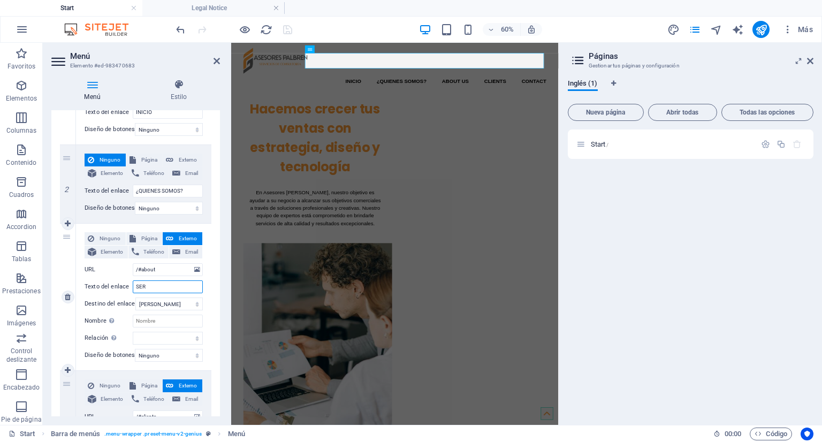
select select
type input "SERVICIOS"
select select
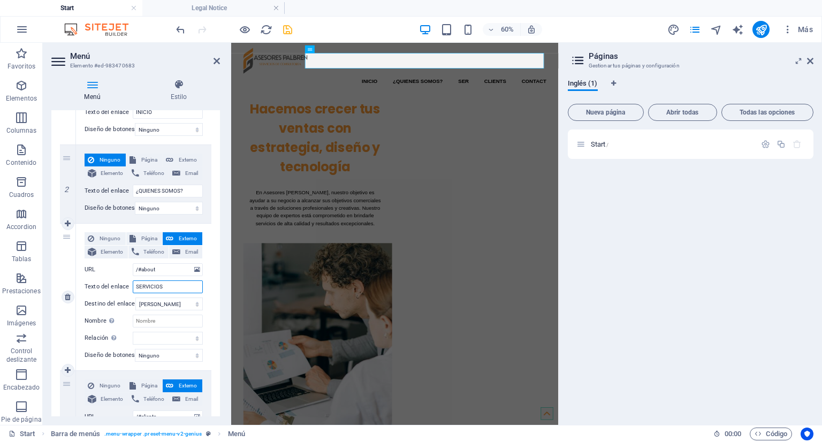
select select
type input "SERVICIOS"
drag, startPoint x: 214, startPoint y: 210, endPoint x: 216, endPoint y: 225, distance: 15.1
click at [216, 225] on div "1 Ninguno Página Externo Elemento Teléfono Email Página Start Elemento URL Telé…" at bounding box center [135, 365] width 169 height 615
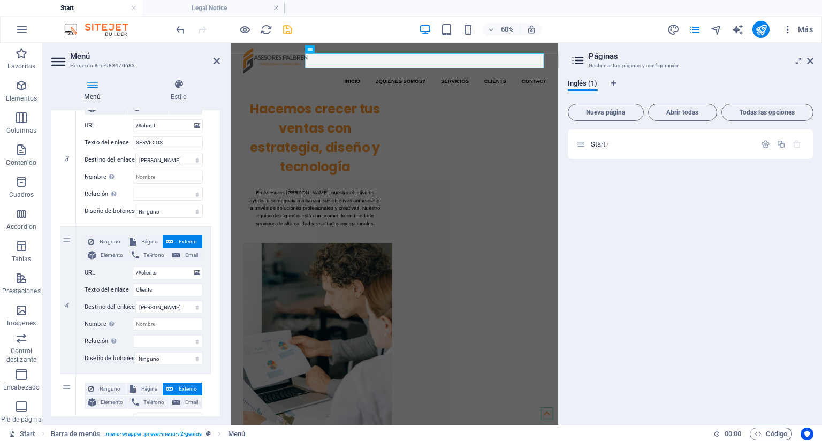
scroll to position [302, 0]
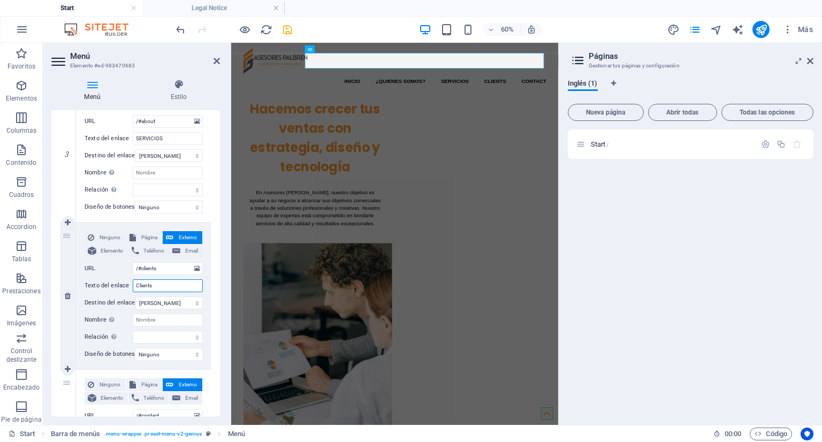
click at [173, 283] on input "Clients" at bounding box center [168, 285] width 70 height 13
type input "CONTACTO"
select select
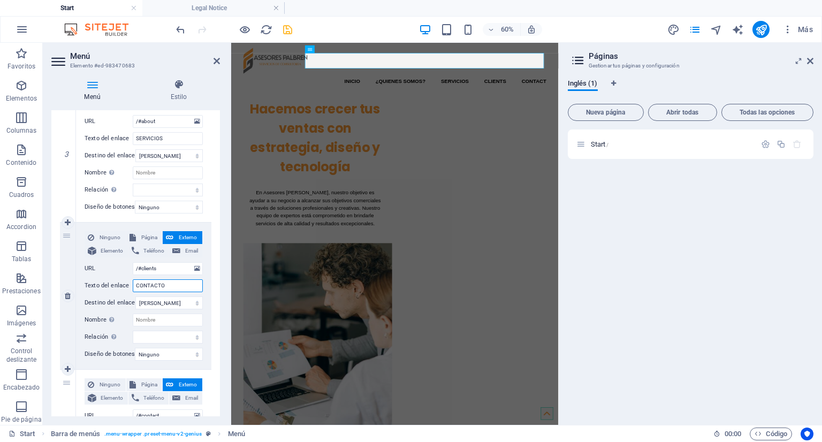
select select
type input "CONTACTO"
drag, startPoint x: 217, startPoint y: 257, endPoint x: 219, endPoint y: 297, distance: 39.7
click at [219, 297] on div "Menú Automático Personalizado Crear elementos de menú personalizados para este …" at bounding box center [135, 263] width 169 height 306
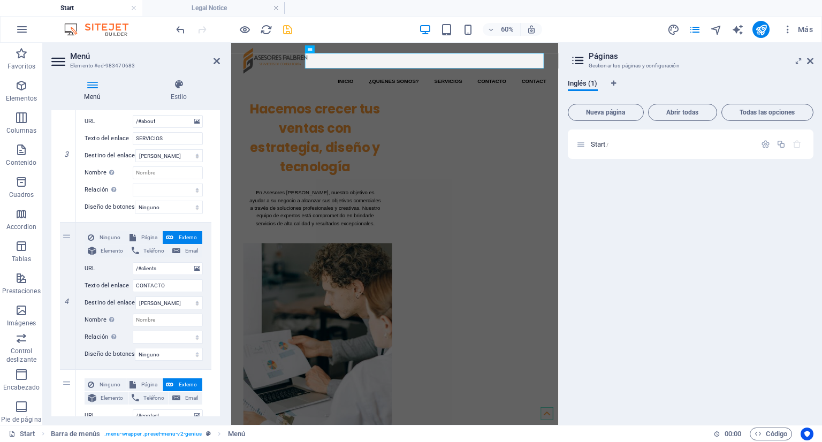
drag, startPoint x: 217, startPoint y: 287, endPoint x: 216, endPoint y: 374, distance: 86.7
click at [216, 374] on div "1 Ninguno Página Externo Elemento Teléfono Email Página Start Elemento URL Telé…" at bounding box center [135, 217] width 169 height 615
drag, startPoint x: 216, startPoint y: 344, endPoint x: 218, endPoint y: 382, distance: 37.5
click at [218, 382] on div "Menú Automático Personalizado Crear elementos de menú personalizados para este …" at bounding box center [135, 263] width 169 height 306
drag, startPoint x: 217, startPoint y: 343, endPoint x: 220, endPoint y: 383, distance: 39.7
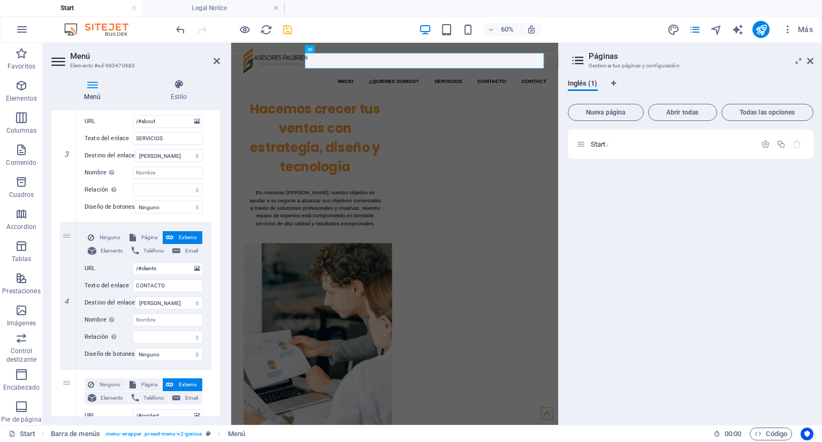
click at [220, 383] on div "Menú Estilo Menú Automático Personalizado Crear elementos de menú personalizado…" at bounding box center [136, 248] width 186 height 354
drag, startPoint x: 217, startPoint y: 247, endPoint x: 221, endPoint y: 386, distance: 139.2
click at [221, 386] on div "Menú Estilo Menú Automático Personalizado Crear elementos de menú personalizado…" at bounding box center [136, 248] width 186 height 354
click at [64, 403] on div "5" at bounding box center [68, 443] width 16 height 147
drag, startPoint x: 216, startPoint y: 240, endPoint x: 220, endPoint y: 223, distance: 18.1
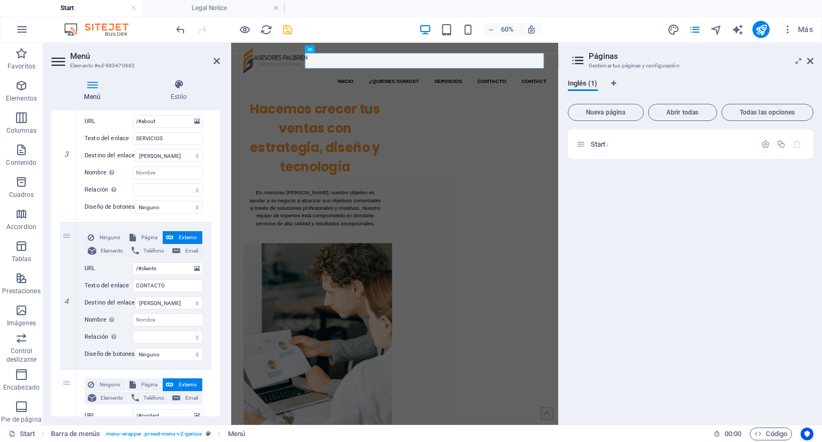
click at [220, 223] on div "Menú Estilo Menú Automático Personalizado Crear elementos de menú personalizado…" at bounding box center [136, 248] width 186 height 354
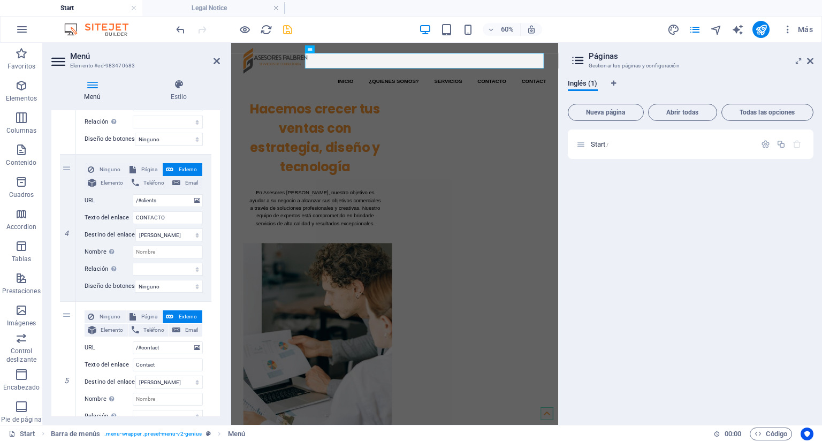
scroll to position [439, 0]
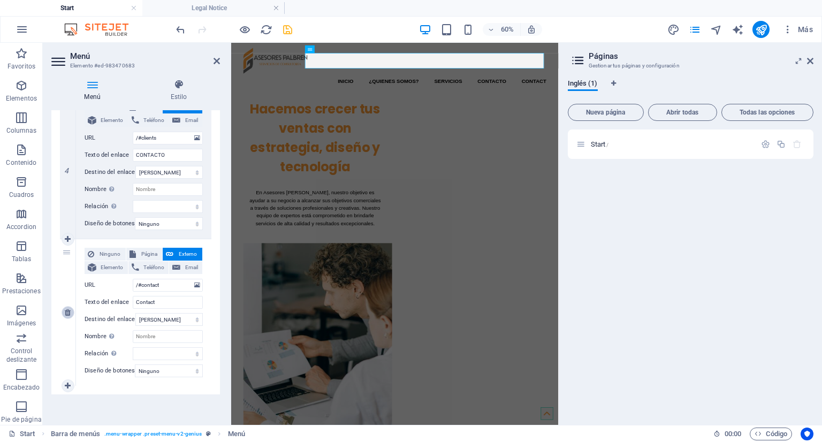
click at [63, 308] on link at bounding box center [68, 312] width 13 height 13
select select
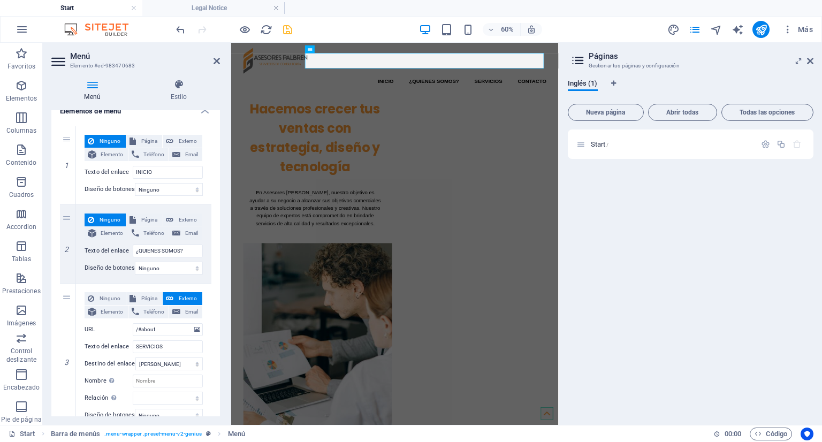
scroll to position [0, 0]
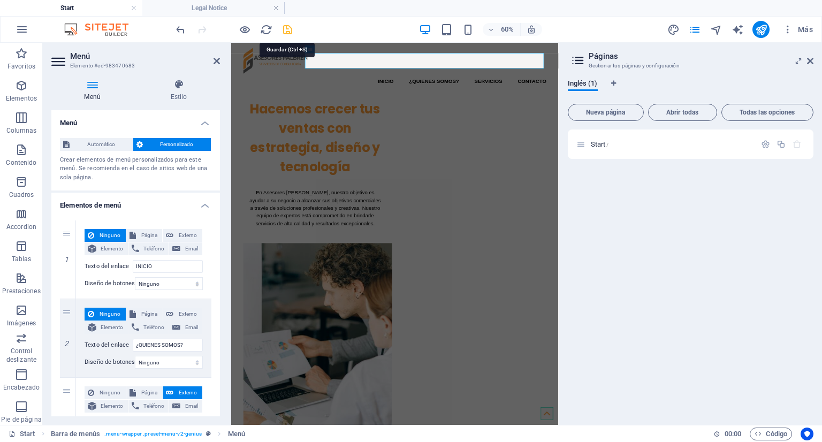
click at [290, 29] on icon "save" at bounding box center [287, 30] width 12 height 12
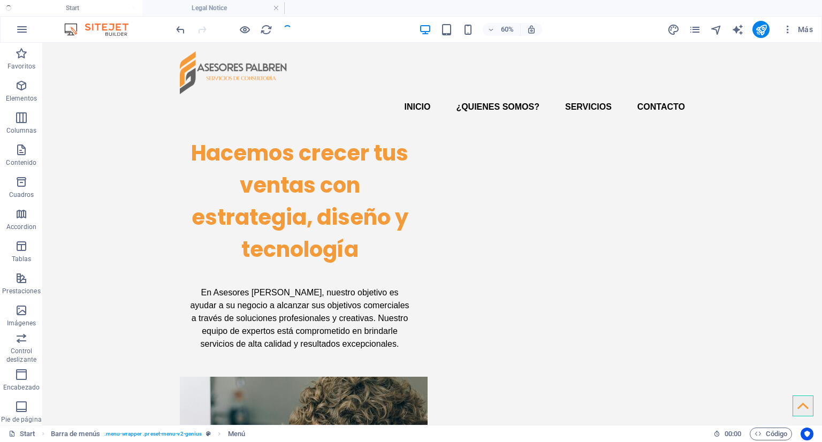
checkbox input "false"
click at [97, 6] on h4 "Start" at bounding box center [71, 8] width 142 height 12
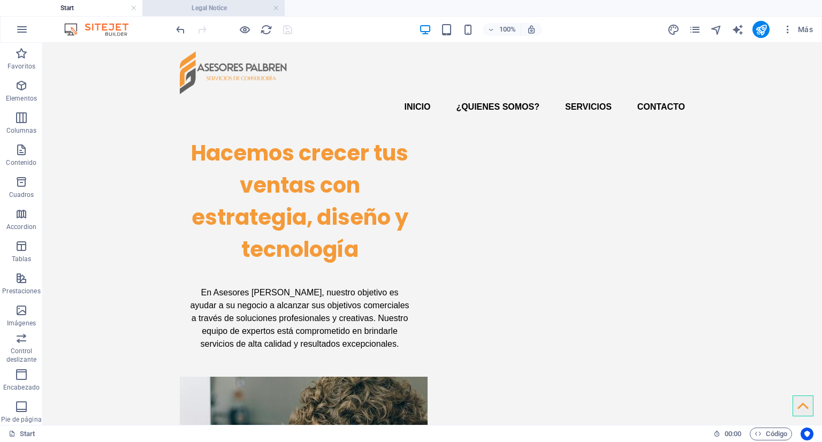
click at [233, 3] on h4 "Legal Notice" at bounding box center [213, 8] width 142 height 12
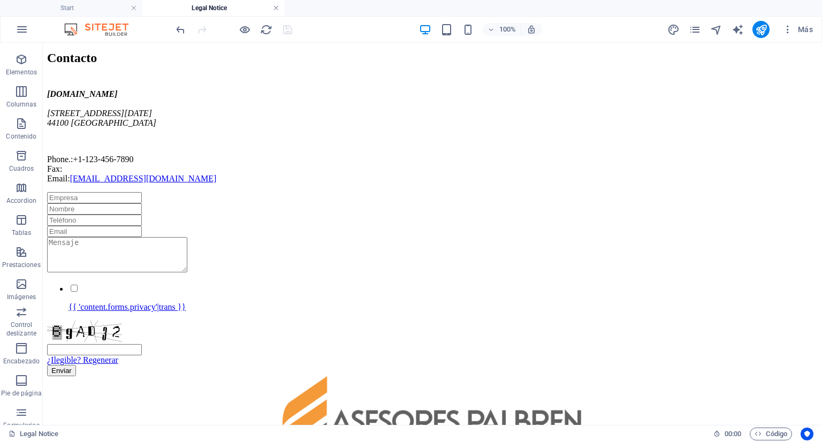
click at [278, 9] on link at bounding box center [276, 8] width 6 height 10
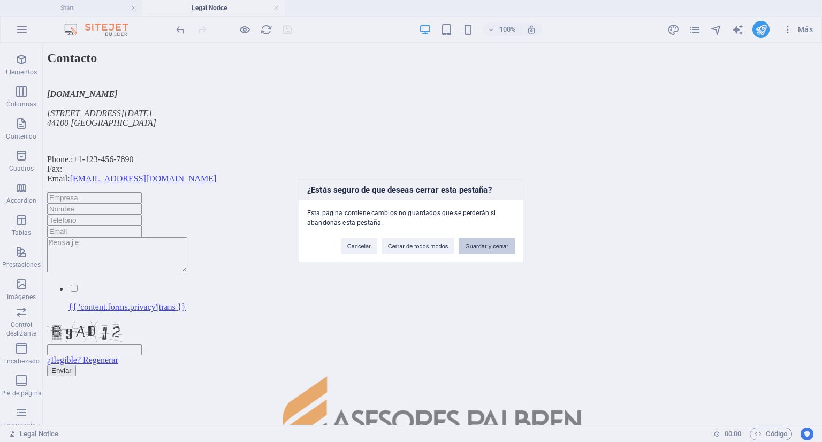
click at [476, 245] on button "Guardar y cerrar" at bounding box center [487, 246] width 56 height 16
checkbox input "false"
click at [490, 245] on button "ACEPTAR" at bounding box center [495, 246] width 40 height 16
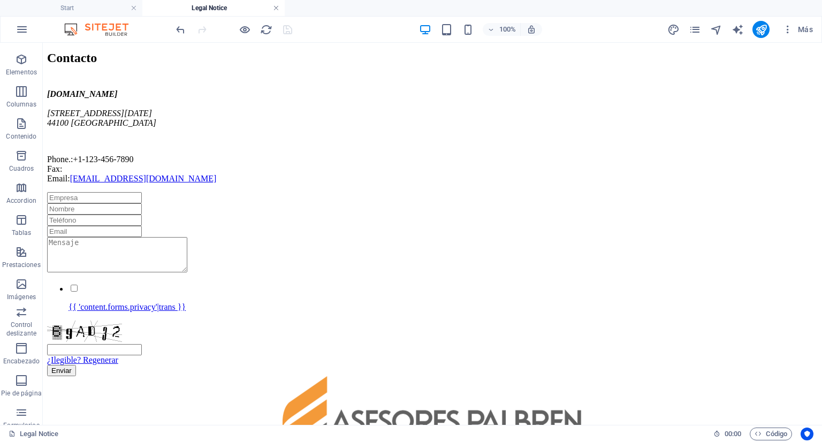
click at [276, 10] on link at bounding box center [276, 8] width 6 height 10
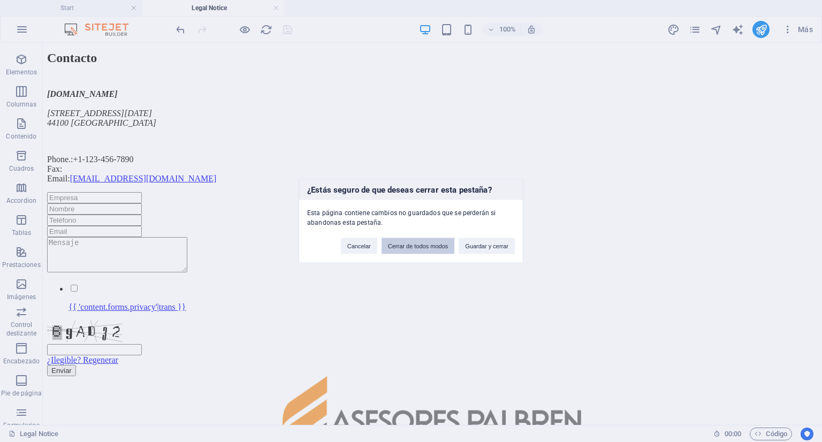
click at [432, 247] on button "Cerrar de todos modos" at bounding box center [418, 246] width 73 height 16
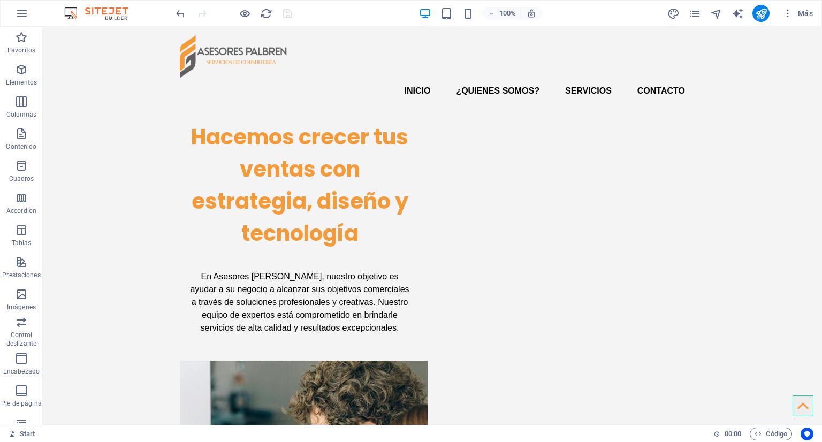
click at [292, 13] on div at bounding box center [234, 13] width 120 height 17
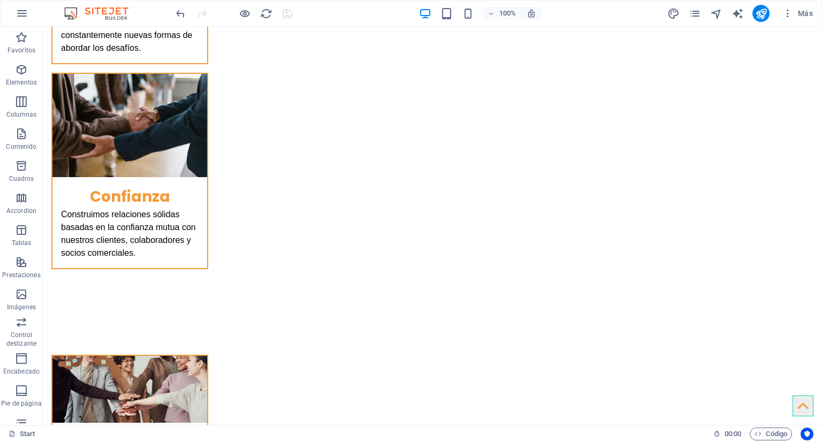
scroll to position [1547, 0]
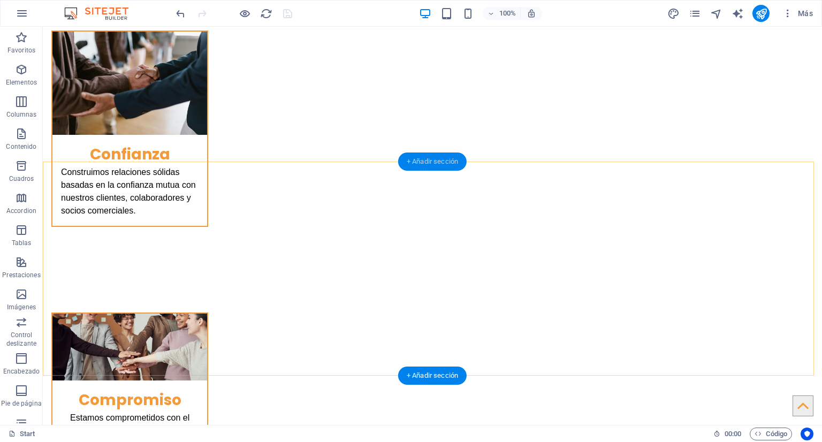
click at [437, 163] on div "+ Añadir sección" at bounding box center [432, 161] width 68 height 18
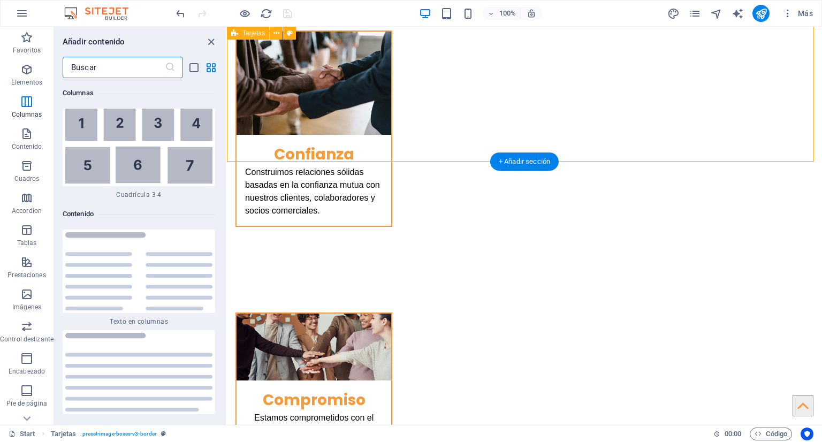
scroll to position [3551, 0]
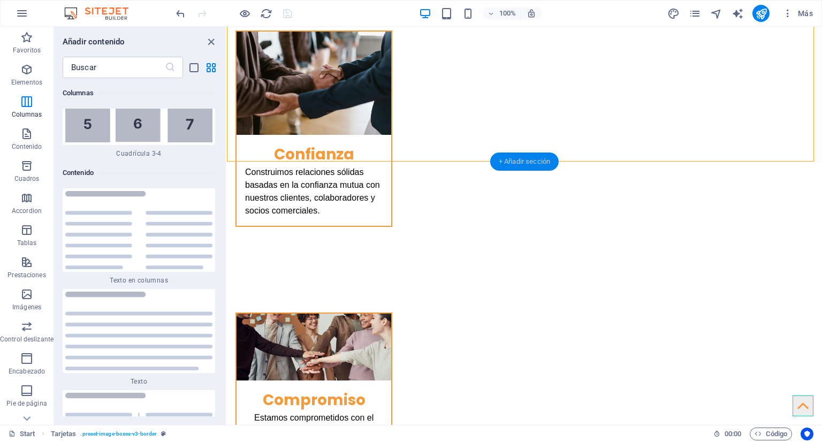
click at [529, 161] on div "+ Añadir sección" at bounding box center [524, 161] width 68 height 18
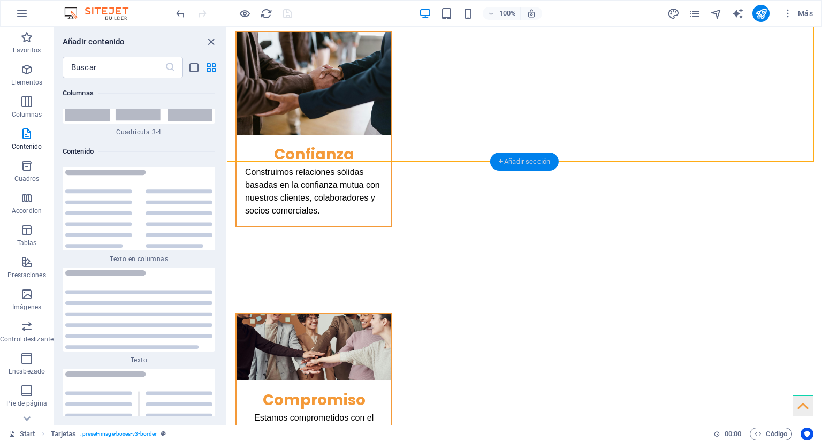
scroll to position [3578, 0]
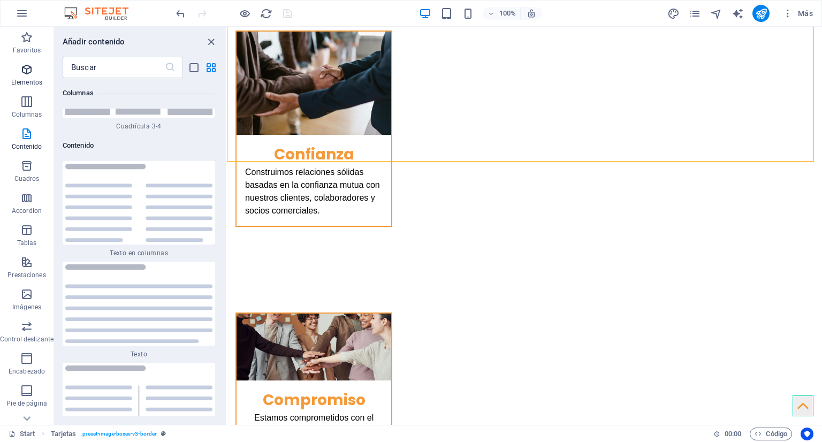
click at [21, 72] on icon "button" at bounding box center [26, 69] width 13 height 13
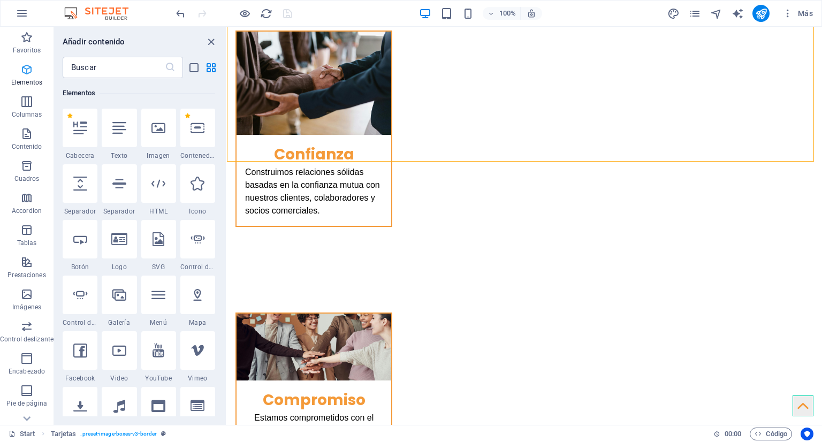
scroll to position [202, 0]
click at [166, 129] on div at bounding box center [158, 128] width 35 height 39
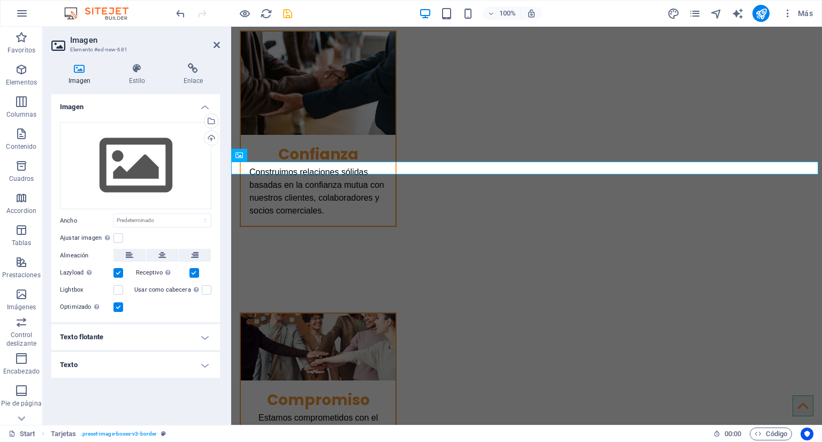
click at [154, 128] on div "Arrastra archivos aquí, haz clic para escoger archivos o selecciona archivos de…" at bounding box center [135, 166] width 151 height 88
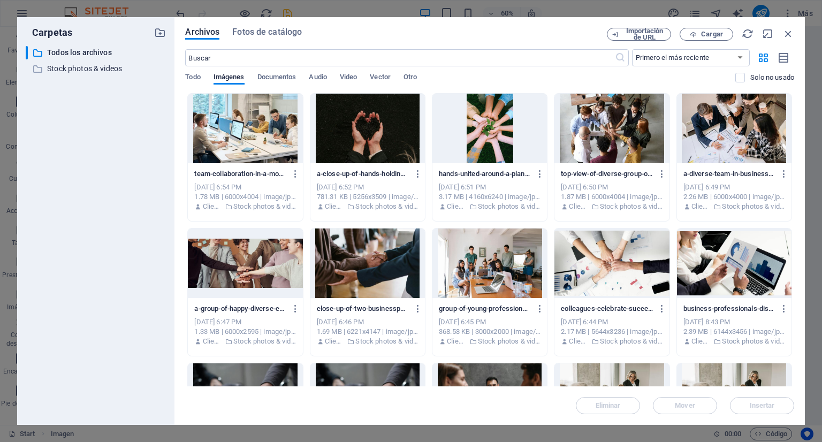
click at [280, 24] on div "Archivos Fotos de catálogo Importación de URL Cargar ​ Primero el más reciente …" at bounding box center [489, 221] width 630 height 408
click at [280, 33] on span "Fotos de catálogo" at bounding box center [267, 32] width 70 height 13
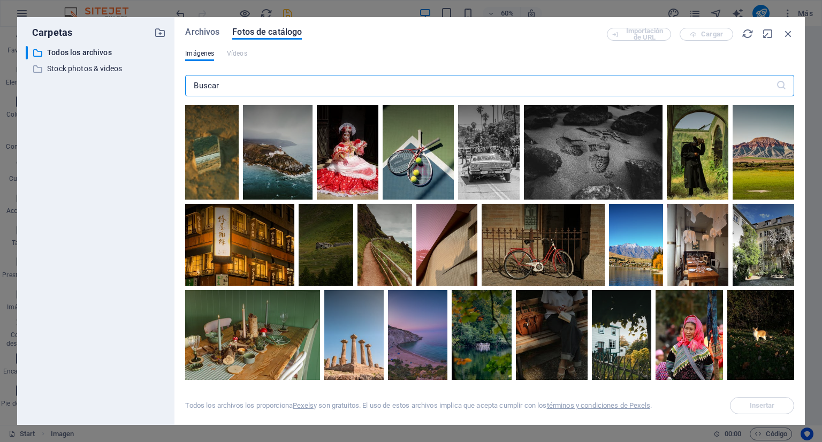
click at [281, 81] on input "text" at bounding box center [480, 85] width 590 height 21
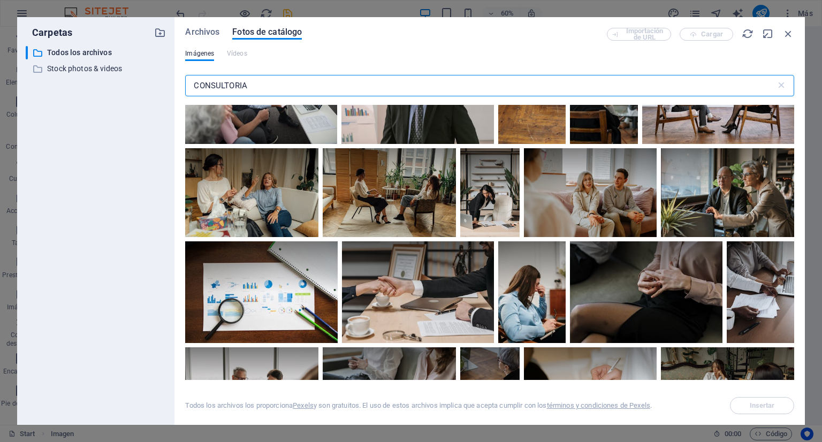
scroll to position [859, 0]
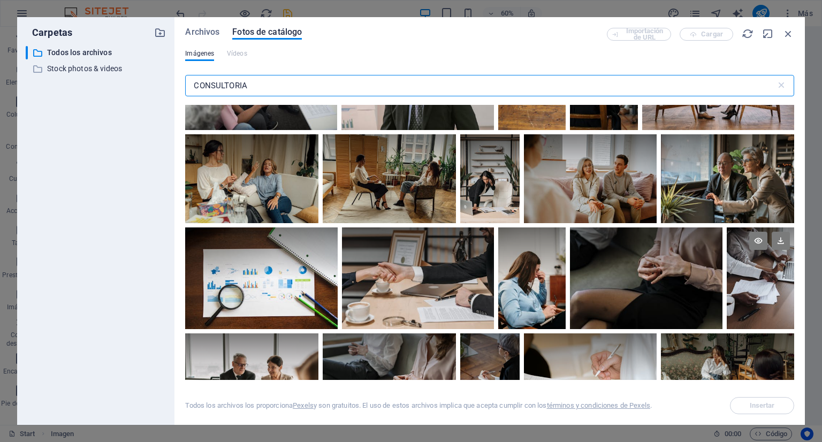
type input "CONSULTORIA"
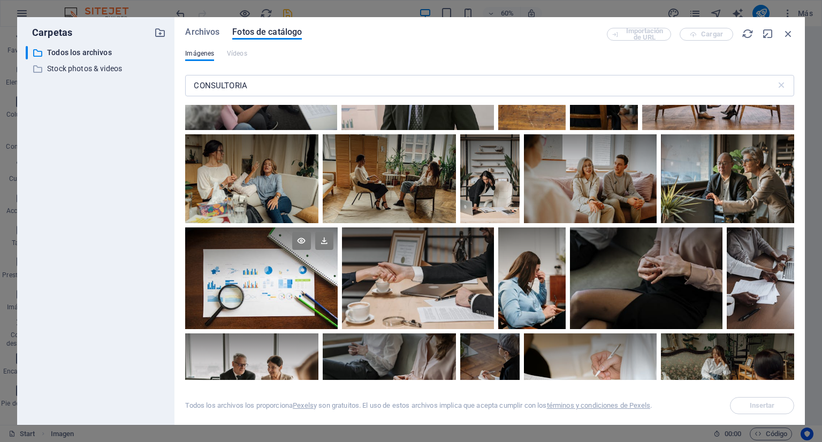
drag, startPoint x: 768, startPoint y: 250, endPoint x: 231, endPoint y: 261, distance: 536.8
click at [269, 261] on div at bounding box center [261, 252] width 152 height 51
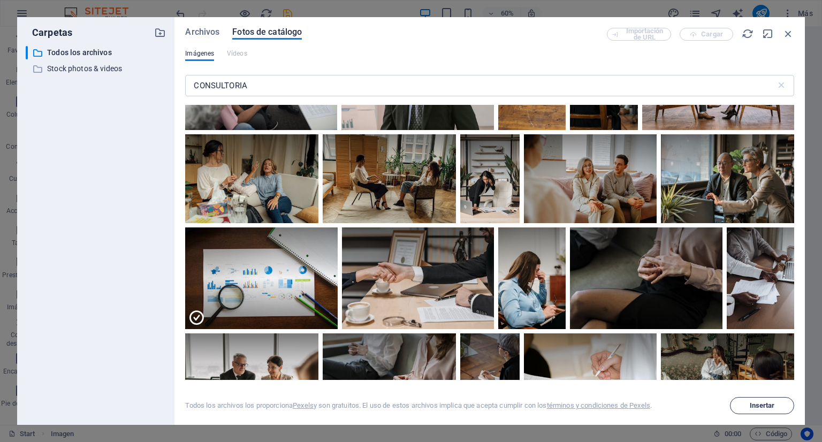
click at [753, 402] on span "Insertar" at bounding box center [762, 405] width 25 height 6
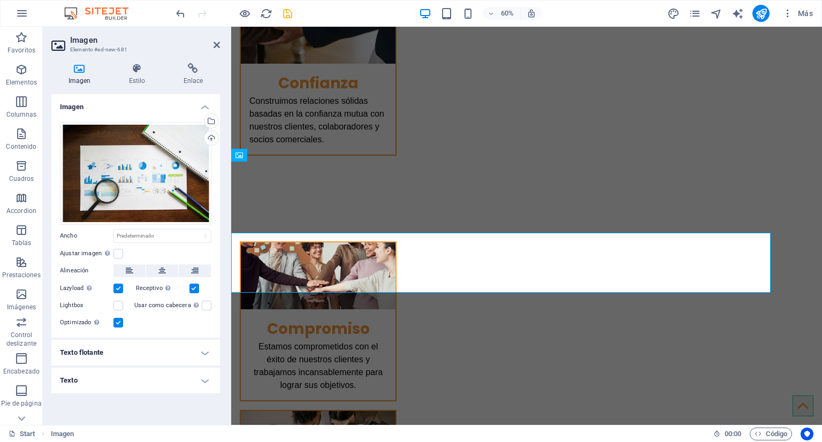
scroll to position [1547, 0]
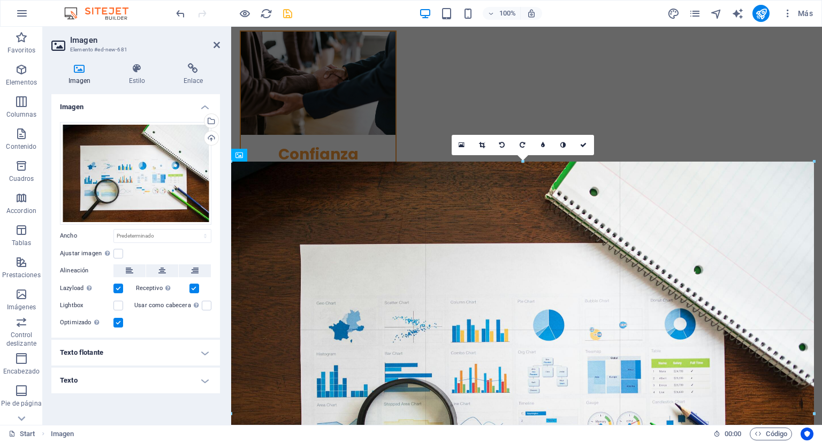
drag, startPoint x: 812, startPoint y: 163, endPoint x: 589, endPoint y: 126, distance: 226.2
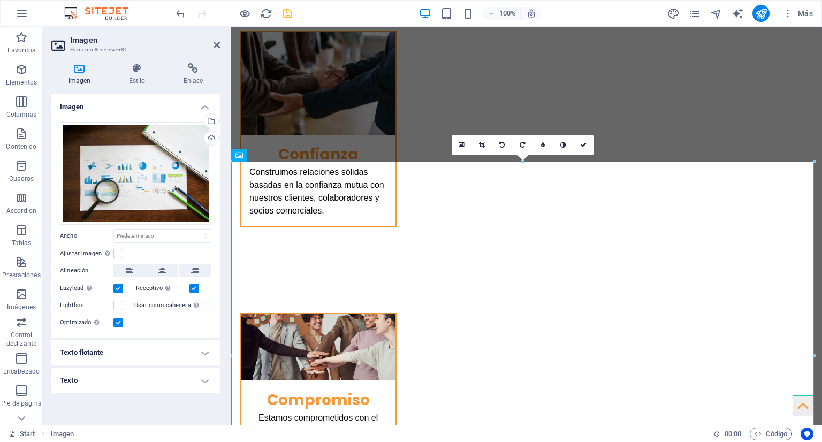
drag, startPoint x: 1047, startPoint y: 188, endPoint x: 821, endPoint y: 163, distance: 226.7
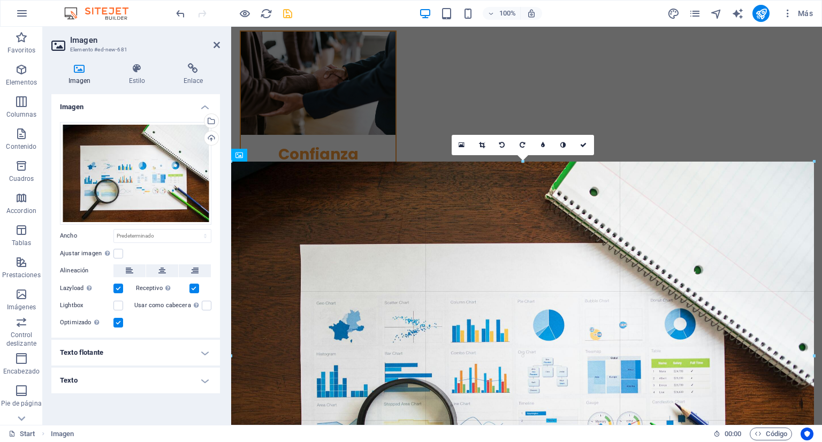
drag, startPoint x: 813, startPoint y: 161, endPoint x: 821, endPoint y: 158, distance: 8.8
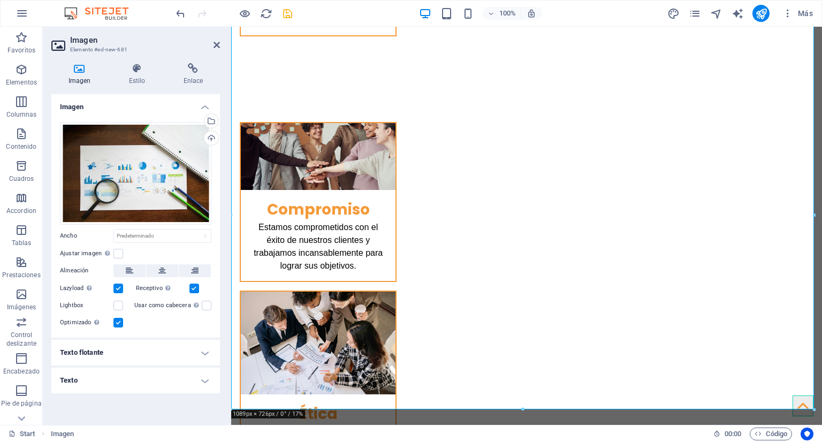
scroll to position [1748, 0]
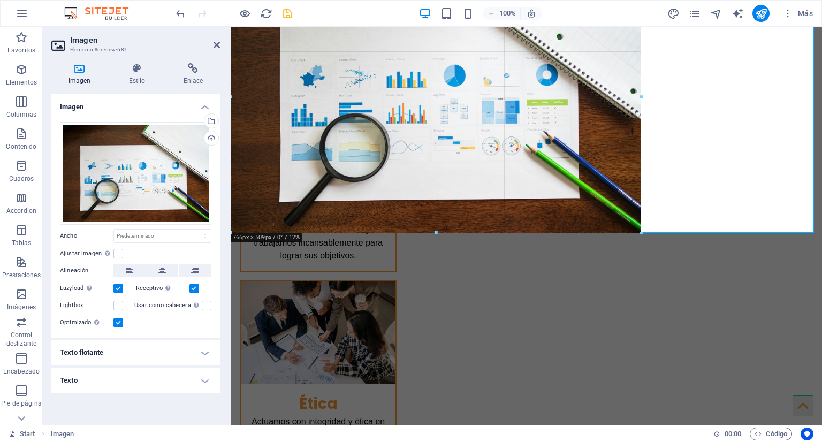
drag, startPoint x: 523, startPoint y: 350, endPoint x: 508, endPoint y: 230, distance: 121.3
type input "757"
select select "px"
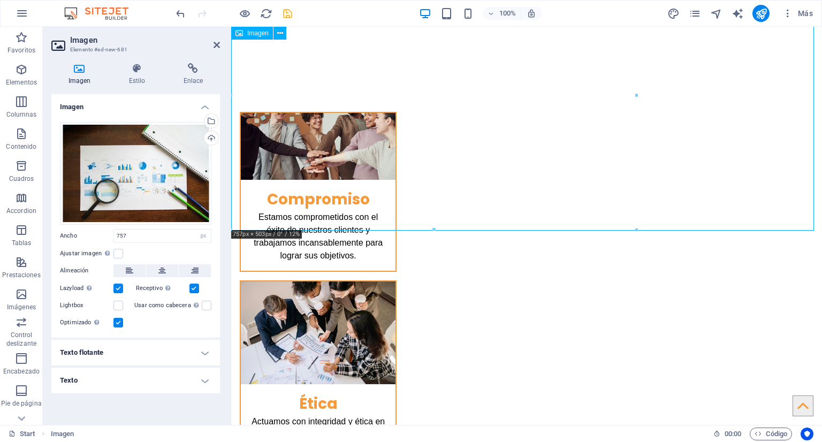
drag, startPoint x: 528, startPoint y: 150, endPoint x: 570, endPoint y: 144, distance: 42.7
drag, startPoint x: 868, startPoint y: 121, endPoint x: 787, endPoint y: 87, distance: 88.0
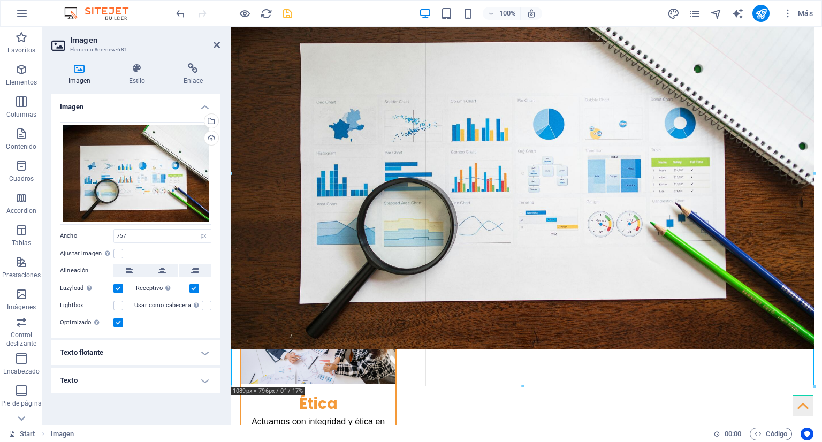
drag, startPoint x: 636, startPoint y: 96, endPoint x: 588, endPoint y: 39, distance: 74.8
type input "1089"
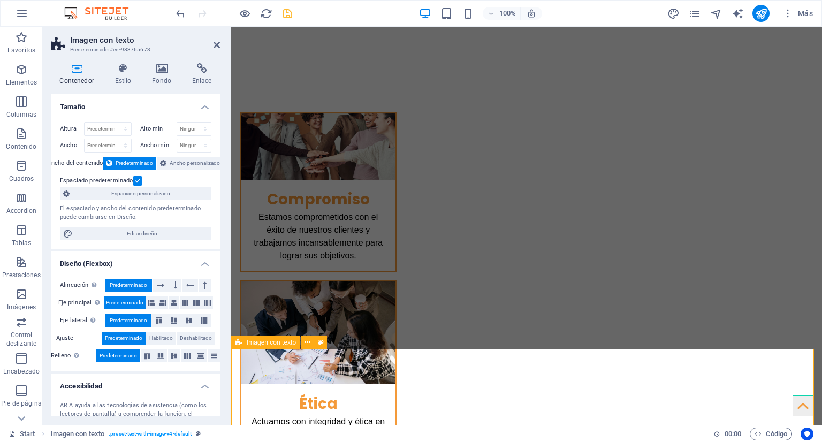
click at [216, 45] on icon at bounding box center [216, 45] width 6 height 9
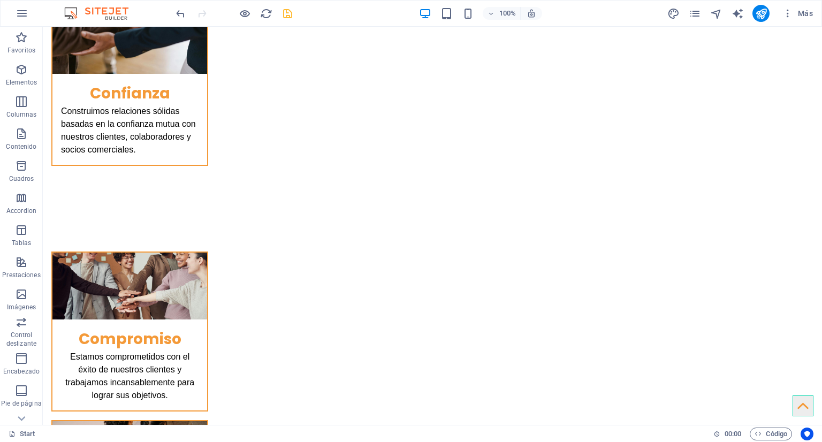
scroll to position [1603, 0]
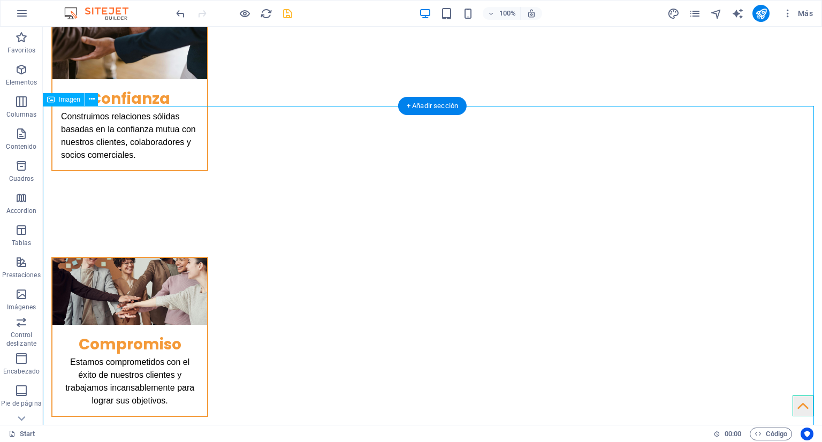
select select "px"
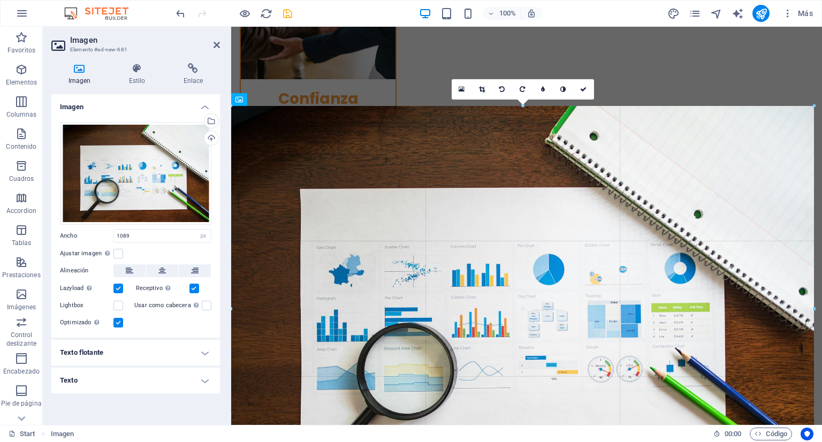
drag, startPoint x: 813, startPoint y: 105, endPoint x: 590, endPoint y: 78, distance: 224.8
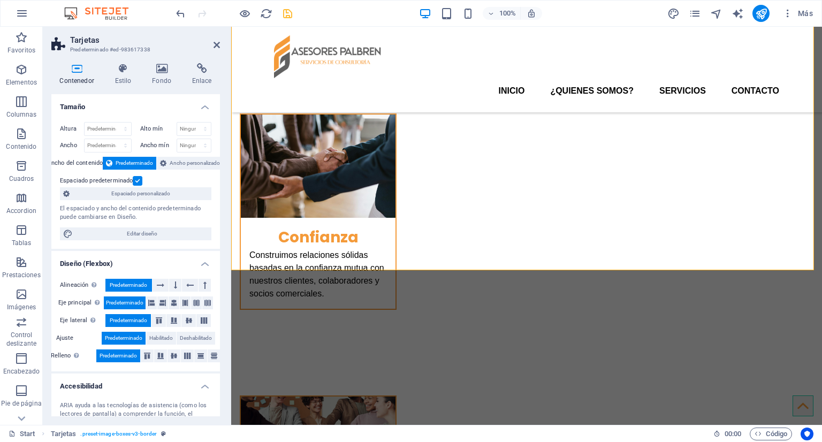
scroll to position [1408, 0]
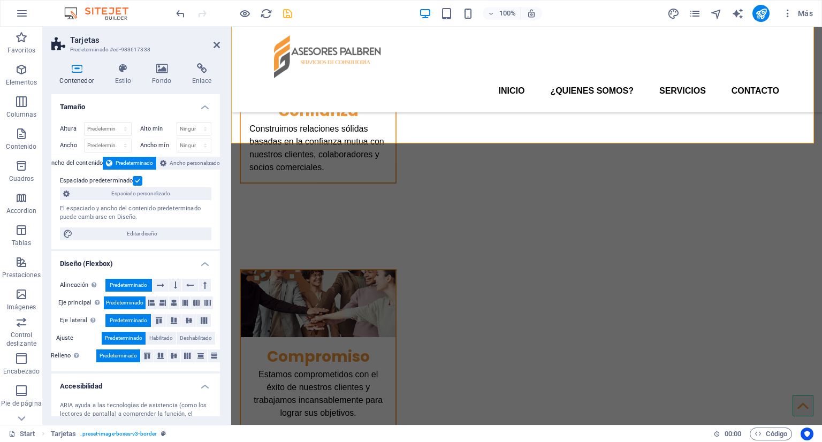
scroll to position [1560, 0]
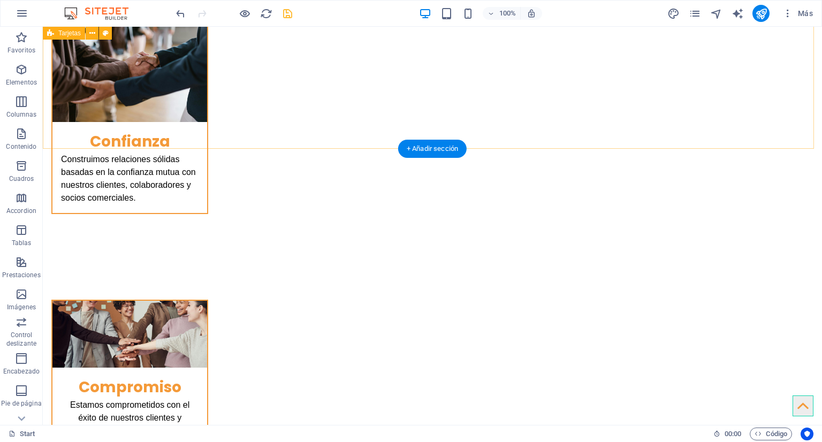
click at [421, 144] on div "+ Añadir sección" at bounding box center [432, 149] width 68 height 18
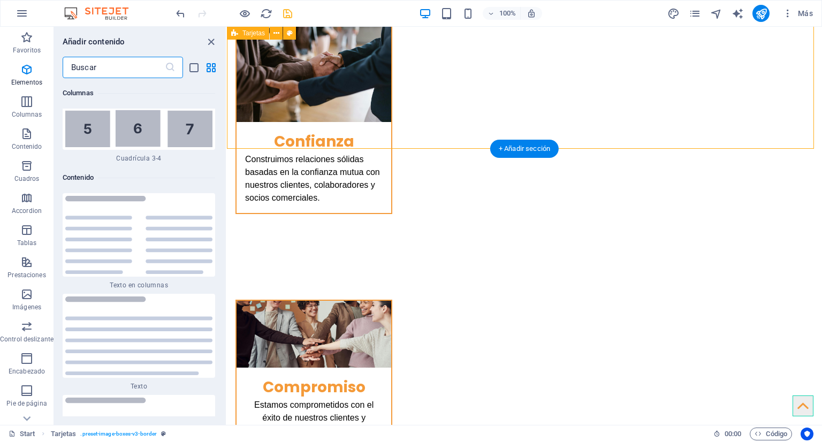
scroll to position [3591, 0]
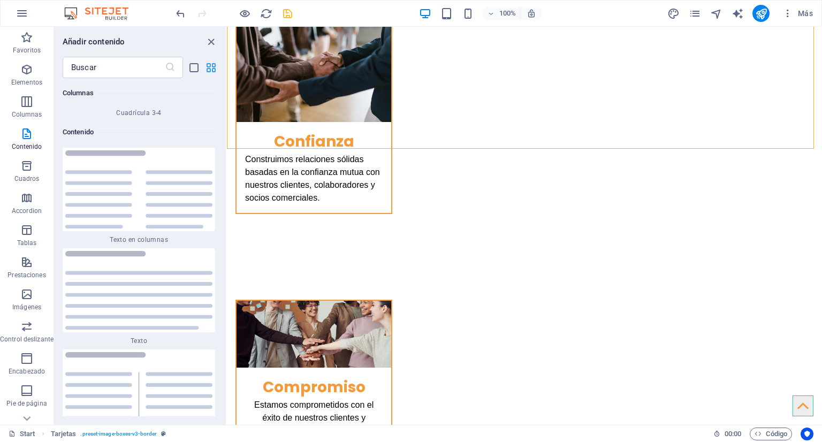
click at [208, 67] on icon "grid-view" at bounding box center [211, 68] width 12 height 12
click at [140, 64] on input "text" at bounding box center [114, 67] width 102 height 21
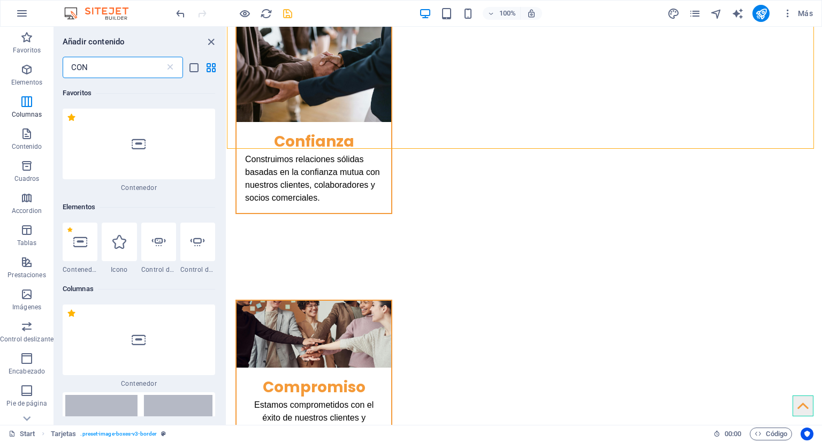
scroll to position [0, 0]
type input "CON"
click at [161, 148] on div at bounding box center [139, 144] width 152 height 71
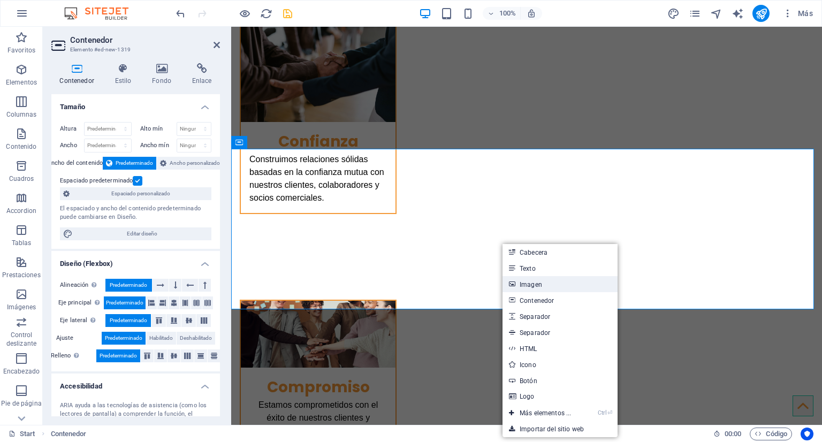
click at [542, 281] on link "Imagen" at bounding box center [559, 284] width 115 height 16
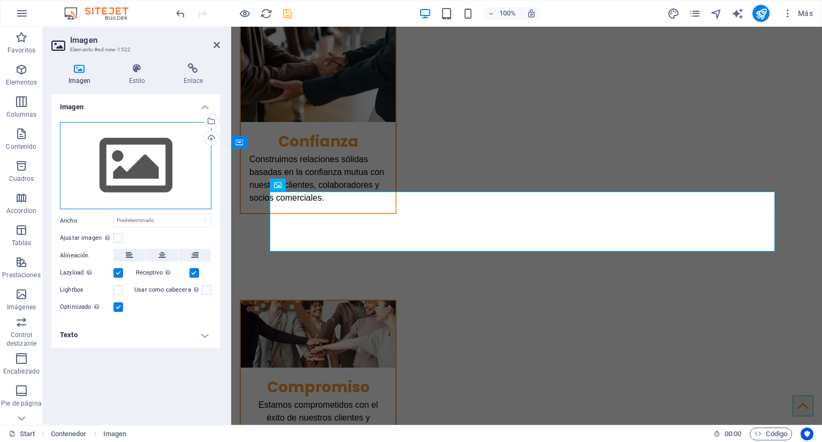
click at [133, 135] on div "Arrastra archivos aquí, haz clic para escoger archivos o selecciona archivos de…" at bounding box center [135, 166] width 151 height 88
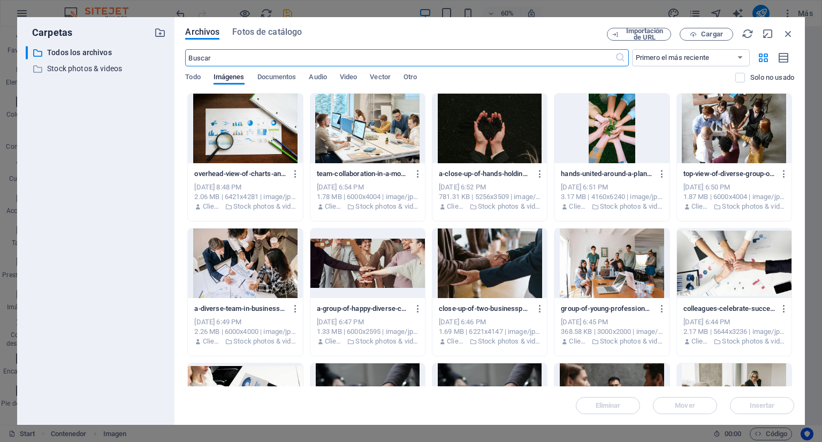
click at [266, 131] on div at bounding box center [245, 129] width 115 height 70
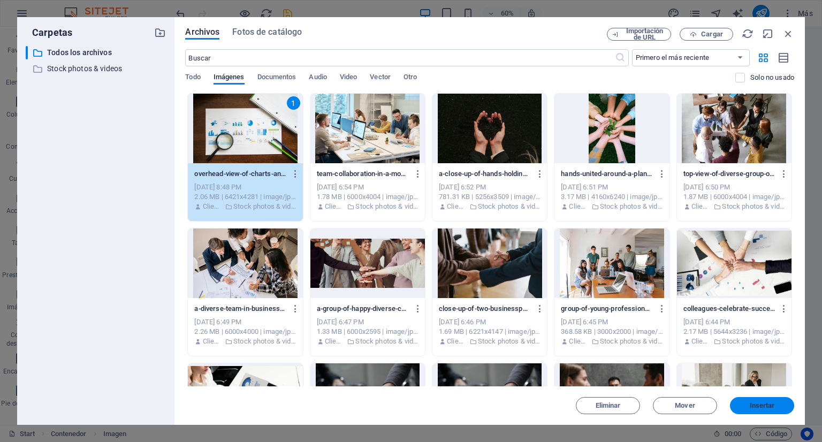
click at [762, 401] on button "Insertar" at bounding box center [762, 405] width 64 height 17
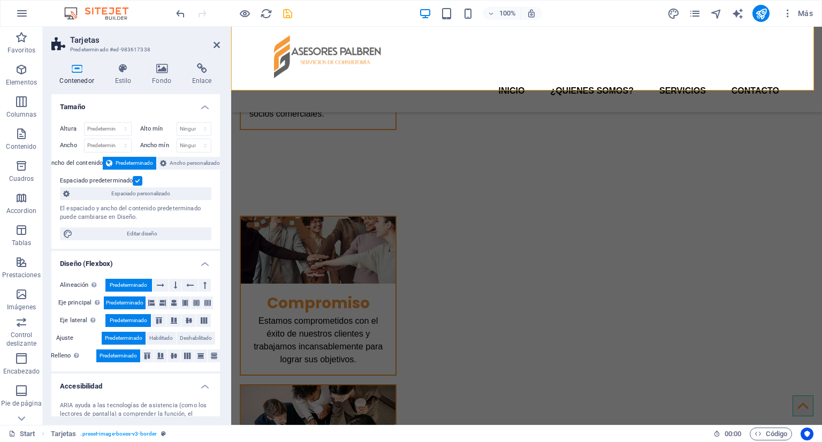
scroll to position [1613, 0]
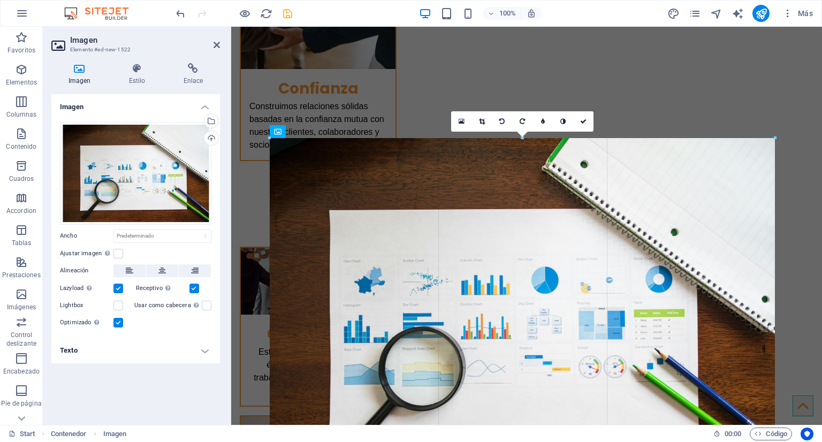
drag, startPoint x: 270, startPoint y: 306, endPoint x: 188, endPoint y: 301, distance: 81.5
drag, startPoint x: 268, startPoint y: 138, endPoint x: 224, endPoint y: 102, distance: 57.0
click at [224, 102] on div "Imagen Elemento #ed-new-1522 Imagen Estilo Enlace Imagen Arrastra archivos aquí…" at bounding box center [432, 226] width 779 height 398
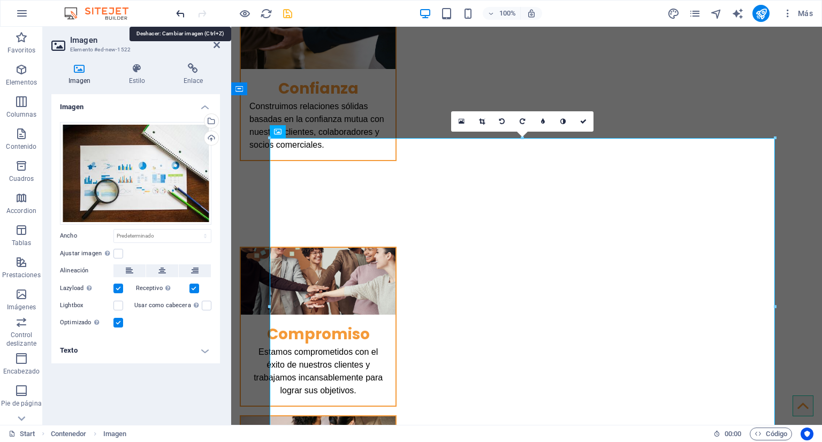
click at [179, 18] on icon "undo" at bounding box center [180, 13] width 12 height 12
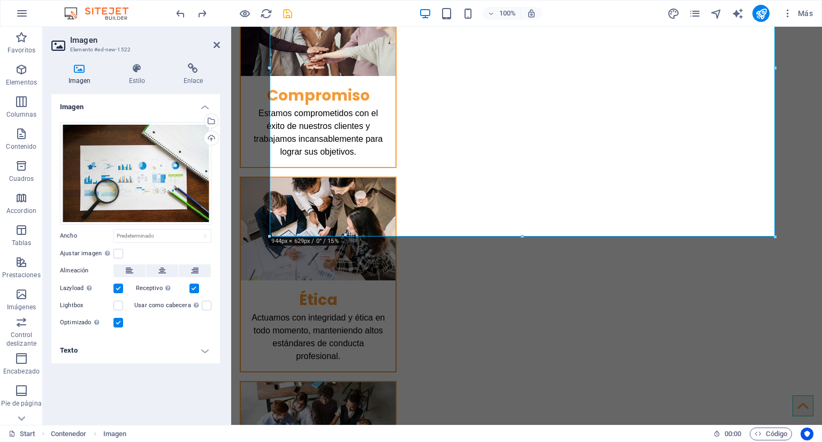
scroll to position [1846, 0]
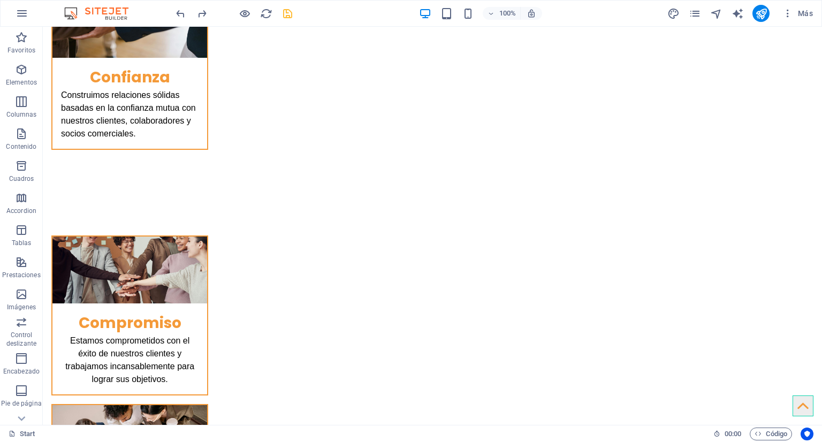
scroll to position [1639, 0]
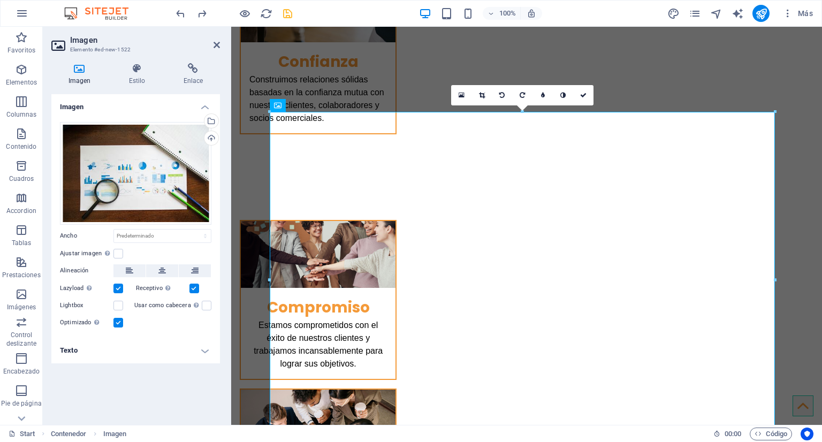
drag, startPoint x: 1006, startPoint y: 306, endPoint x: 821, endPoint y: 279, distance: 187.0
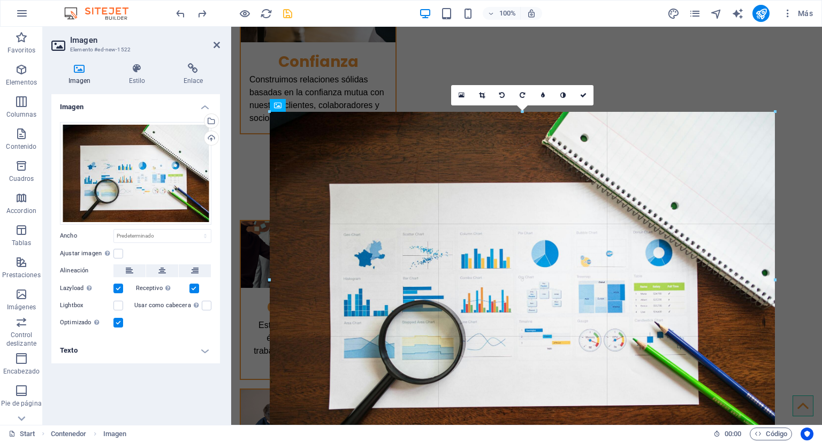
click at [777, 112] on div at bounding box center [522, 280] width 583 height 422
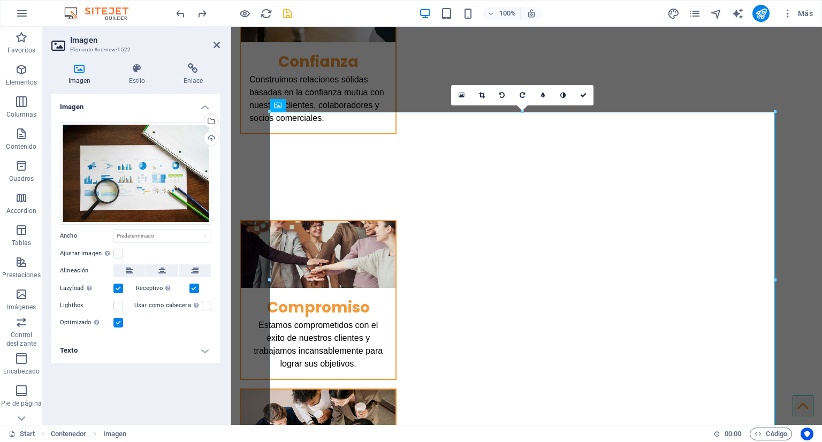
drag, startPoint x: 1005, startPoint y: 138, endPoint x: 821, endPoint y: 112, distance: 185.4
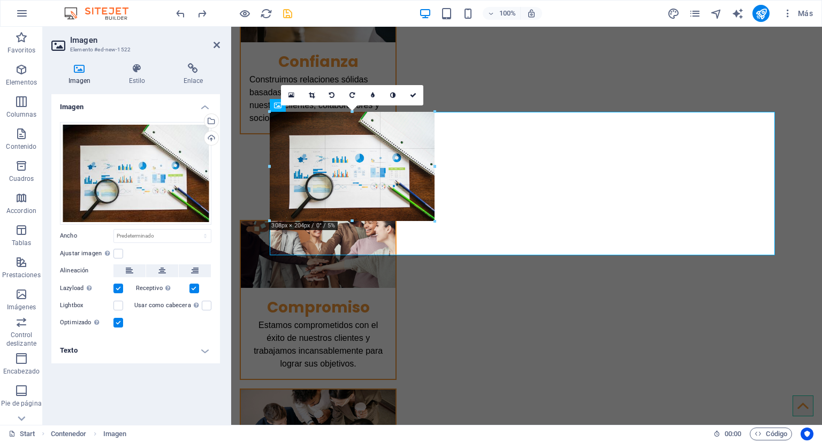
drag, startPoint x: 589, startPoint y: 111, endPoint x: 432, endPoint y: 139, distance: 158.7
type input "308"
select select "px"
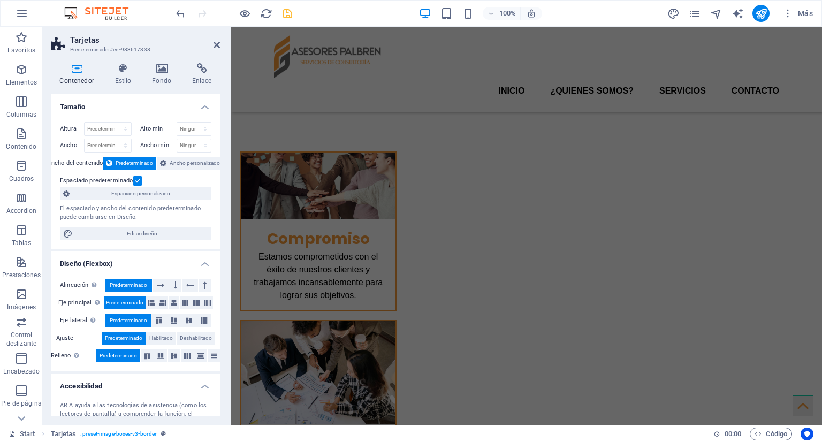
scroll to position [1663, 0]
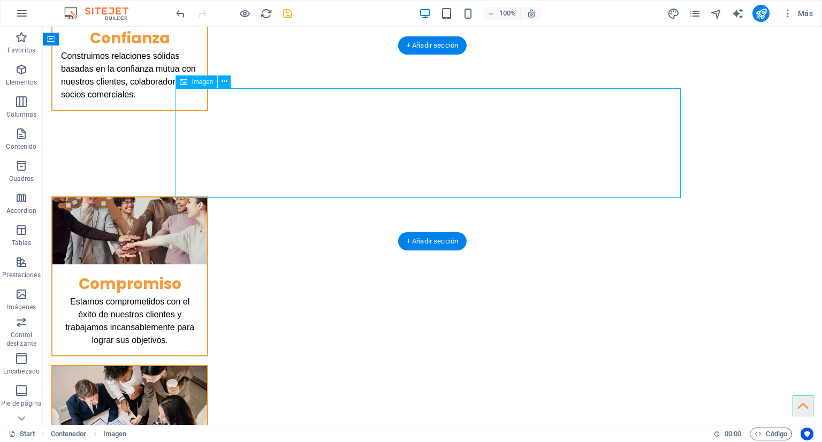
select select "px"
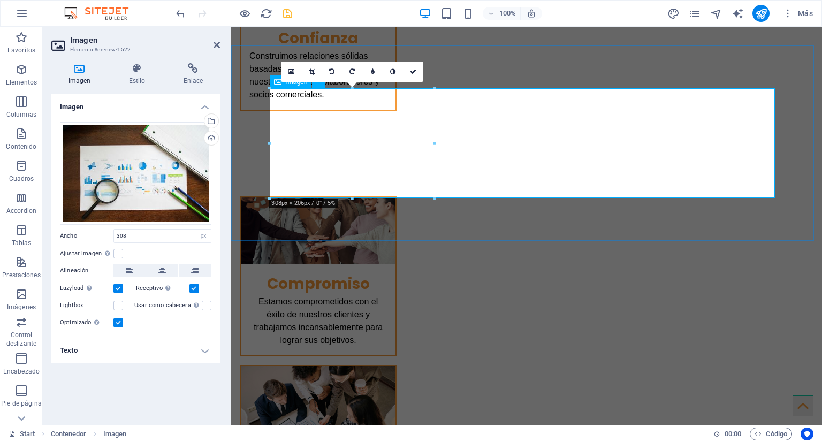
drag, startPoint x: 667, startPoint y: 169, endPoint x: 746, endPoint y: 144, distance: 83.4
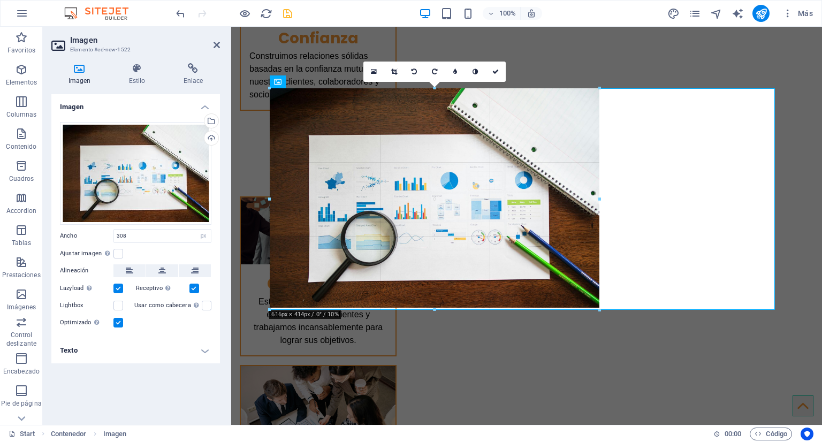
drag, startPoint x: 438, startPoint y: 142, endPoint x: 195, endPoint y: 140, distance: 242.9
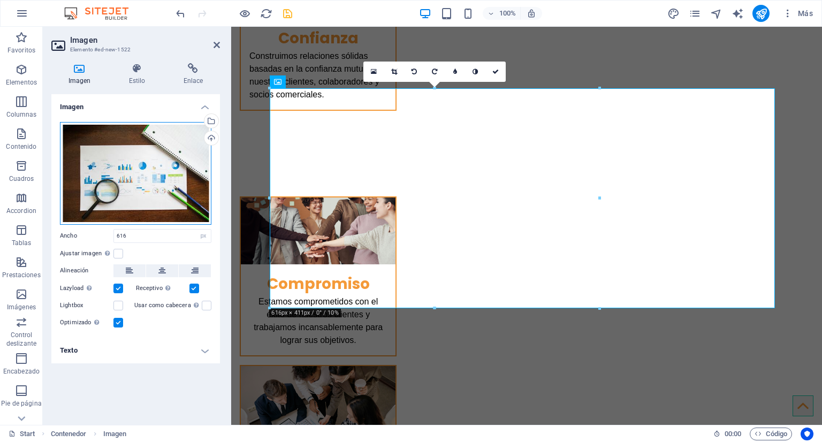
click at [199, 161] on div "Arrastra archivos aquí, haz clic para escoger archivos o selecciona archivos de…" at bounding box center [135, 173] width 151 height 103
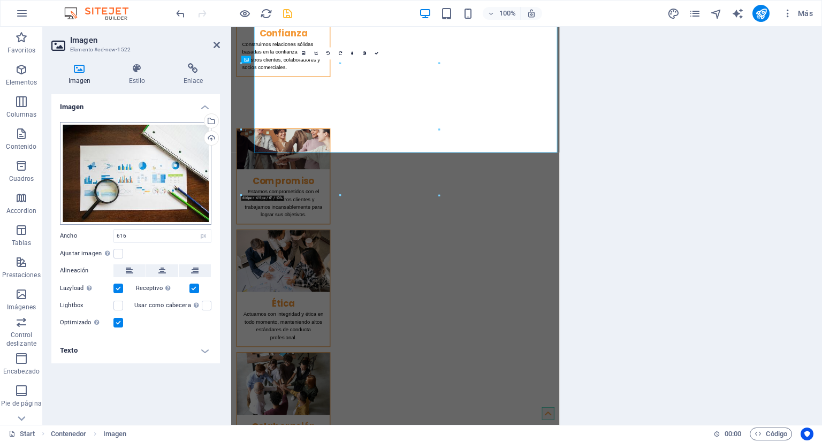
scroll to position [1734, 0]
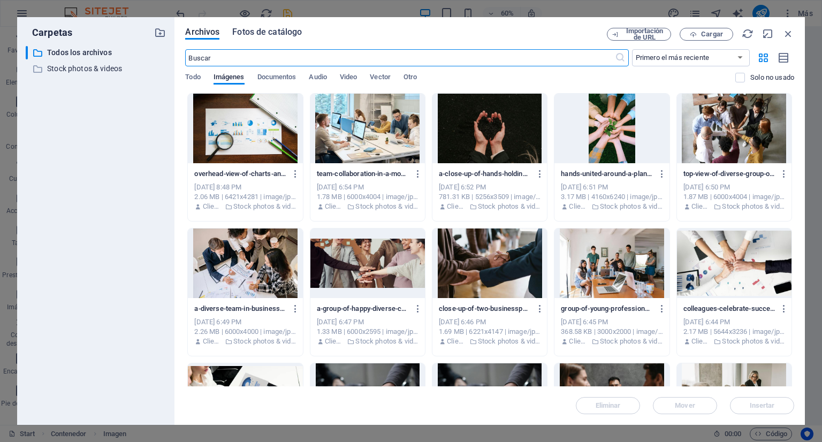
click at [276, 29] on span "Fotos de catálogo" at bounding box center [267, 32] width 70 height 13
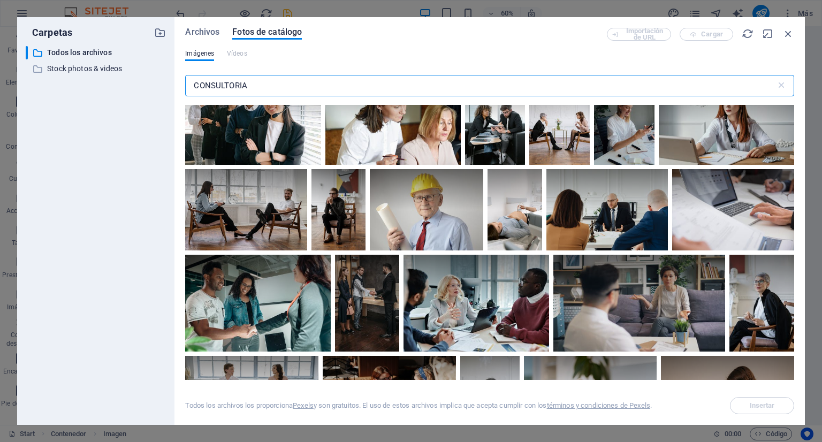
scroll to position [2087, 0]
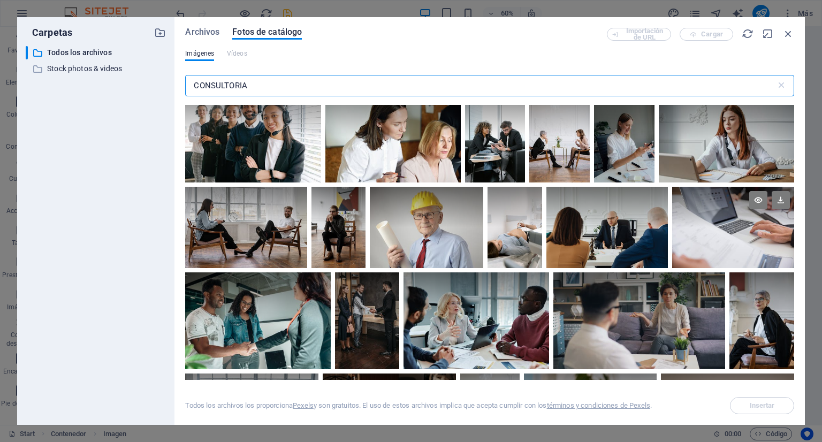
click at [731, 218] on div at bounding box center [733, 207] width 122 height 41
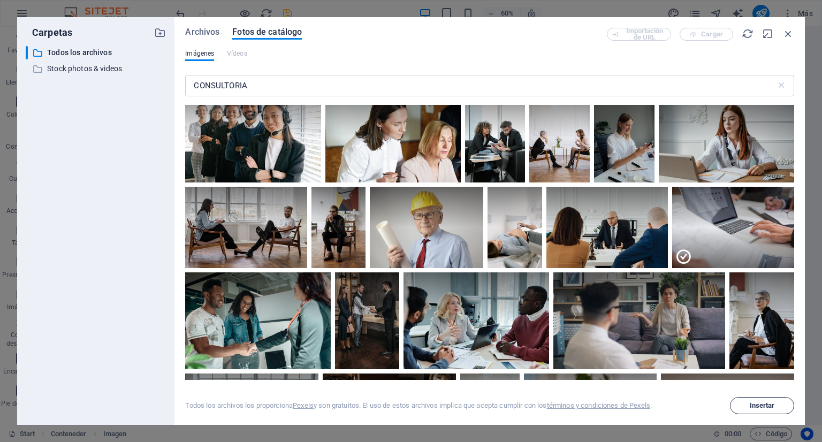
click at [757, 402] on span "Insertar" at bounding box center [762, 405] width 25 height 6
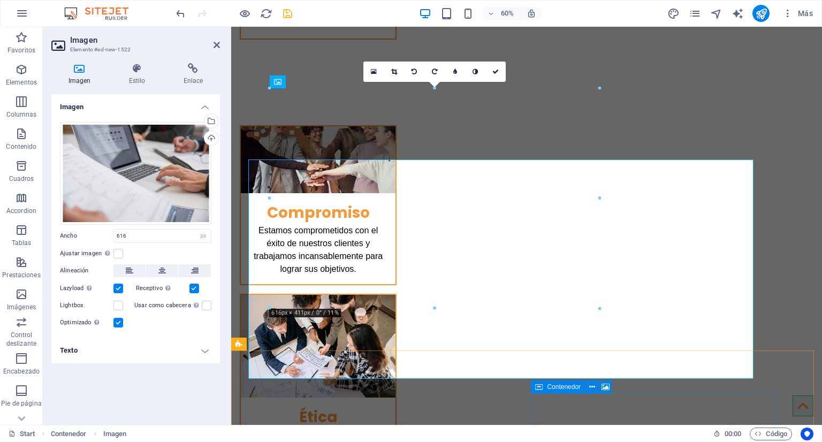
scroll to position [1663, 0]
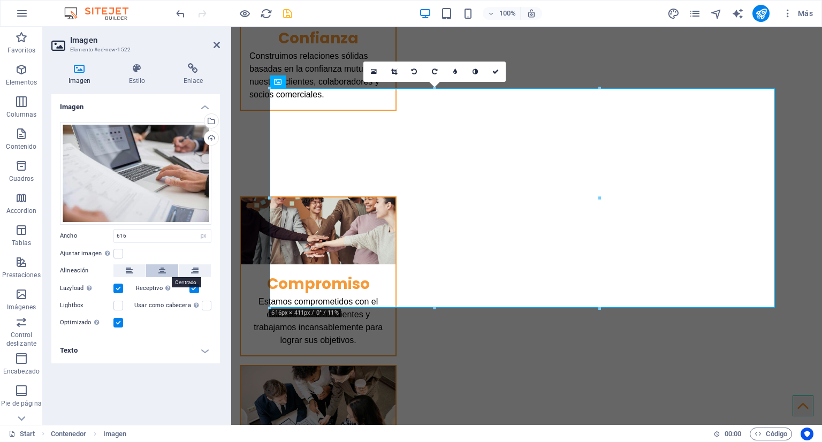
click at [172, 272] on button at bounding box center [162, 270] width 32 height 13
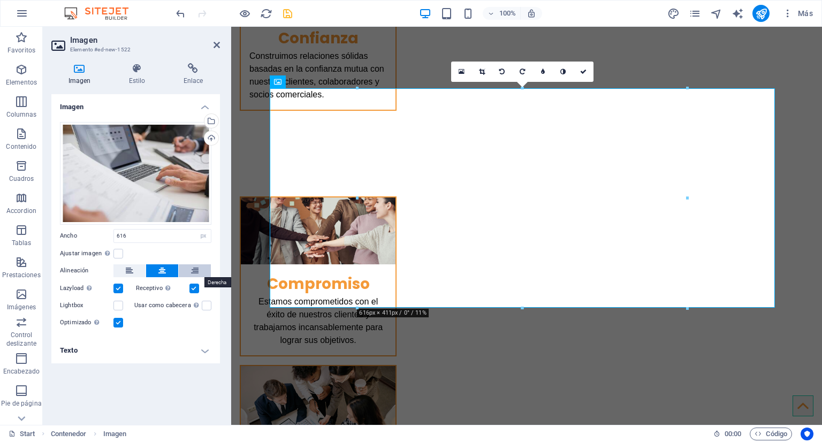
click at [195, 268] on icon at bounding box center [194, 270] width 7 height 13
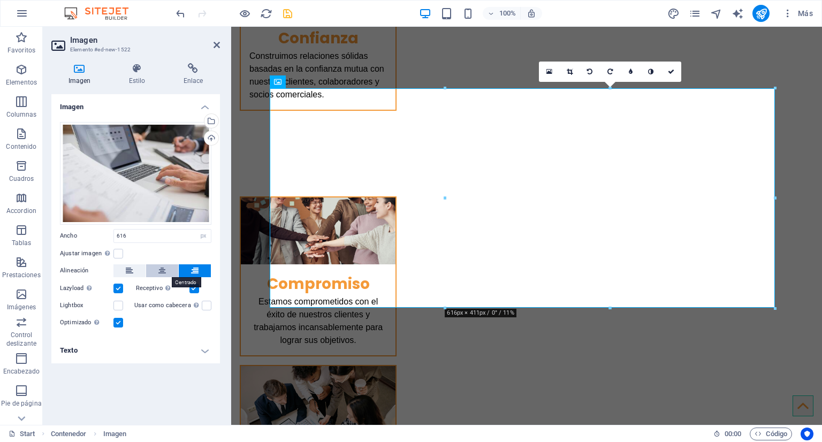
click at [158, 266] on button at bounding box center [162, 270] width 32 height 13
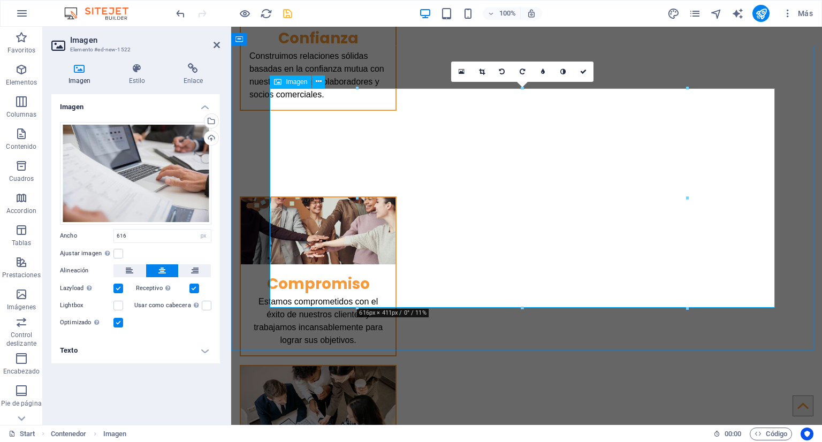
drag, startPoint x: 591, startPoint y: 332, endPoint x: 300, endPoint y: 300, distance: 292.8
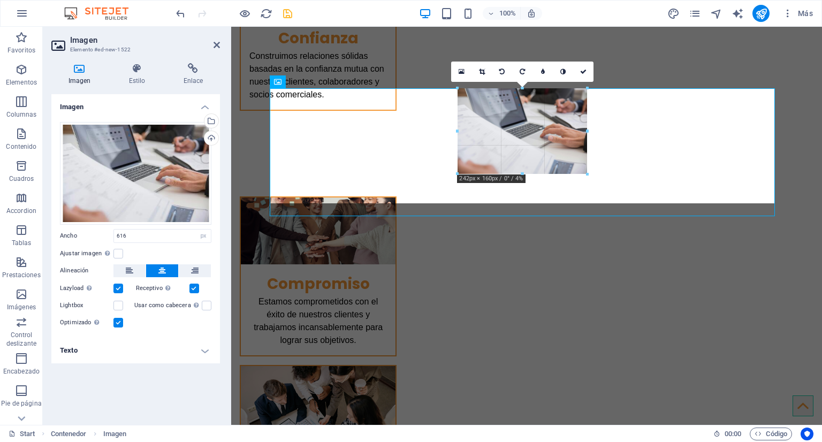
drag, startPoint x: 355, startPoint y: 199, endPoint x: 330, endPoint y: 179, distance: 31.7
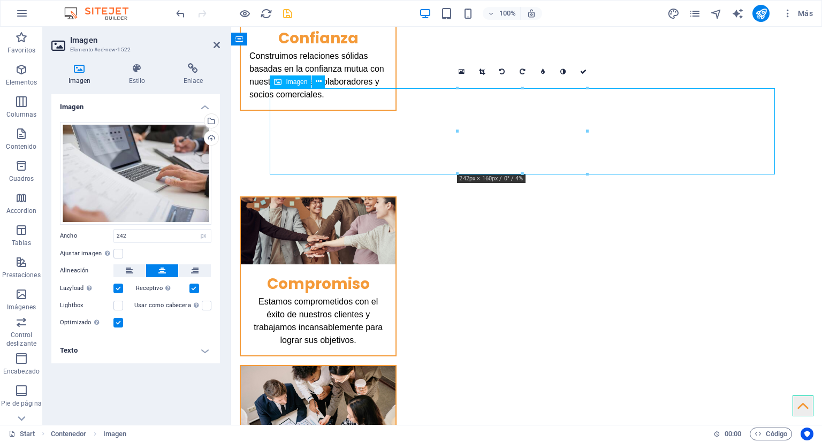
drag, startPoint x: 538, startPoint y: 129, endPoint x: 408, endPoint y: 118, distance: 130.0
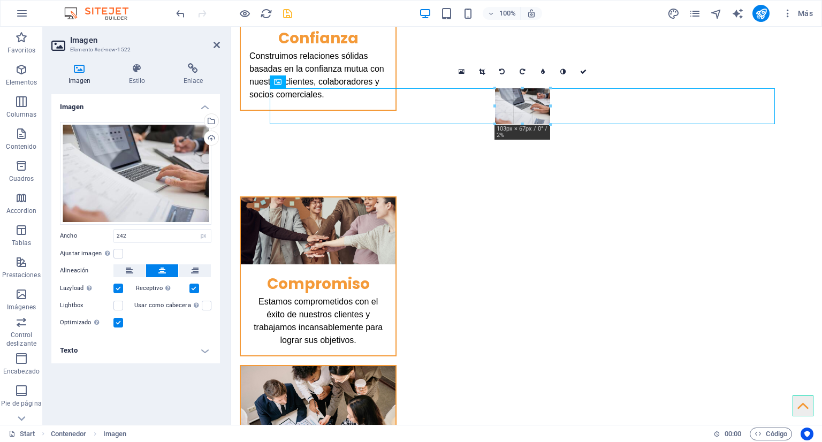
drag, startPoint x: 458, startPoint y: 131, endPoint x: 307, endPoint y: 93, distance: 155.5
type input "103"
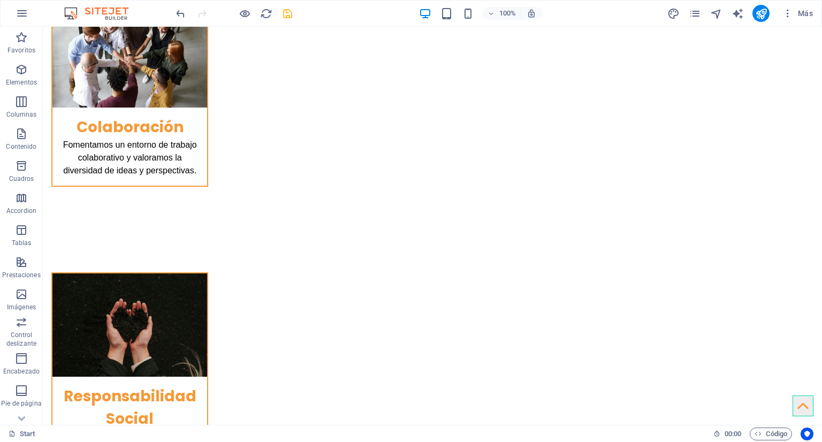
scroll to position [2281, 0]
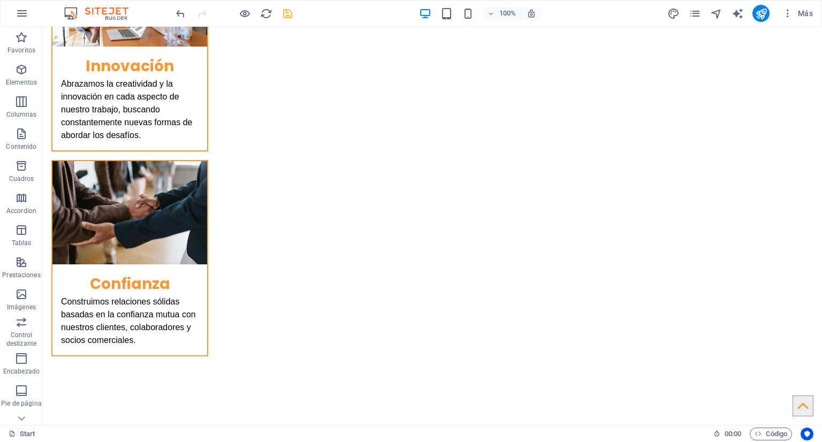
scroll to position [1422, 0]
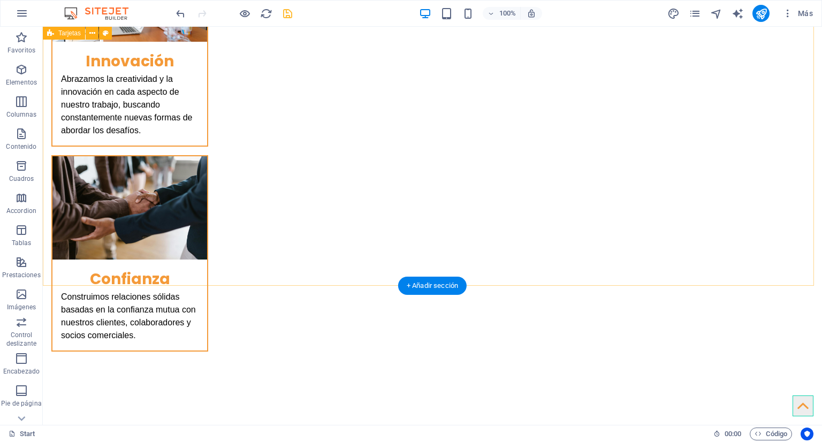
click at [434, 282] on div "+ Añadir sección" at bounding box center [432, 286] width 68 height 18
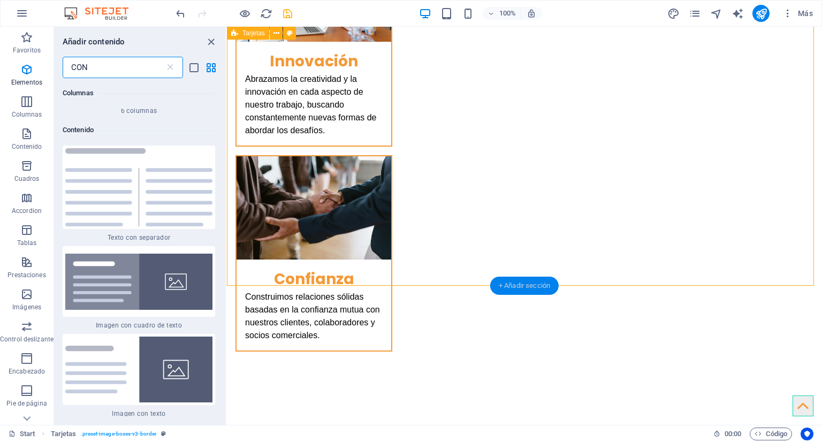
scroll to position [777, 0]
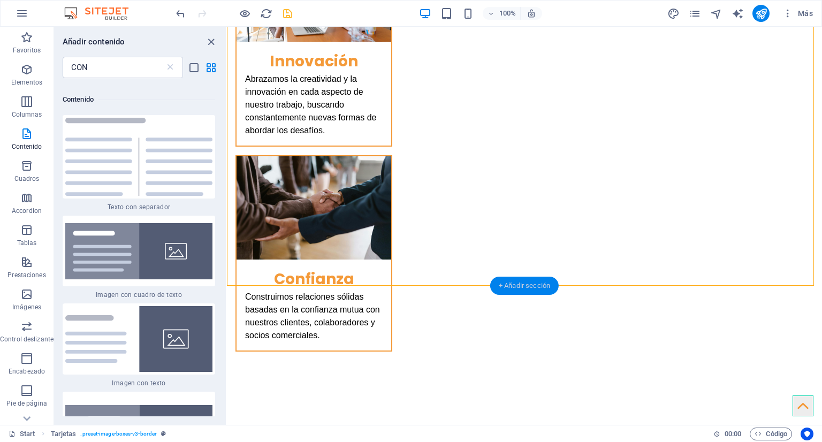
click at [512, 288] on div "+ Añadir sección" at bounding box center [524, 286] width 68 height 18
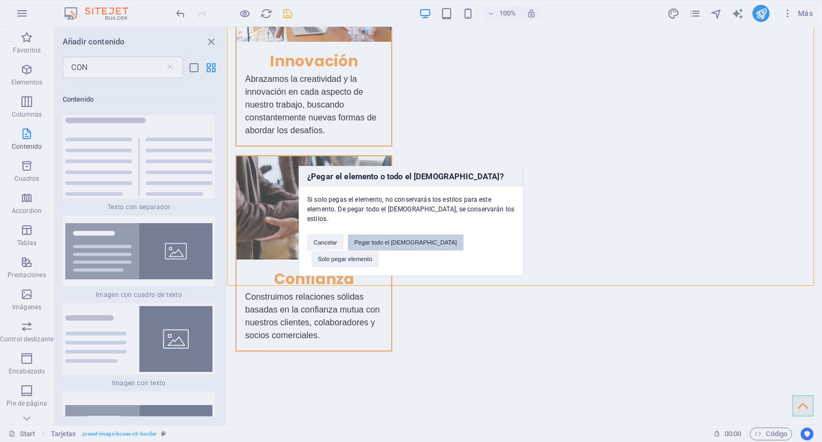
click at [406, 247] on button "Pegar todo el preajuste" at bounding box center [406, 242] width 116 height 16
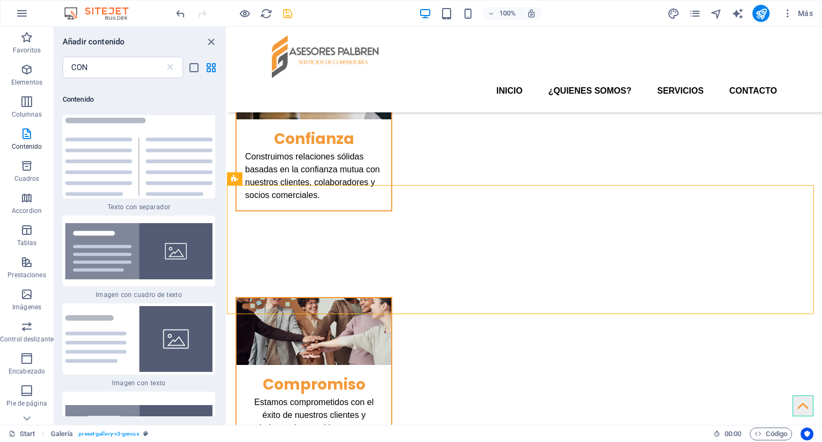
scroll to position [1523, 0]
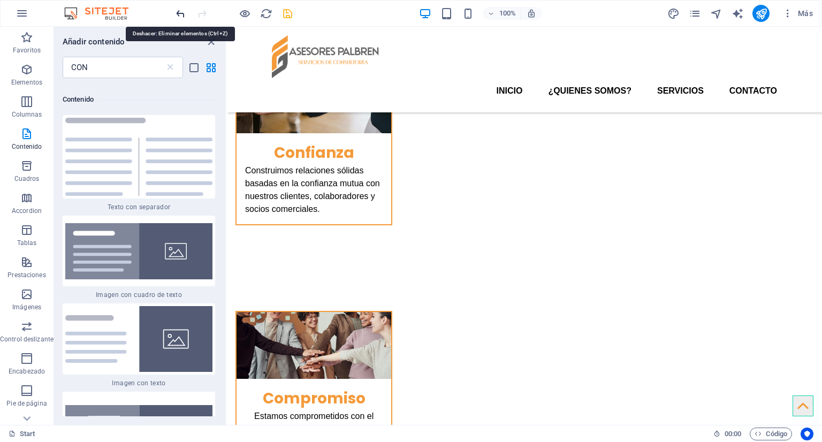
click at [182, 16] on icon "undo" at bounding box center [180, 13] width 12 height 12
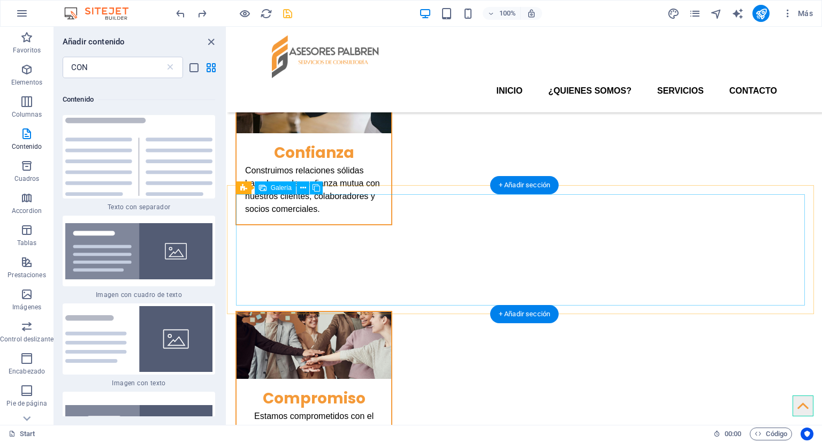
select select "3"
select select "px"
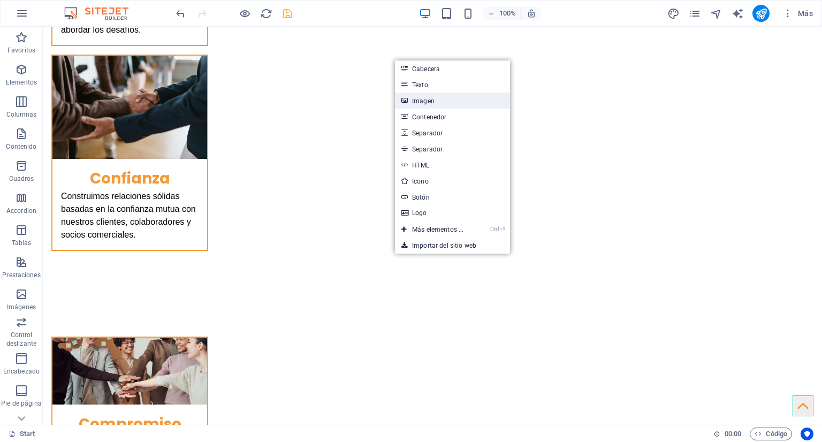
click at [436, 105] on link "Imagen" at bounding box center [452, 101] width 115 height 16
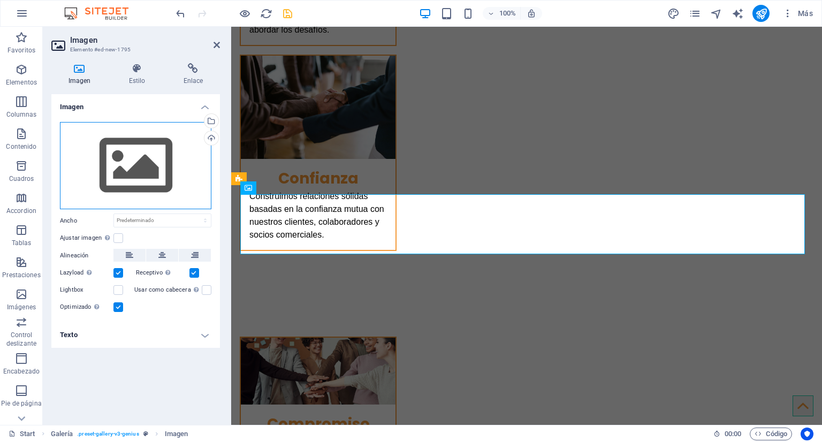
click at [137, 152] on div "Arrastra archivos aquí, haz clic para escoger archivos o selecciona archivos de…" at bounding box center [135, 166] width 151 height 88
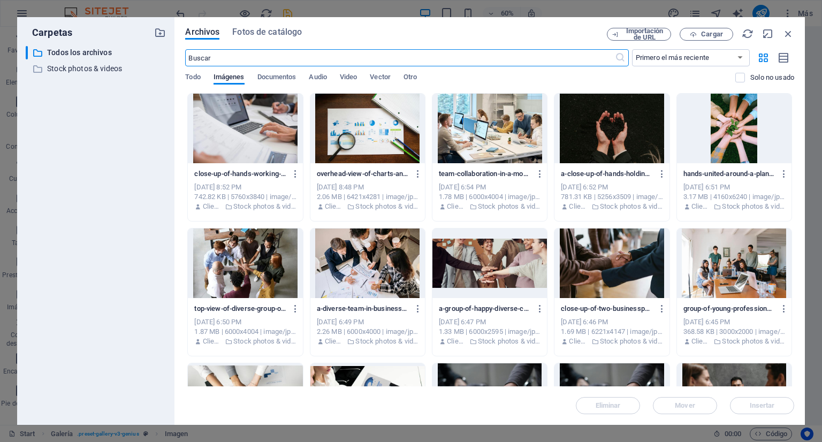
scroll to position [1595, 0]
click at [269, 39] on button "Fotos de catálogo" at bounding box center [267, 34] width 70 height 12
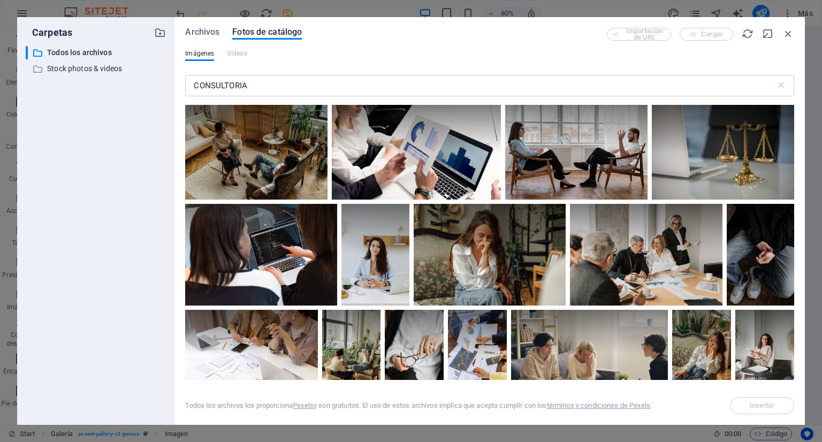
drag, startPoint x: 791, startPoint y: 114, endPoint x: 792, endPoint y: 119, distance: 5.4
click at [792, 119] on div at bounding box center [489, 242] width 609 height 275
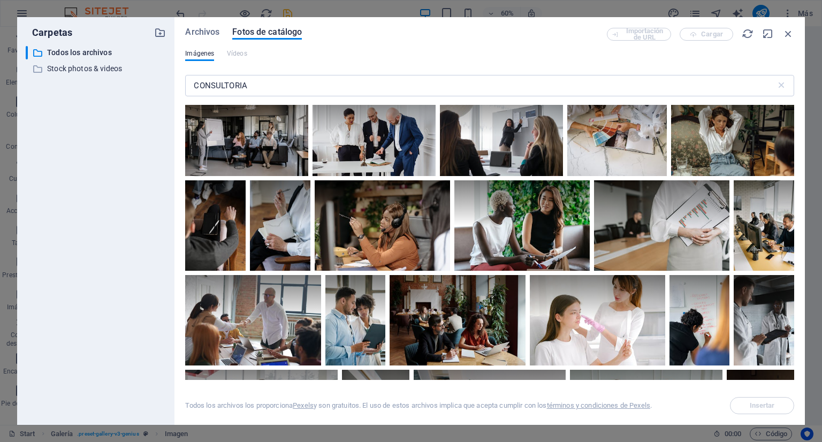
scroll to position [2697, 0]
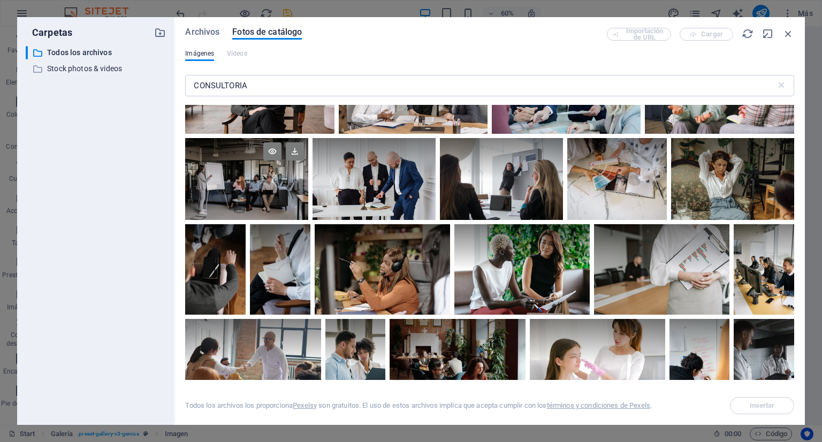
click at [269, 172] on div at bounding box center [246, 179] width 123 height 82
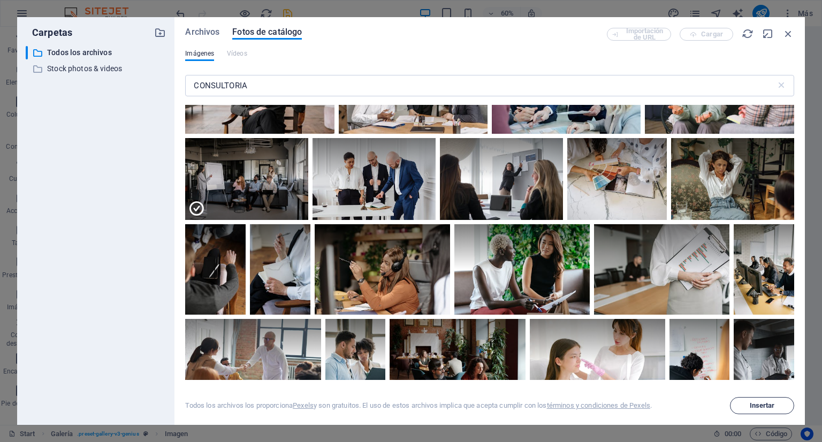
click at [762, 398] on button "Insertar" at bounding box center [762, 405] width 64 height 17
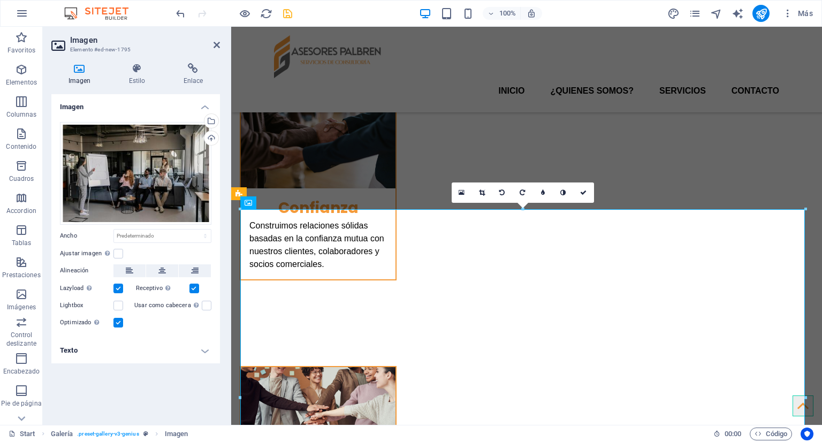
scroll to position [1462, 0]
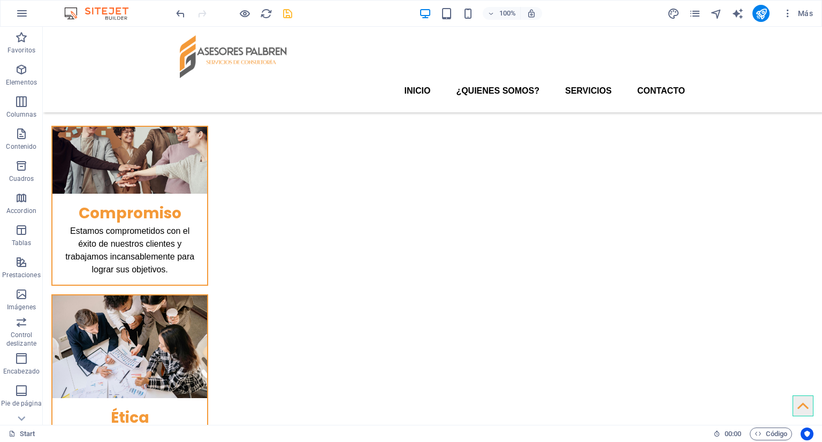
scroll to position [1692, 0]
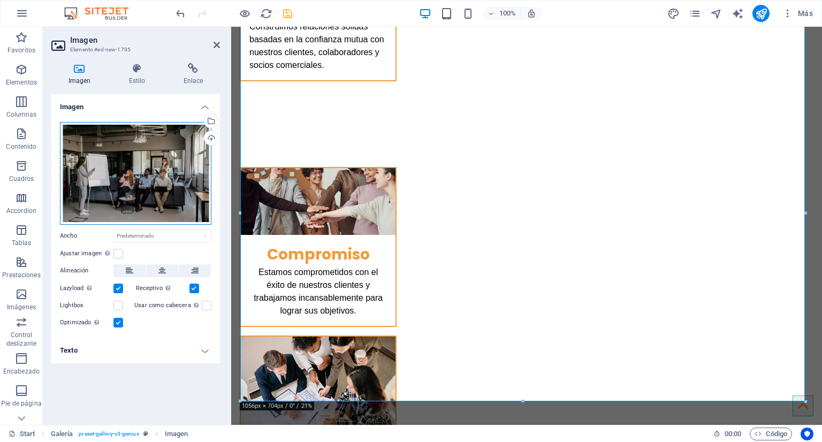
click at [186, 156] on div "Arrastra archivos aquí, haz clic para escoger archivos o selecciona archivos de…" at bounding box center [135, 173] width 151 height 103
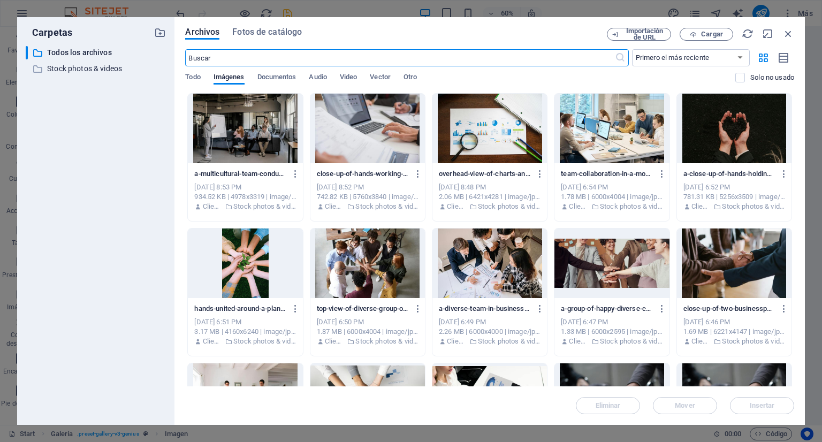
click at [393, 129] on div at bounding box center [367, 129] width 115 height 70
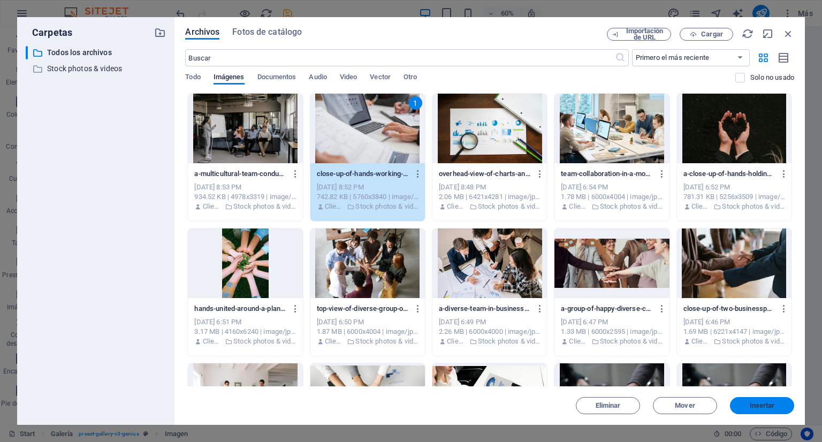
click at [755, 405] on span "Insertar" at bounding box center [762, 405] width 25 height 6
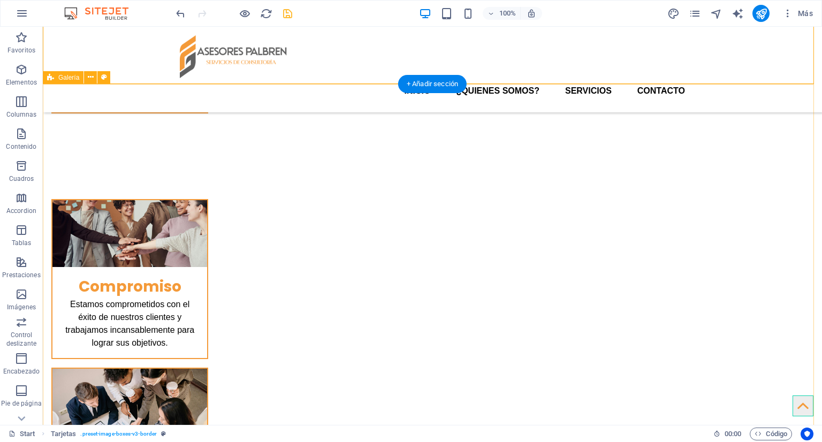
scroll to position [1624, 0]
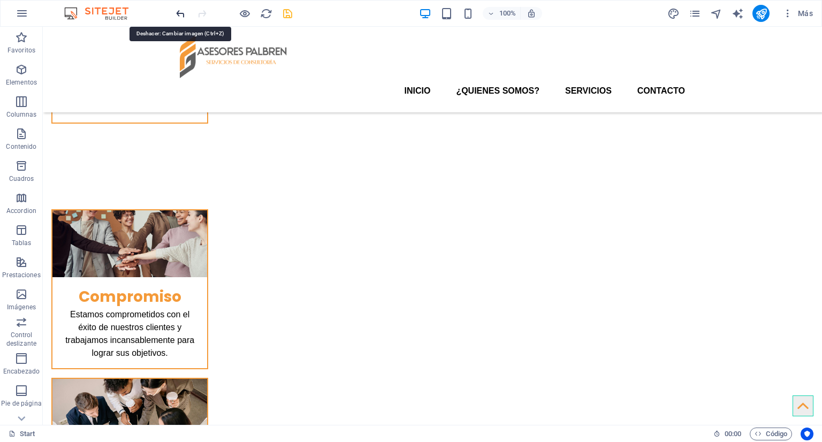
click at [181, 9] on icon "undo" at bounding box center [180, 13] width 12 height 12
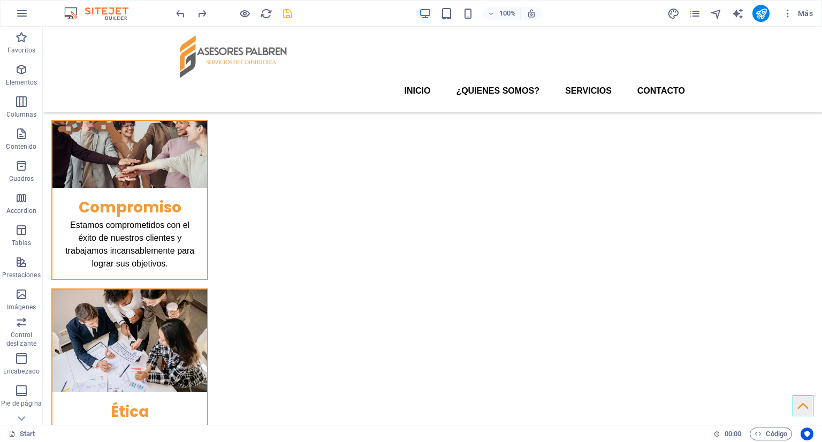
scroll to position [1698, 0]
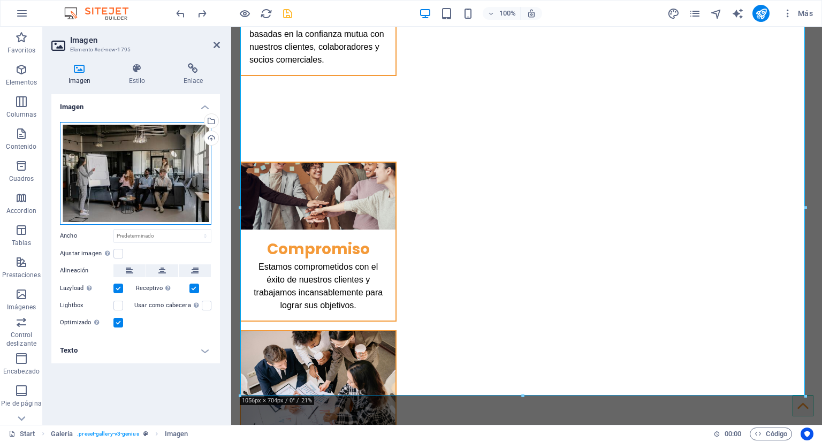
click at [150, 154] on div "Arrastra archivos aquí, haz clic para escoger archivos o selecciona archivos de…" at bounding box center [135, 173] width 151 height 103
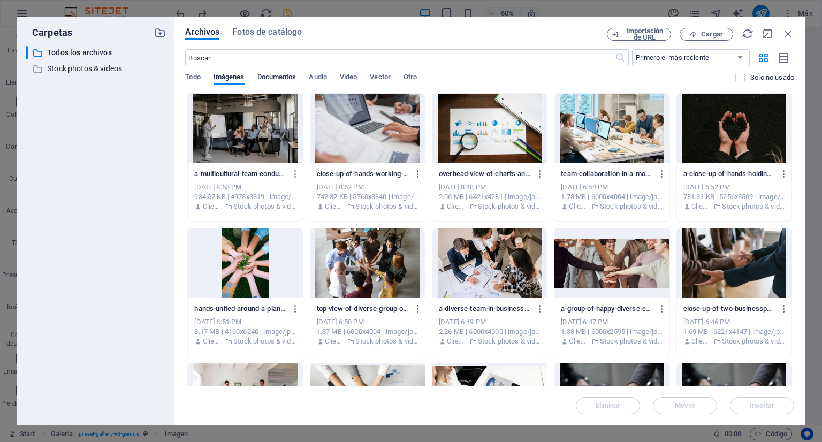
click at [279, 73] on span "Documentos" at bounding box center [276, 78] width 39 height 15
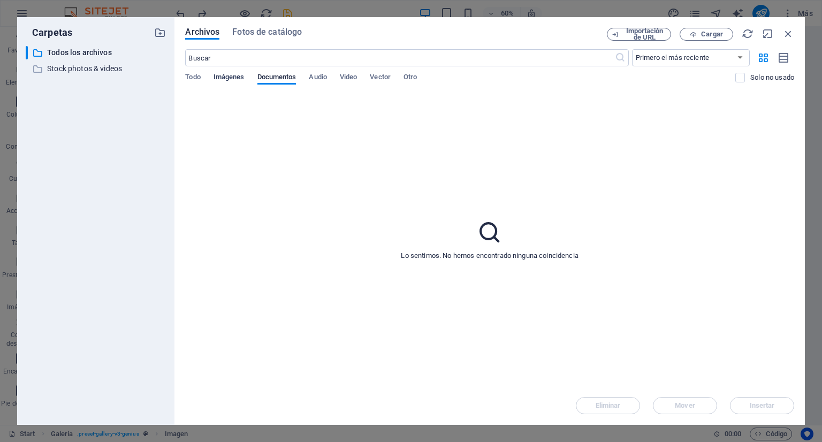
click at [241, 73] on span "Imágenes" at bounding box center [228, 78] width 31 height 15
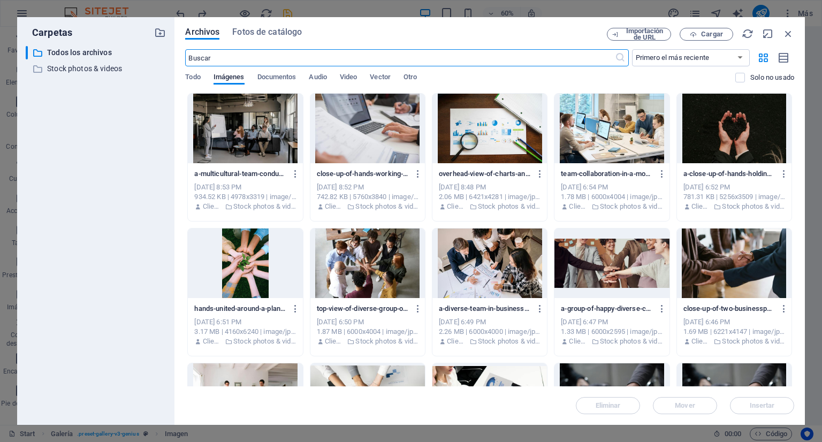
click at [486, 58] on input "text" at bounding box center [399, 57] width 429 height 17
click at [287, 37] on span "Fotos de catálogo" at bounding box center [267, 32] width 70 height 13
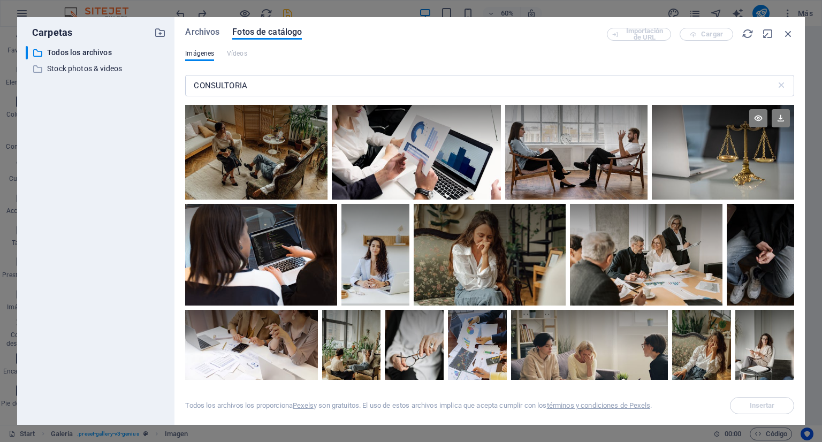
drag, startPoint x: 794, startPoint y: 112, endPoint x: 791, endPoint y: 127, distance: 15.2
click at [791, 127] on div "Archivos Fotos de catálogo Importación de URL Cargar Imágenes Vídeos CONSULTORI…" at bounding box center [489, 221] width 630 height 408
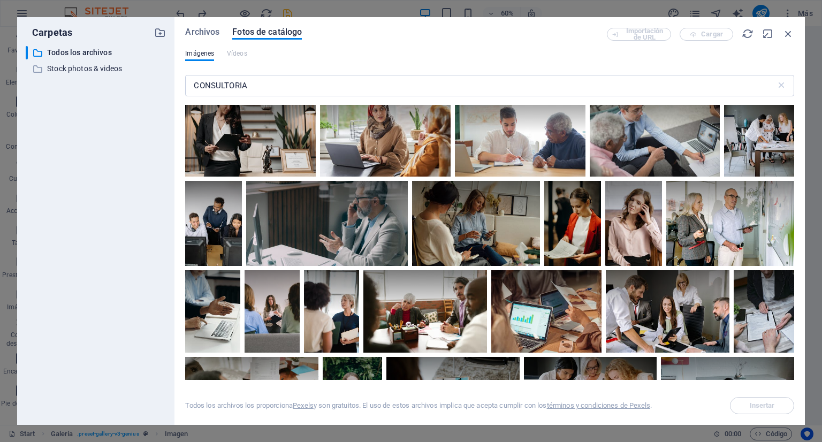
scroll to position [3898, 0]
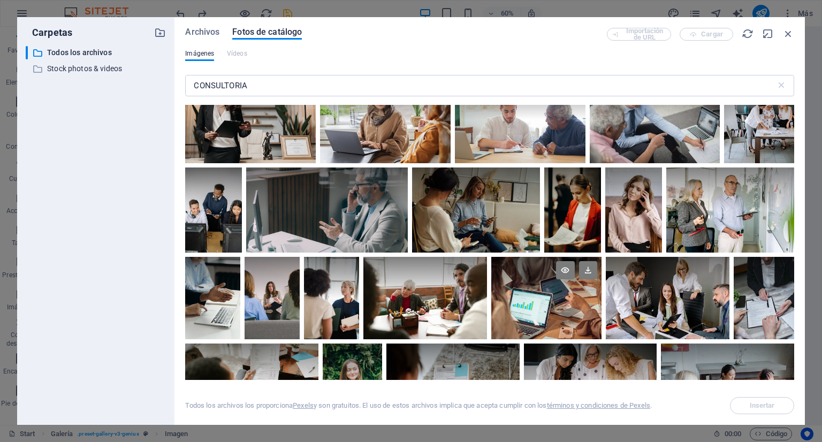
click at [601, 298] on div at bounding box center [546, 277] width 110 height 41
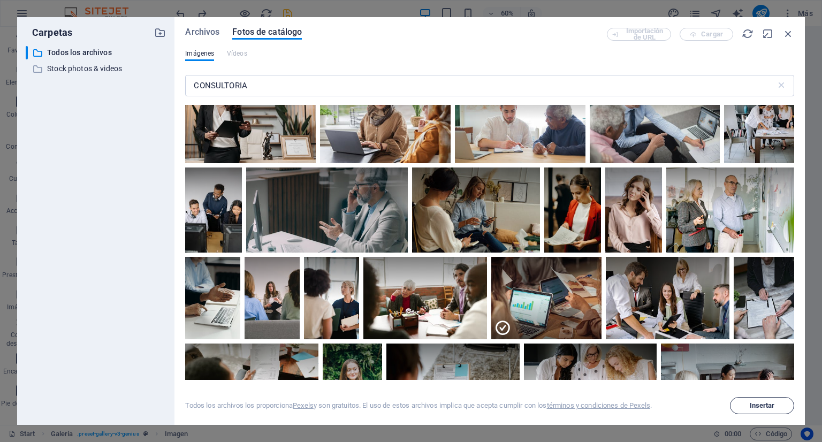
click at [753, 402] on span "Insertar" at bounding box center [762, 405] width 25 height 6
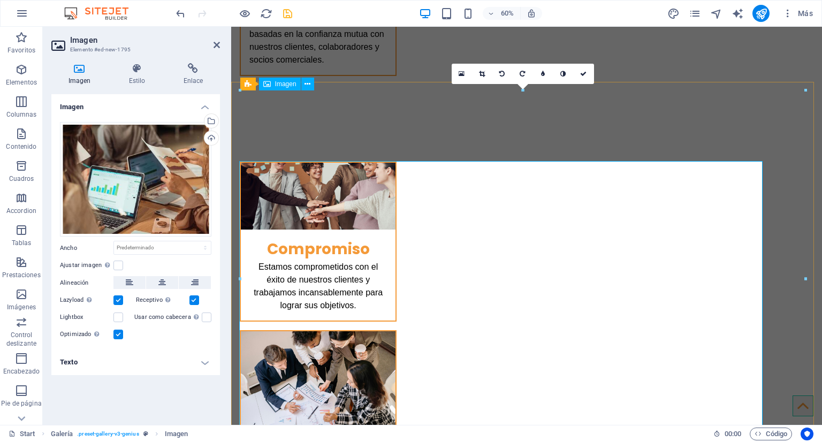
scroll to position [1627, 0]
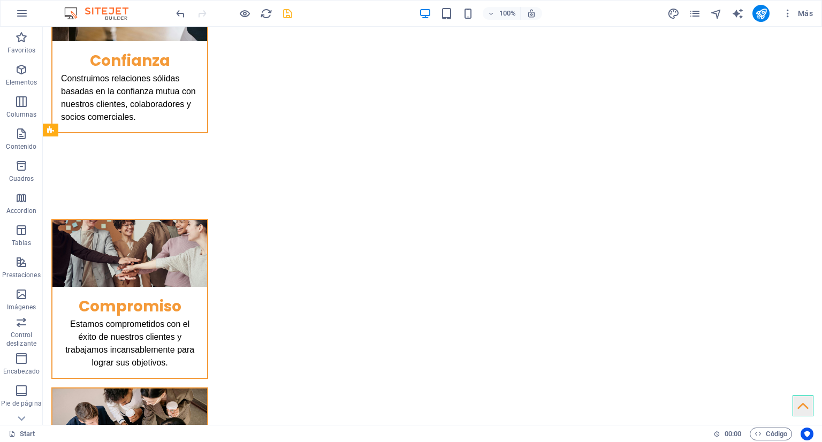
scroll to position [1667, 0]
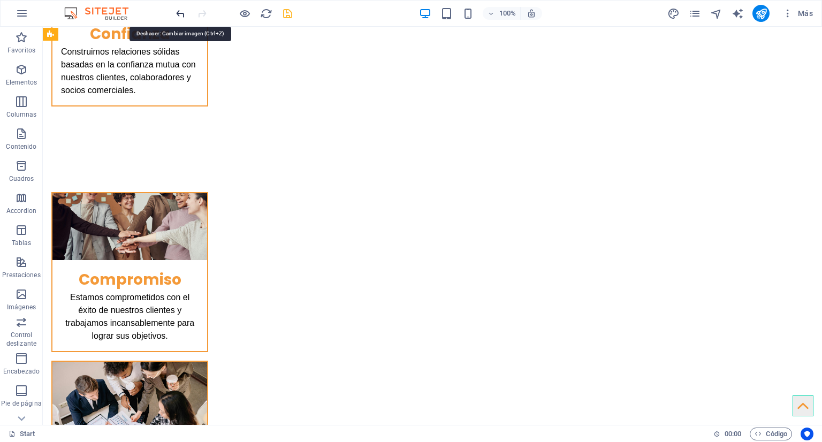
click at [179, 13] on icon "undo" at bounding box center [180, 13] width 12 height 12
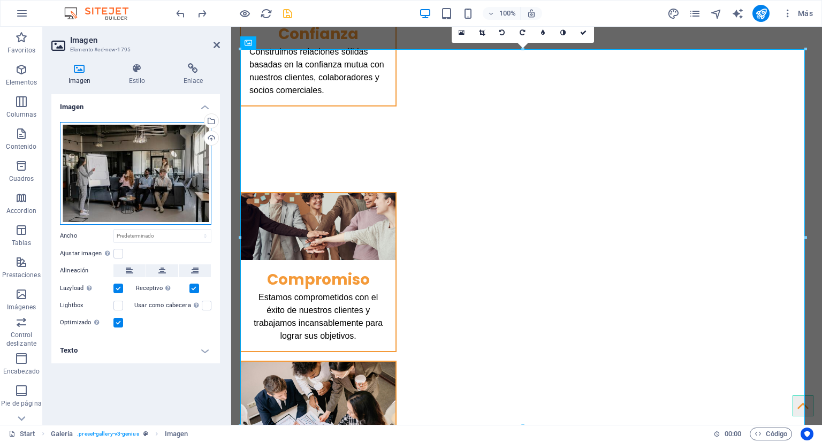
click at [146, 159] on div "Arrastra archivos aquí, haz clic para escoger archivos o selecciona archivos de…" at bounding box center [135, 173] width 151 height 103
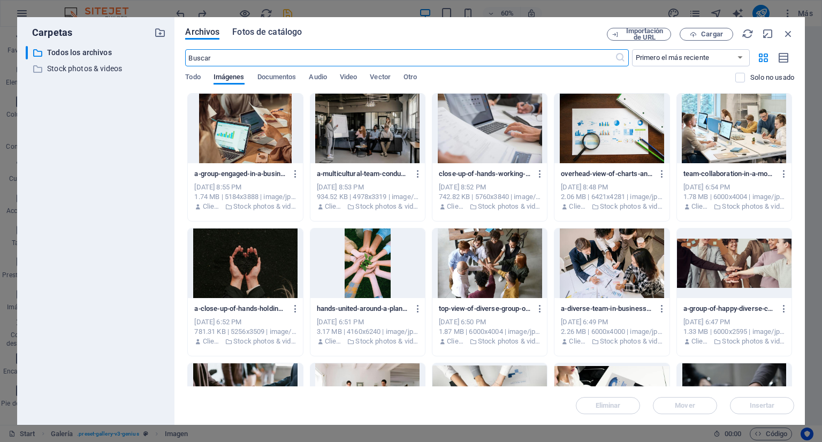
click at [234, 35] on span "Fotos de catálogo" at bounding box center [267, 32] width 70 height 13
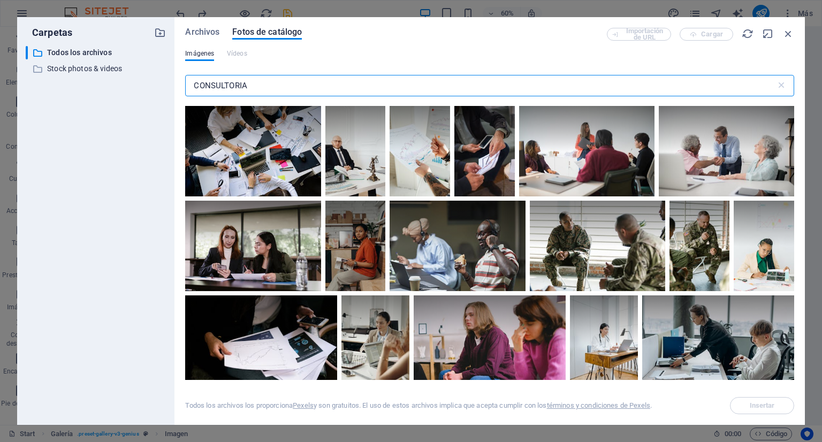
scroll to position [5914, 0]
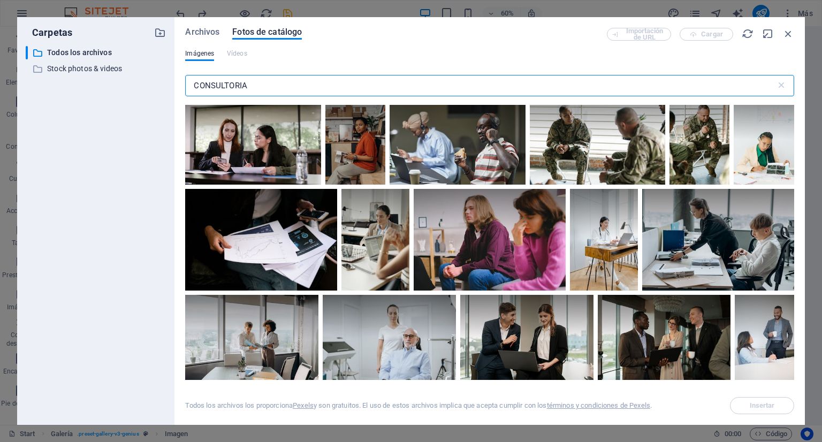
click at [258, 90] on div at bounding box center [252, 44] width 135 height 90
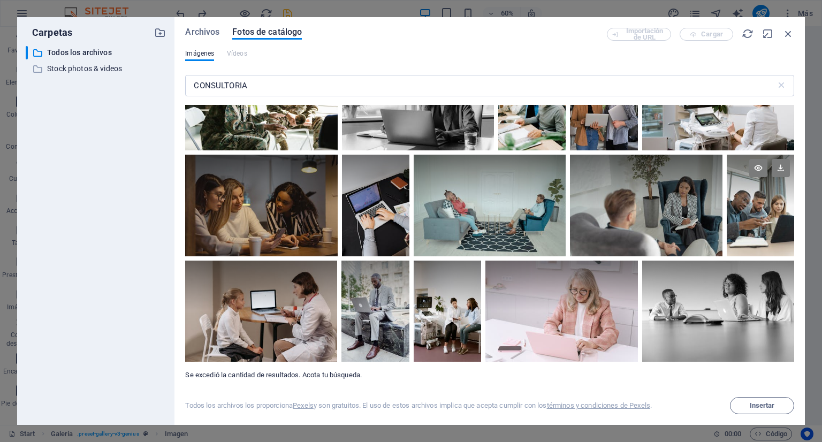
scroll to position [8083, 0]
click at [766, 406] on span "Insertar" at bounding box center [762, 405] width 25 height 6
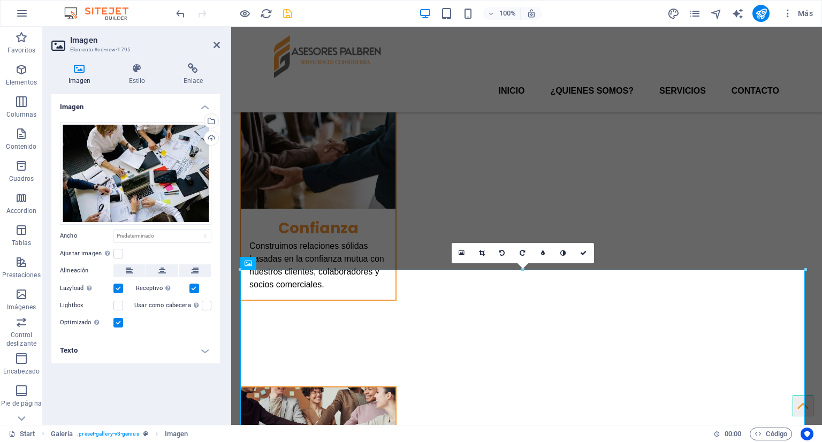
scroll to position [1437, 0]
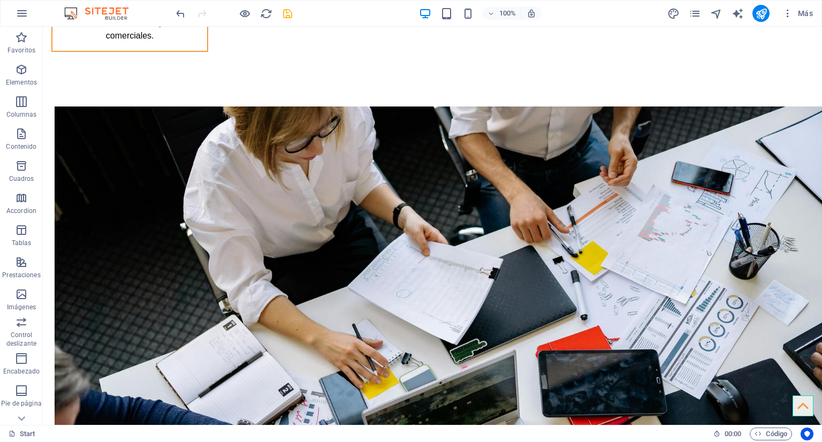
scroll to position [2697, 0]
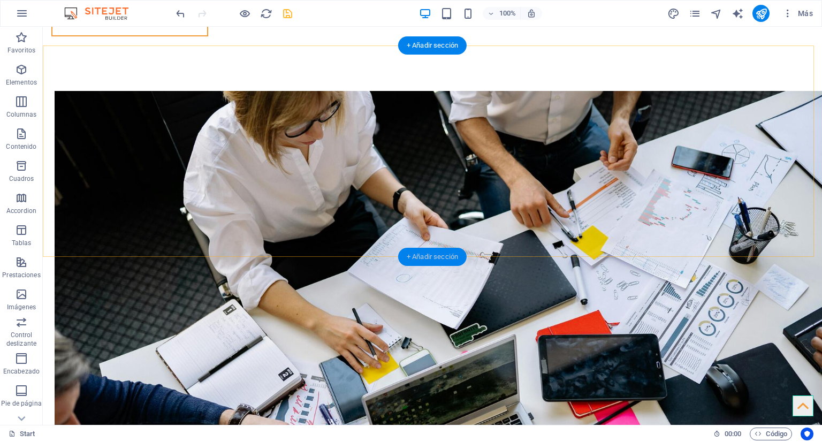
click at [422, 256] on div "+ Añadir sección" at bounding box center [432, 257] width 68 height 18
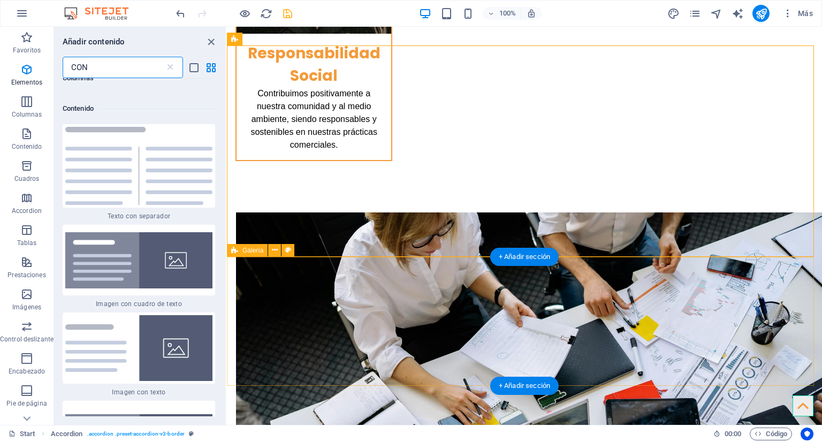
scroll to position [777, 0]
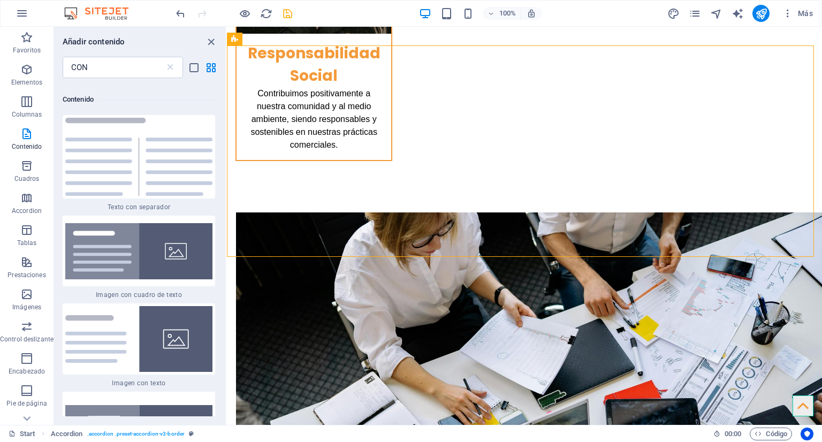
drag, startPoint x: 223, startPoint y: 123, endPoint x: 224, endPoint y: 136, distance: 13.4
click at [224, 136] on div "Favoritos 1 Star Contenedor Elementos 1 Star Contenedor 1 Star Icono 1 Star Con…" at bounding box center [140, 247] width 172 height 338
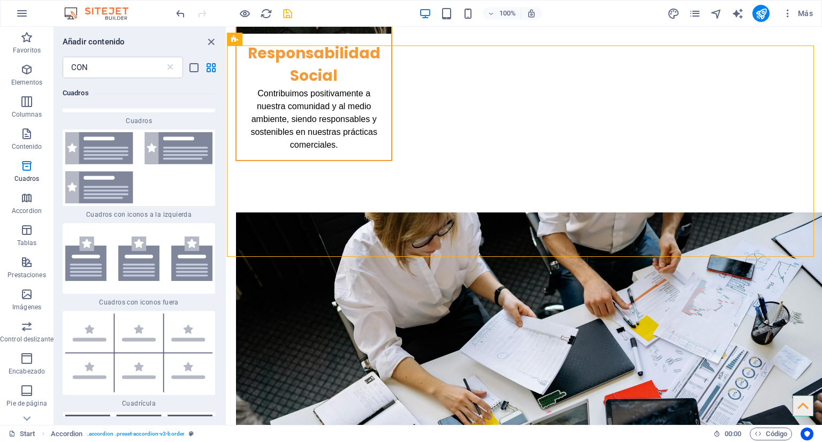
scroll to position [1990, 0]
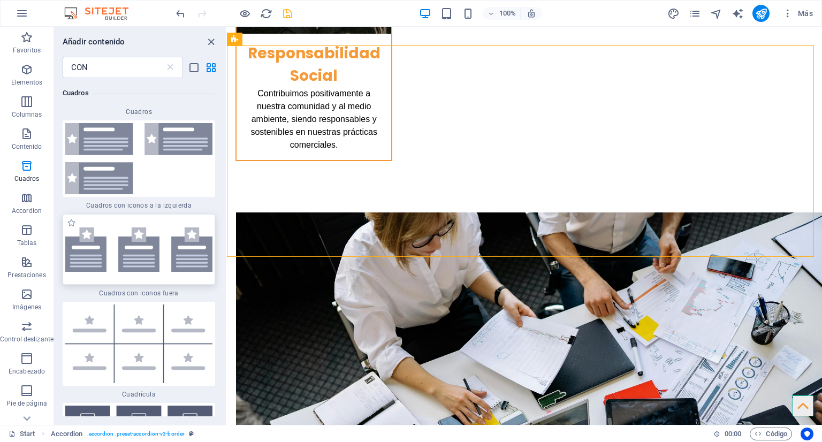
click at [148, 242] on img at bounding box center [138, 249] width 147 height 45
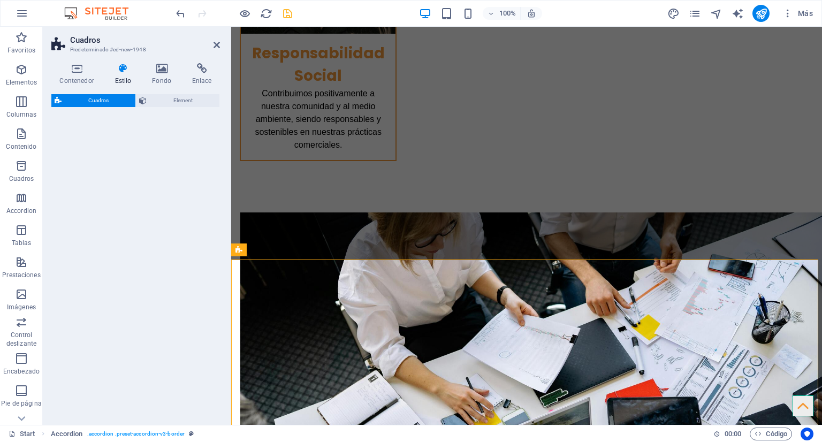
scroll to position [2570, 0]
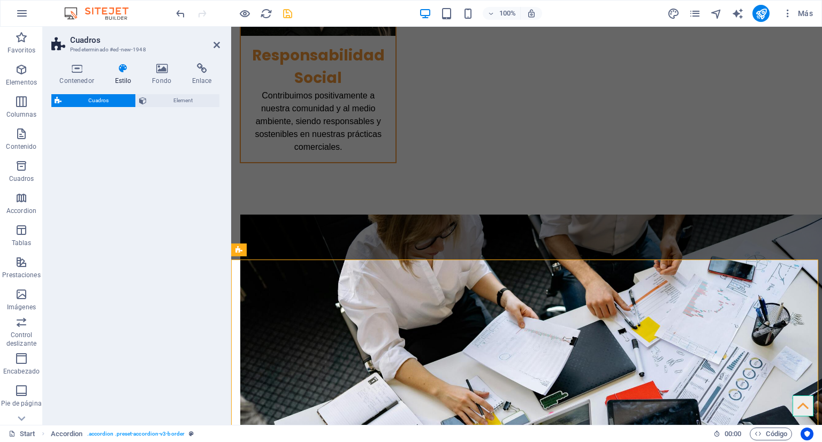
select select "rem"
select select "preset-boxes-v3-icons-outside"
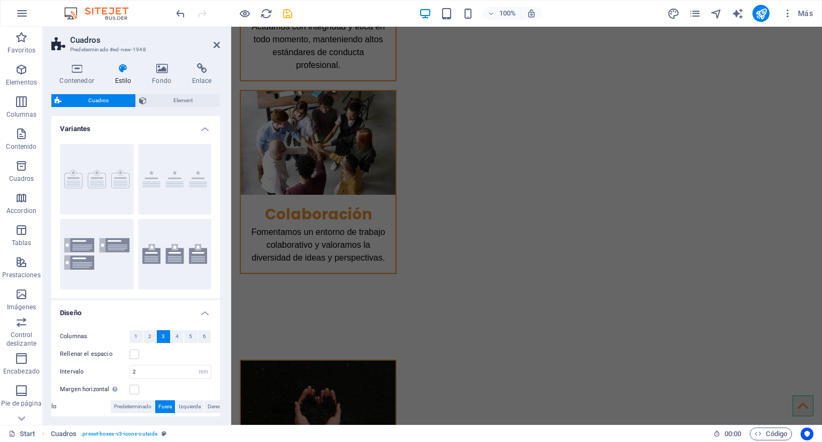
scroll to position [2200, 0]
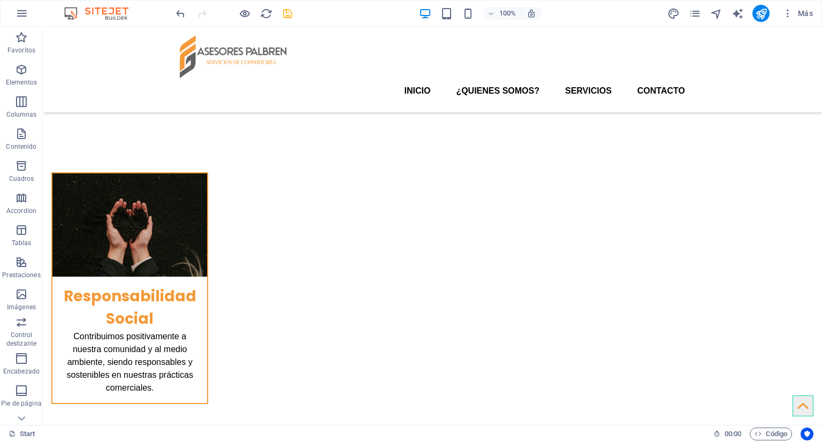
scroll to position [2293, 0]
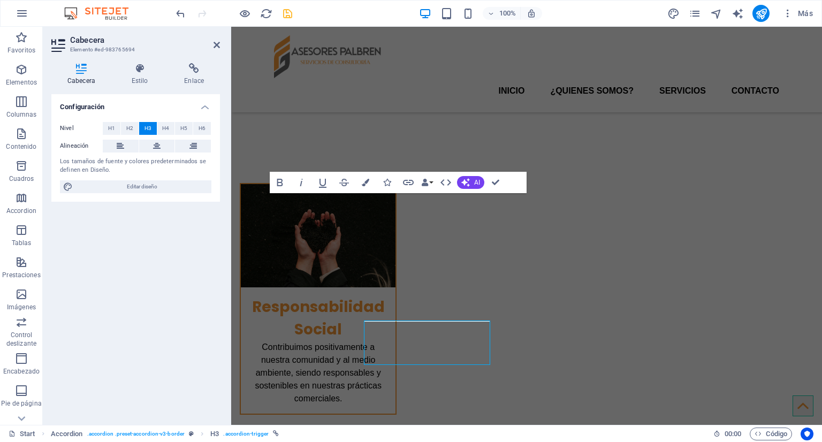
scroll to position [2166, 0]
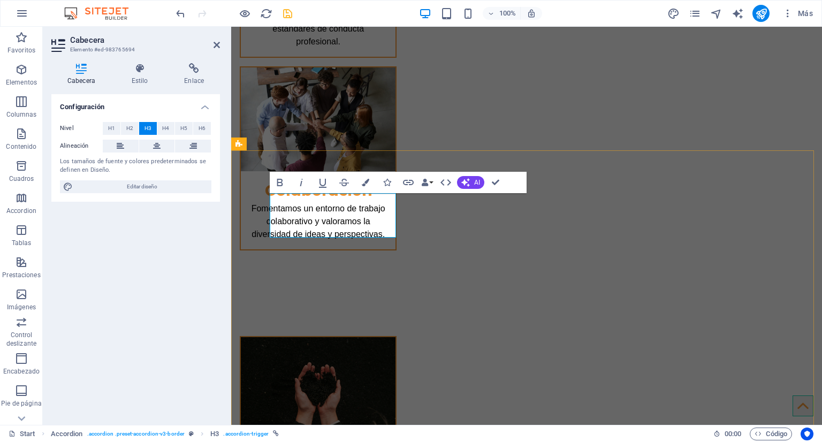
copy link "Distribución Comercial"
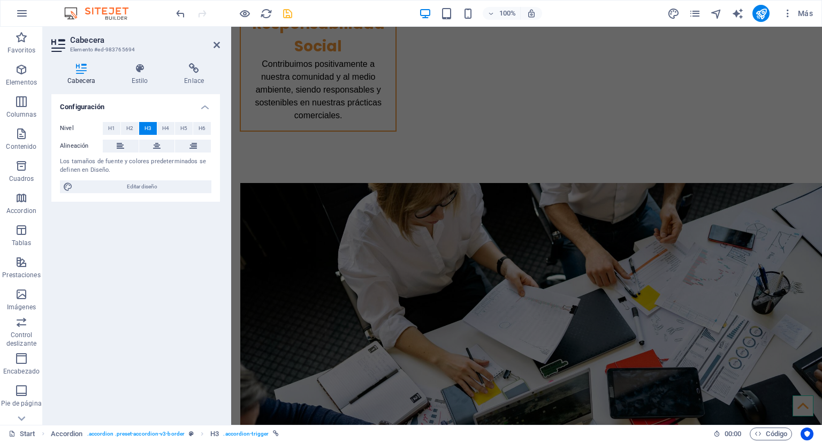
scroll to position [2740, 0]
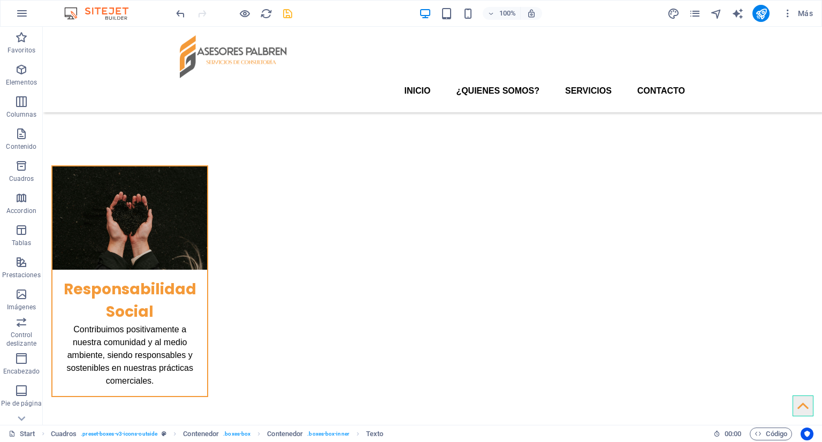
scroll to position [2306, 0]
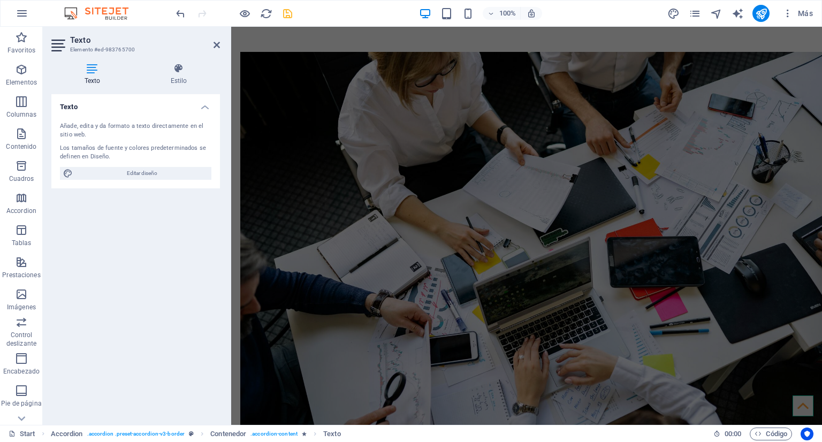
scroll to position [2744, 0]
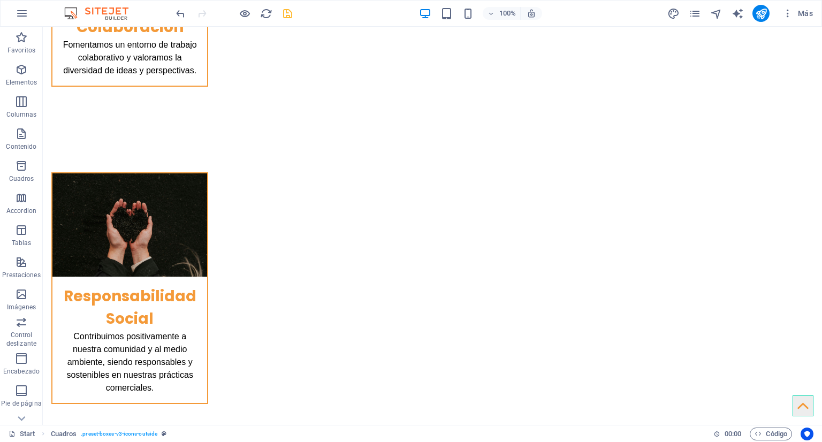
scroll to position [2369, 0]
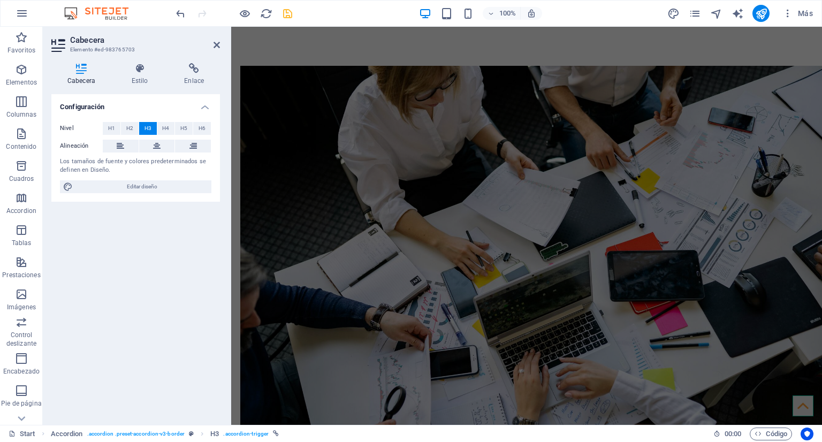
scroll to position [2783, 0]
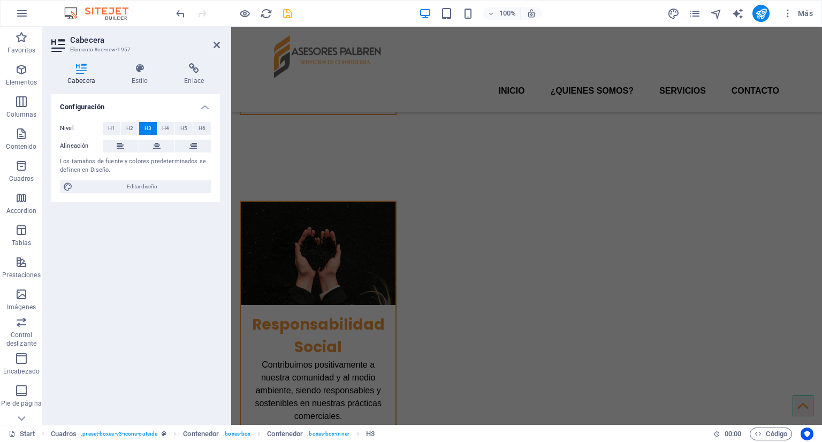
scroll to position [2265, 0]
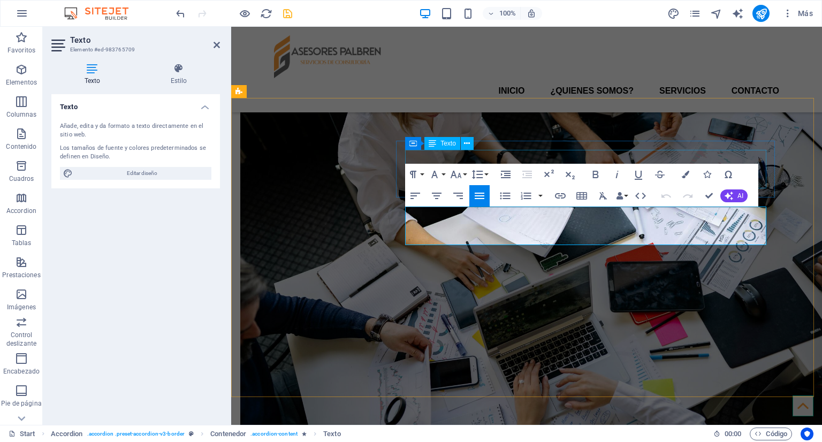
scroll to position [2218, 0]
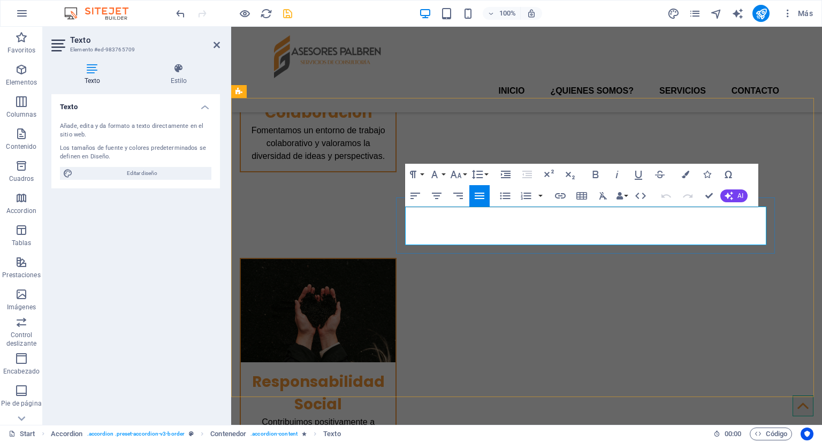
copy p "Estudios de Factibilidad, Programación, Diseño, elaboración de encuestas [PERSO…"
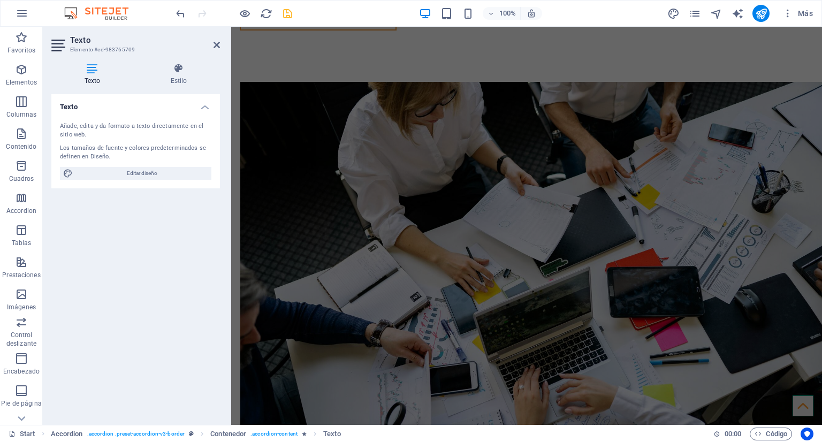
scroll to position [2725, 0]
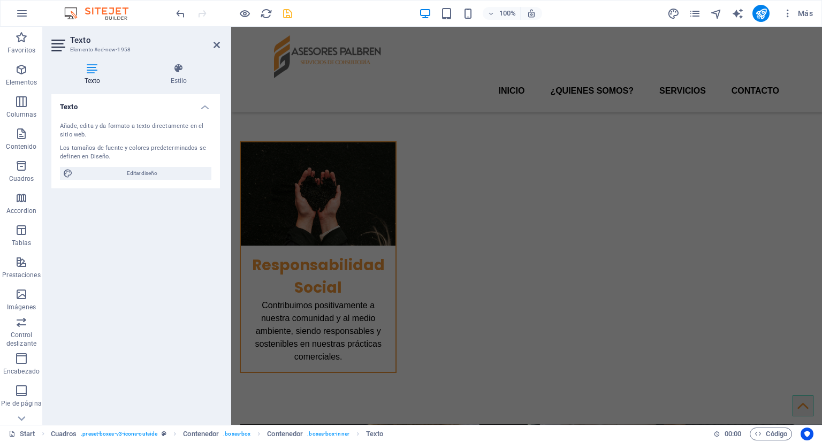
scroll to position [2324, 0]
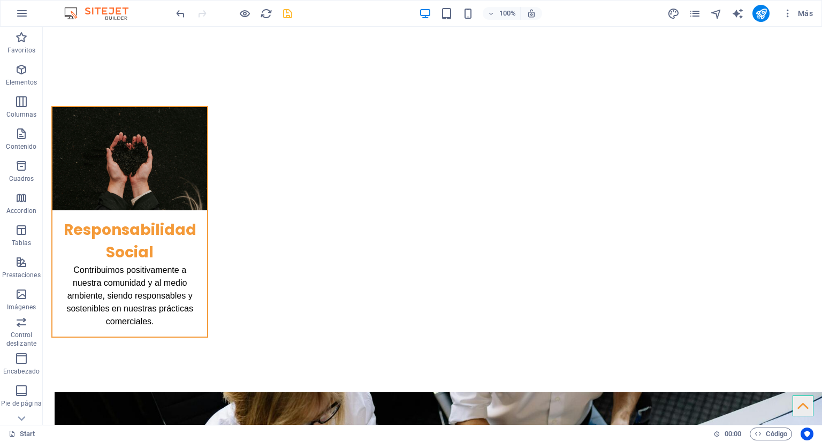
scroll to position [2397, 0]
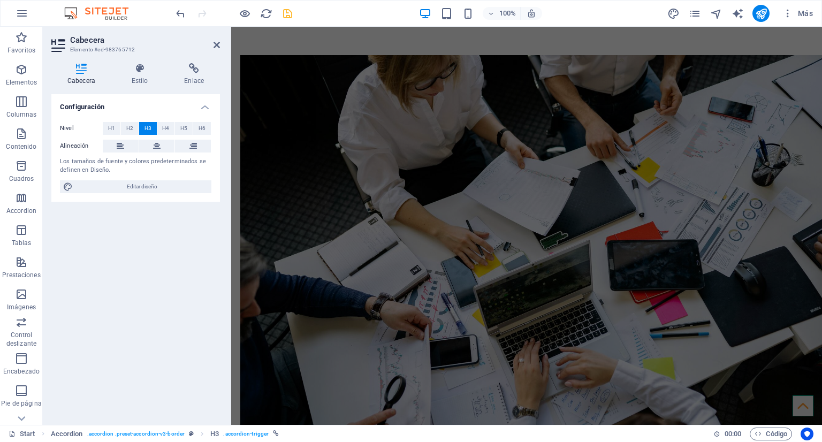
scroll to position [2735, 0]
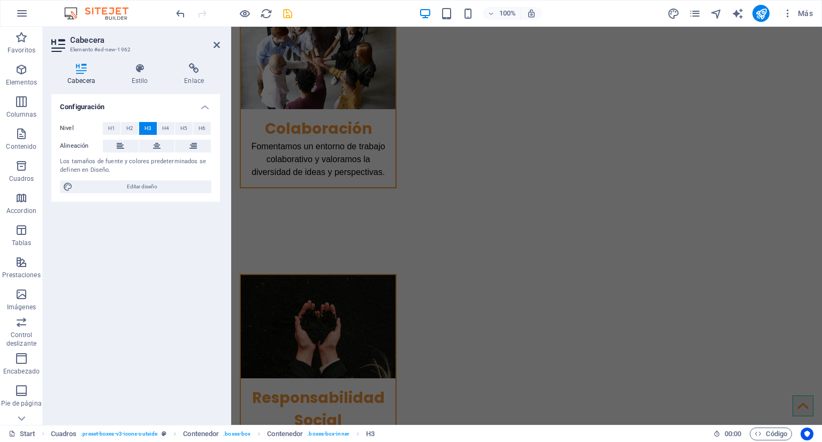
scroll to position [2233, 0]
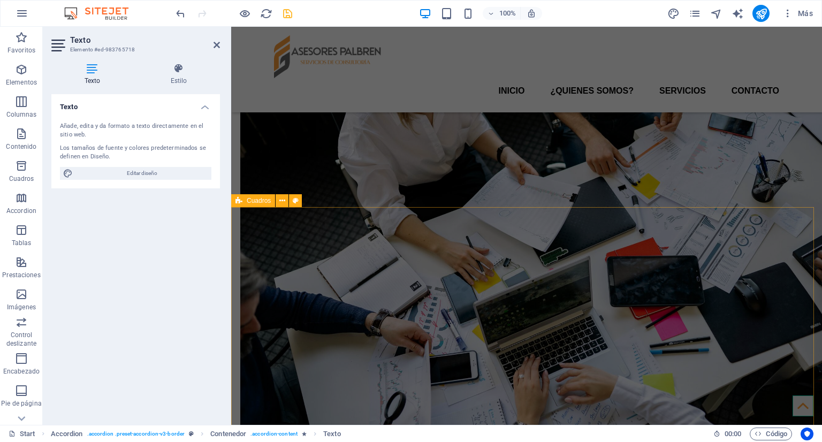
scroll to position [2269, 0]
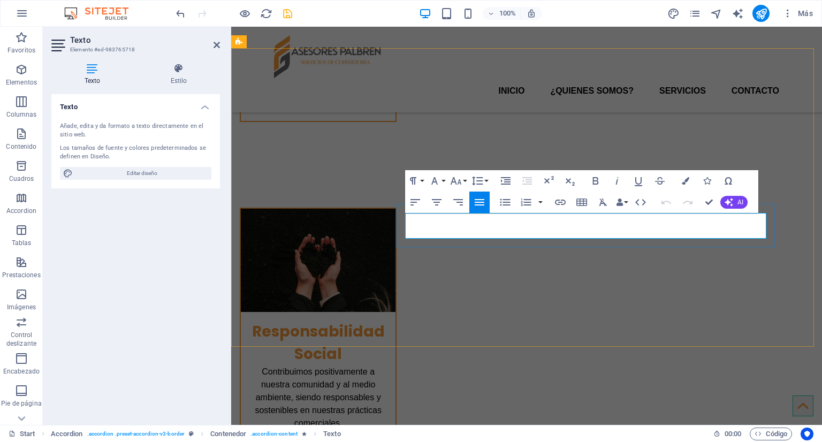
copy p "Desarrollo de aplicaciones y software vinculados a las mediciones de datos para…"
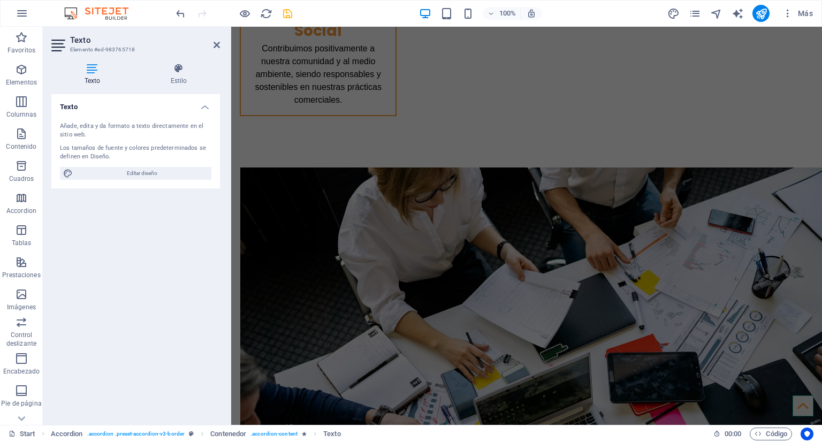
scroll to position [2645, 0]
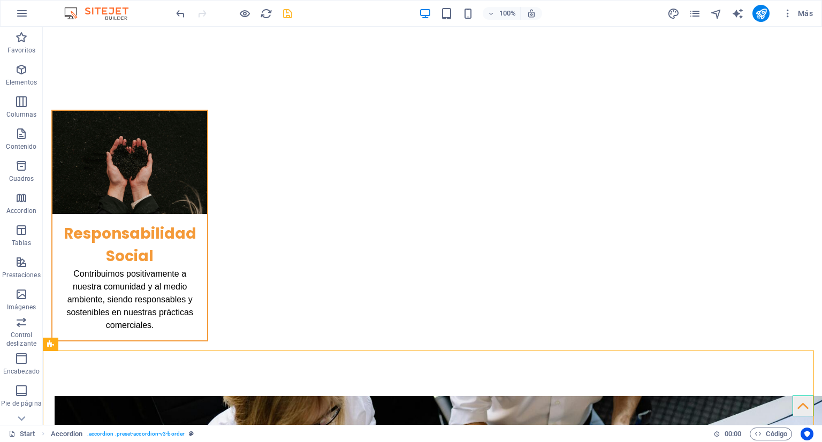
scroll to position [2404, 0]
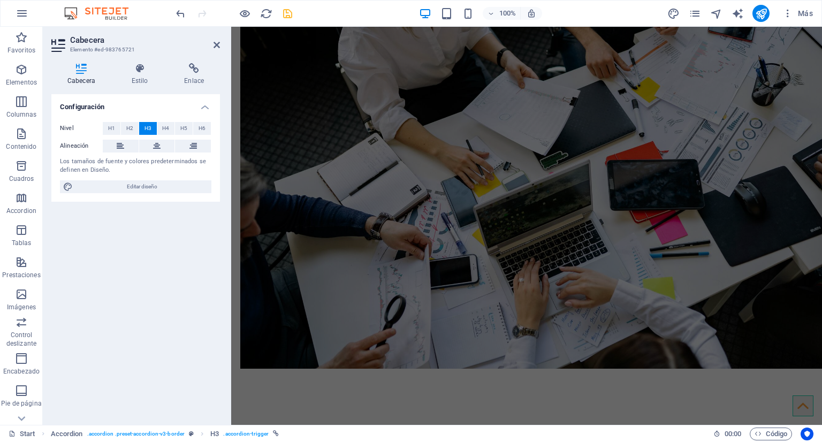
scroll to position [2858, 0]
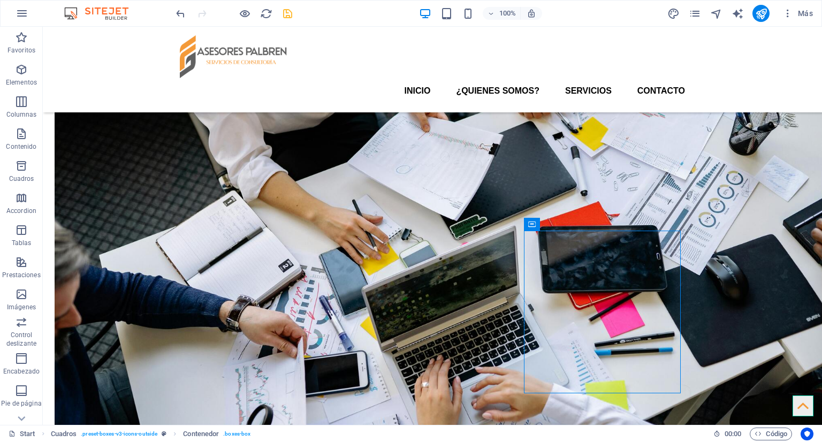
scroll to position [2791, 0]
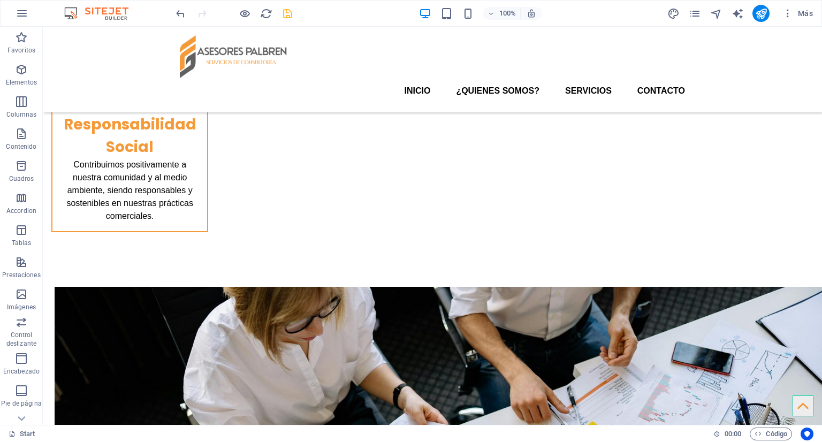
scroll to position [2451, 0]
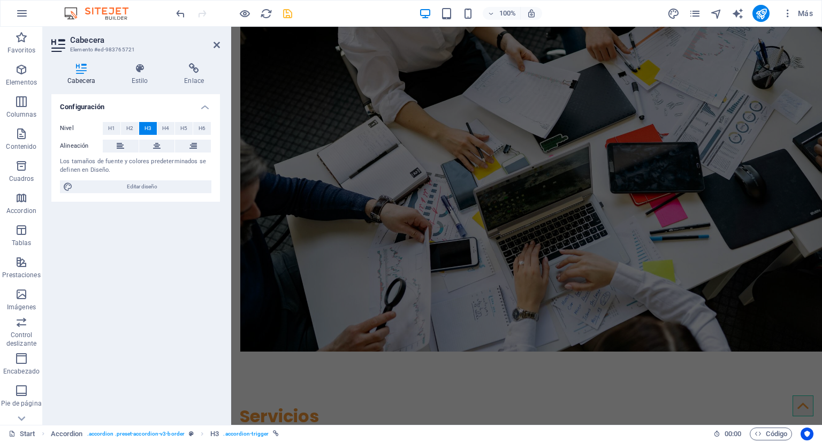
scroll to position [2887, 0]
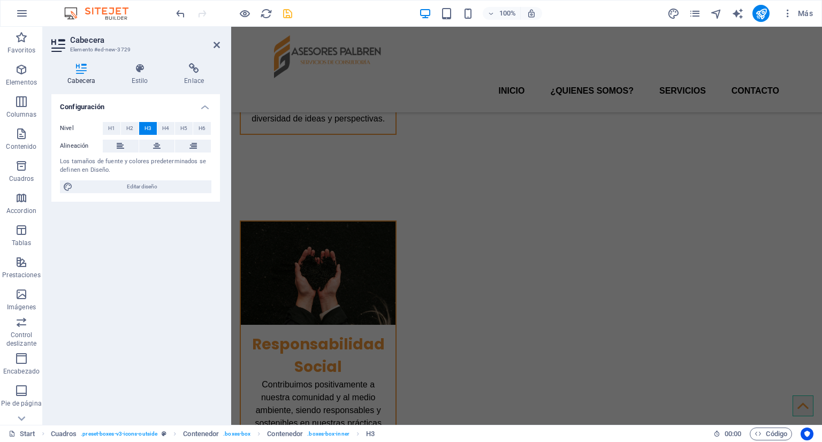
scroll to position [2249, 0]
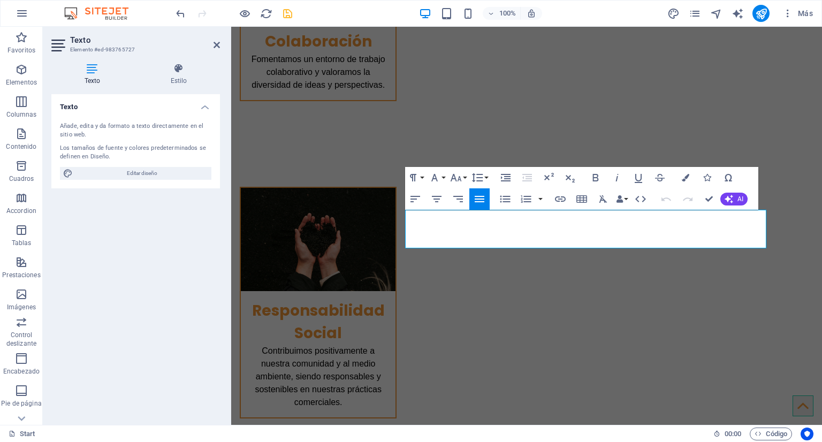
scroll to position [2309, 0]
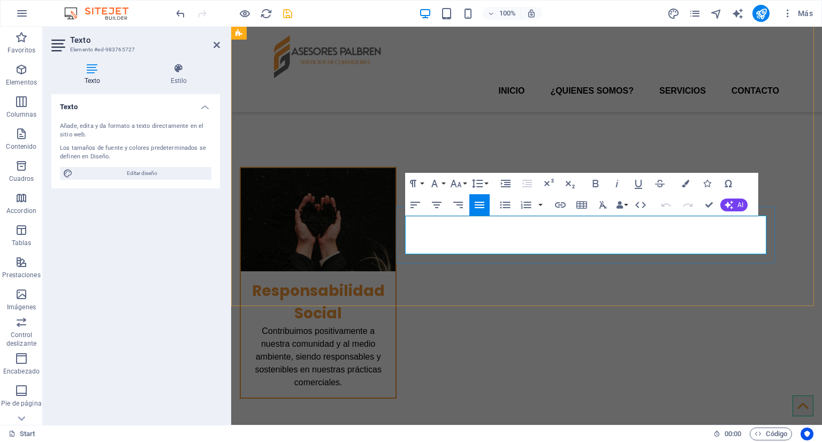
copy p "Servicios en consultoría informática, implementación de sistemas de cómputo har…"
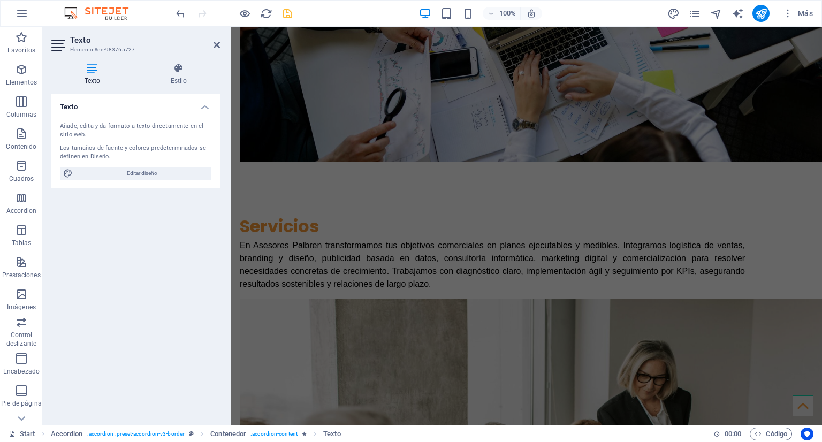
scroll to position [3024, 0]
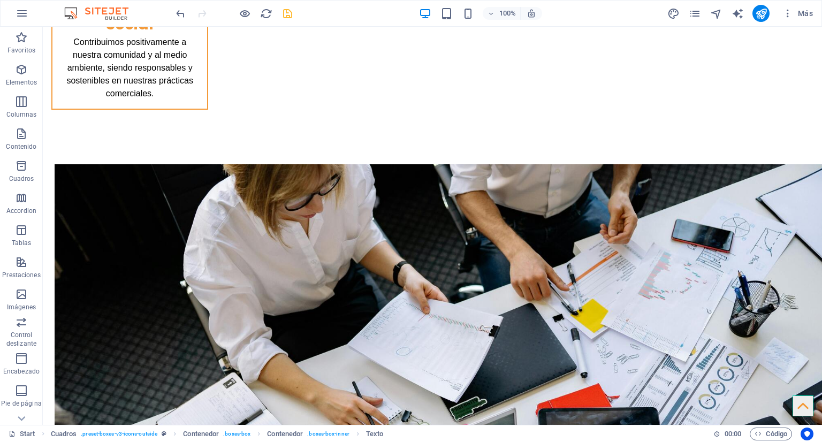
scroll to position [2587, 0]
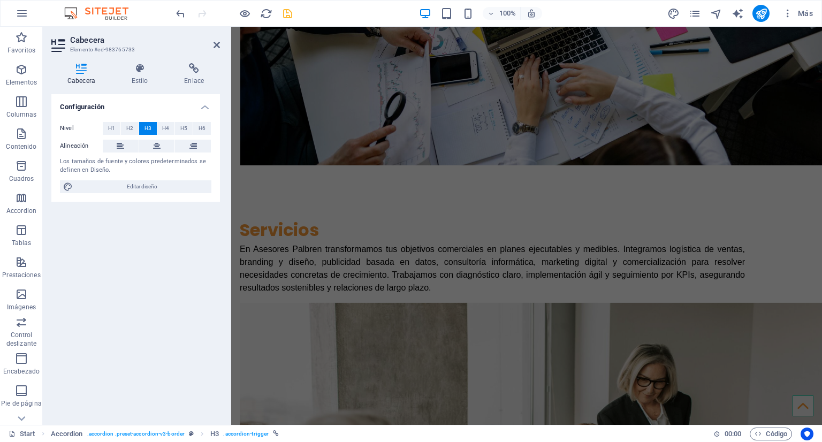
scroll to position [3019, 0]
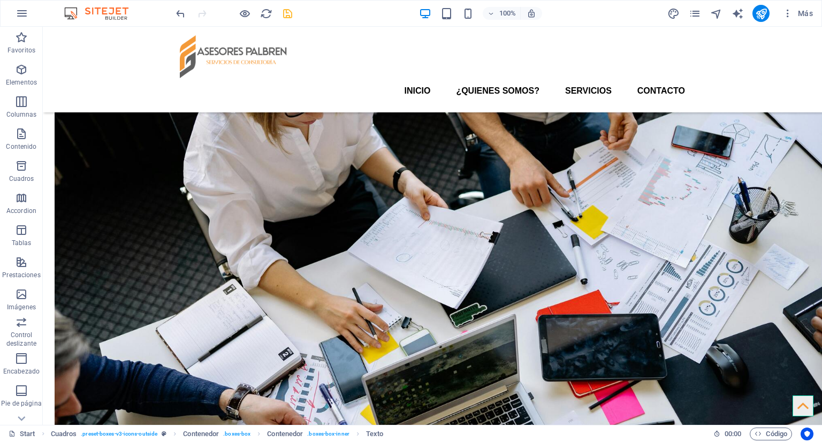
scroll to position [2667, 0]
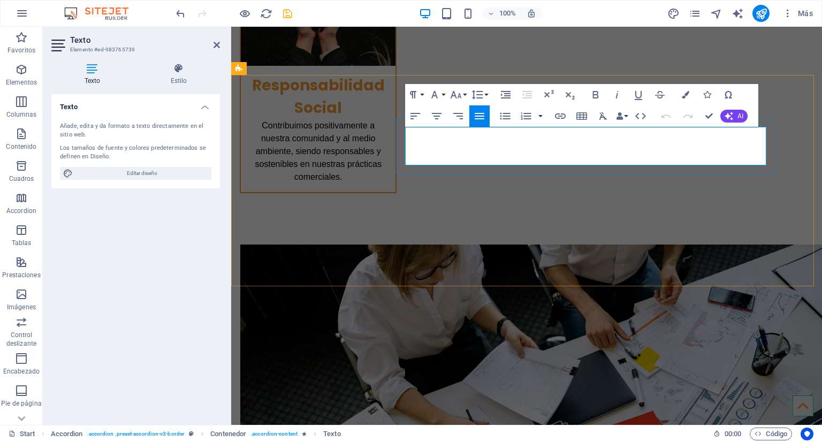
copy p "Asesoría y consultoría en cualquier rama de la comunicación, mercadotecnia, pub…"
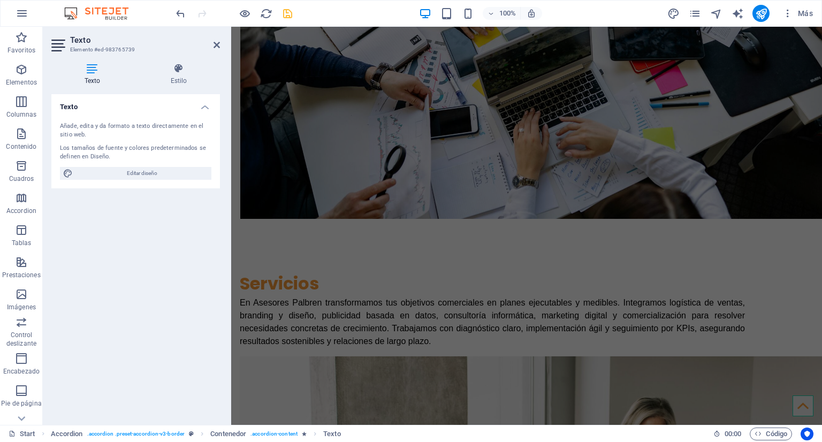
scroll to position [2972, 0]
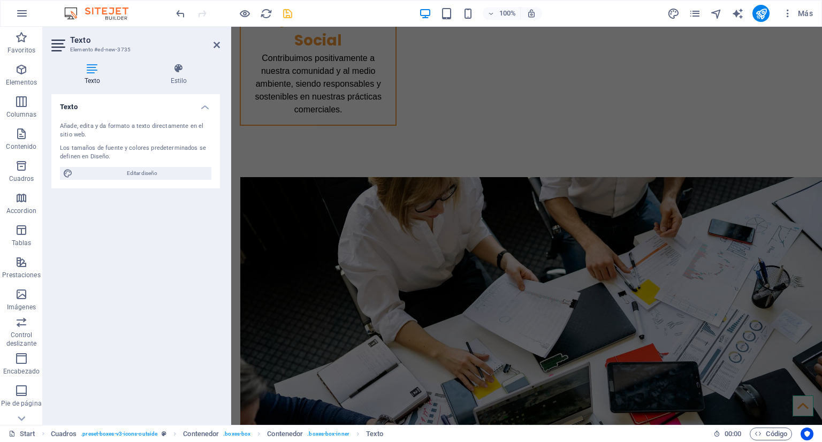
scroll to position [2613, 0]
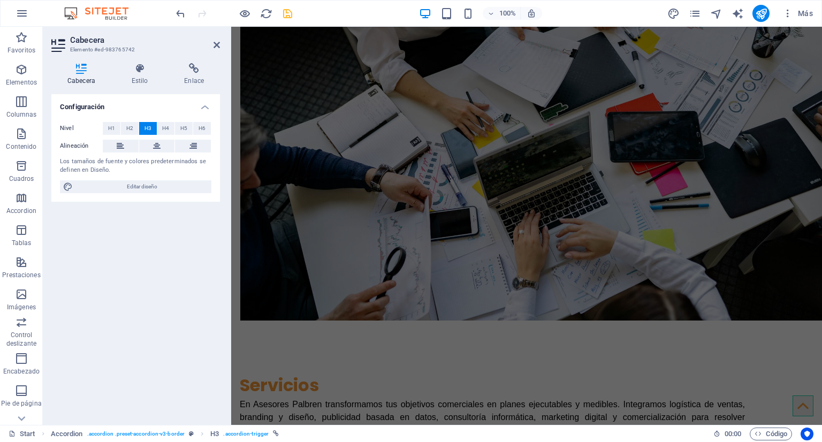
scroll to position [2906, 0]
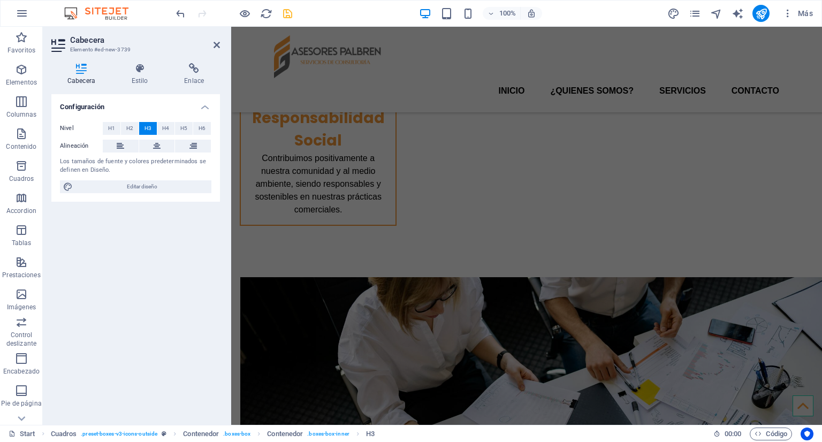
scroll to position [2470, 0]
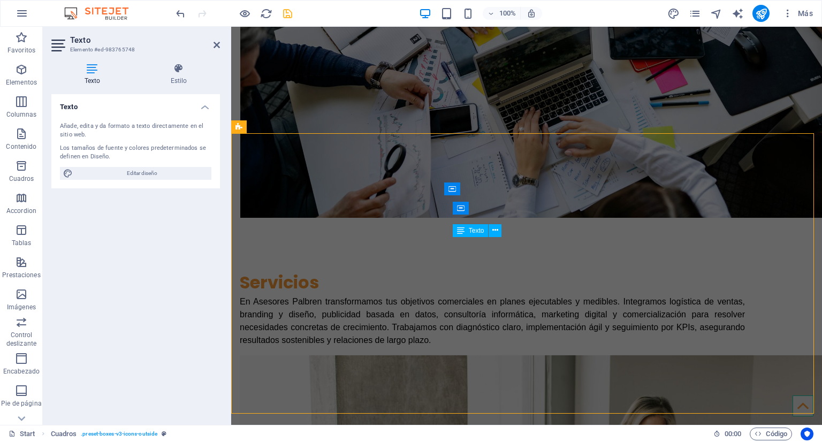
scroll to position [3088, 0]
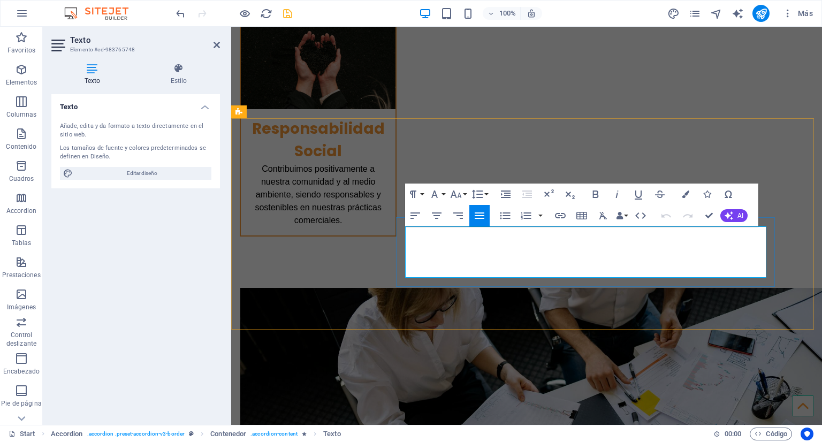
copy p "Diseño de marca y sus diferentes herramientas de comunicación y comercializació…"
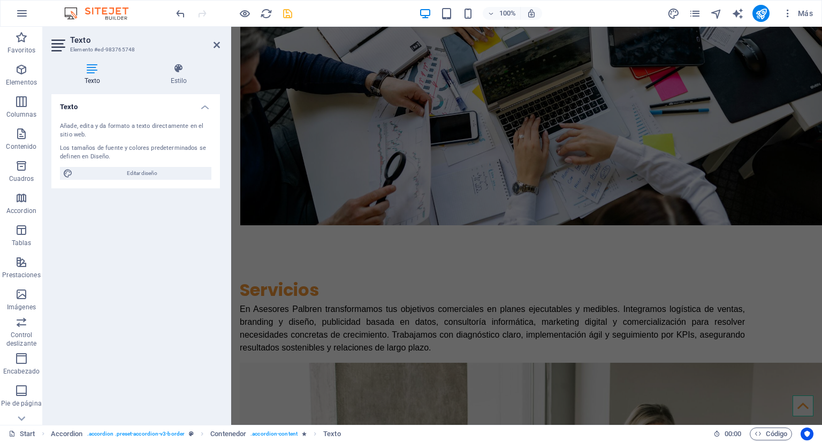
scroll to position [2990, 0]
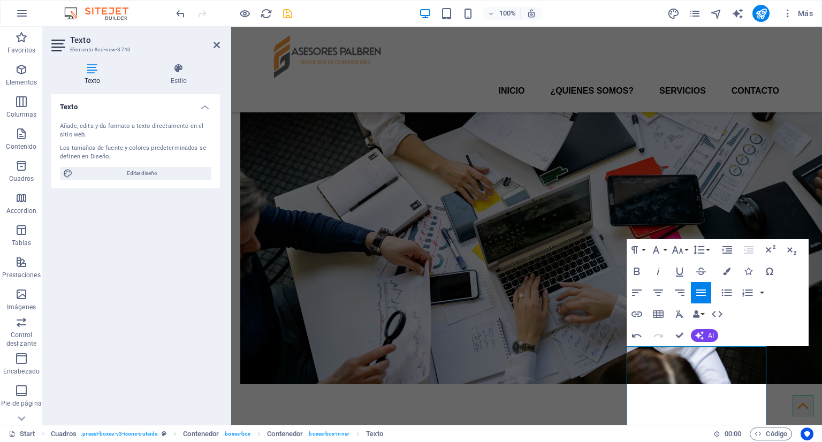
scroll to position [2733, 0]
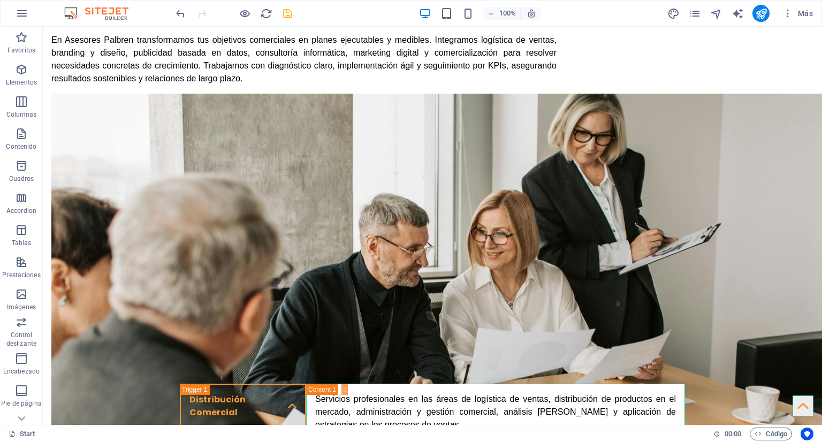
scroll to position [3360, 0]
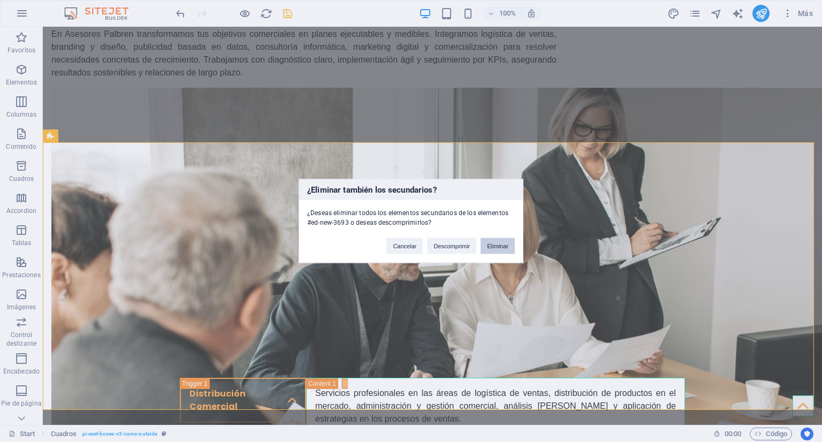
click at [507, 240] on button "Eliminar" at bounding box center [497, 246] width 34 height 16
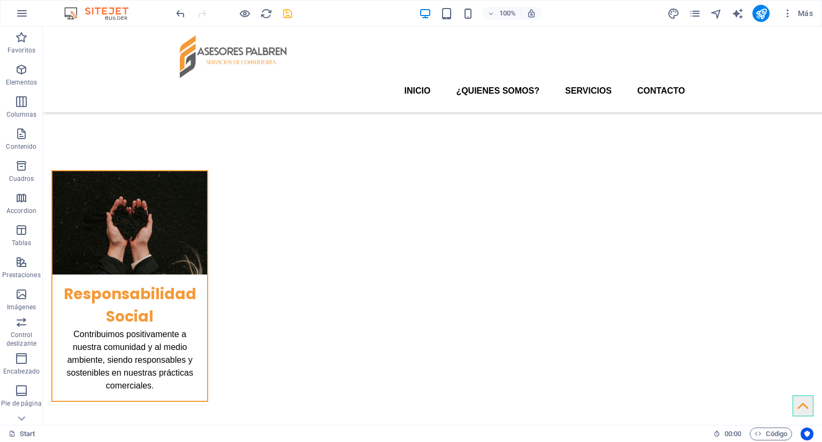
scroll to position [2283, 0]
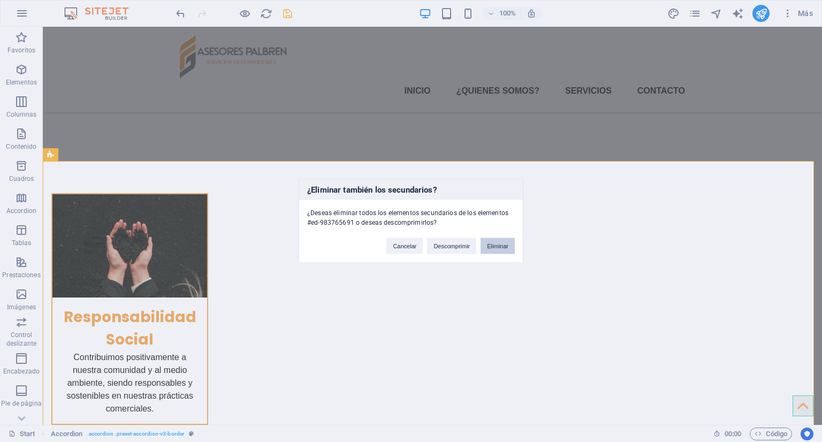
click at [510, 244] on button "Eliminar" at bounding box center [497, 246] width 34 height 16
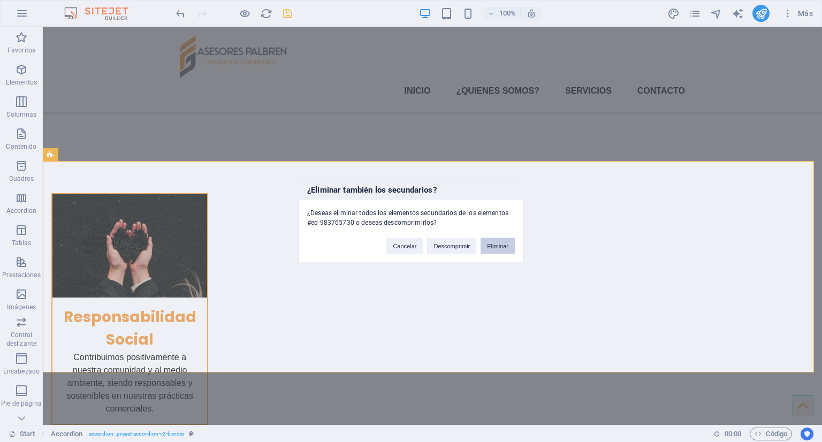
click at [499, 247] on button "Eliminar" at bounding box center [497, 246] width 34 height 16
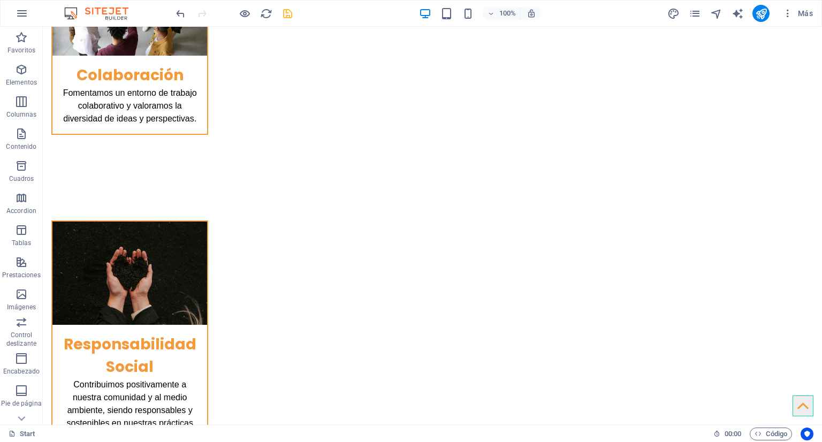
scroll to position [2303, 0]
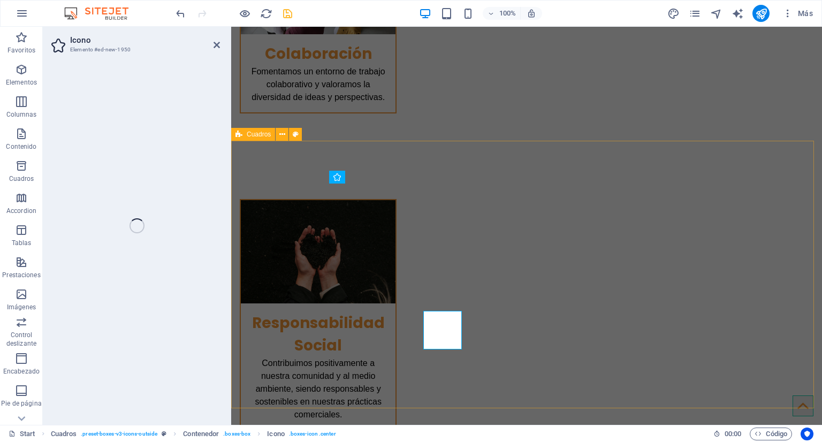
scroll to position [2176, 0]
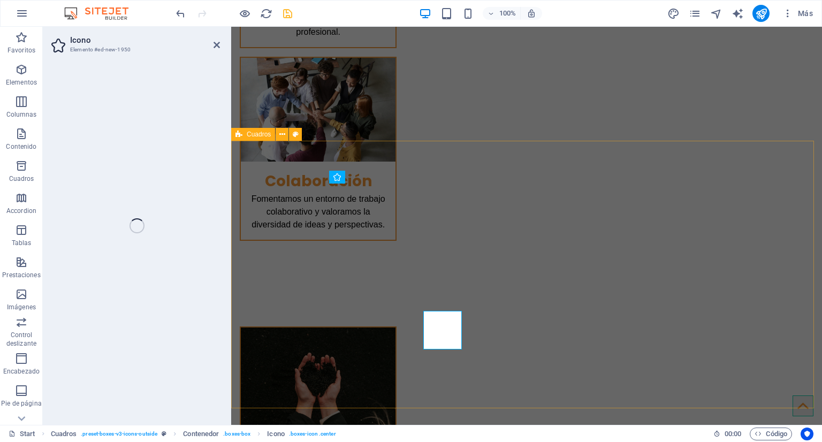
select select "xMidYMid"
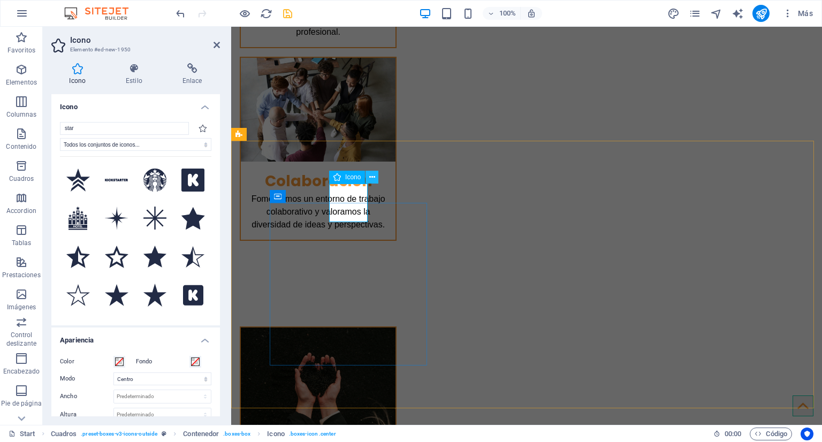
click at [368, 176] on button at bounding box center [371, 177] width 13 height 13
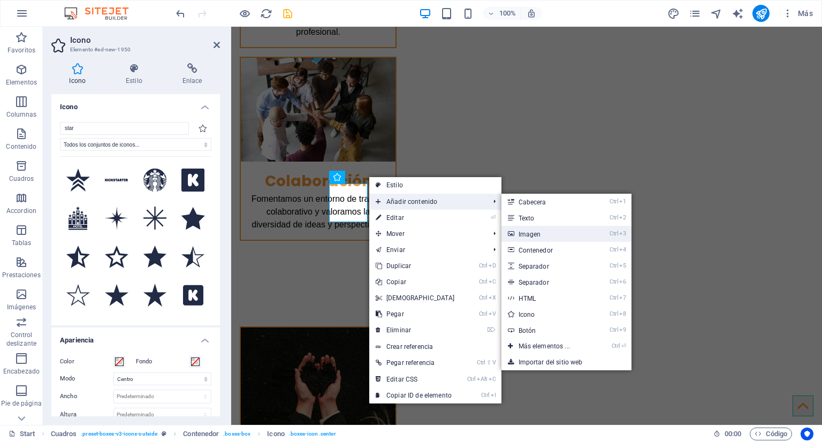
click at [504, 230] on link "Ctrl 3 Imagen" at bounding box center [546, 234] width 90 height 16
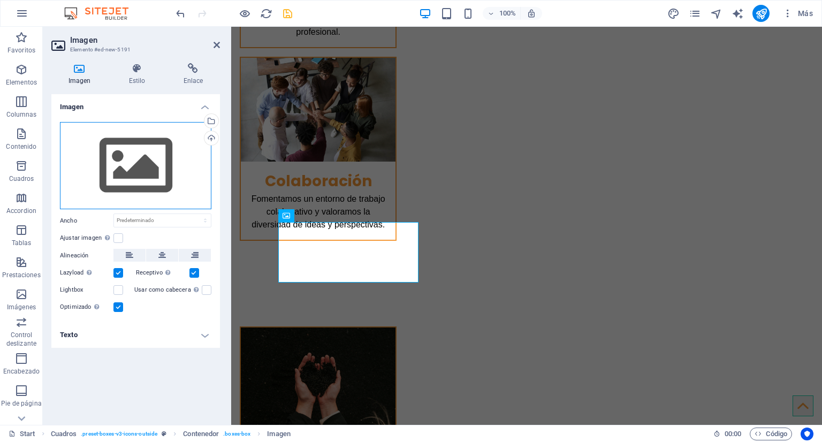
click at [178, 182] on div "Arrastra archivos aquí, haz clic para escoger archivos o selecciona archivos de…" at bounding box center [135, 166] width 151 height 88
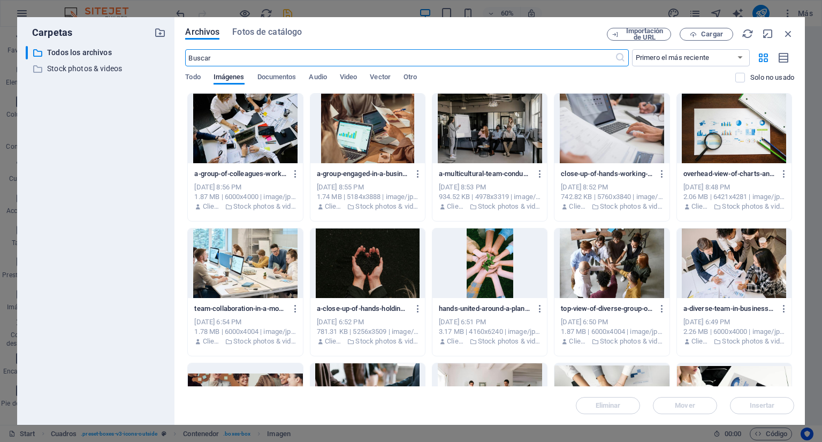
click at [282, 40] on div "Archivos Fotos de catálogo" at bounding box center [396, 34] width 422 height 13
click at [280, 36] on span "Fotos de catálogo" at bounding box center [267, 32] width 70 height 13
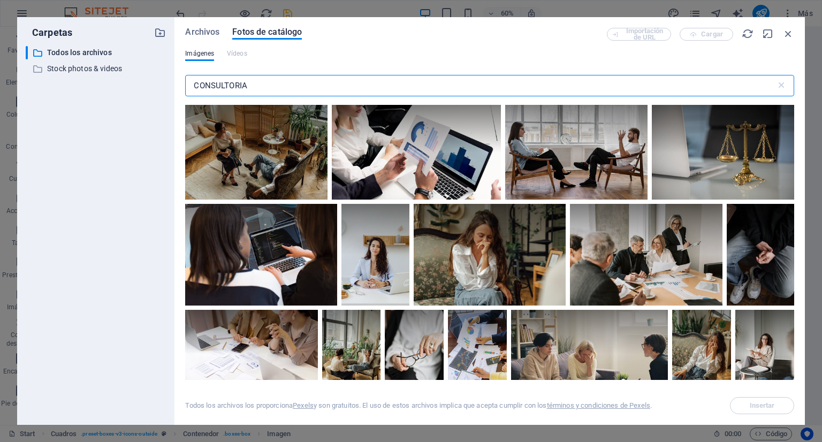
click at [289, 86] on input "CONSULTORIA" at bounding box center [480, 85] width 590 height 21
click at [289, 83] on input "CONSULTORIA" at bounding box center [480, 85] width 590 height 21
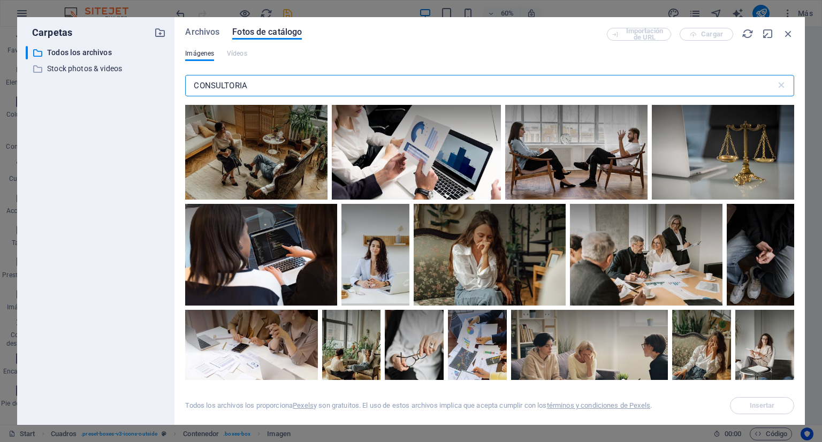
click at [289, 83] on input "CONSULTORIA" at bounding box center [480, 85] width 590 height 21
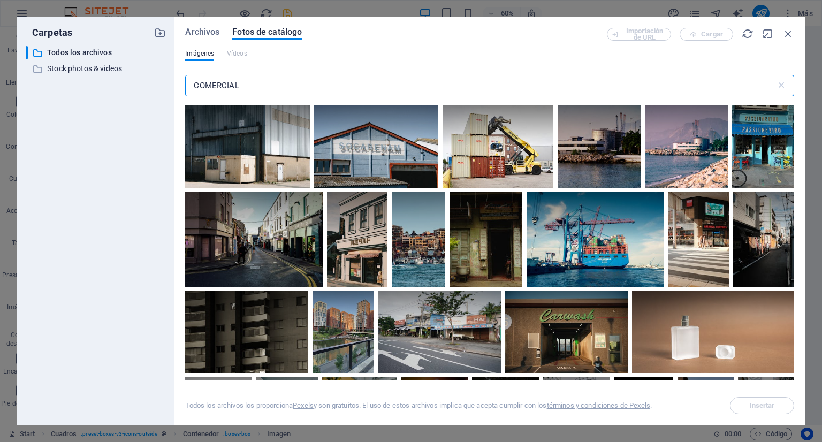
click at [289, 83] on input "COMERCIAL" at bounding box center [480, 85] width 590 height 21
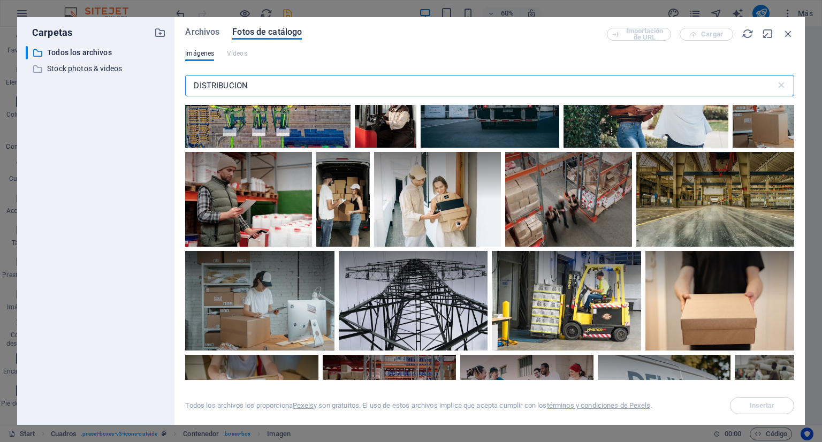
scroll to position [657, 0]
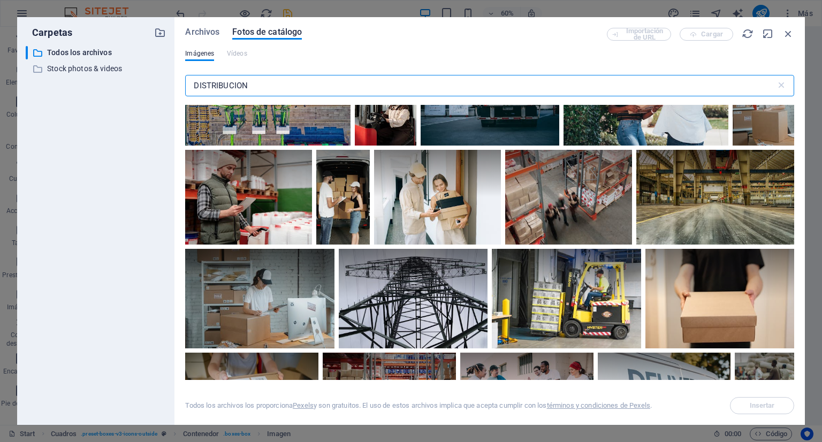
click at [376, 80] on input "DISTRIBUCION" at bounding box center [480, 85] width 590 height 21
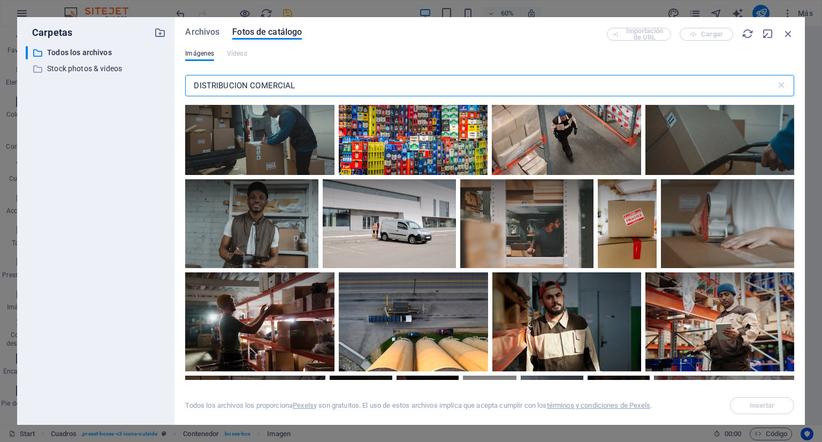
scroll to position [617, 0]
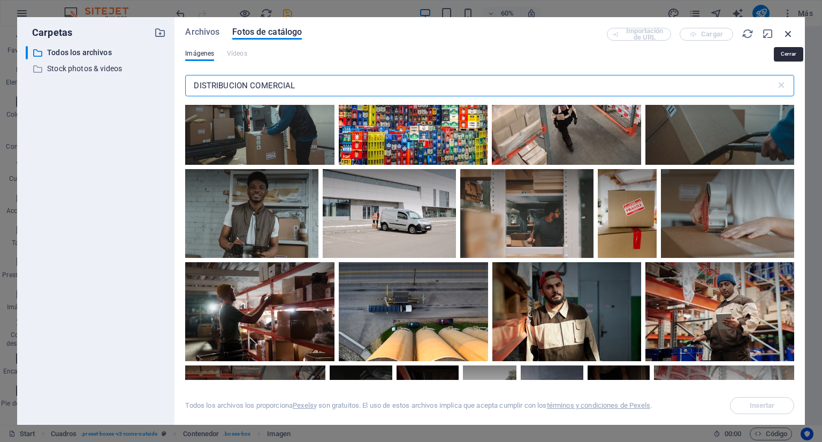
type input "DISTRIBUCION COMERCIAL"
click at [790, 34] on icon "button" at bounding box center [788, 34] width 12 height 12
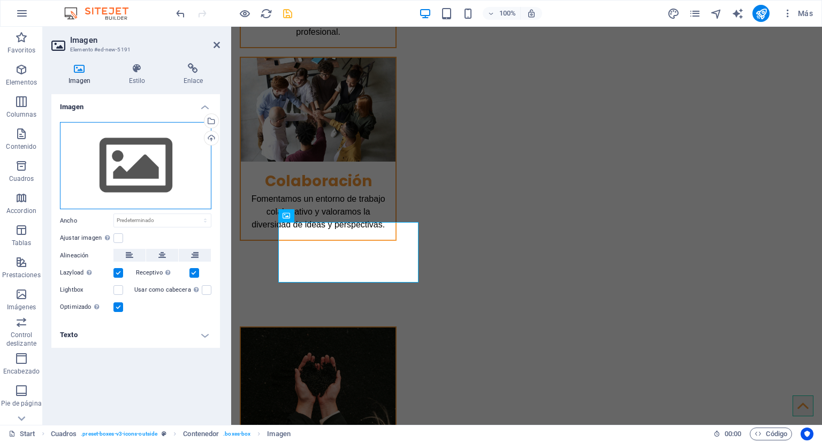
click at [156, 150] on div "Arrastra archivos aquí, haz clic para escoger archivos o selecciona archivos de…" at bounding box center [135, 166] width 151 height 88
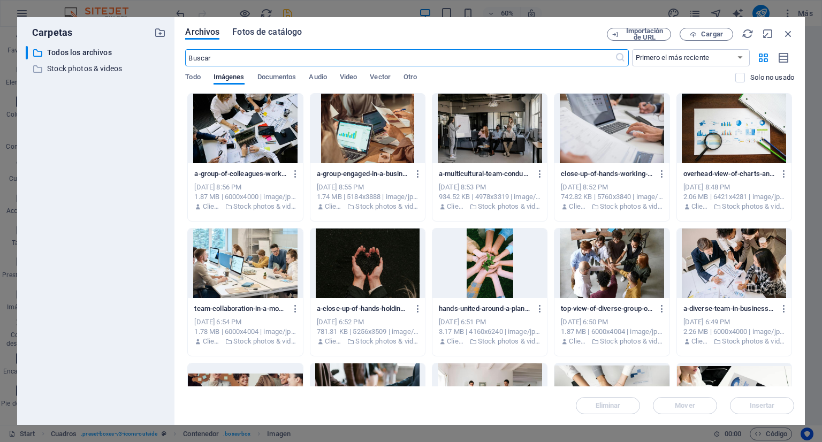
click at [275, 36] on span "Fotos de catálogo" at bounding box center [267, 32] width 70 height 13
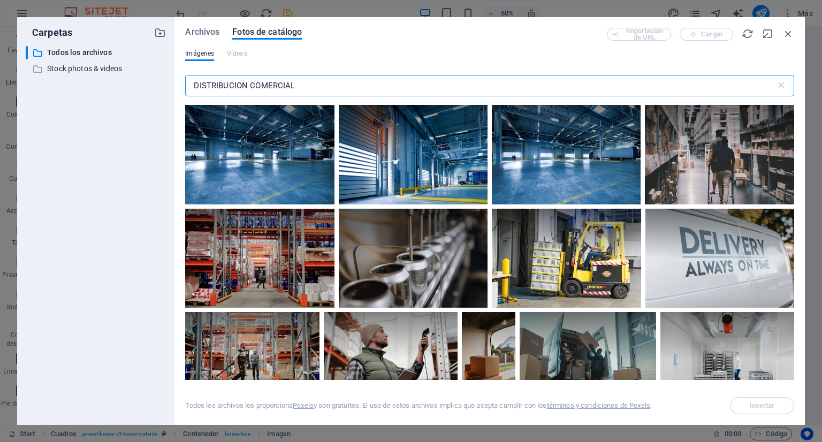
click at [284, 81] on input "DISTRIBUCION COMERCIAL" at bounding box center [480, 85] width 590 height 21
type input "VENTAS"
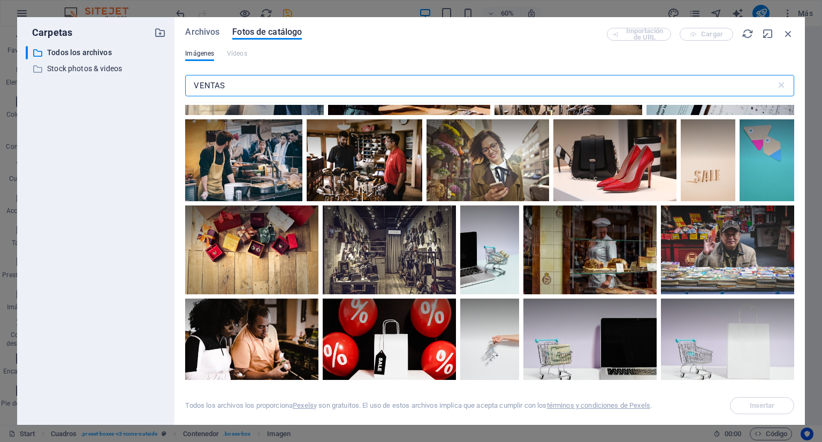
scroll to position [461, 0]
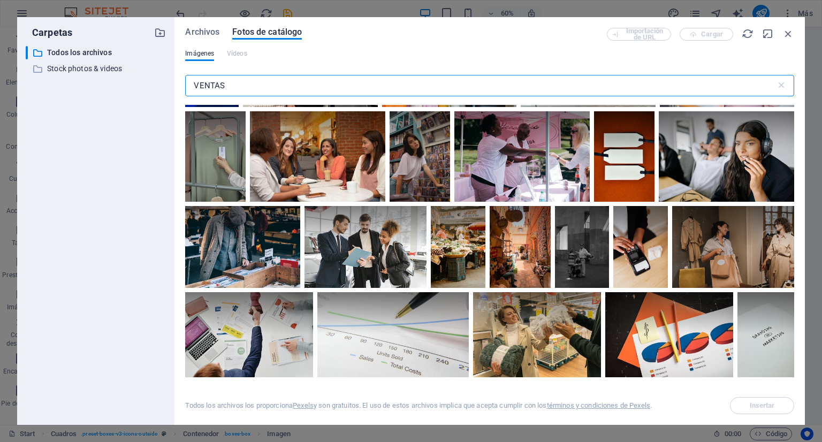
scroll to position [1824, 0]
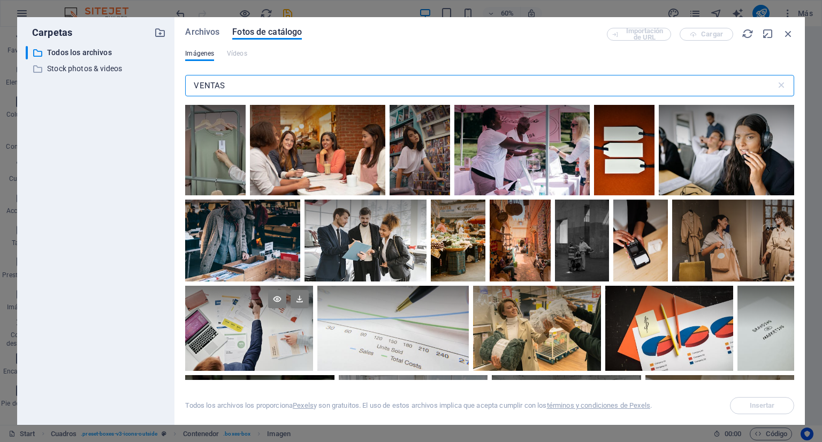
type input "VENTAS"
click at [288, 322] on div at bounding box center [249, 307] width 128 height 43
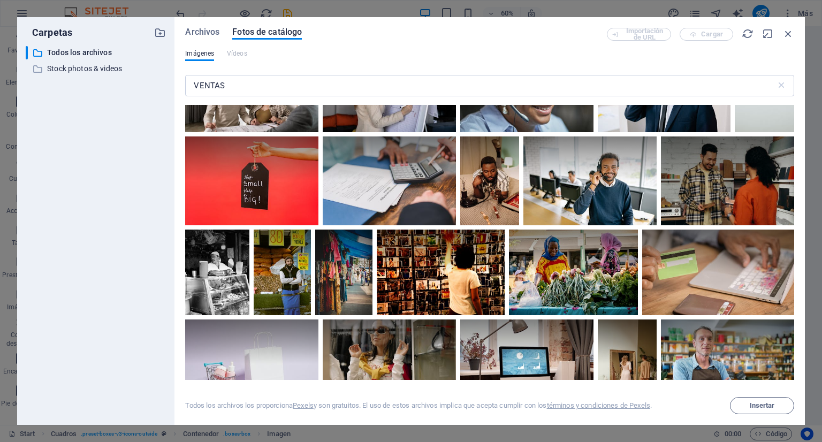
scroll to position [3516, 0]
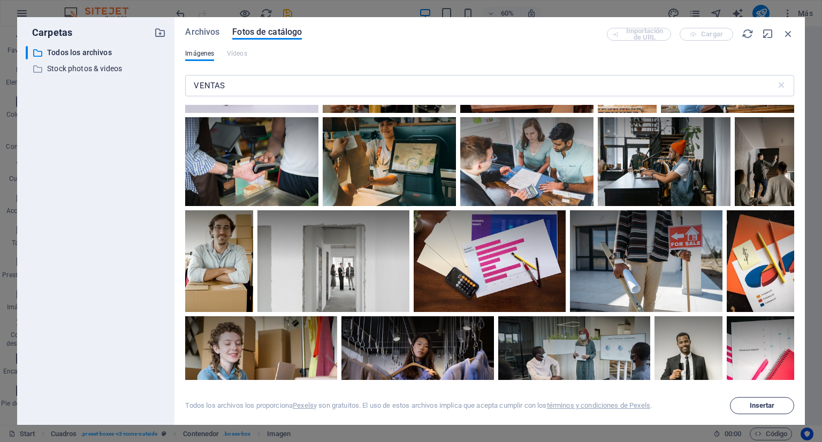
click at [760, 402] on span "Insertar" at bounding box center [762, 405] width 25 height 6
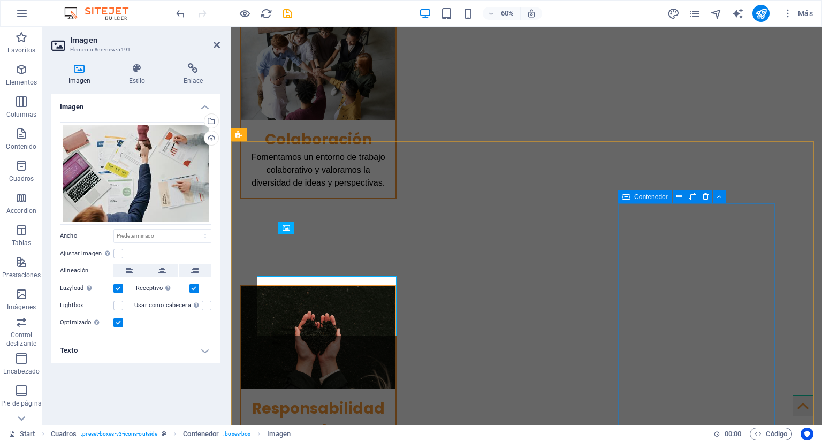
scroll to position [2176, 0]
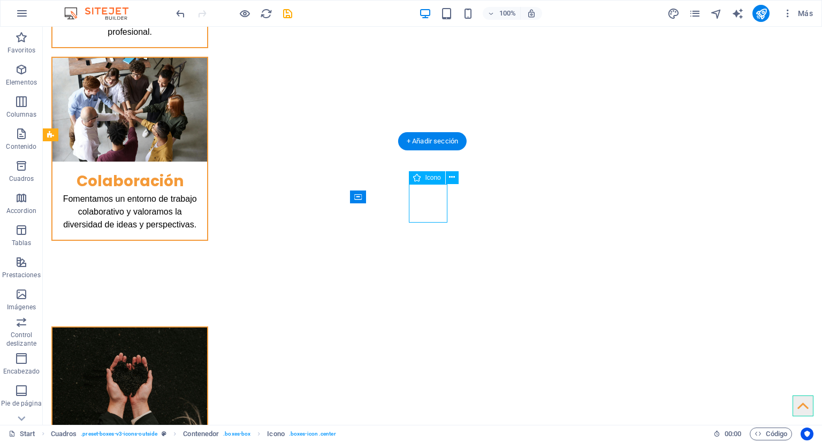
select select "xMidYMid"
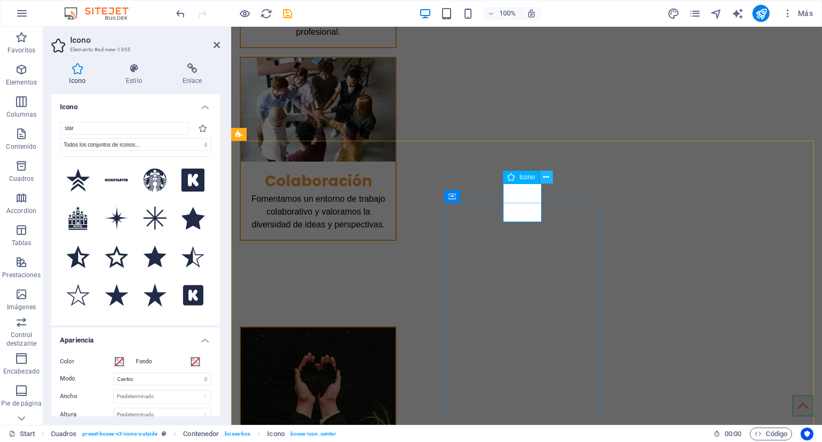
click at [547, 175] on icon at bounding box center [546, 177] width 6 height 11
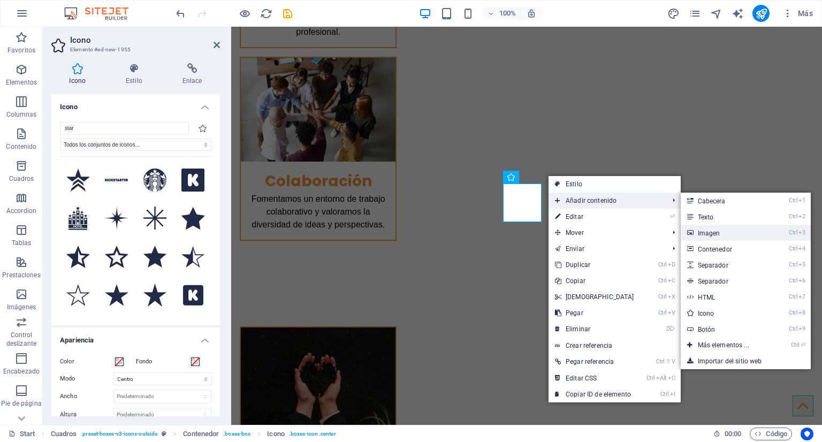
click at [706, 230] on link "Ctrl 3 Imagen" at bounding box center [726, 233] width 90 height 16
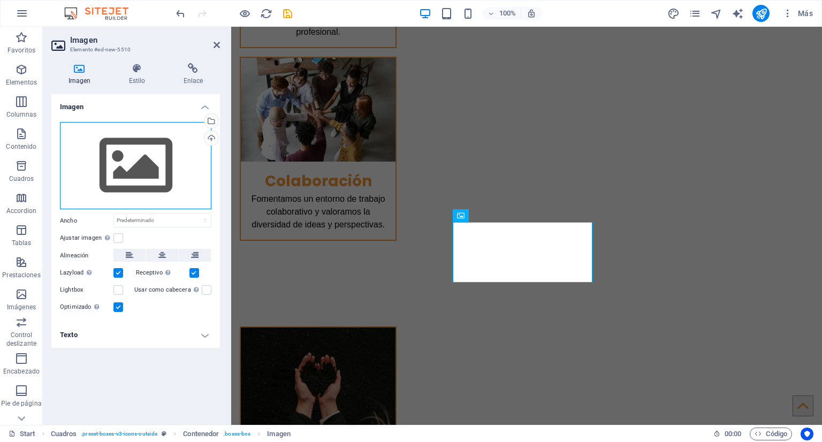
click at [171, 153] on div "Arrastra archivos aquí, haz clic para escoger archivos o selecciona archivos de…" at bounding box center [135, 166] width 151 height 88
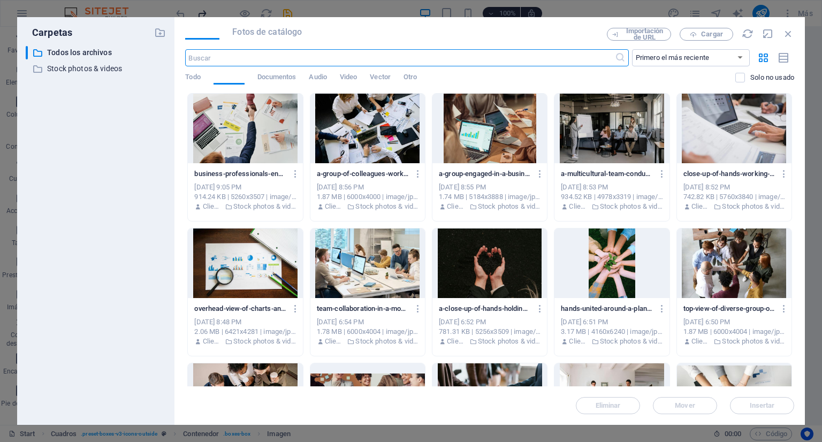
scroll to position [2217, 0]
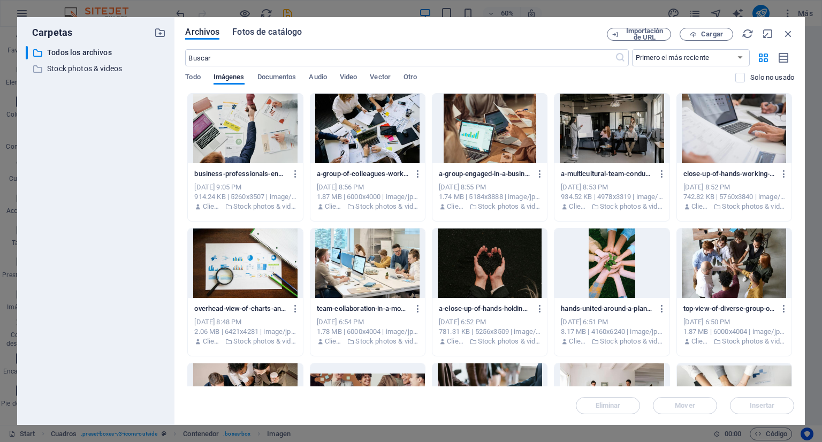
click at [261, 28] on span "Fotos de catálogo" at bounding box center [267, 32] width 70 height 13
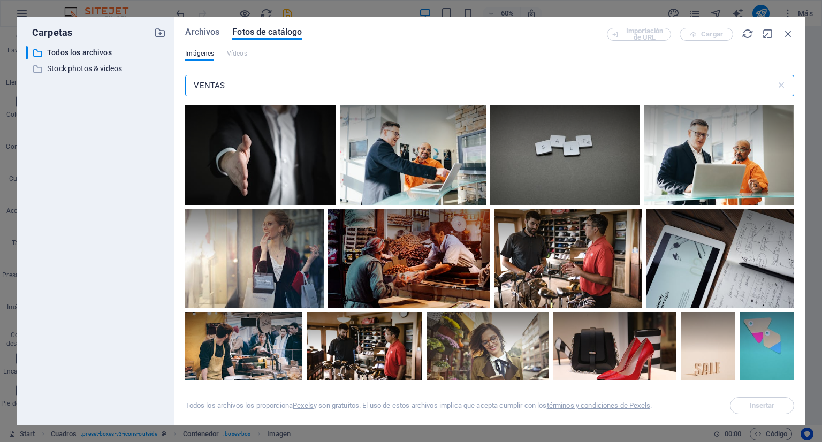
click at [258, 80] on input "VENTAS" at bounding box center [480, 85] width 590 height 21
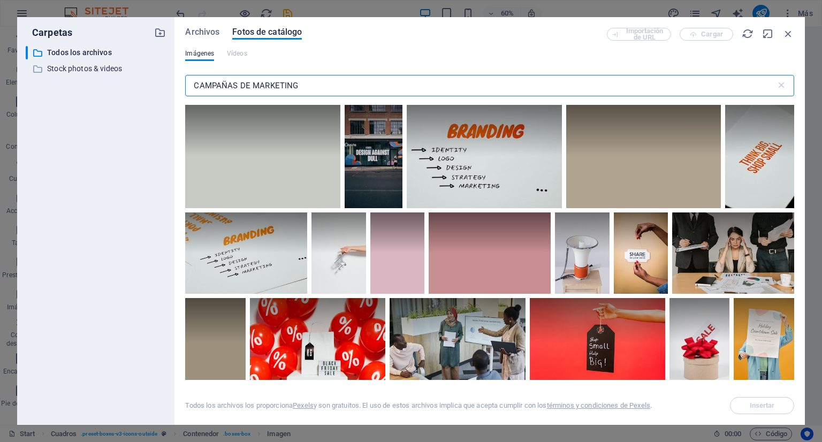
click at [258, 80] on input "CAMPAÑAS DE MARKETING" at bounding box center [480, 85] width 590 height 21
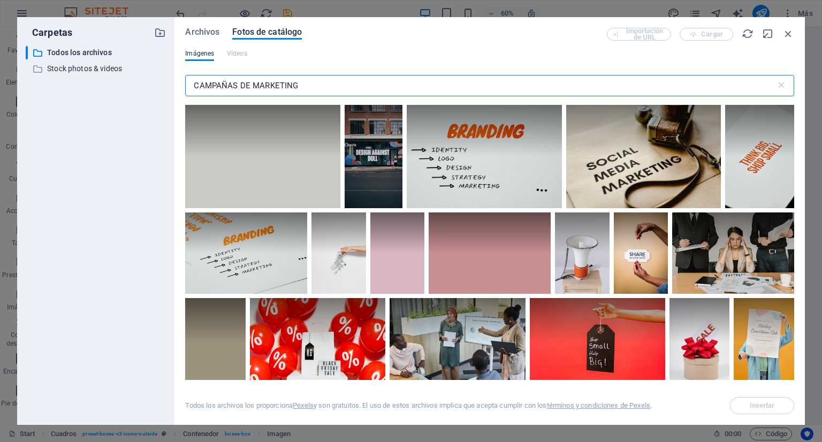
click at [258, 80] on input "CAMPAÑAS DE MARKETING" at bounding box center [480, 85] width 590 height 21
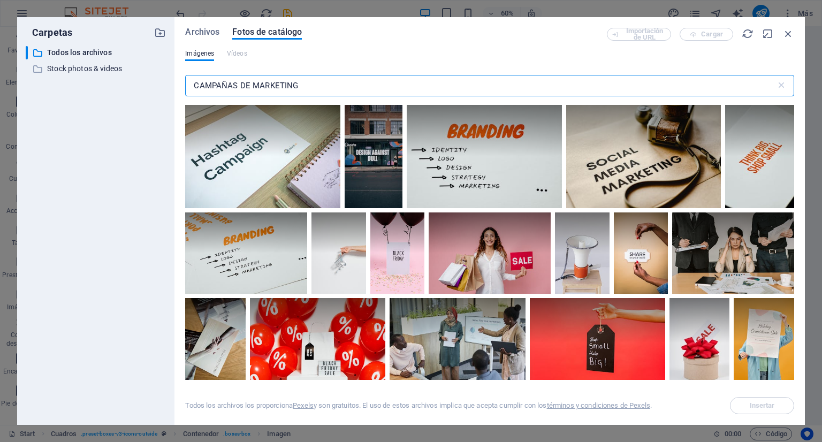
type input "E"
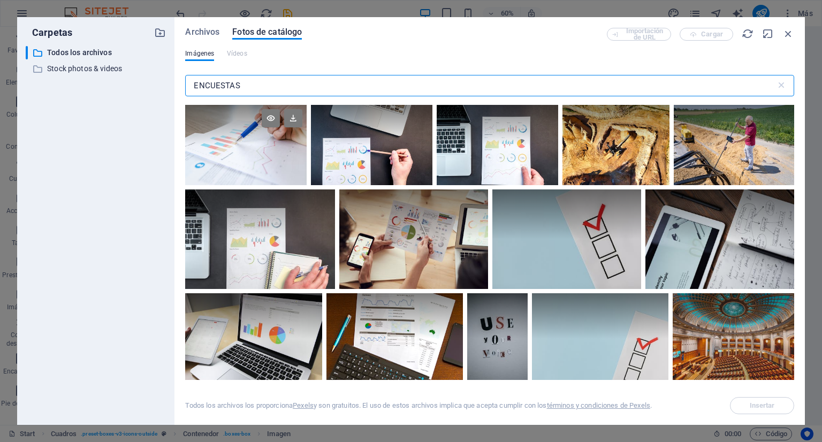
type input "ENCUESTAS"
click at [244, 157] on div at bounding box center [245, 145] width 121 height 80
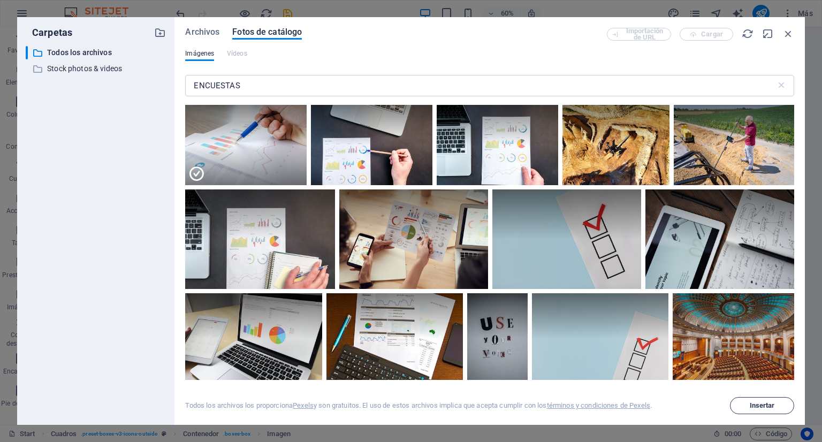
click at [750, 407] on span "Insertar" at bounding box center [762, 405] width 25 height 6
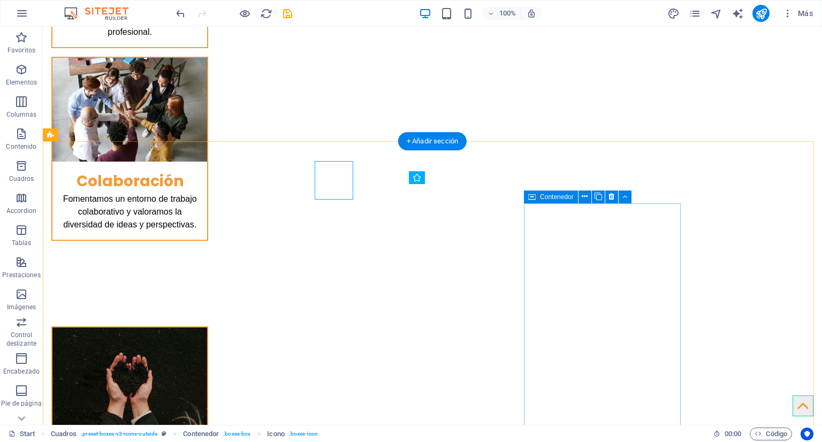
scroll to position [2303, 0]
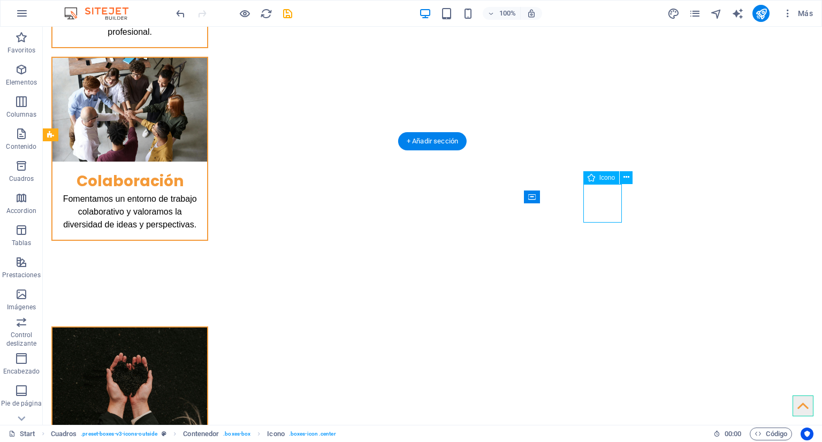
select select "xMidYMid"
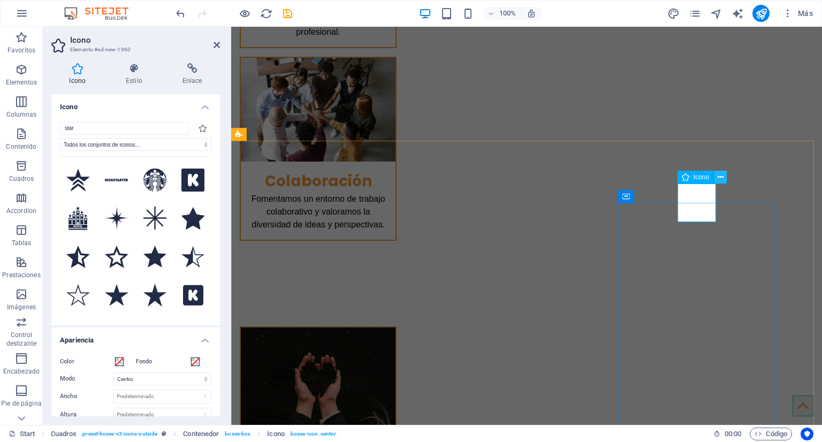
click at [723, 177] on button at bounding box center [720, 177] width 13 height 13
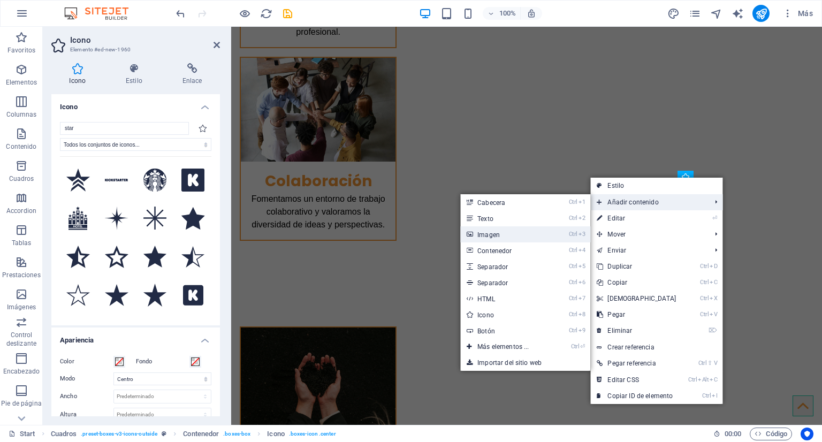
click at [538, 232] on link "Ctrl 3 Imagen" at bounding box center [505, 234] width 90 height 16
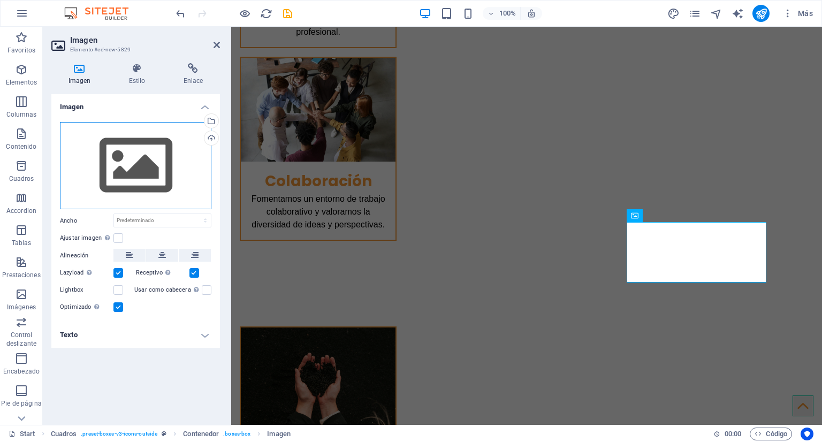
click at [141, 159] on div "Arrastra archivos aquí, haz clic para escoger archivos o selecciona archivos de…" at bounding box center [135, 166] width 151 height 88
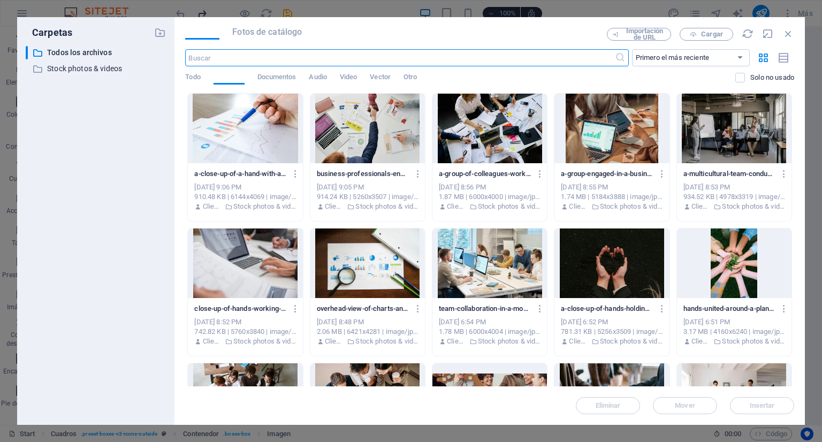
scroll to position [2217, 0]
click at [284, 27] on span "Fotos de catálogo" at bounding box center [267, 32] width 70 height 13
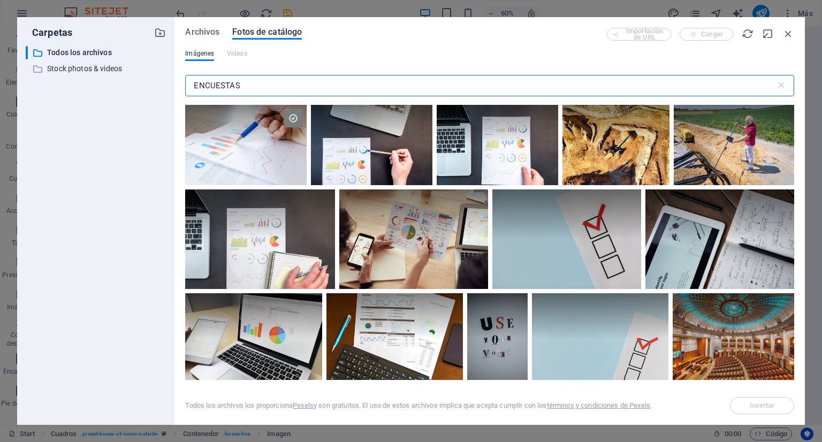
click at [294, 88] on input "ENCUESTAS" at bounding box center [480, 85] width 590 height 21
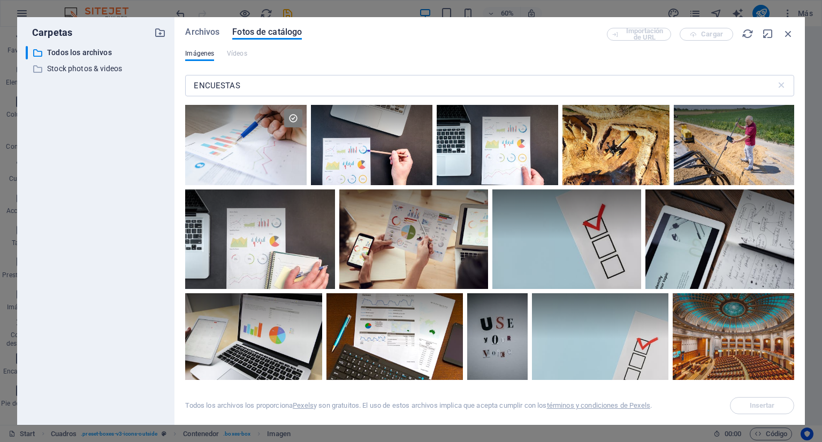
drag, startPoint x: 794, startPoint y: 119, endPoint x: 792, endPoint y: 175, distance: 55.7
click at [792, 175] on div "Archivos Fotos de catálogo Importación de URL Cargar Imágenes Vídeos ENCUESTAS …" at bounding box center [489, 221] width 630 height 408
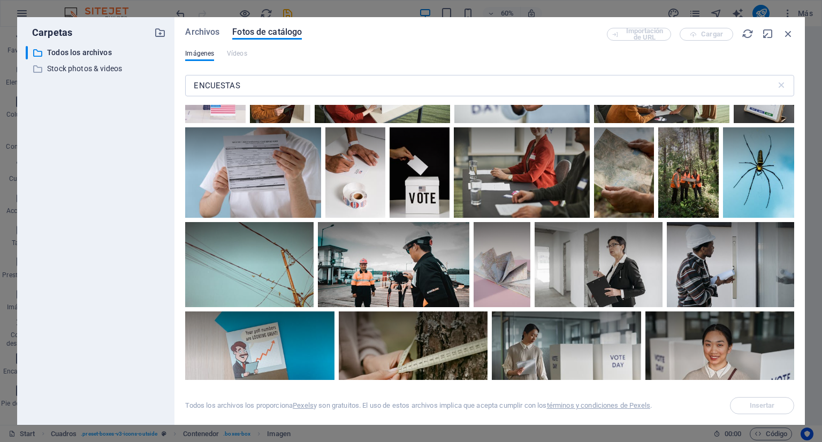
scroll to position [2162, 0]
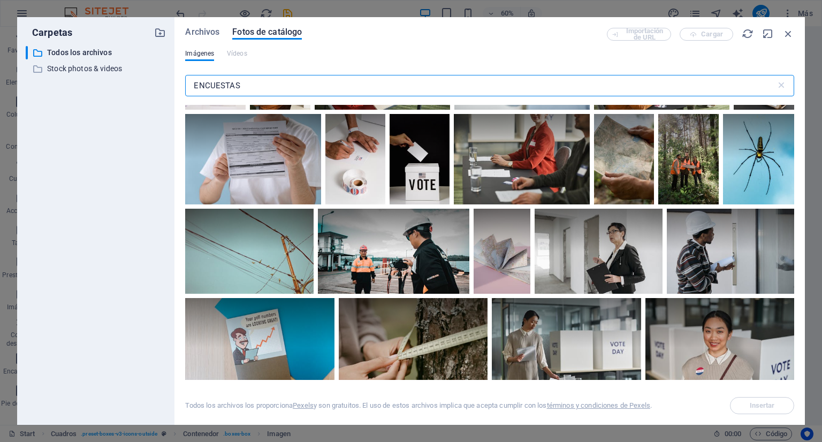
click at [251, 85] on input "ENCUESTAS" at bounding box center [480, 85] width 590 height 21
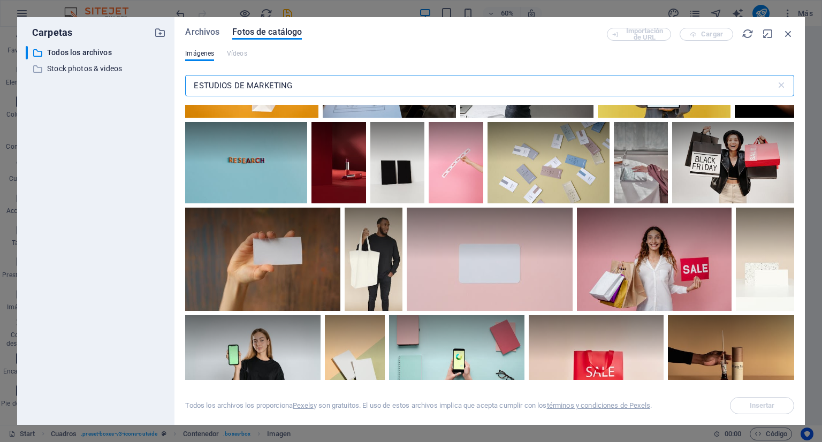
scroll to position [593, 0]
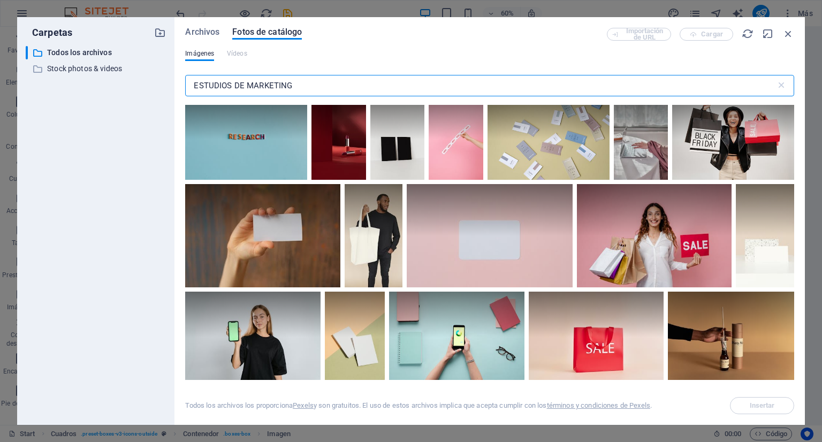
type input "ESTUDIOS DE MARKETING"
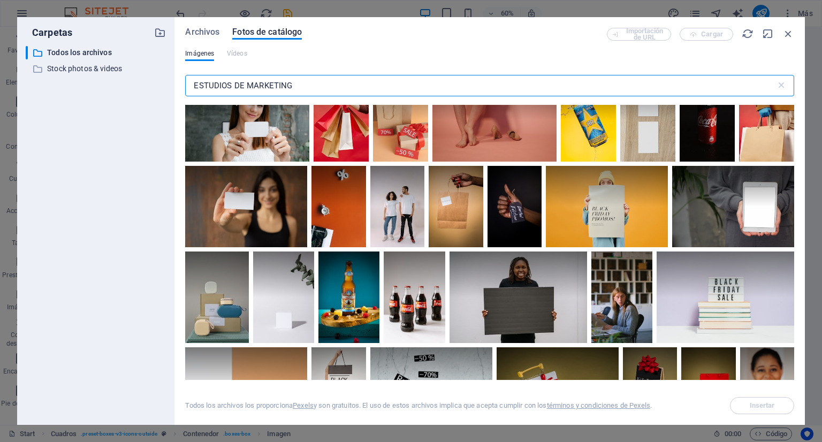
scroll to position [1476, 0]
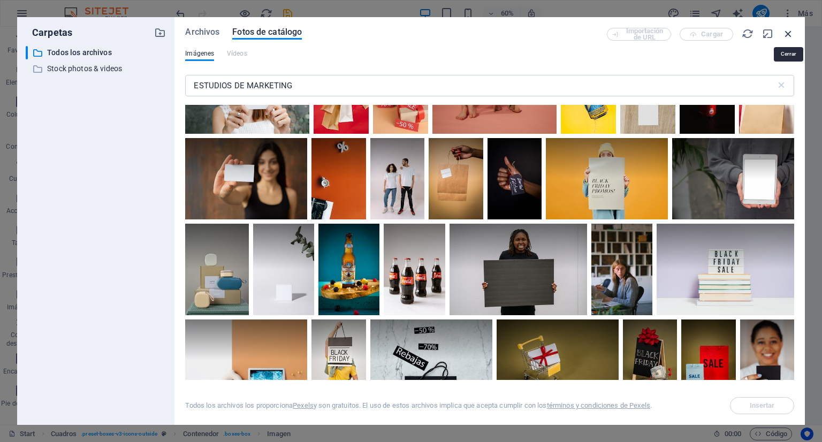
click at [788, 33] on icon "button" at bounding box center [788, 34] width 12 height 12
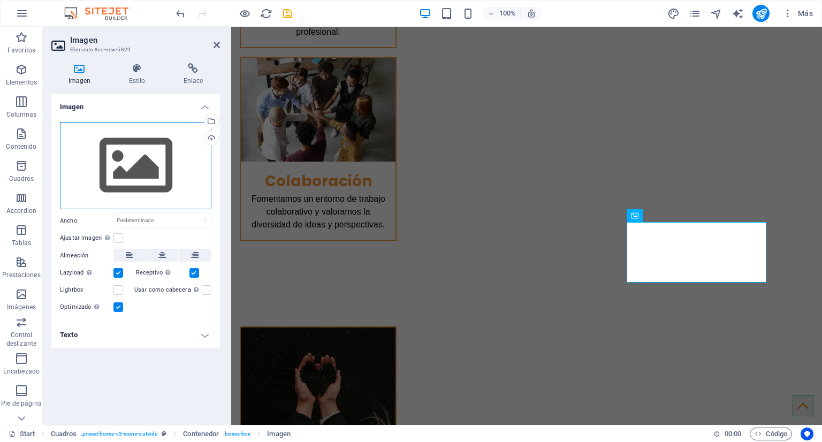
click at [140, 172] on div "Arrastra archivos aquí, haz clic para escoger archivos o selecciona archivos de…" at bounding box center [135, 166] width 151 height 88
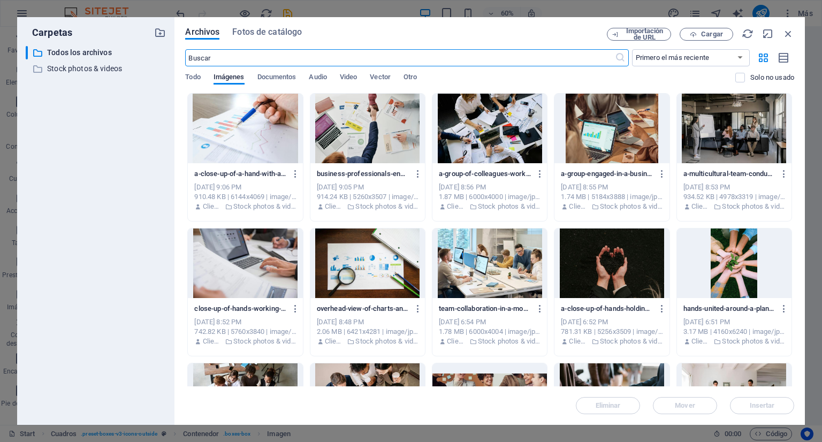
scroll to position [2217, 0]
click at [297, 57] on input "text" at bounding box center [399, 57] width 429 height 17
click at [292, 29] on span "Fotos de catálogo" at bounding box center [267, 32] width 70 height 13
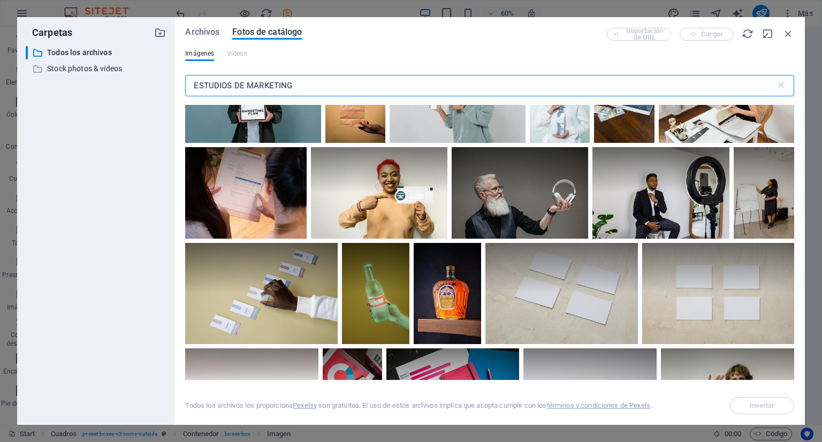
scroll to position [3337, 0]
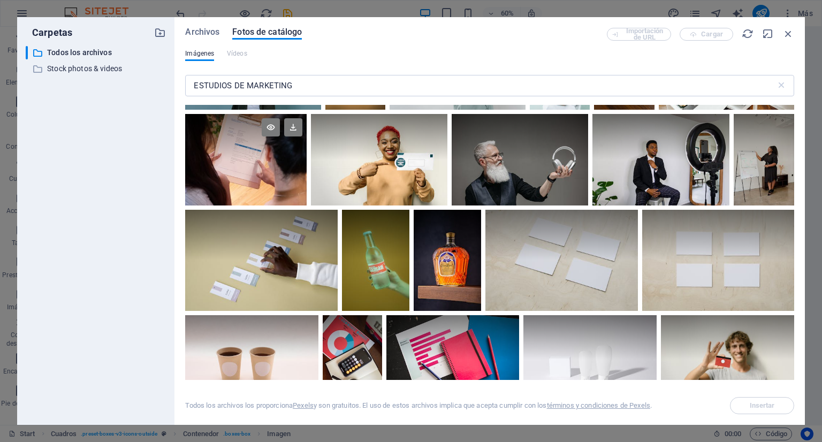
click at [280, 142] on div at bounding box center [245, 136] width 121 height 45
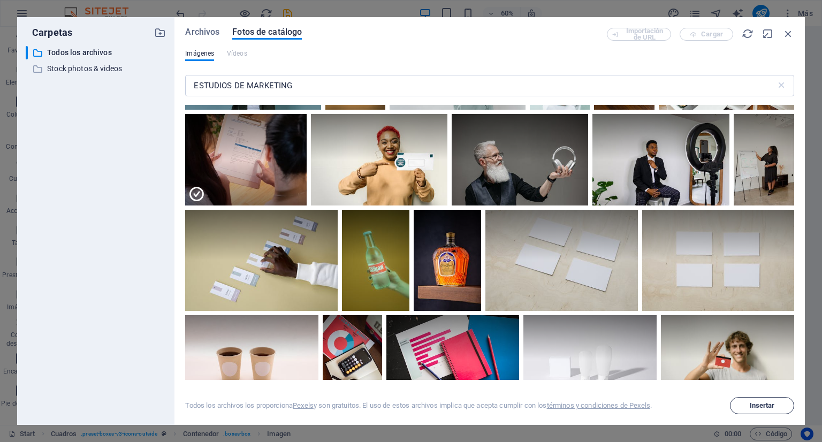
click at [753, 406] on span "Insertar" at bounding box center [762, 405] width 25 height 6
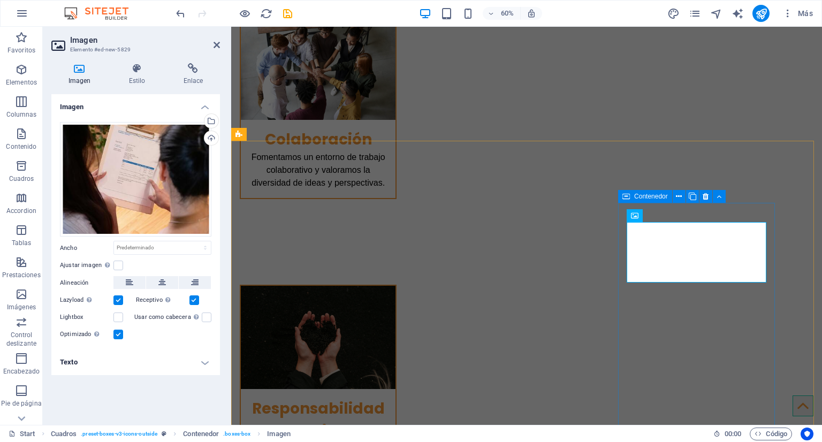
scroll to position [2176, 0]
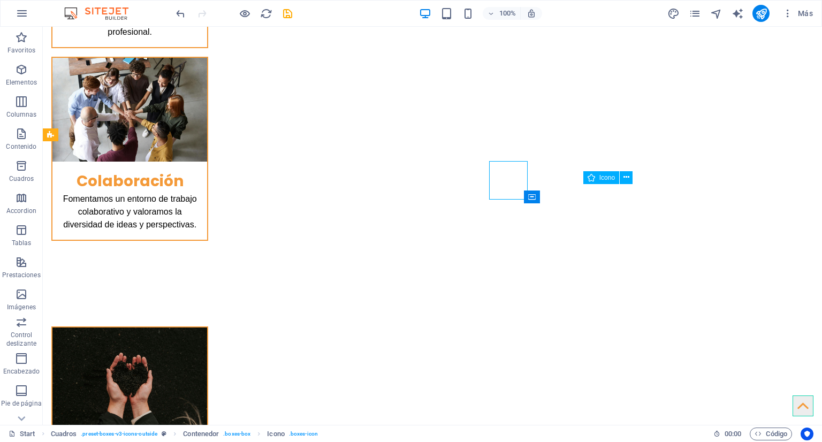
scroll to position [2303, 0]
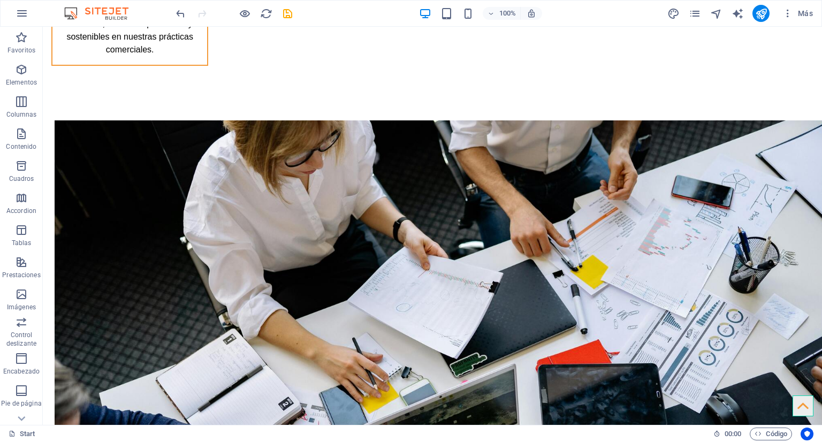
scroll to position [2695, 0]
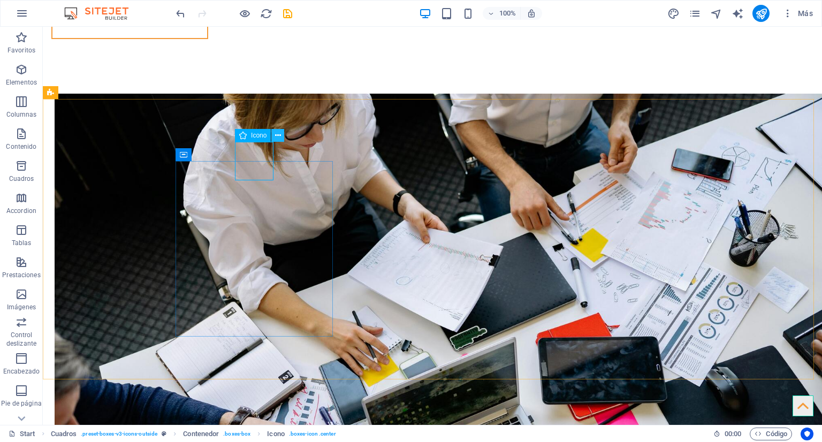
click at [278, 134] on icon at bounding box center [278, 135] width 6 height 11
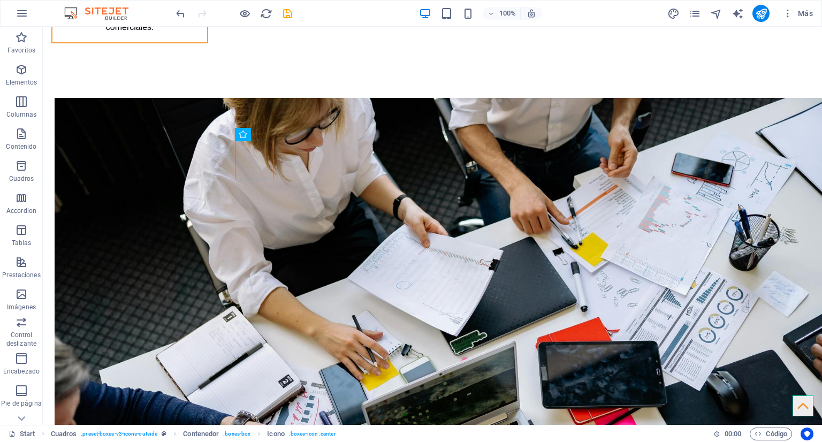
scroll to position [2707, 0]
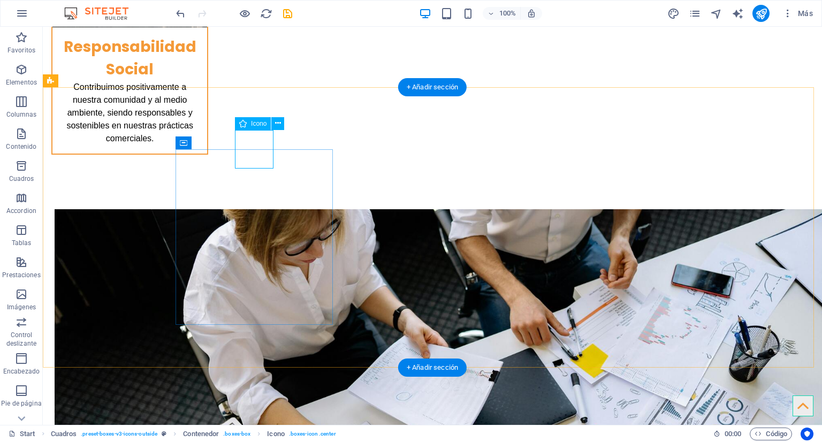
select select "xMidYMid"
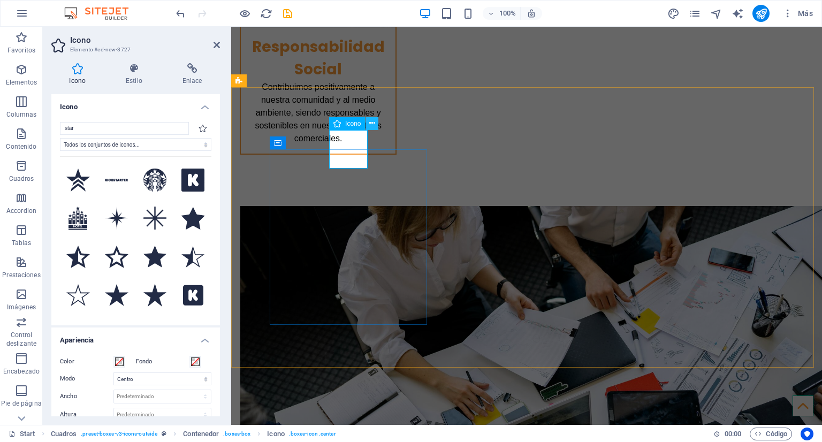
click at [372, 125] on icon at bounding box center [372, 123] width 6 height 11
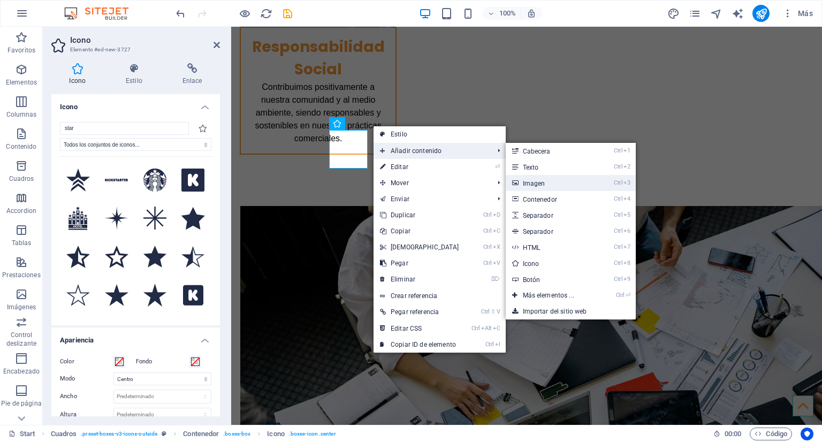
click at [540, 180] on link "Ctrl 3 Imagen" at bounding box center [551, 183] width 90 height 16
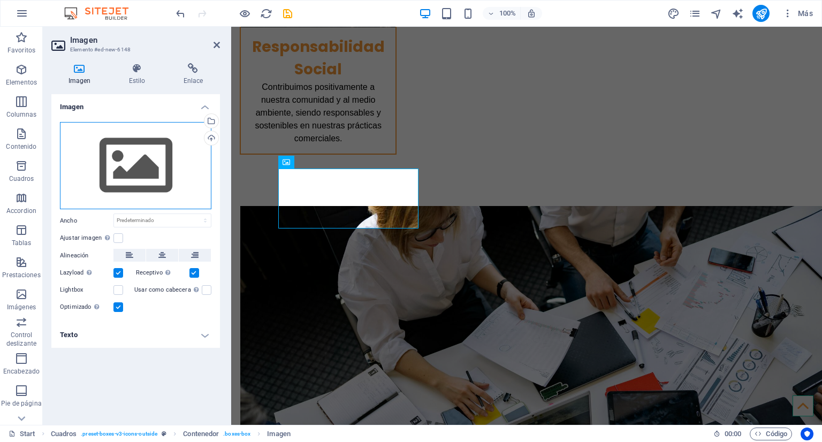
click at [157, 175] on div "Arrastra archivos aquí, haz clic para escoger archivos o selecciona archivos de…" at bounding box center [135, 166] width 151 height 88
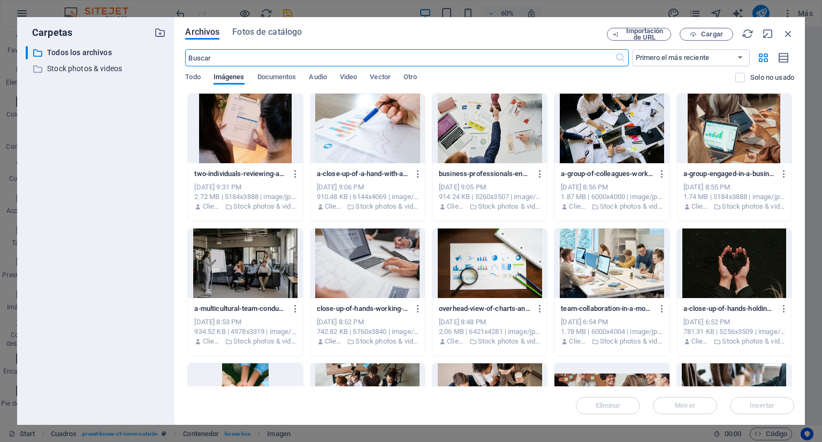
scroll to position [2621, 0]
click at [283, 29] on span "Fotos de catálogo" at bounding box center [267, 32] width 70 height 13
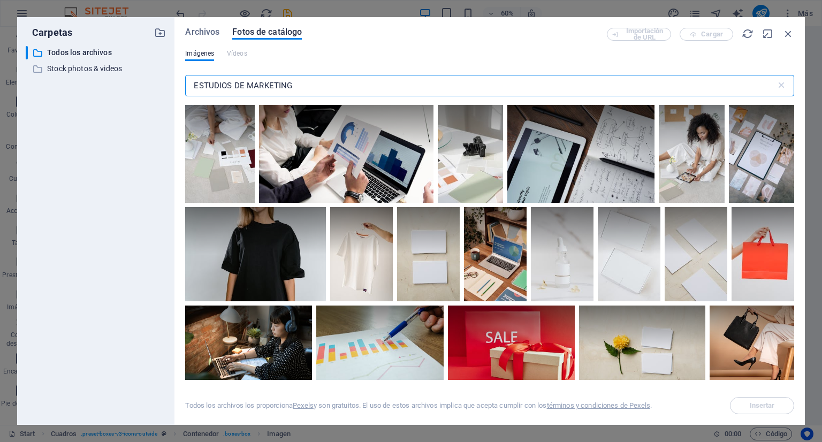
click at [315, 83] on input "ESTUDIOS DE MARKETING" at bounding box center [480, 85] width 590 height 21
type input "INFORMATICA"
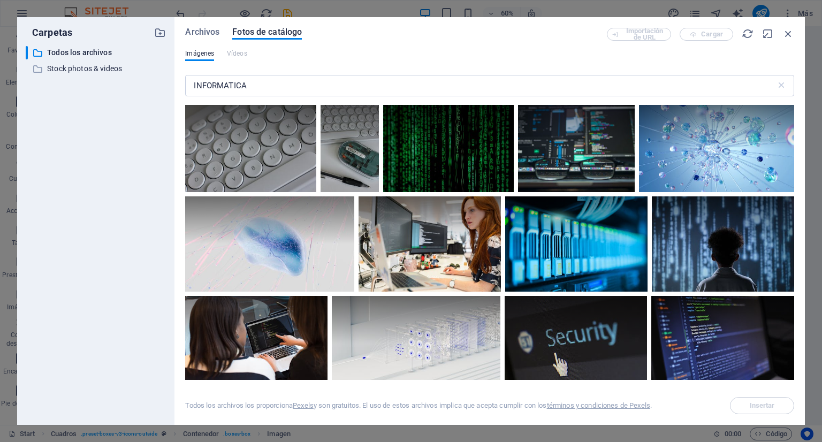
drag, startPoint x: 791, startPoint y: 112, endPoint x: 793, endPoint y: 131, distance: 18.8
click at [793, 131] on div at bounding box center [489, 242] width 609 height 275
drag, startPoint x: 791, startPoint y: 117, endPoint x: 796, endPoint y: 163, distance: 46.3
click at [796, 163] on div "Archivos Fotos de catálogo Importación de URL Cargar Imágenes Vídeos INFORMATIC…" at bounding box center [489, 221] width 630 height 408
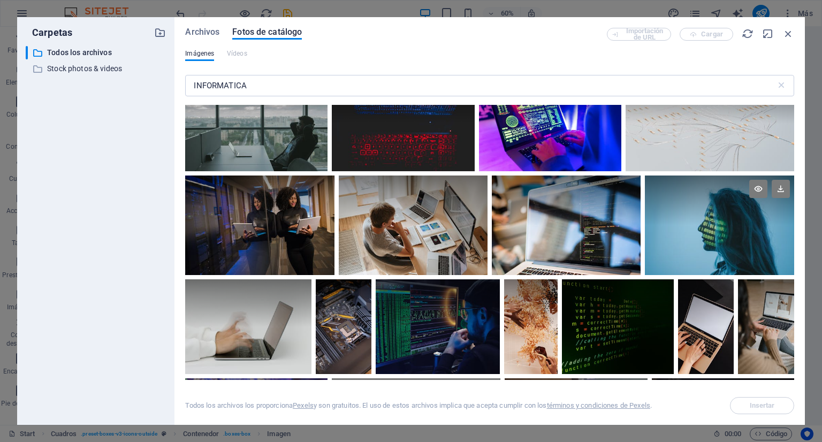
scroll to position [783, 0]
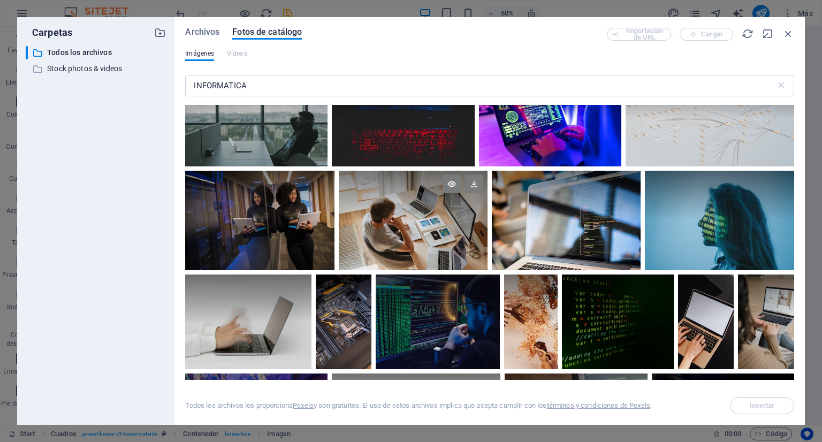
click at [443, 245] on div at bounding box center [413, 221] width 149 height 100
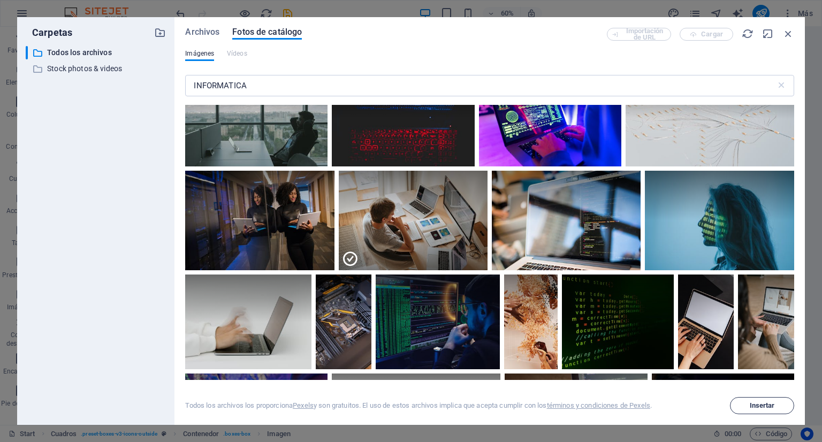
click at [751, 406] on span "Insertar" at bounding box center [762, 405] width 25 height 6
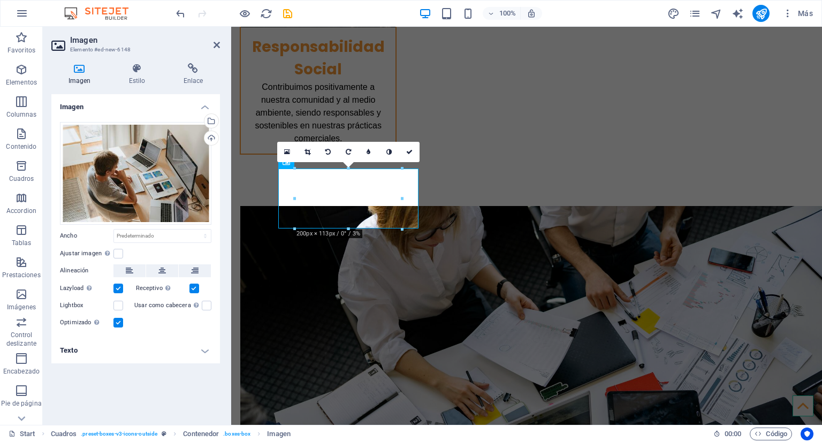
click at [346, 150] on icon at bounding box center [348, 152] width 5 height 6
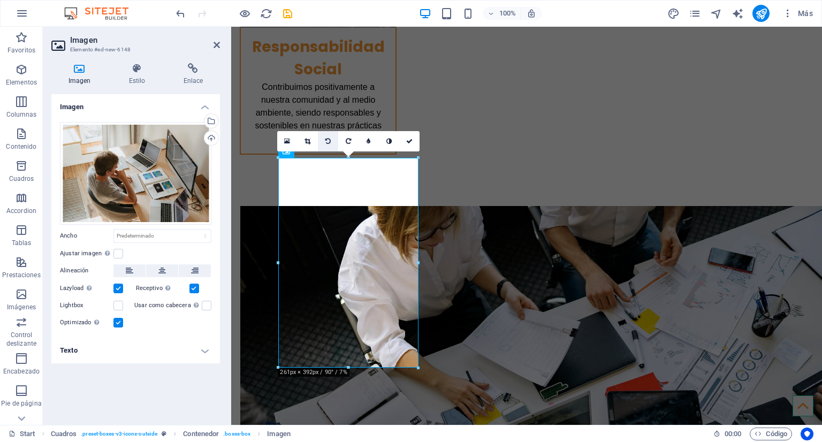
click at [329, 138] on icon at bounding box center [327, 141] width 5 height 6
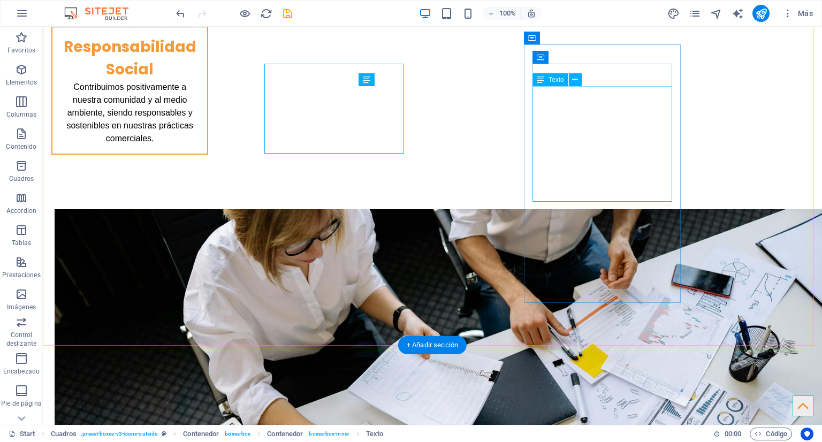
scroll to position [2707, 0]
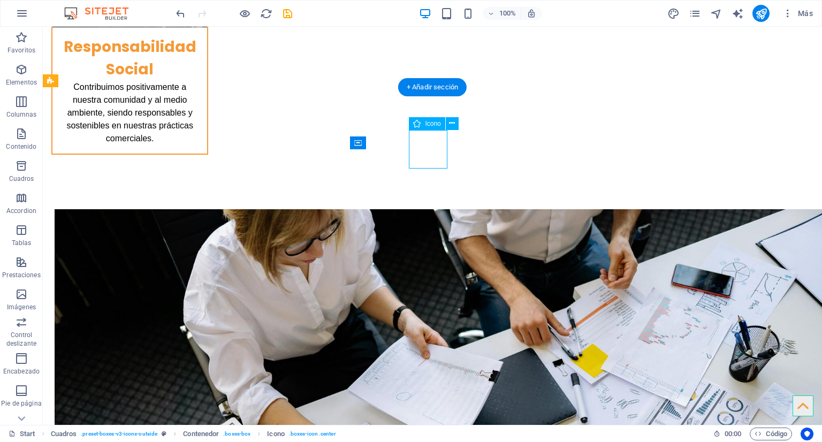
select select "xMidYMid"
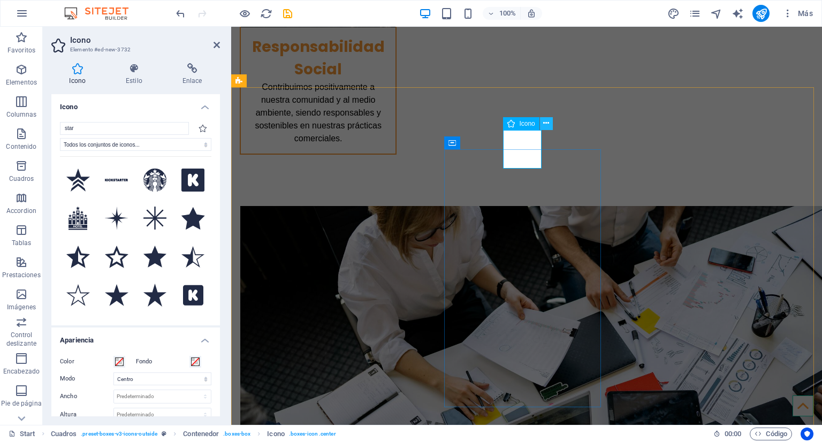
click at [544, 125] on icon at bounding box center [546, 123] width 6 height 11
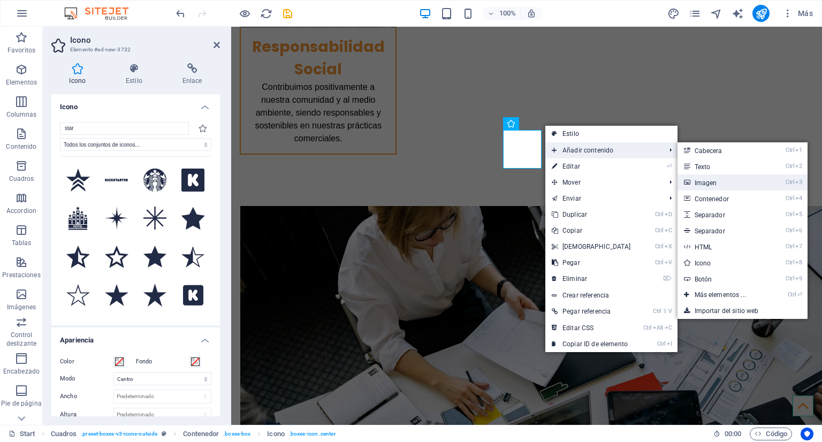
click at [719, 186] on link "Ctrl 3 Imagen" at bounding box center [722, 182] width 90 height 16
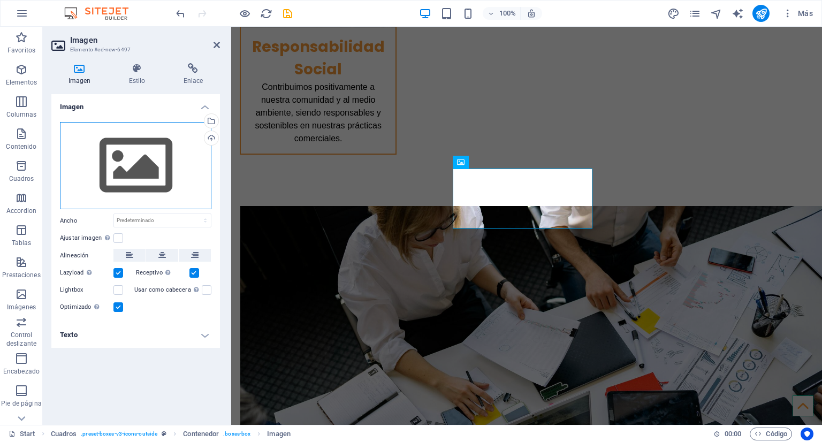
click at [121, 167] on div "Arrastra archivos aquí, haz clic para escoger archivos o selecciona archivos de…" at bounding box center [135, 166] width 151 height 88
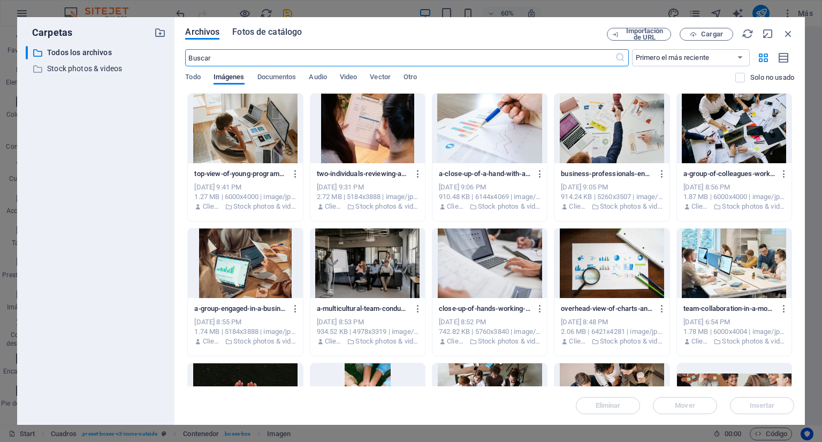
click at [283, 28] on span "Fotos de catálogo" at bounding box center [267, 32] width 70 height 13
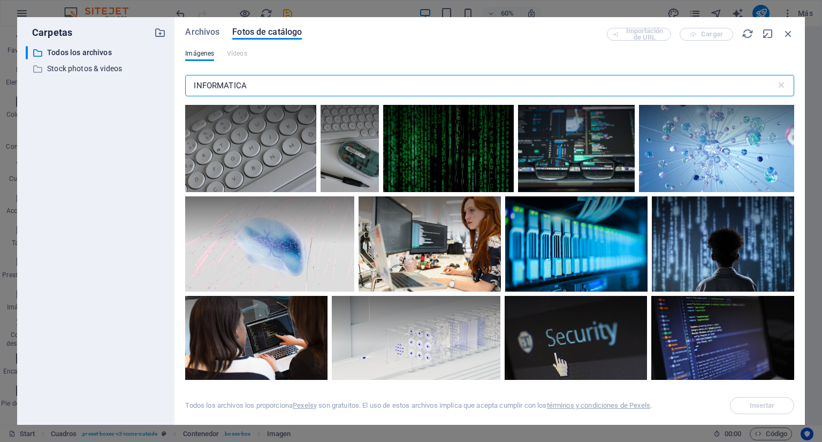
click at [288, 82] on input "INFORMATICA" at bounding box center [480, 85] width 590 height 21
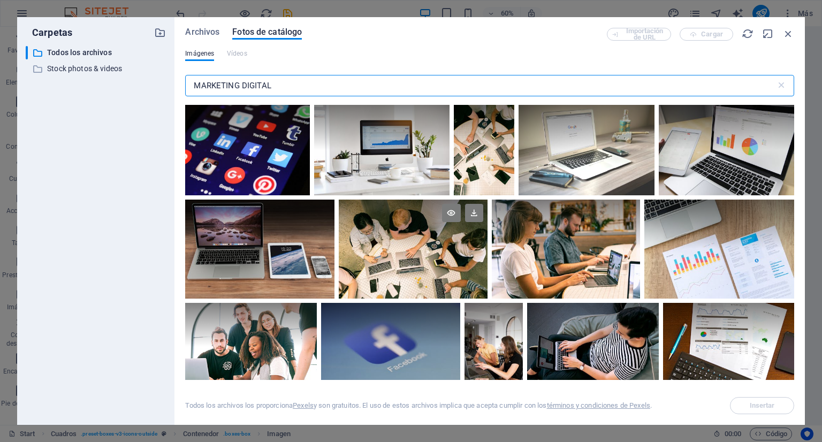
type input "MARKETING DIGITAL"
click at [424, 245] on div at bounding box center [413, 225] width 149 height 50
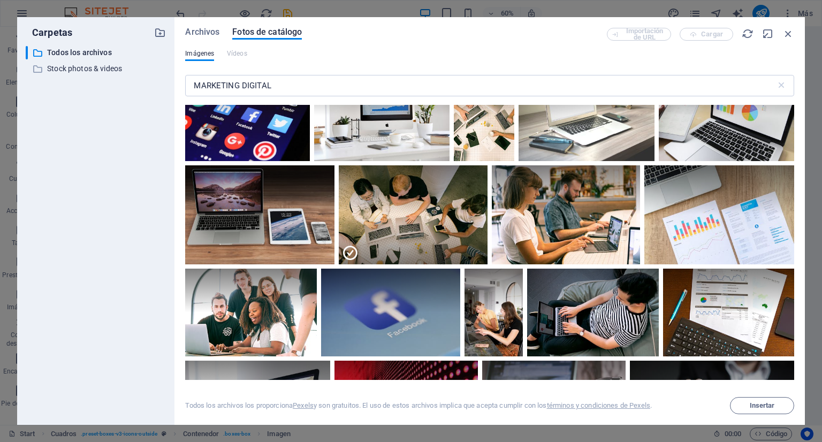
scroll to position [26, 0]
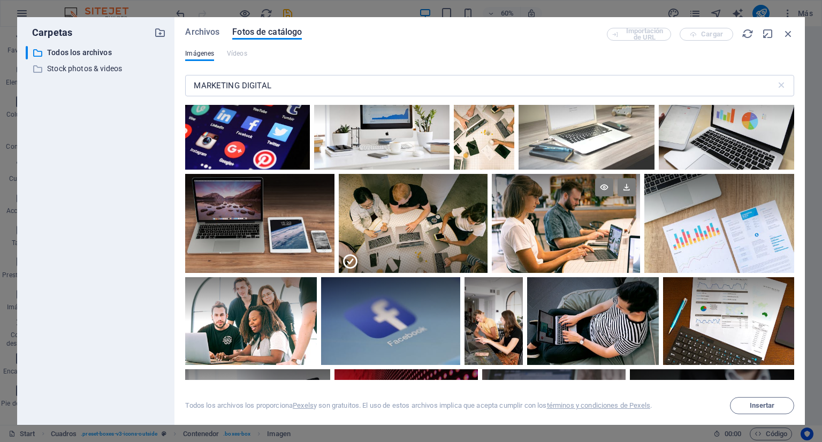
click at [582, 210] on div at bounding box center [566, 199] width 149 height 50
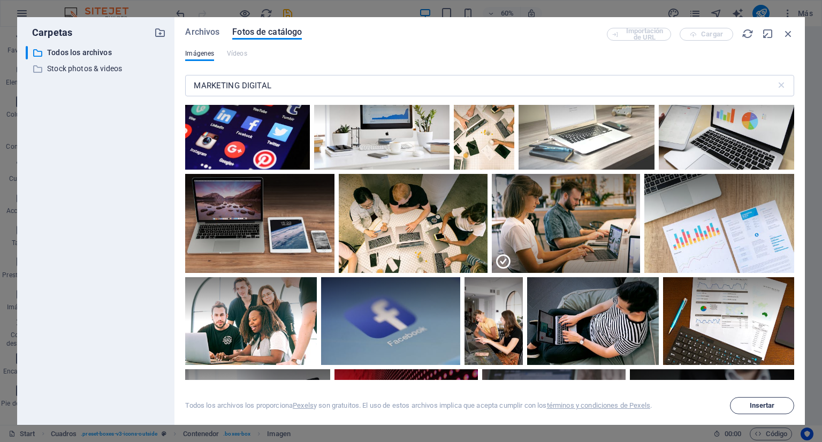
click at [760, 401] on button "Insertar" at bounding box center [762, 405] width 64 height 17
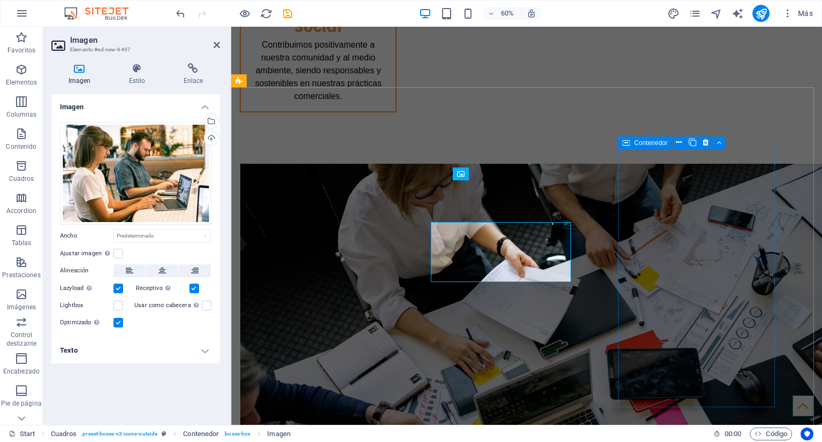
scroll to position [2579, 0]
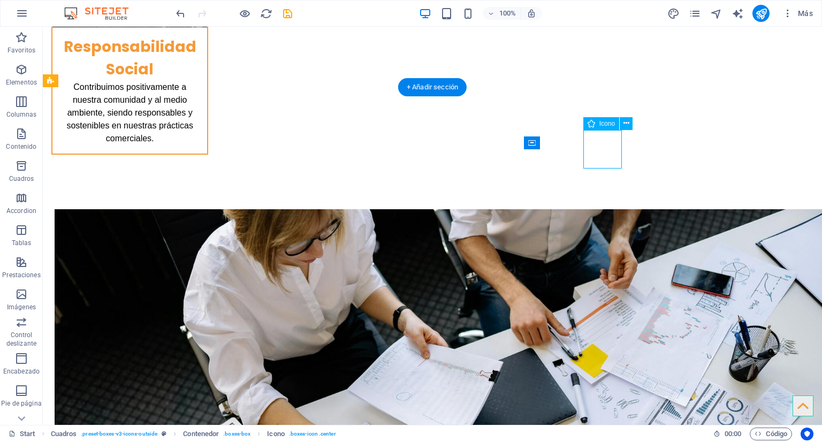
select select "xMidYMid"
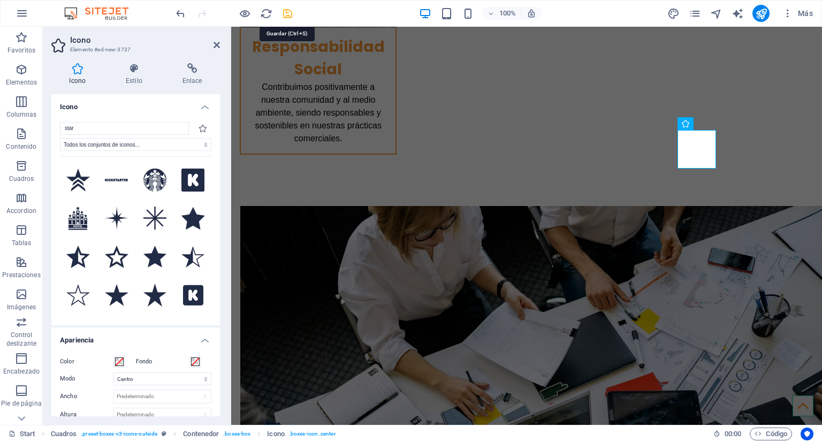
click at [290, 9] on icon "save" at bounding box center [287, 13] width 12 height 12
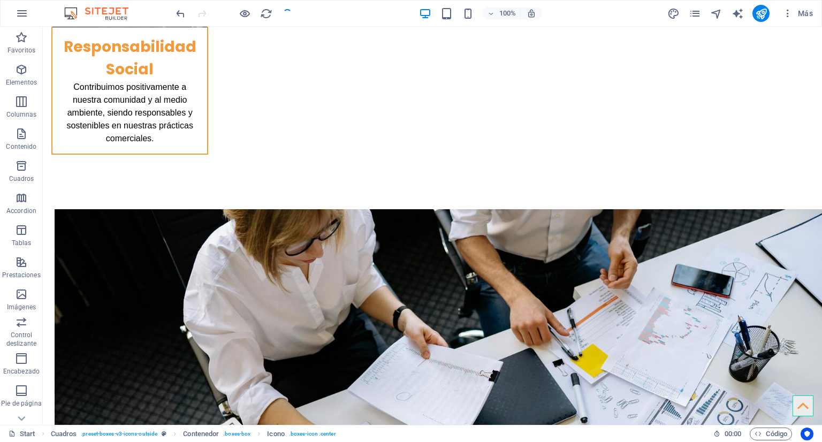
scroll to position [2707, 0]
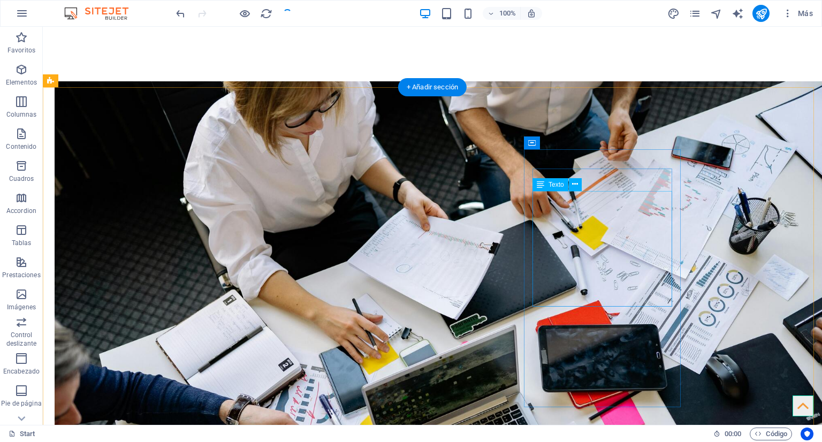
checkbox input "false"
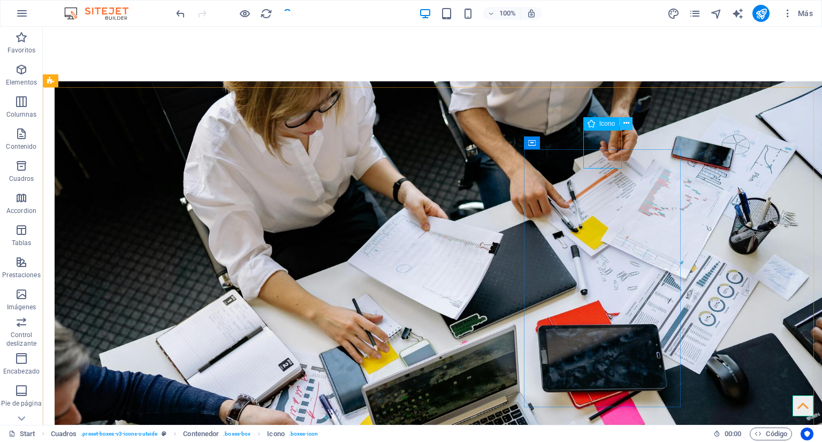
click at [625, 119] on icon at bounding box center [626, 123] width 6 height 11
click at [625, 123] on icon at bounding box center [626, 123] width 6 height 11
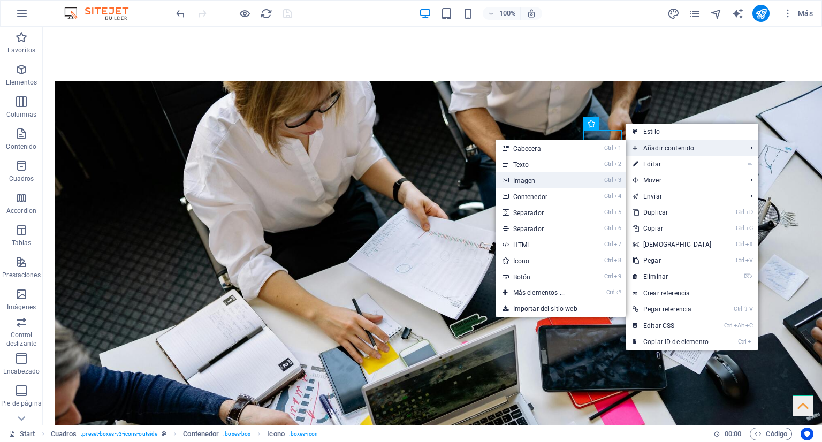
click at [551, 181] on link "Ctrl 3 Imagen" at bounding box center [541, 180] width 90 height 16
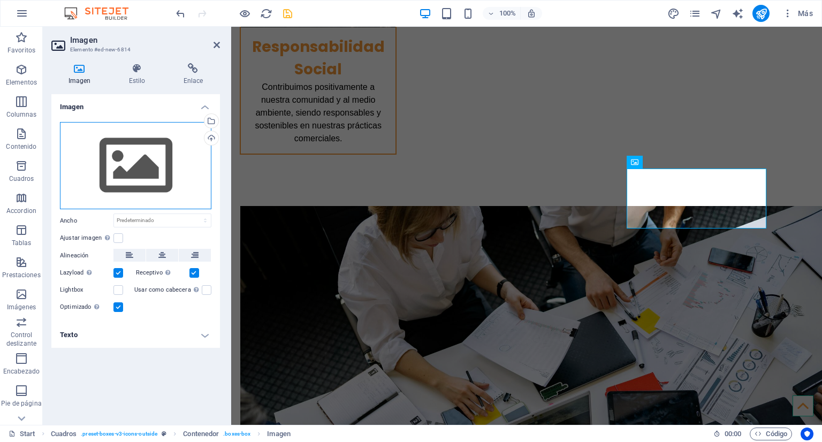
click at [124, 175] on div "Arrastra archivos aquí, haz clic para escoger archivos o selecciona archivos de…" at bounding box center [135, 166] width 151 height 88
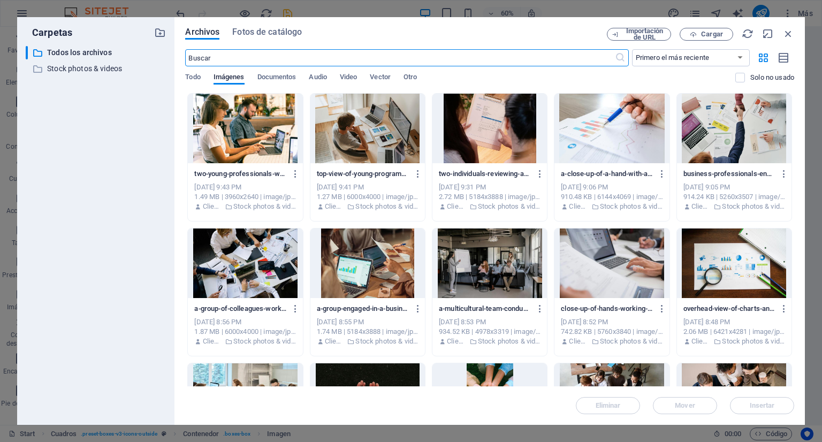
click at [490, 57] on input "text" at bounding box center [399, 57] width 429 height 17
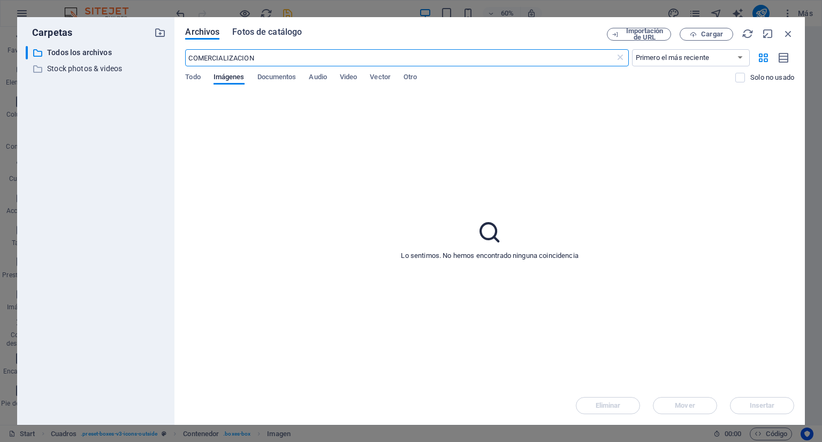
type input "COMERCIALIZACION"
click at [253, 30] on span "Fotos de catálogo" at bounding box center [267, 32] width 70 height 13
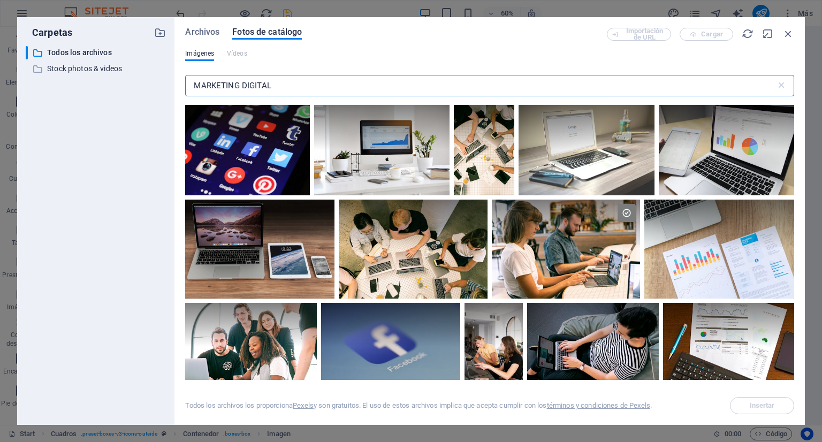
click at [312, 87] on input "MARKETING DIGITAL" at bounding box center [480, 85] width 590 height 21
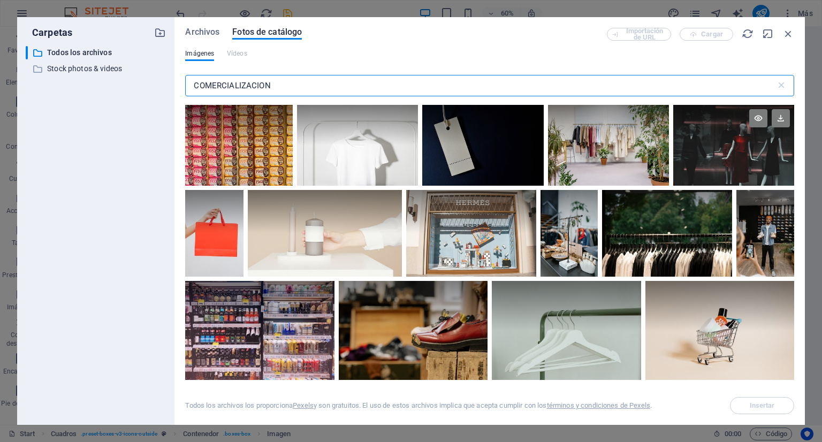
type input "COMERCIALIZACION"
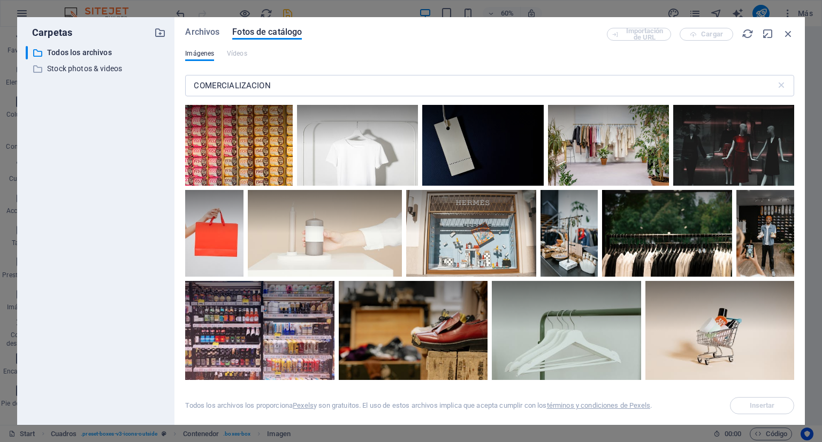
drag, startPoint x: 791, startPoint y: 119, endPoint x: 796, endPoint y: 153, distance: 34.5
click at [796, 153] on div "Archivos Fotos de catálogo Importación de URL Cargar Imágenes Vídeos COMERCIALI…" at bounding box center [489, 221] width 630 height 408
drag, startPoint x: 791, startPoint y: 144, endPoint x: 792, endPoint y: 164, distance: 20.4
click at [792, 164] on div at bounding box center [489, 242] width 609 height 275
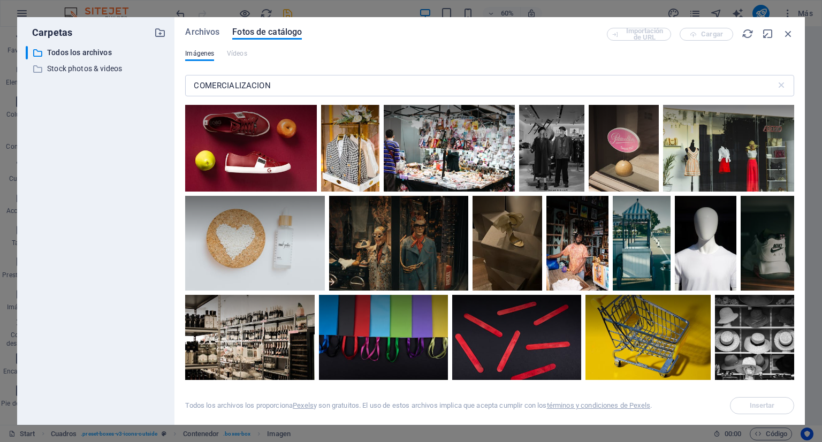
scroll to position [1799, 0]
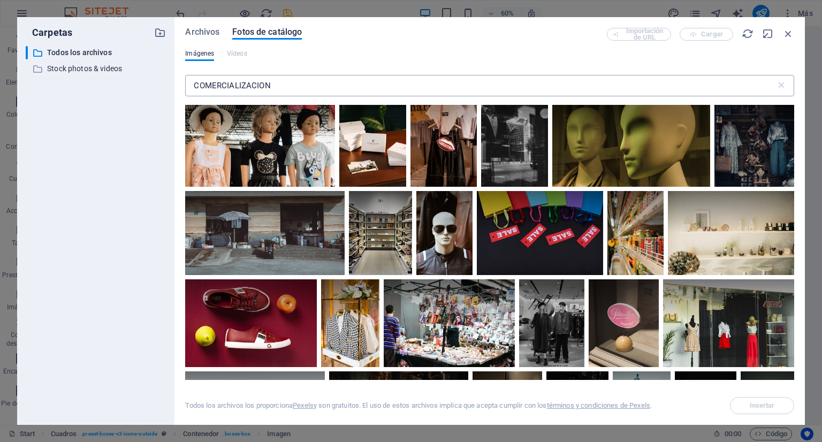
click at [240, 79] on input "COMERCIALIZACION" at bounding box center [480, 85] width 590 height 21
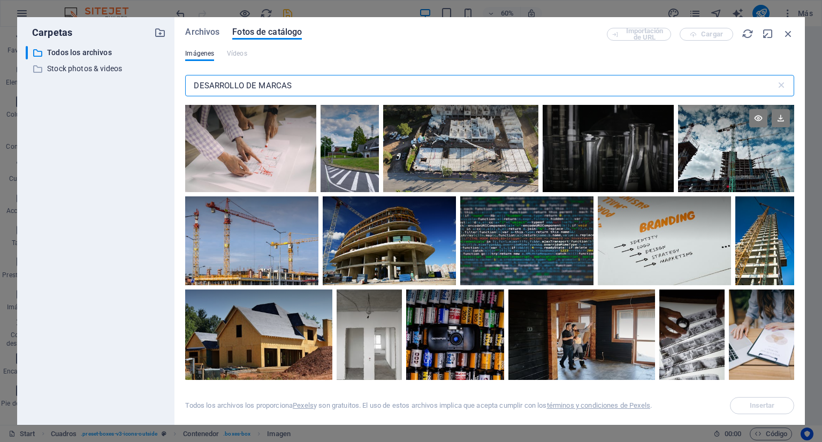
type input "DESARROLLO DE MARCAS"
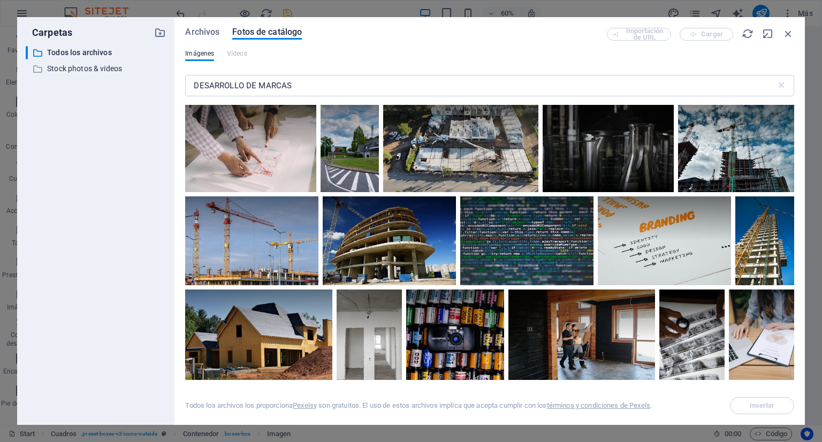
drag, startPoint x: 791, startPoint y: 114, endPoint x: 792, endPoint y: 135, distance: 21.4
click at [792, 135] on div at bounding box center [489, 242] width 609 height 275
click at [760, 317] on div at bounding box center [761, 313] width 65 height 49
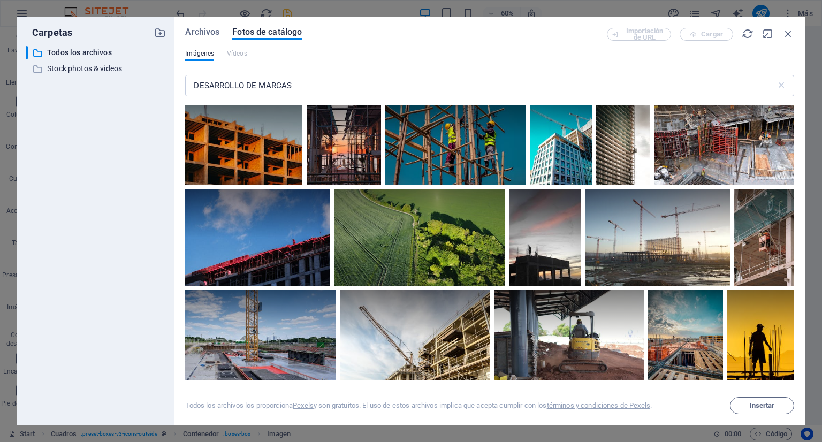
scroll to position [1997, 0]
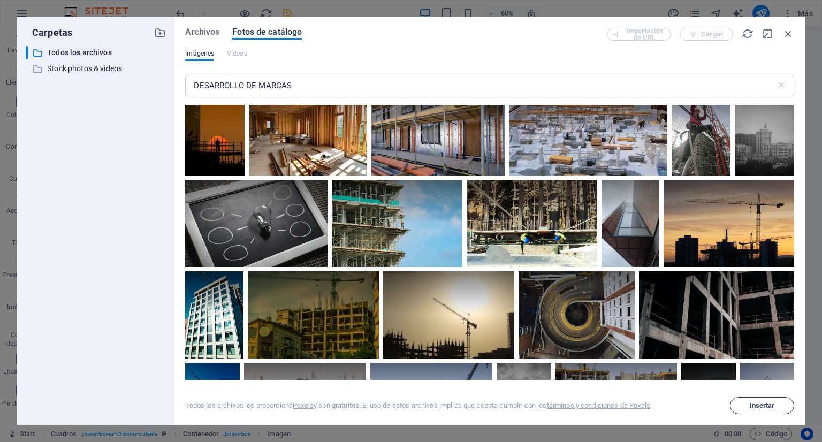
click at [759, 403] on span "Insertar" at bounding box center [762, 405] width 25 height 6
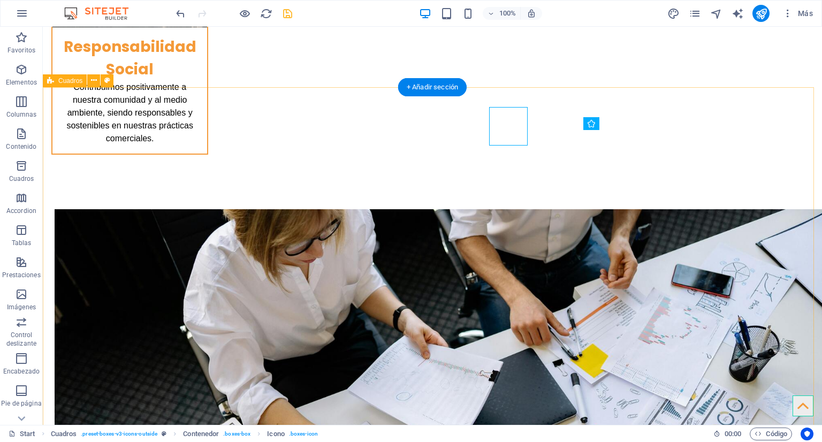
scroll to position [2707, 0]
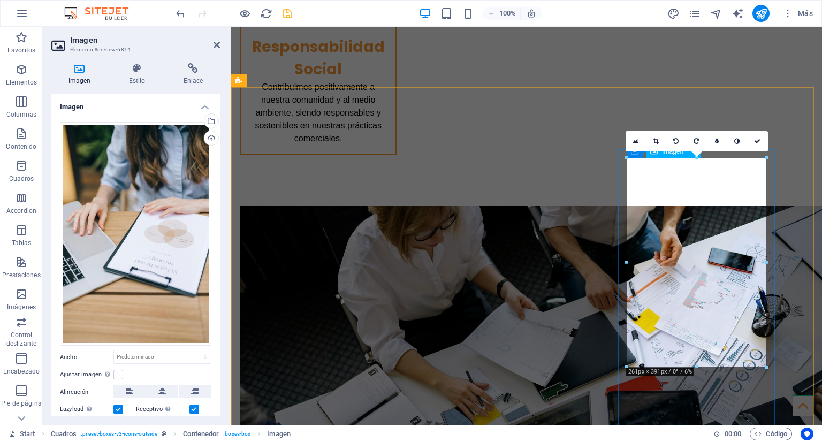
drag, startPoint x: 927, startPoint y: 392, endPoint x: 692, endPoint y: 323, distance: 244.2
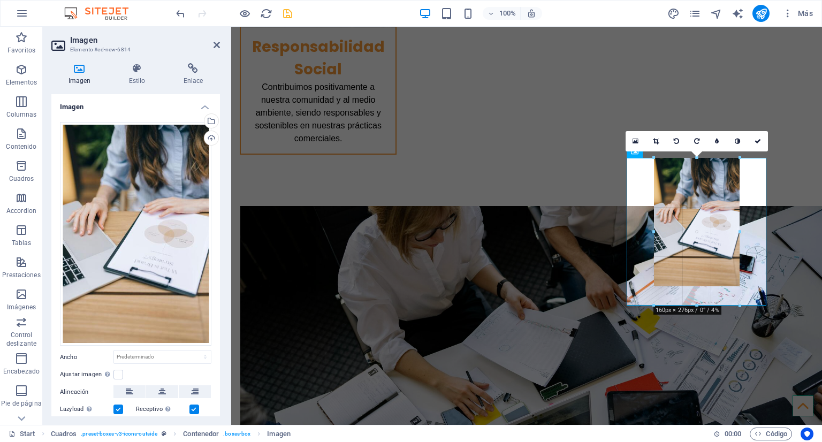
type input "160"
select select "px"
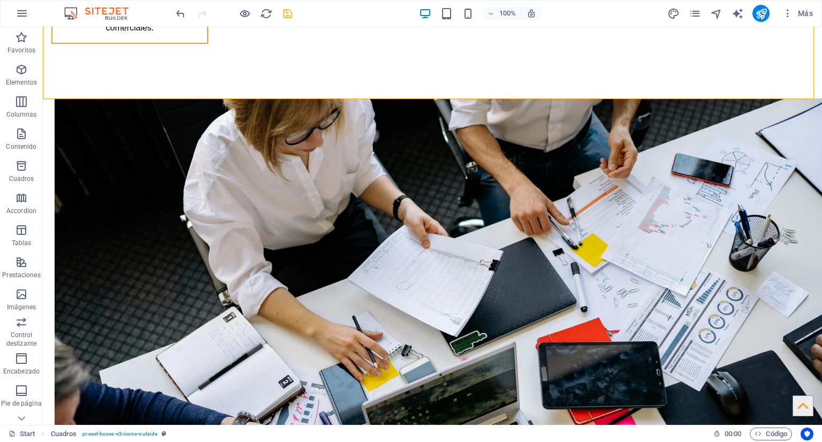
scroll to position [2695, 0]
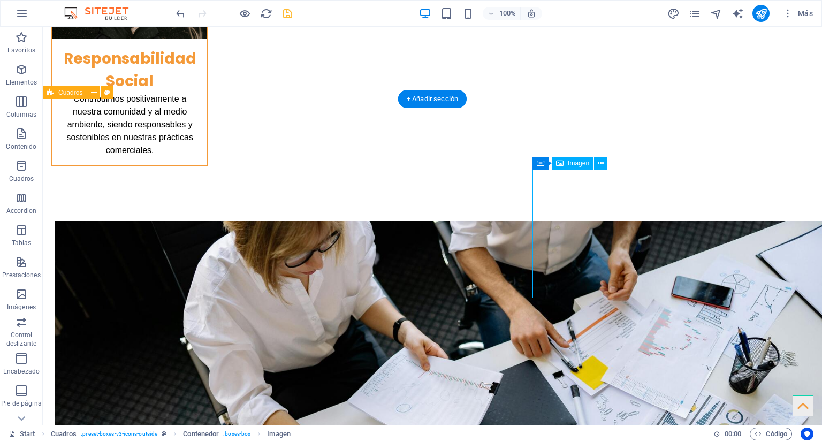
select select "px"
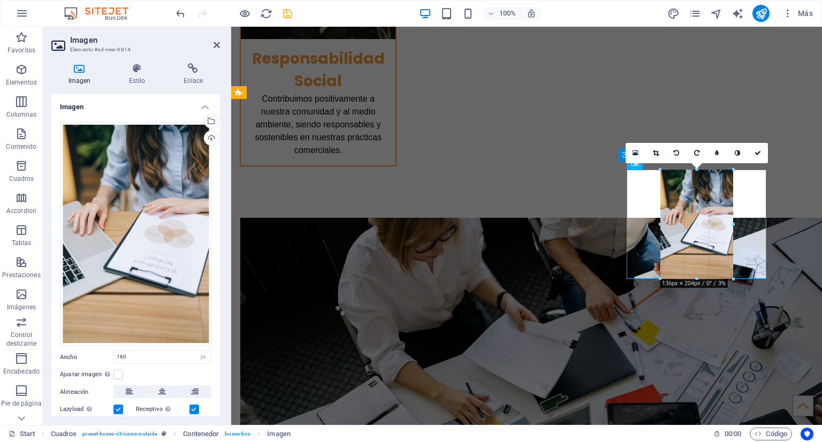
drag, startPoint x: 740, startPoint y: 297, endPoint x: 725, endPoint y: 256, distance: 43.8
type input "136"
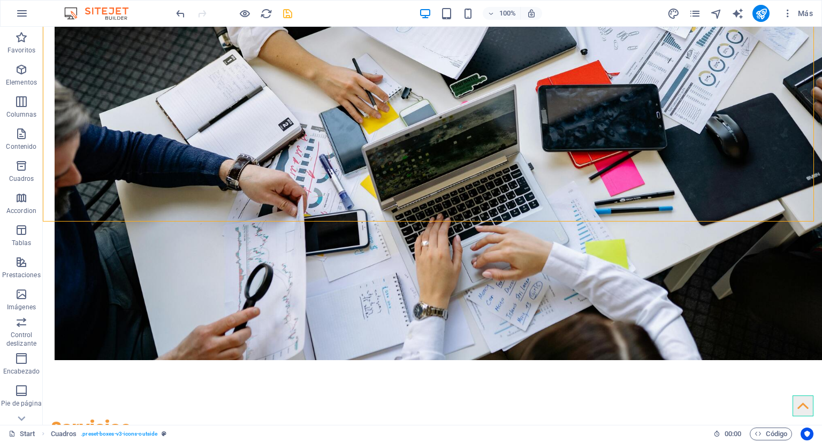
scroll to position [2958, 0]
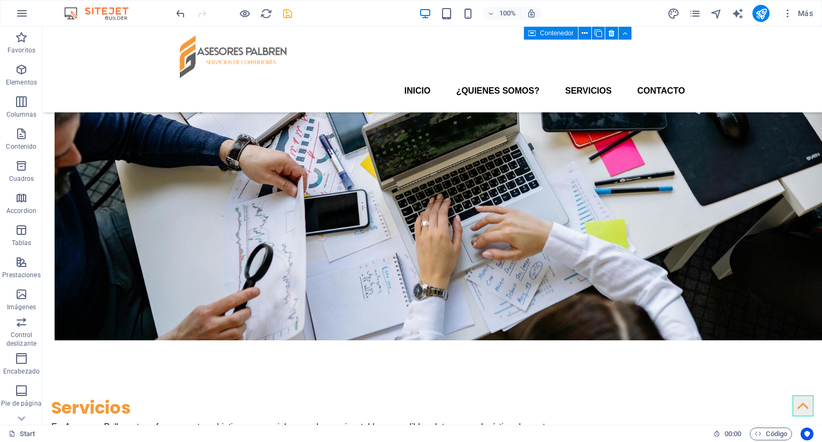
scroll to position [2930, 0]
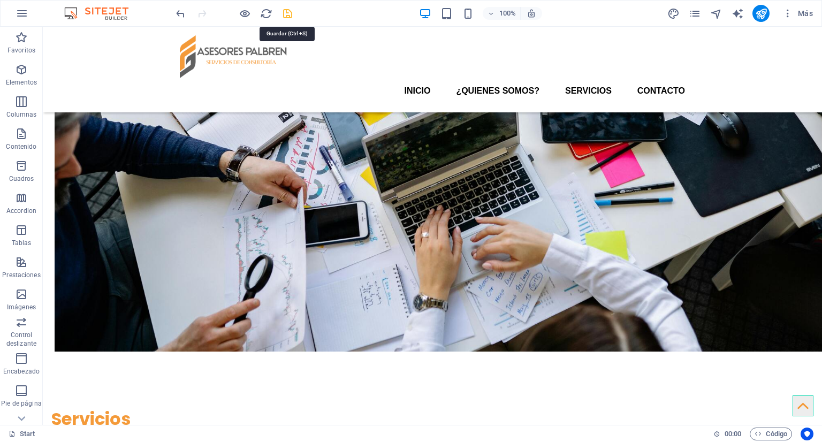
click at [288, 11] on icon "save" at bounding box center [287, 13] width 12 height 12
checkbox input "false"
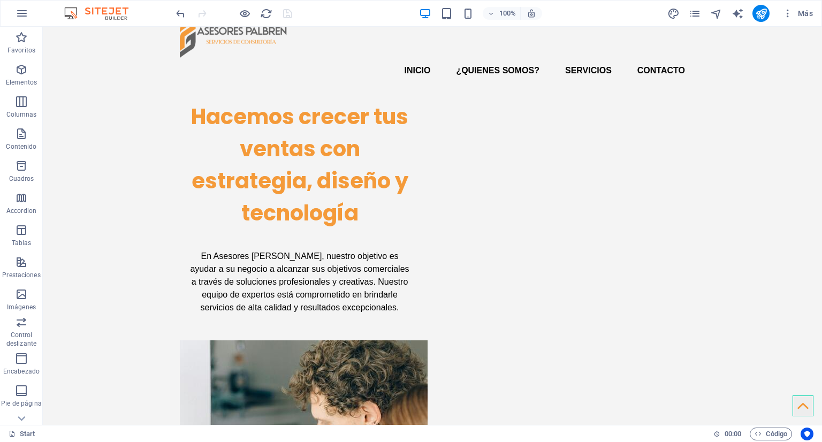
scroll to position [0, 0]
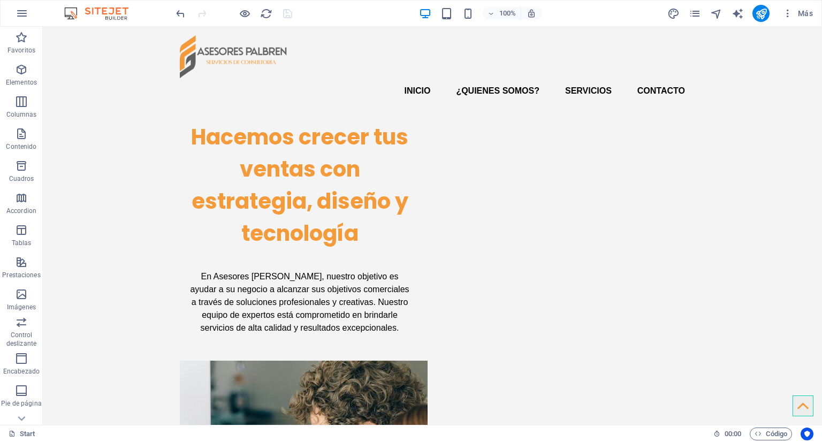
click at [286, 11] on div at bounding box center [234, 13] width 120 height 17
